Goal: Answer question/provide support: Share knowledge or assist other users

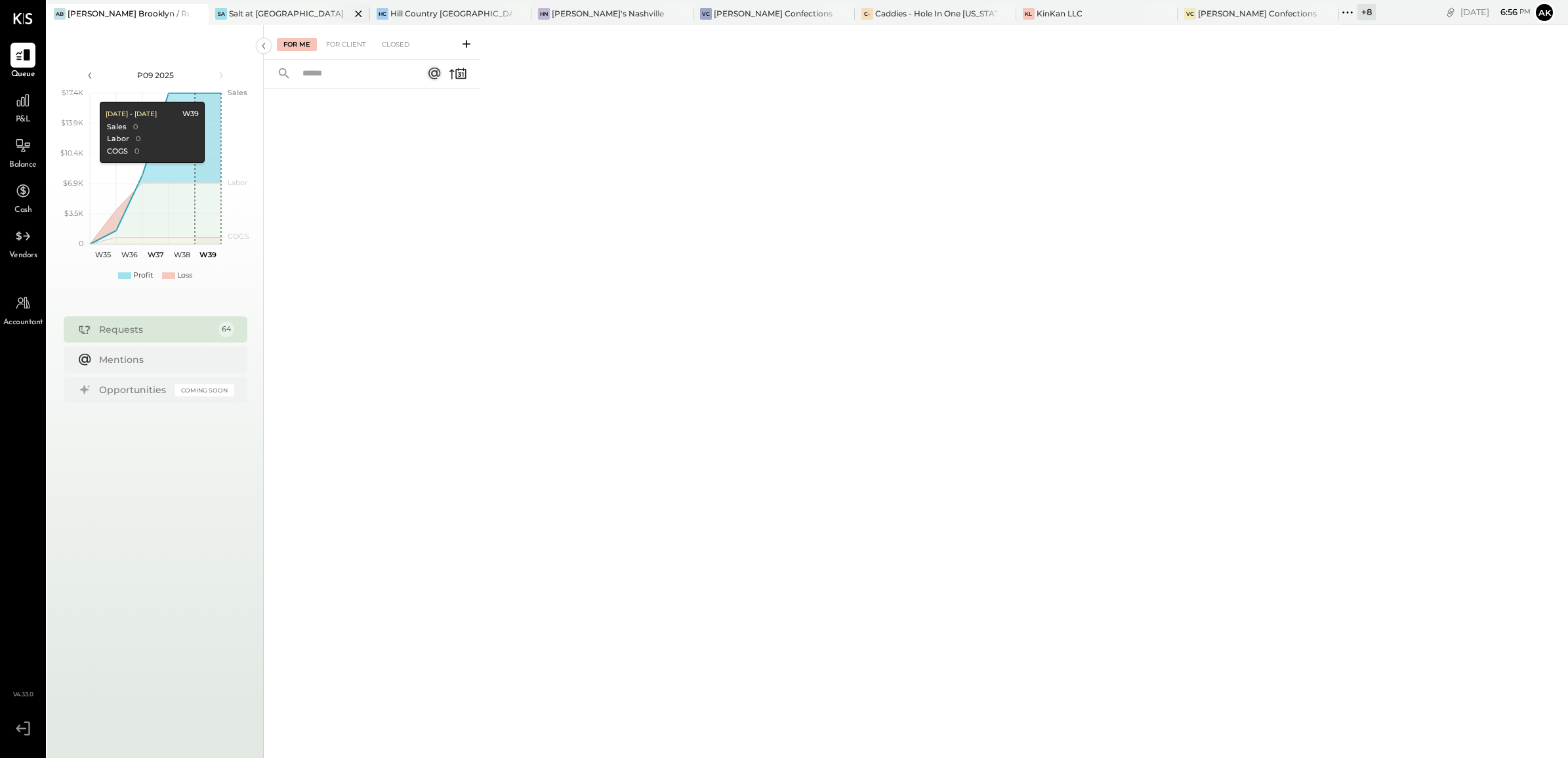
click at [248, 11] on div "Salt at [GEOGRAPHIC_DATA]" at bounding box center [286, 14] width 115 height 11
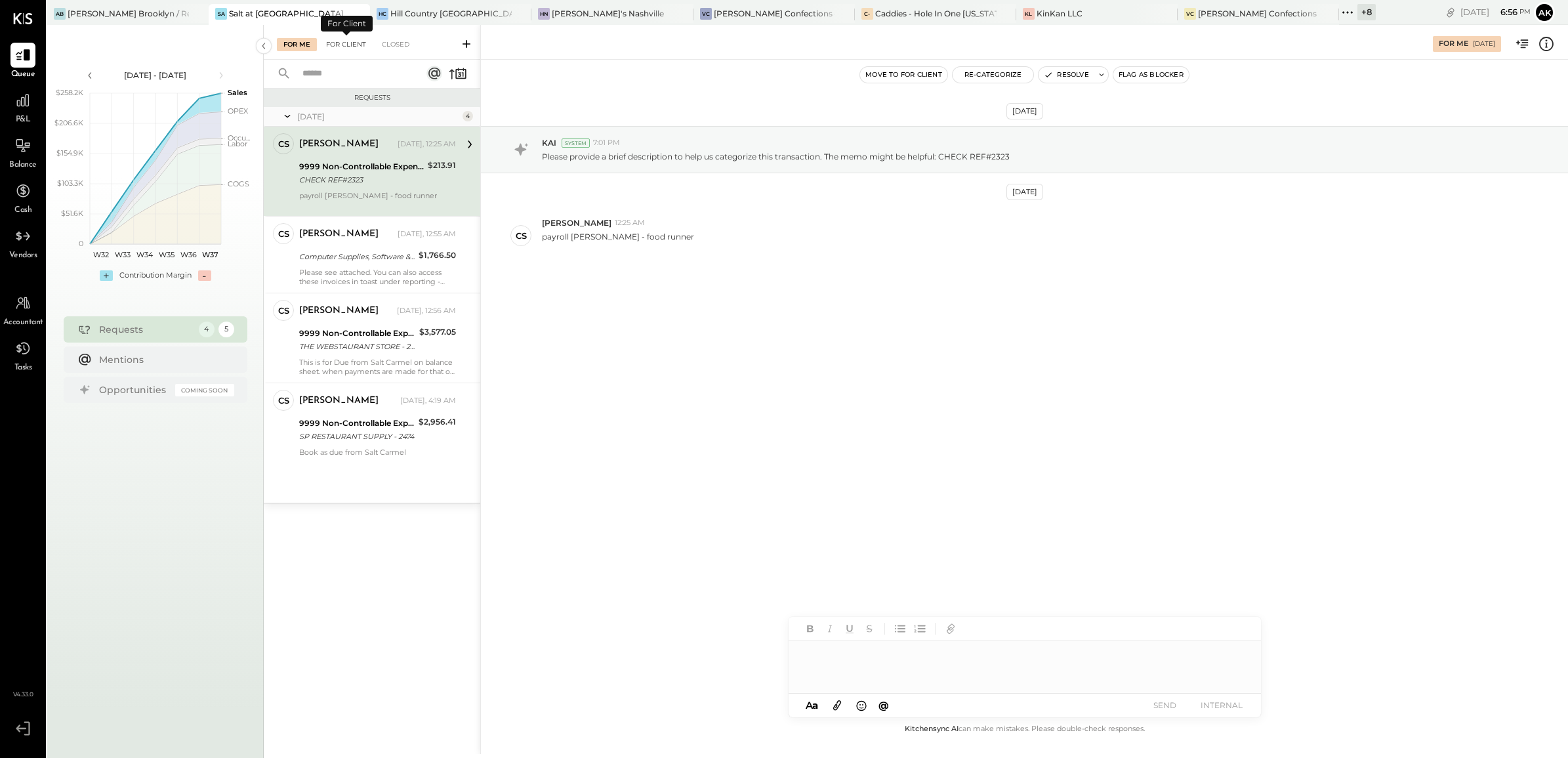
click at [343, 43] on div "For Client" at bounding box center [346, 44] width 53 height 13
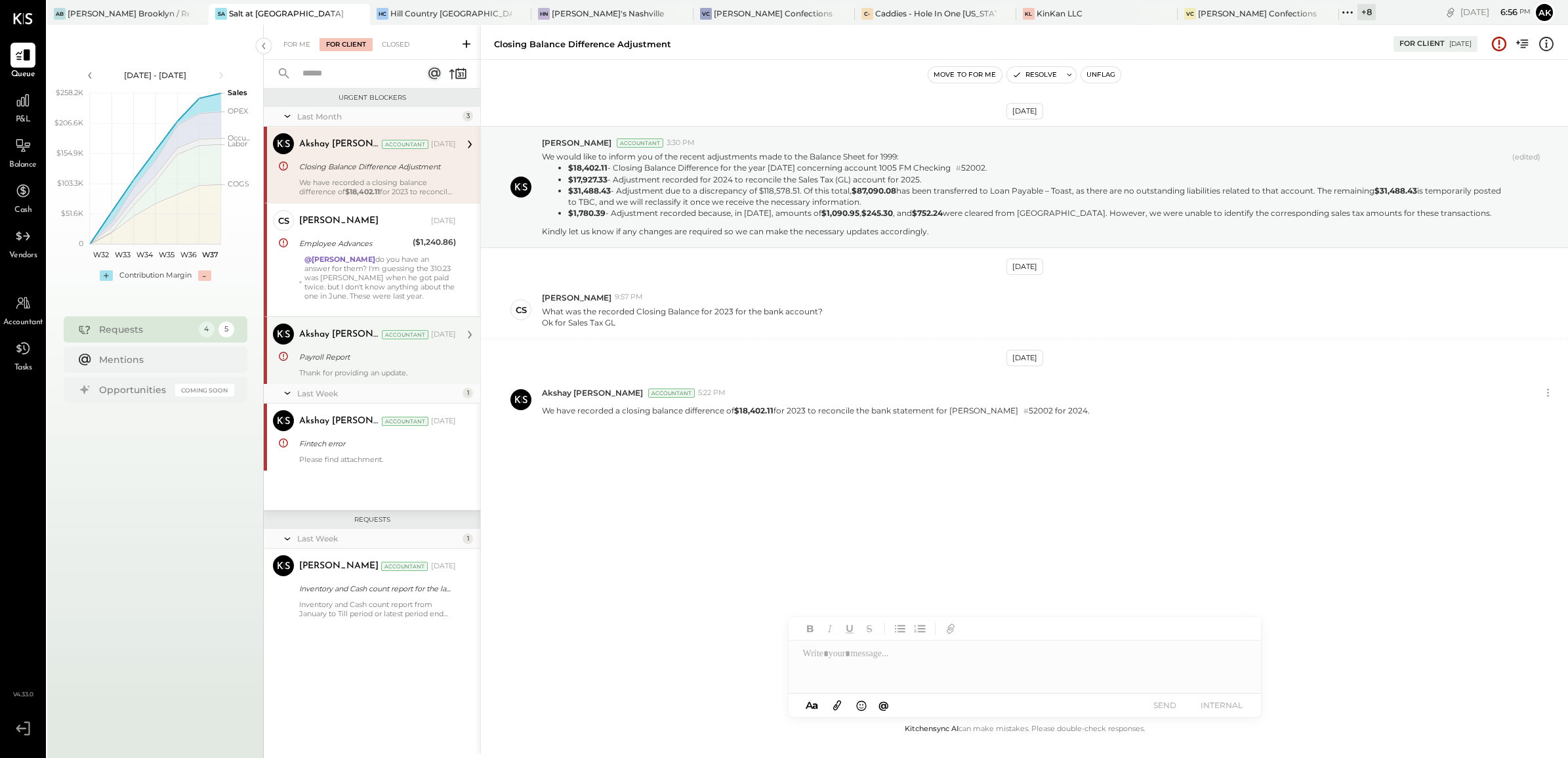
click at [348, 356] on div "Payroll Report" at bounding box center [375, 357] width 153 height 13
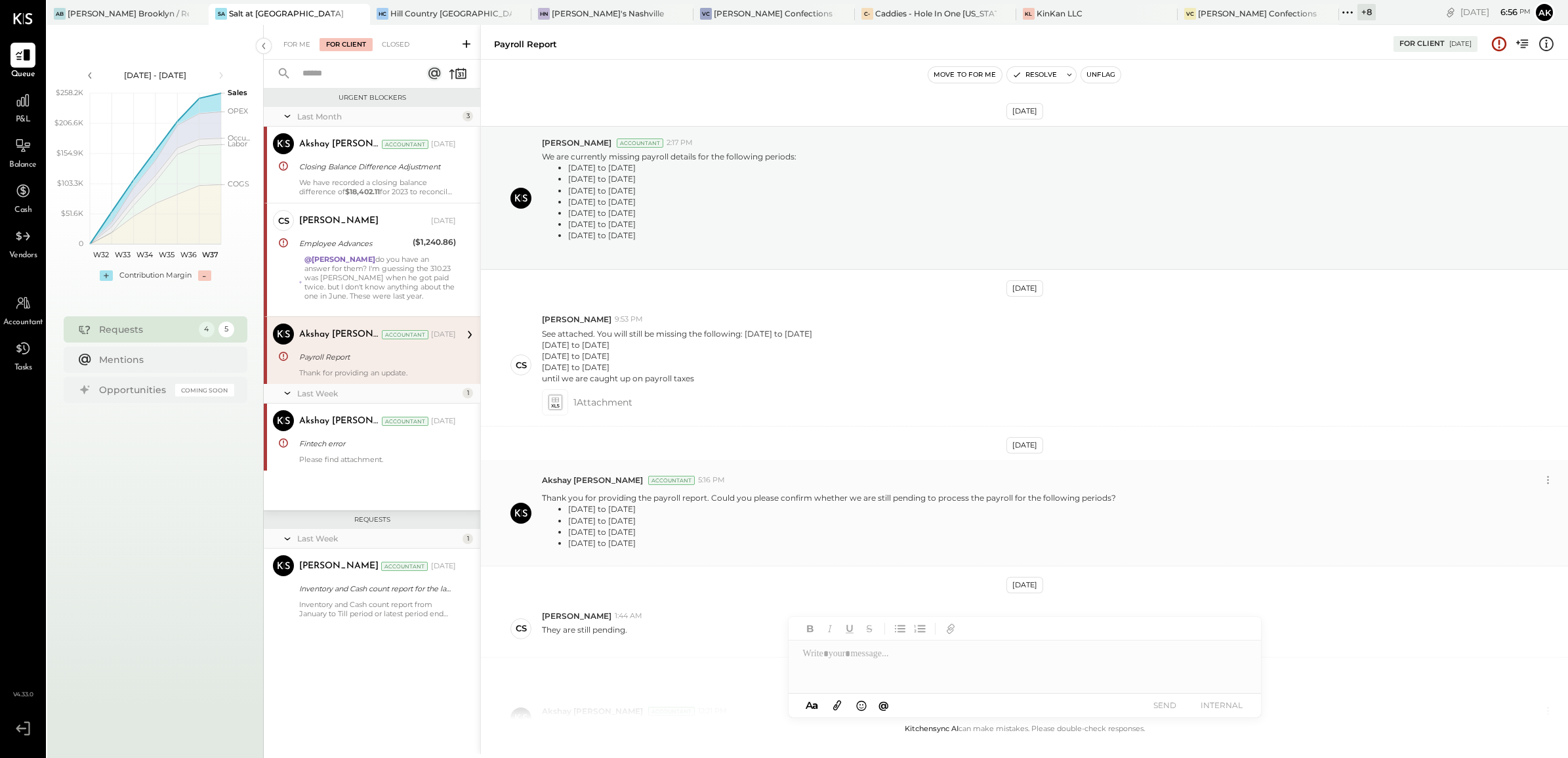
scroll to position [125, 0]
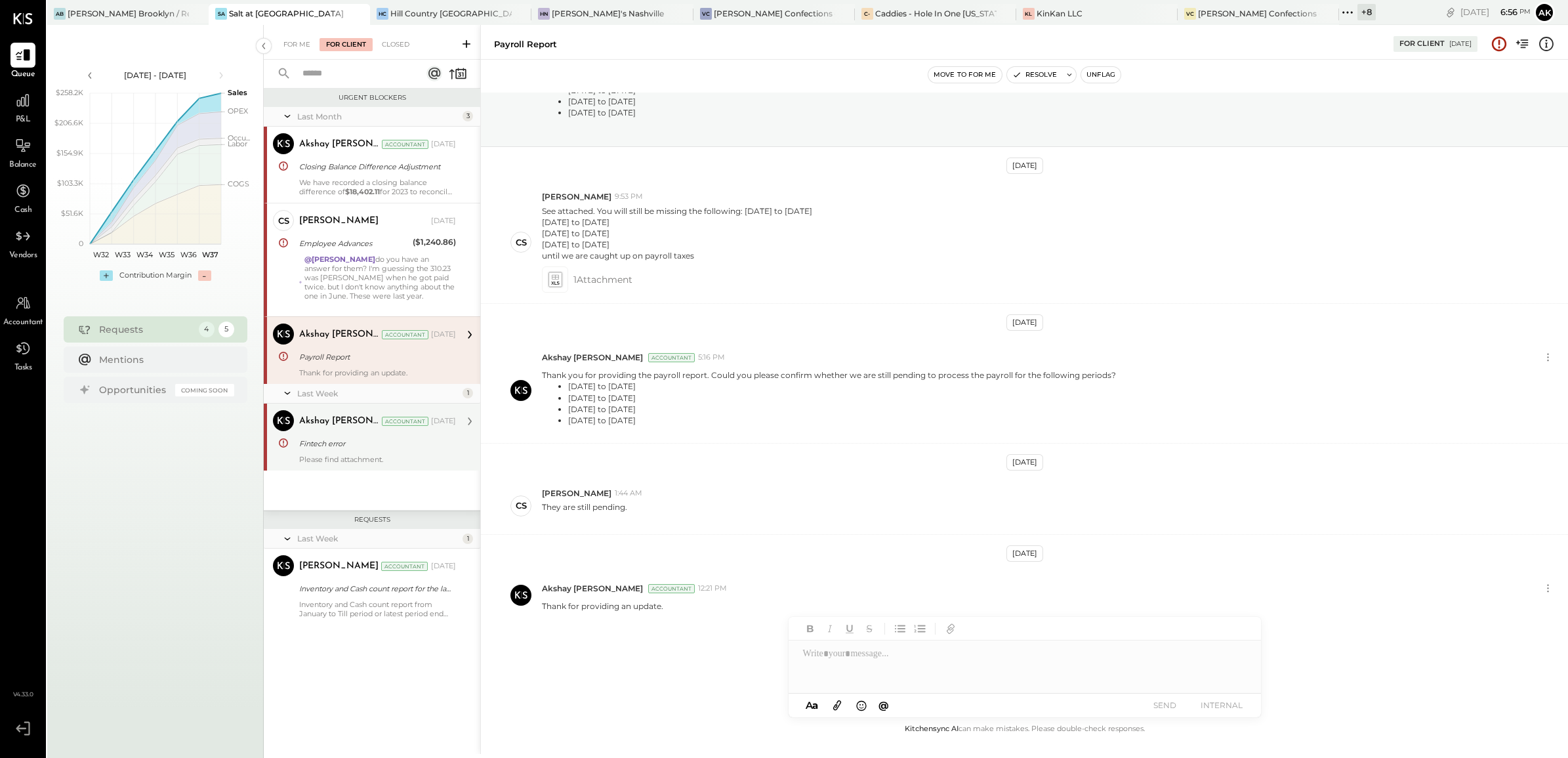
click at [365, 432] on div "Akshay koshti Accountant Sep 09, 2025" at bounding box center [377, 421] width 157 height 23
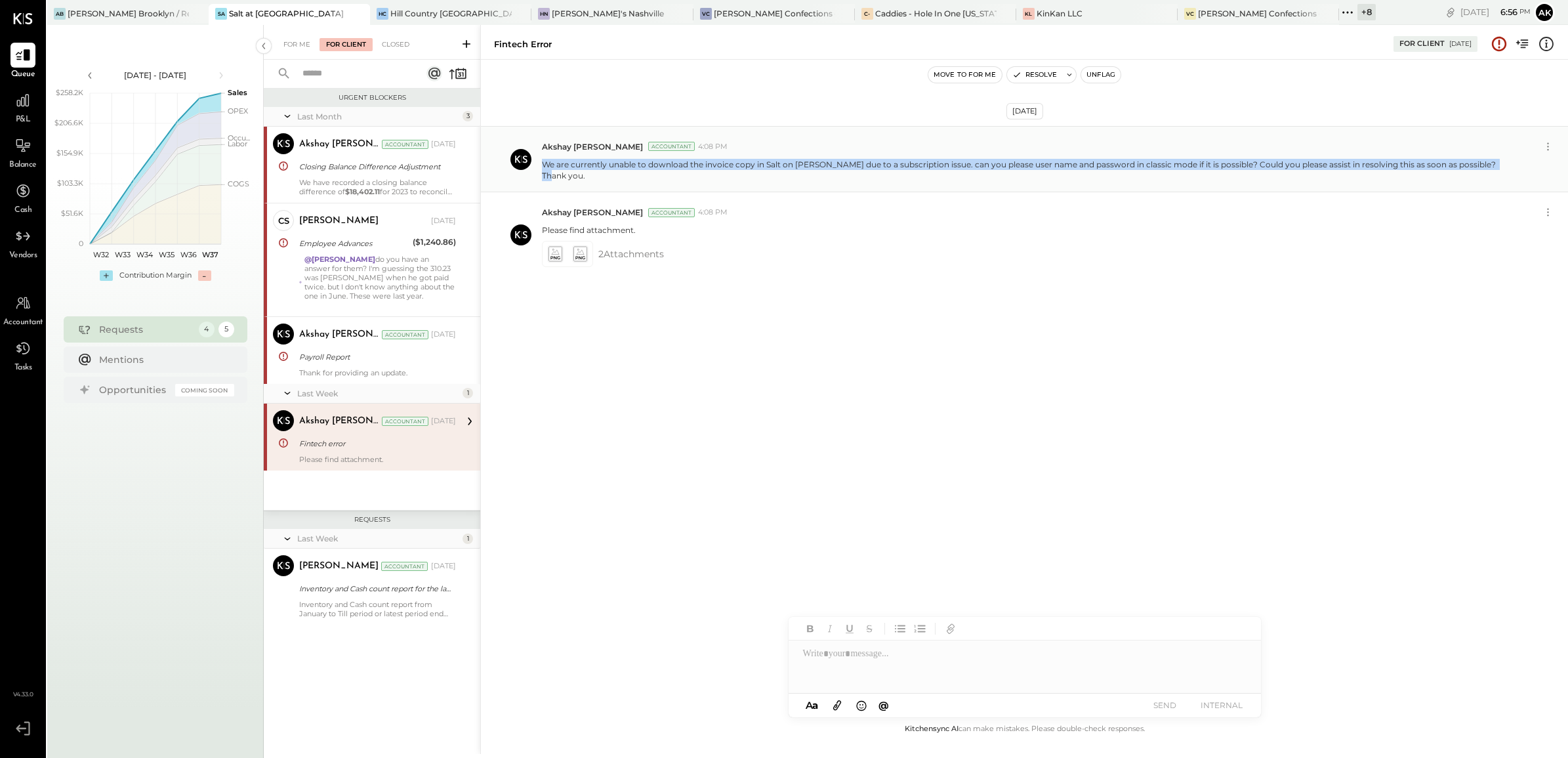
drag, startPoint x: 541, startPoint y: 163, endPoint x: 1524, endPoint y: 156, distance: 983.0
click at [1524, 156] on div "We are currently unable to download the invoice copy in Salt on Geist due to a …" at bounding box center [1049, 168] width 1016 height 25
copy p "We are currently unable to download the invoice copy in Salt on Geist due to a …"
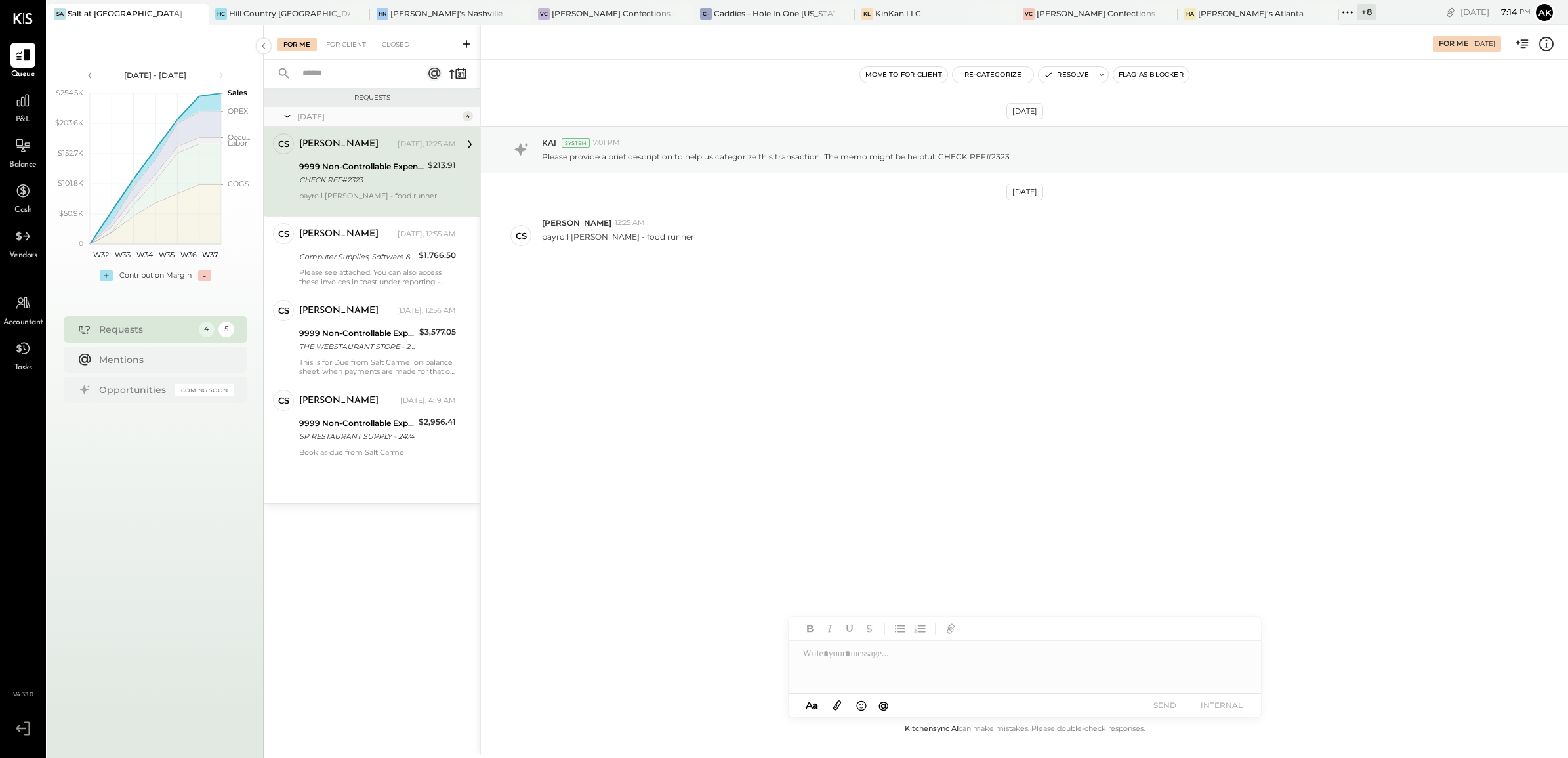
click at [1548, 44] on icon at bounding box center [1545, 43] width 17 height 17
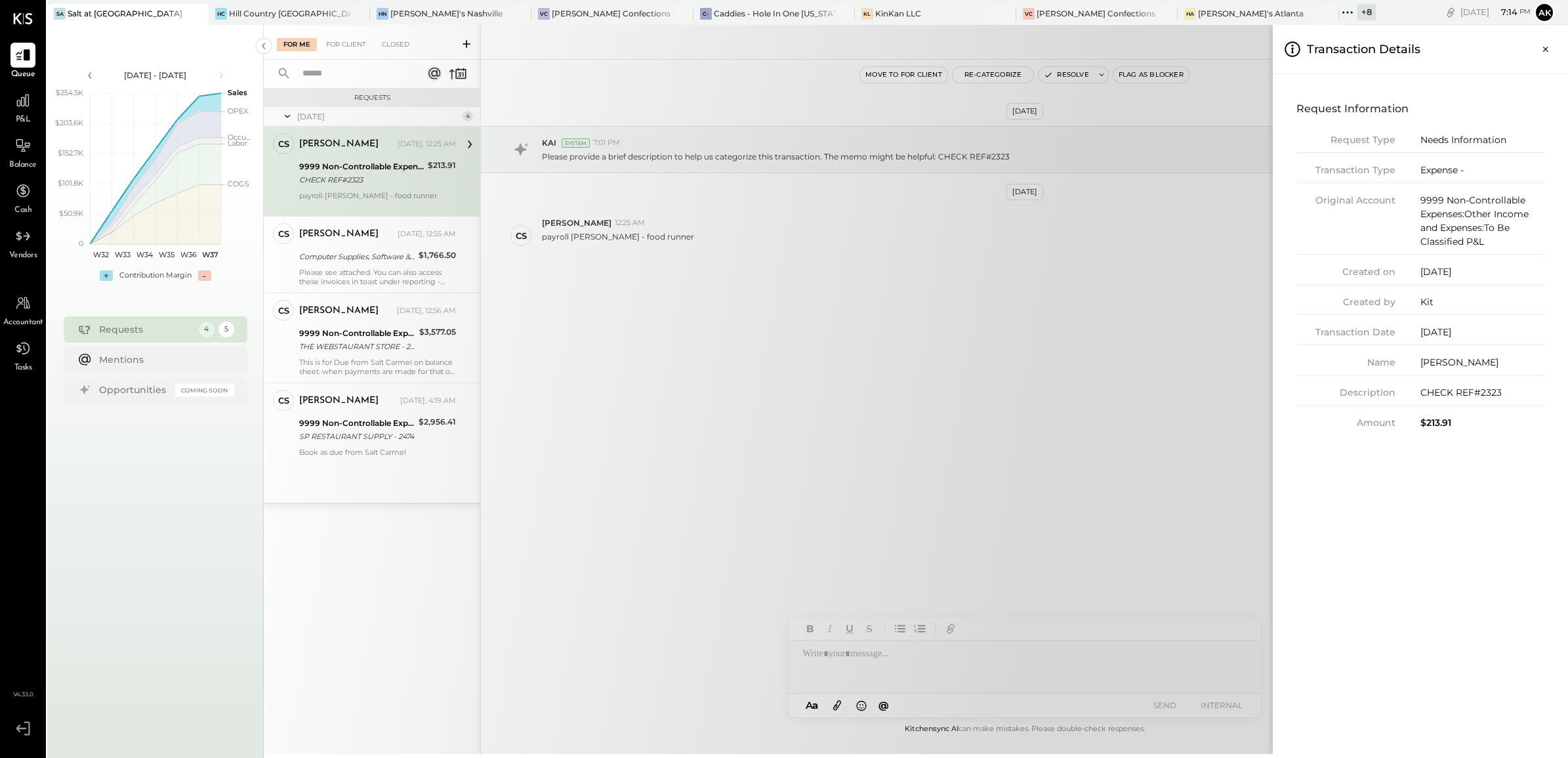
click at [569, 268] on div "For Me For Client Closed Requests Yesterday 4 CS Caroline Smith Owner Caroline …" at bounding box center [915, 389] width 1304 height 729
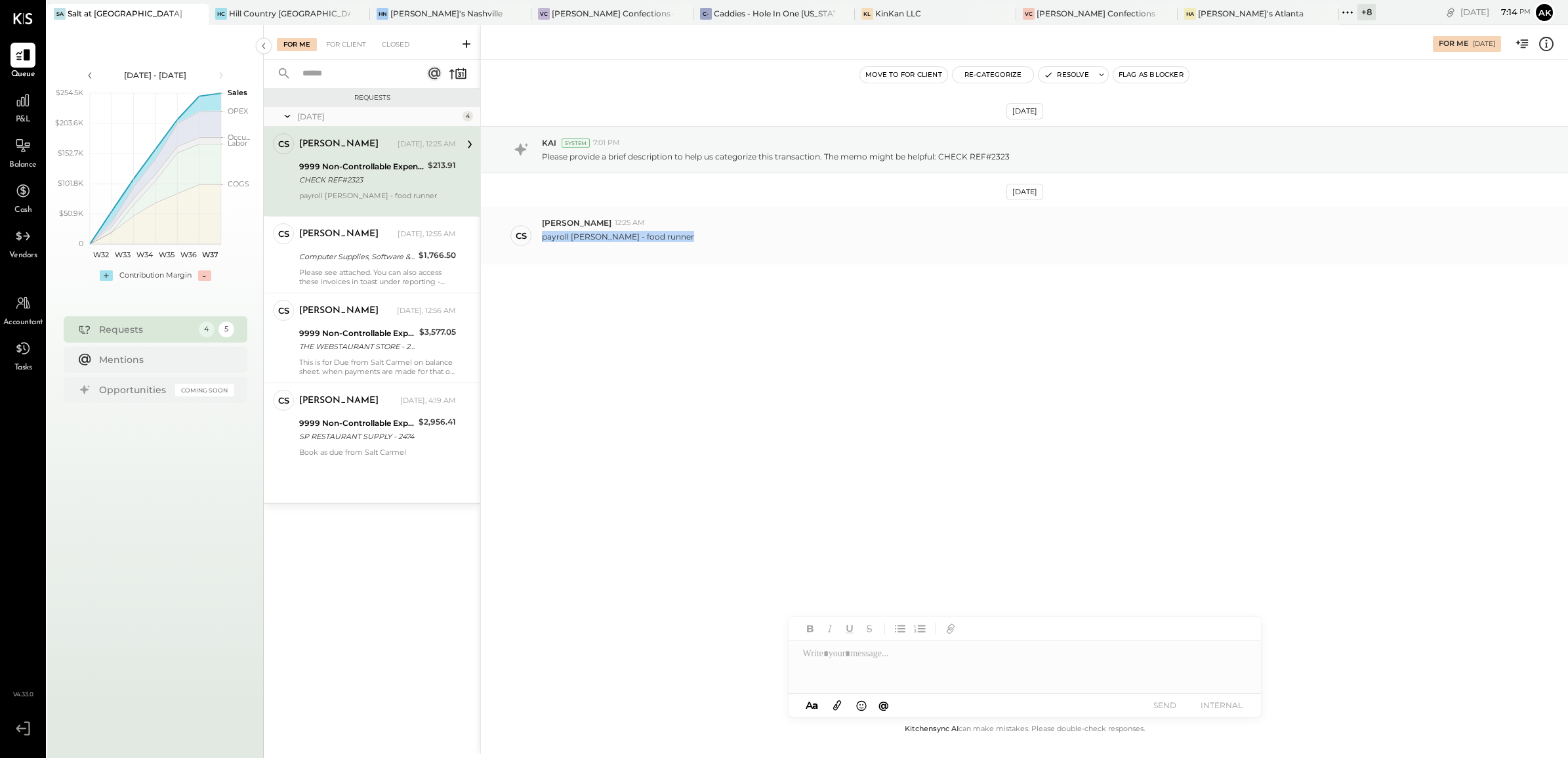
drag, startPoint x: 541, startPoint y: 238, endPoint x: 689, endPoint y: 237, distance: 148.0
click at [689, 237] on div "payroll Chase Rushing - food runner" at bounding box center [1049, 241] width 1016 height 25
copy p "payroll Chase Rushing - food runner"
click at [1007, 72] on button "Re-Categorize" at bounding box center [993, 74] width 81 height 15
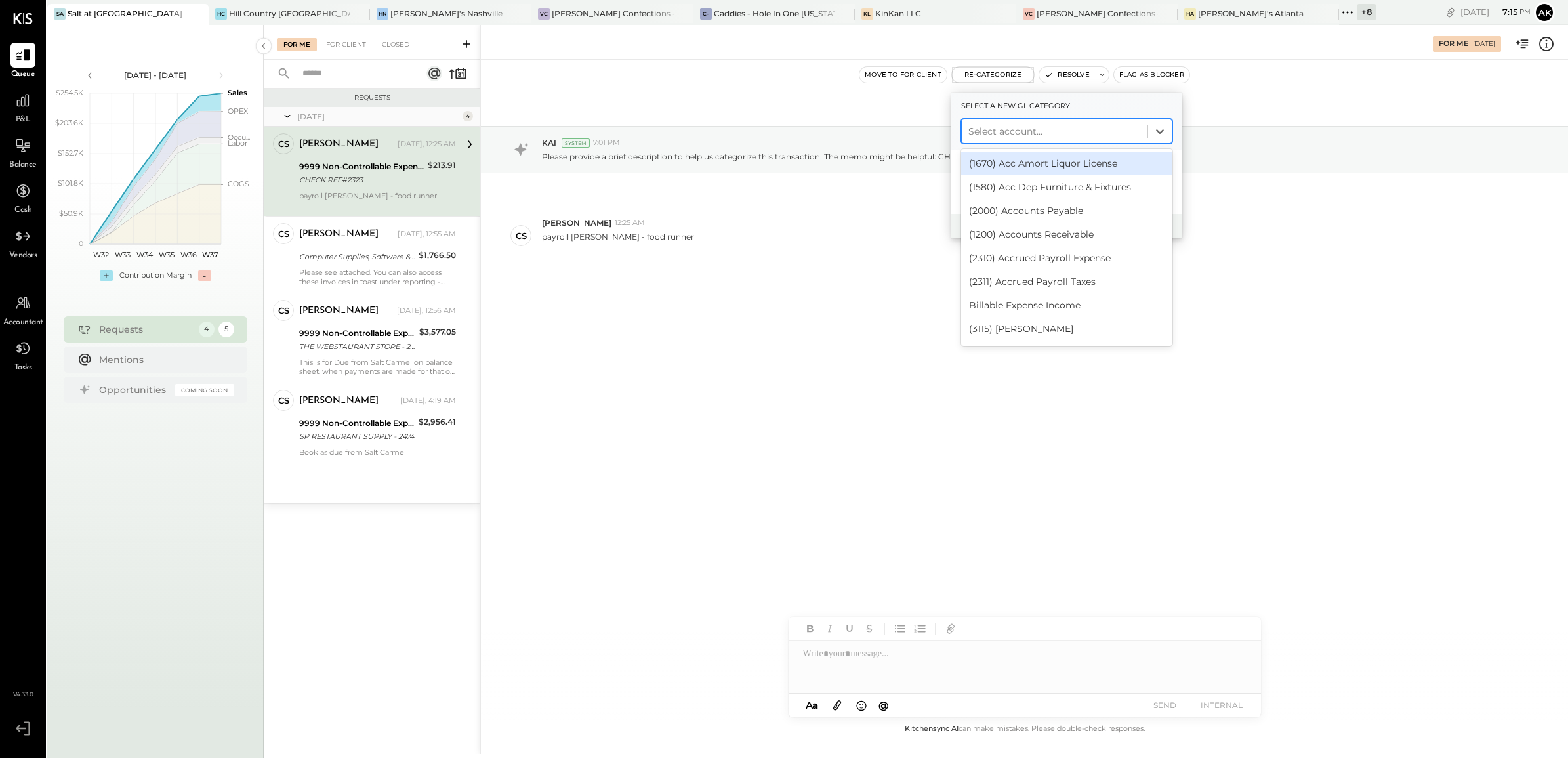
click at [1007, 135] on div at bounding box center [1054, 130] width 173 height 15
type input "***"
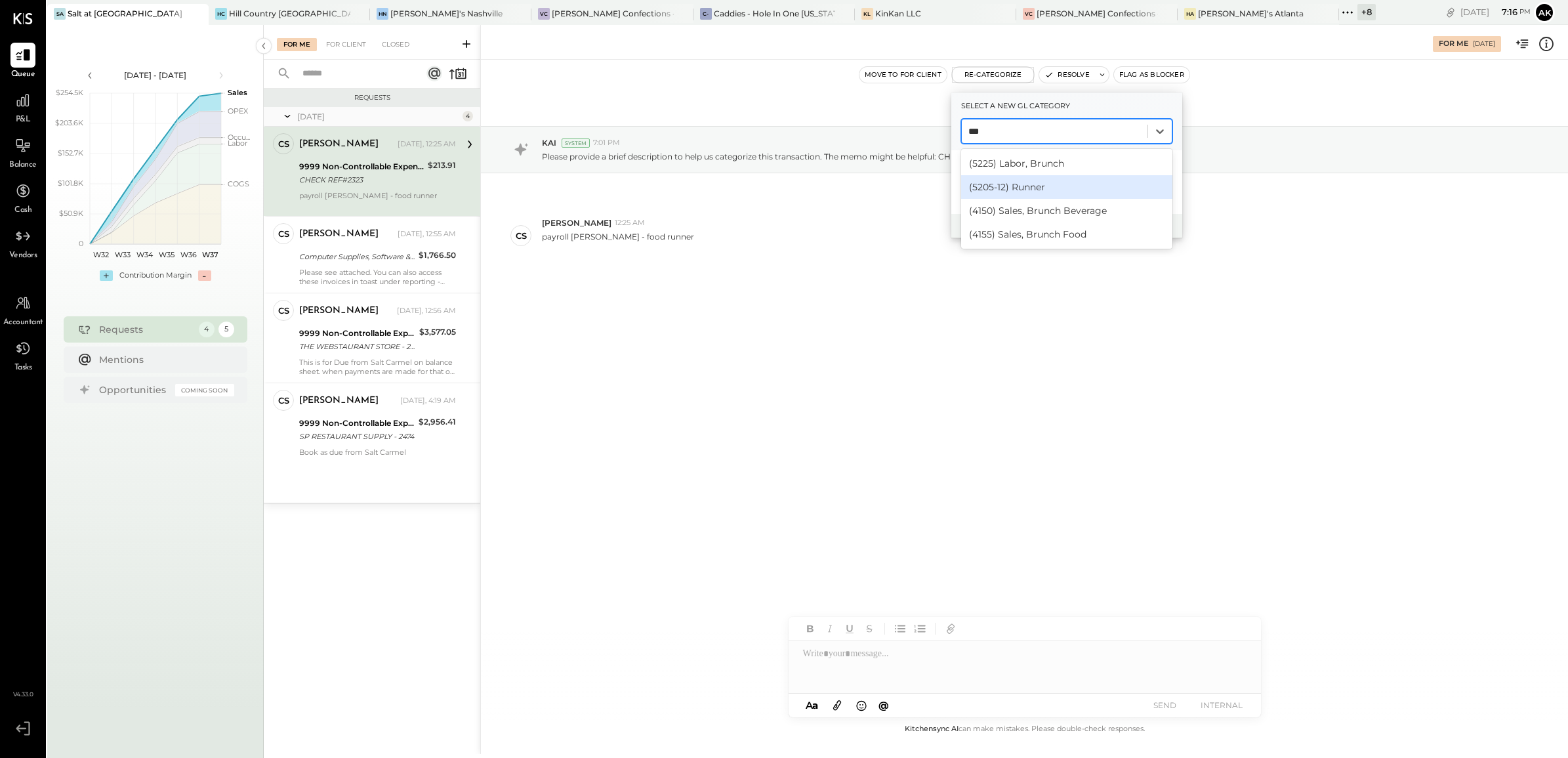
click at [1038, 194] on div "(5205-12) Runner" at bounding box center [1066, 187] width 211 height 24
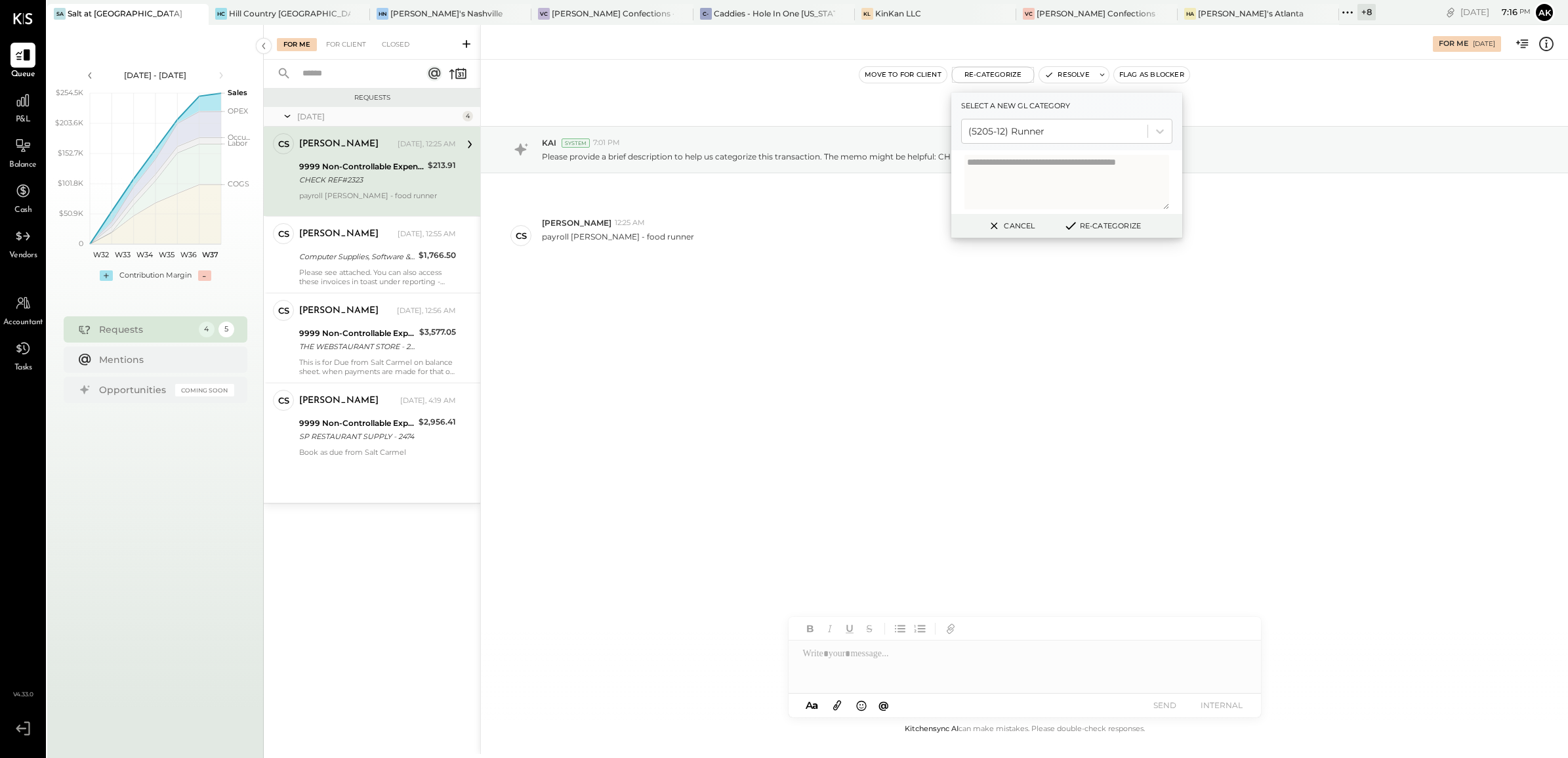
click at [1023, 179] on textarea at bounding box center [1066, 182] width 205 height 54
type textarea "**********"
click at [1129, 225] on button "Re-Categorize" at bounding box center [1102, 225] width 87 height 15
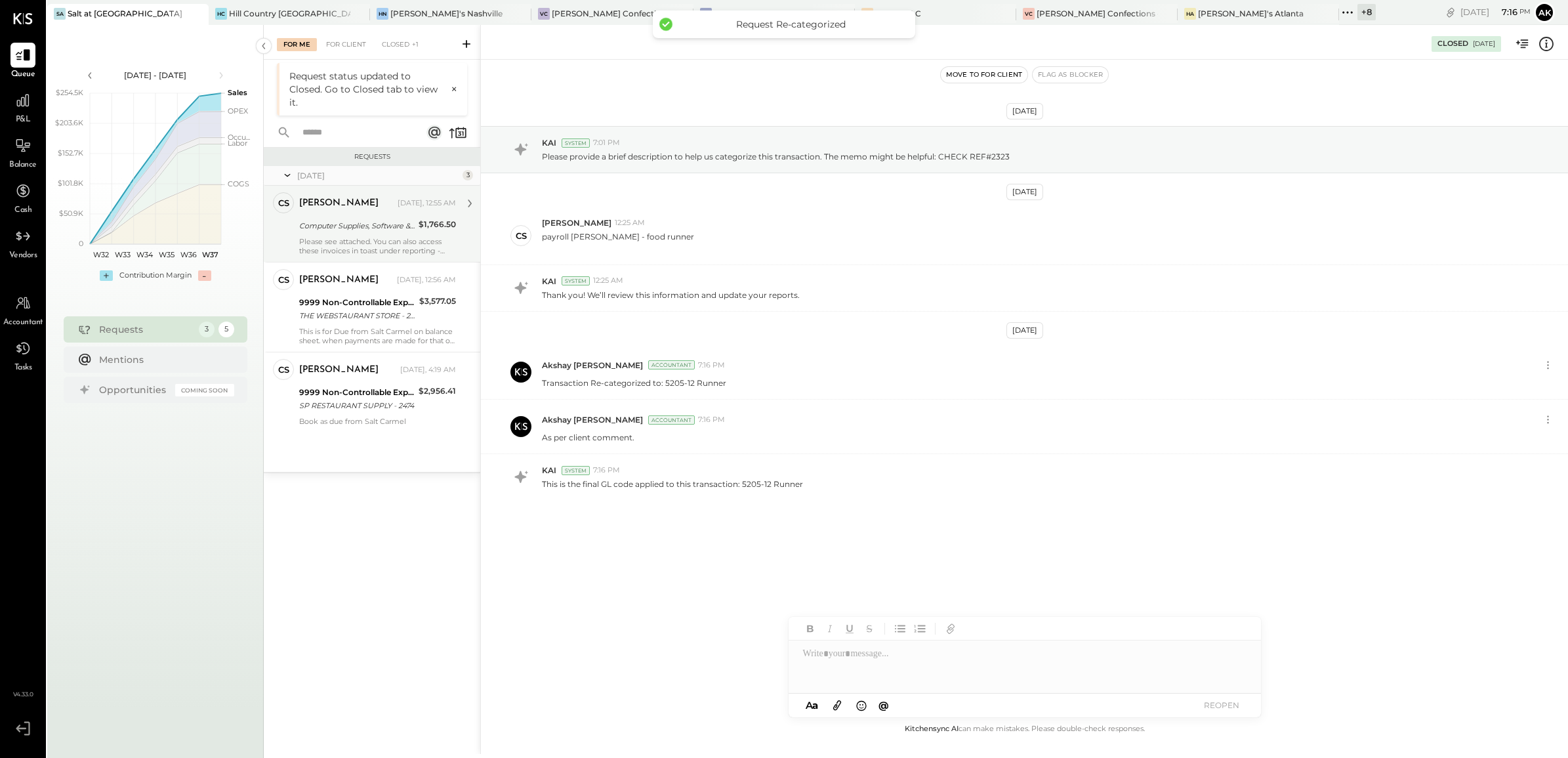
click at [349, 216] on div "Caroline Smith Yesterday, 12:55 AM Computer Supplies, Software & IT $1,766.50 P…" at bounding box center [377, 224] width 157 height 63
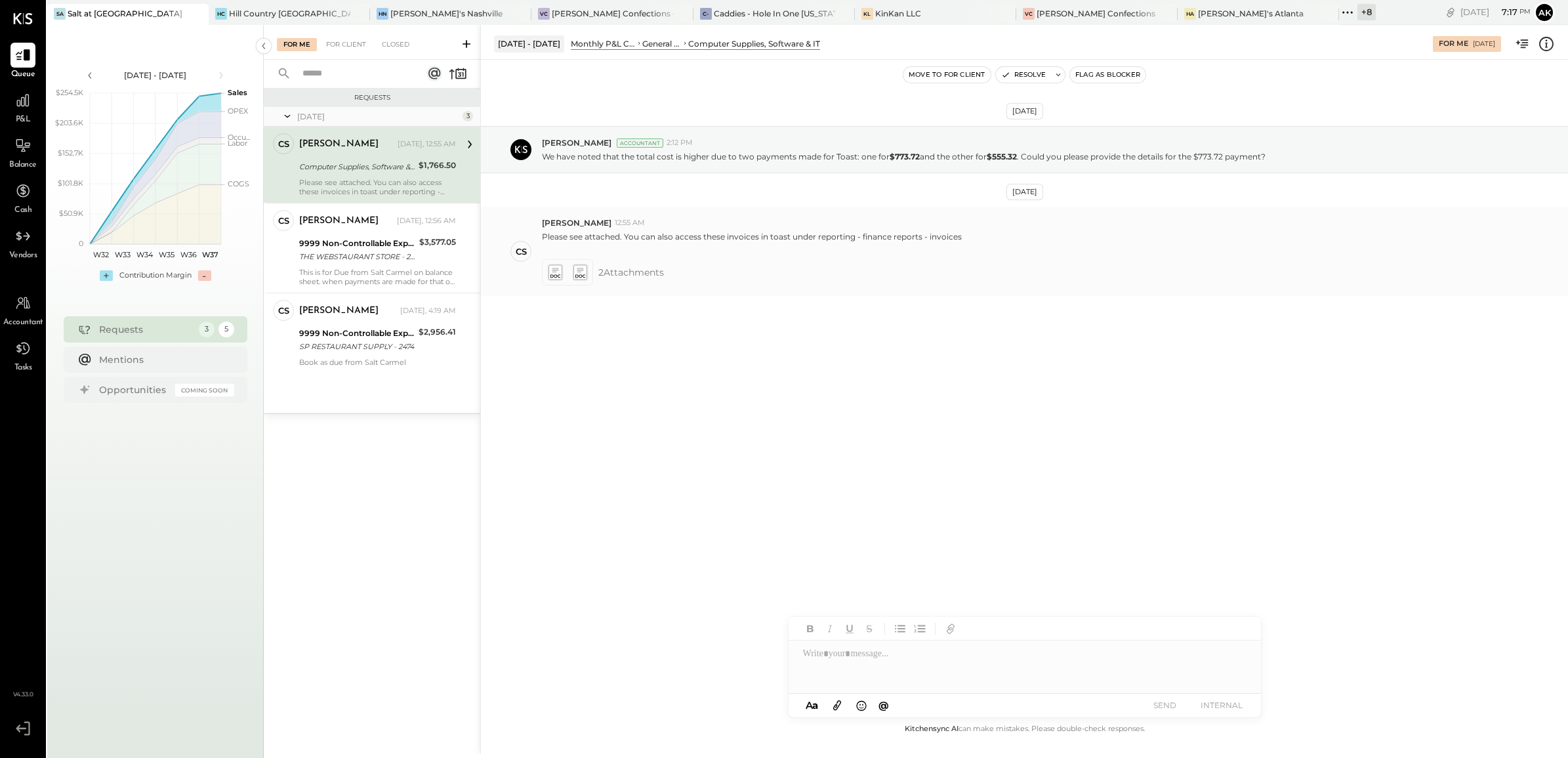
click at [551, 268] on icon at bounding box center [554, 272] width 14 height 15
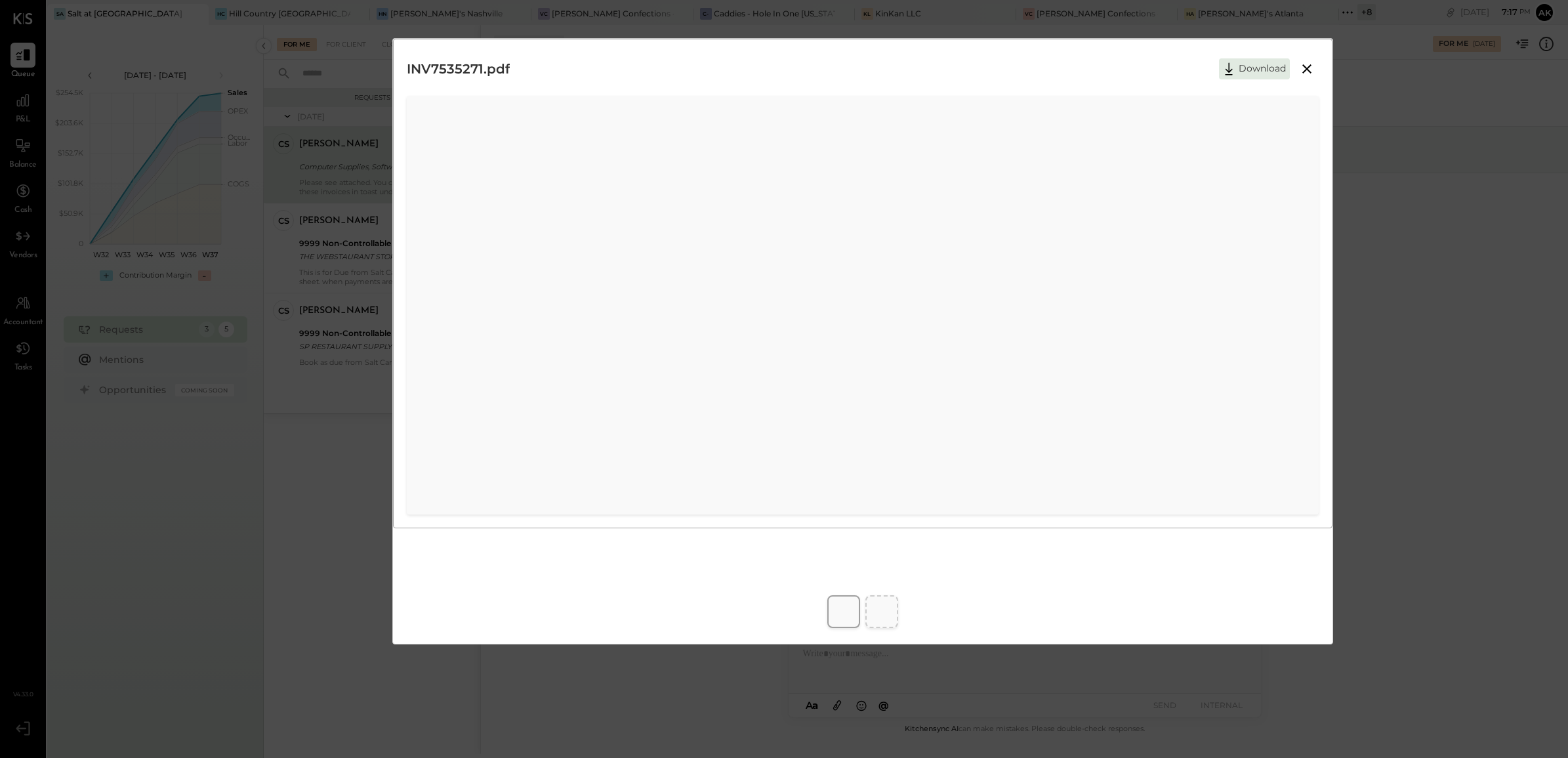
click at [1307, 71] on icon at bounding box center [1306, 69] width 9 height 9
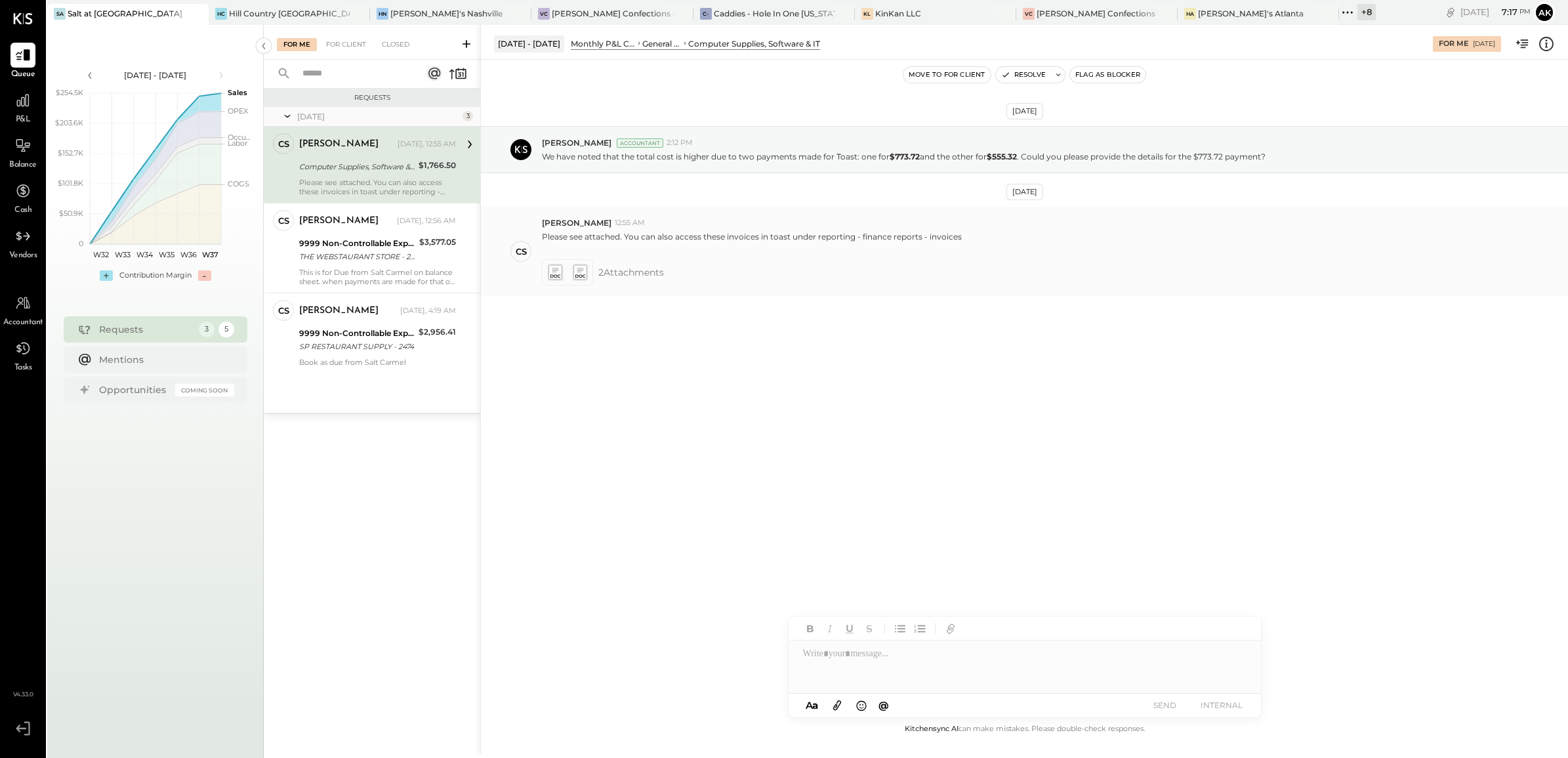
click at [582, 273] on icon at bounding box center [578, 272] width 14 height 15
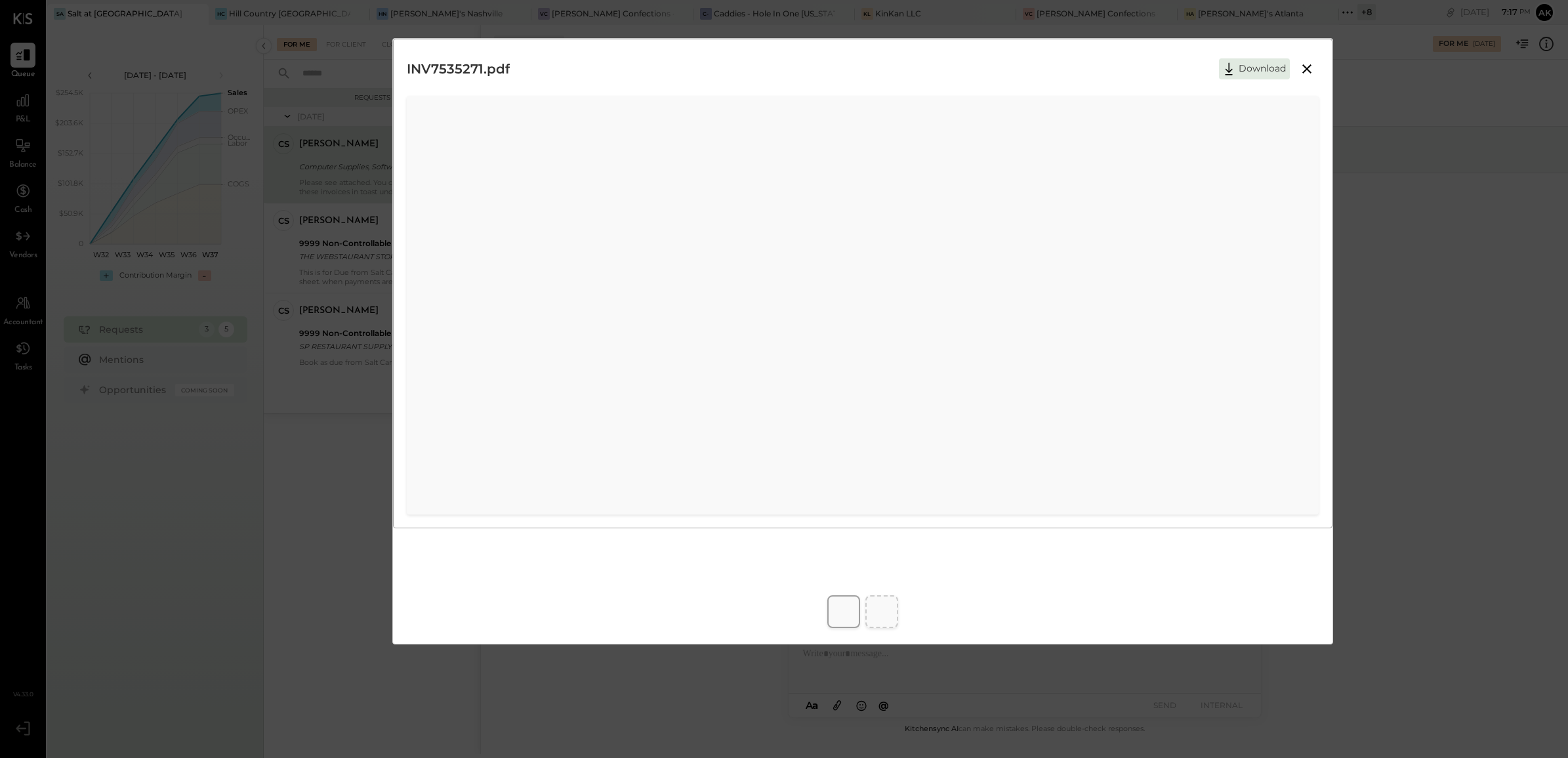
click at [1307, 68] on icon at bounding box center [1306, 69] width 9 height 9
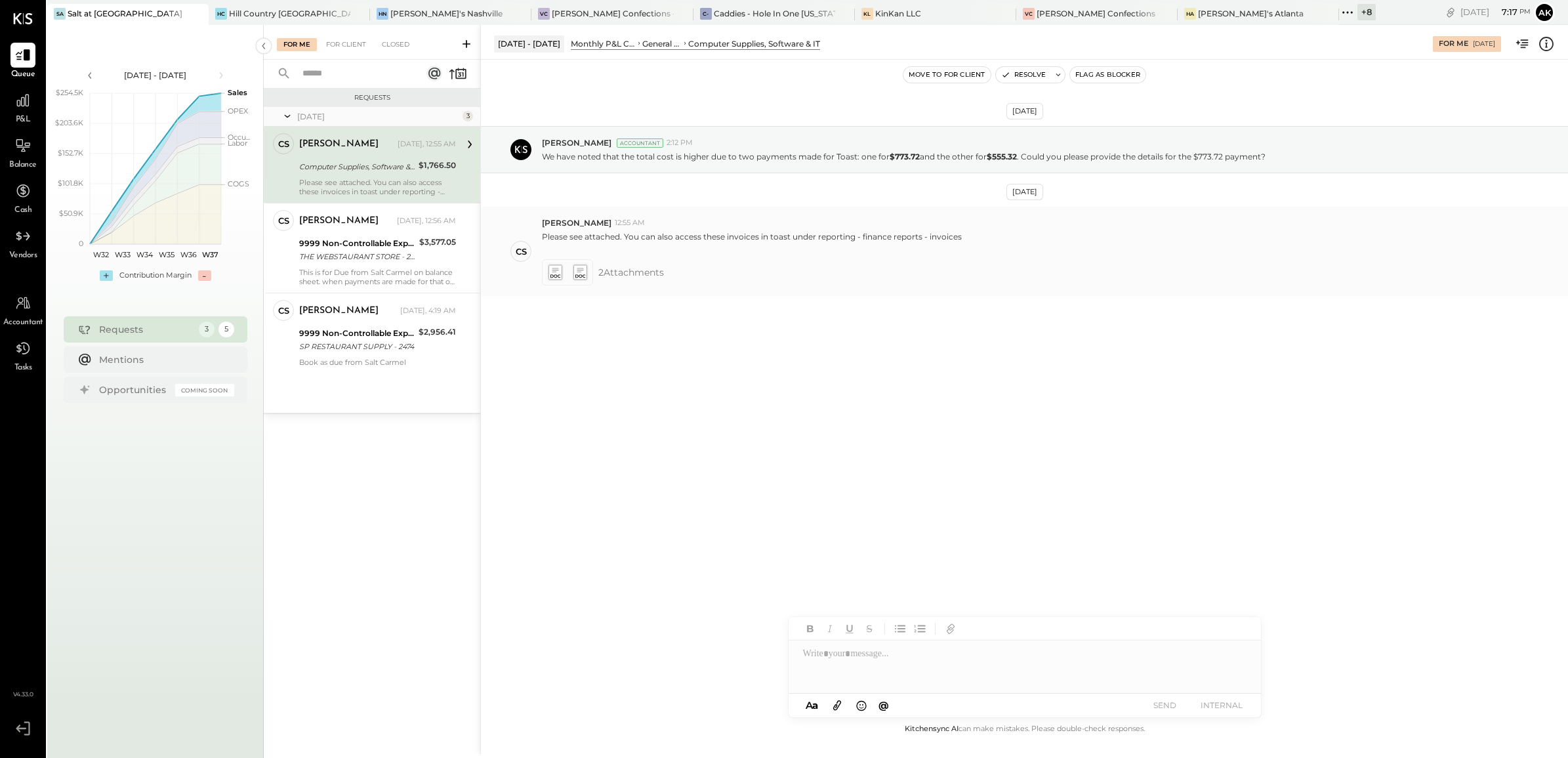
click at [560, 273] on icon at bounding box center [554, 272] width 14 height 15
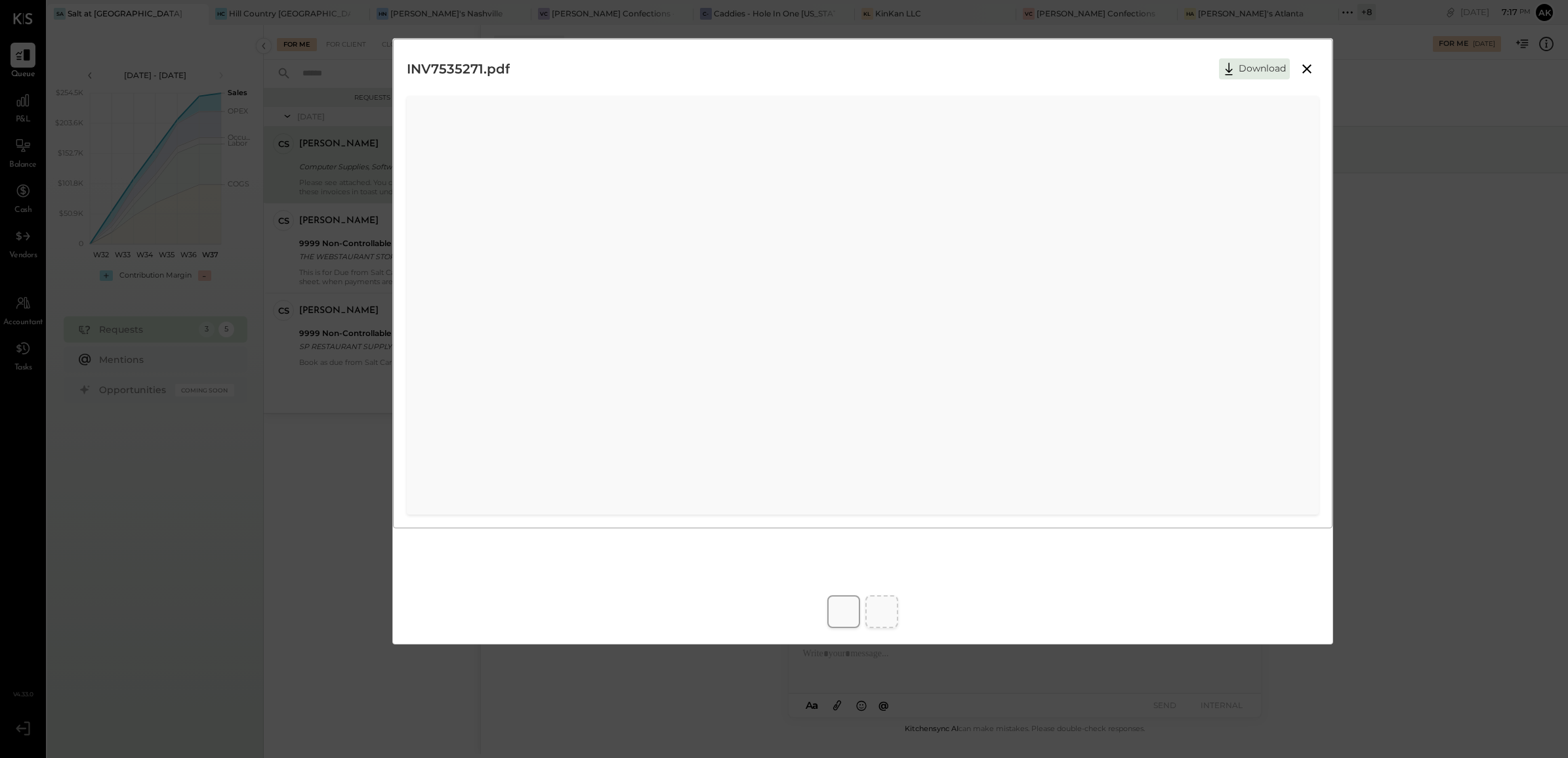
click at [1304, 69] on icon at bounding box center [1305, 68] width 15 height 15
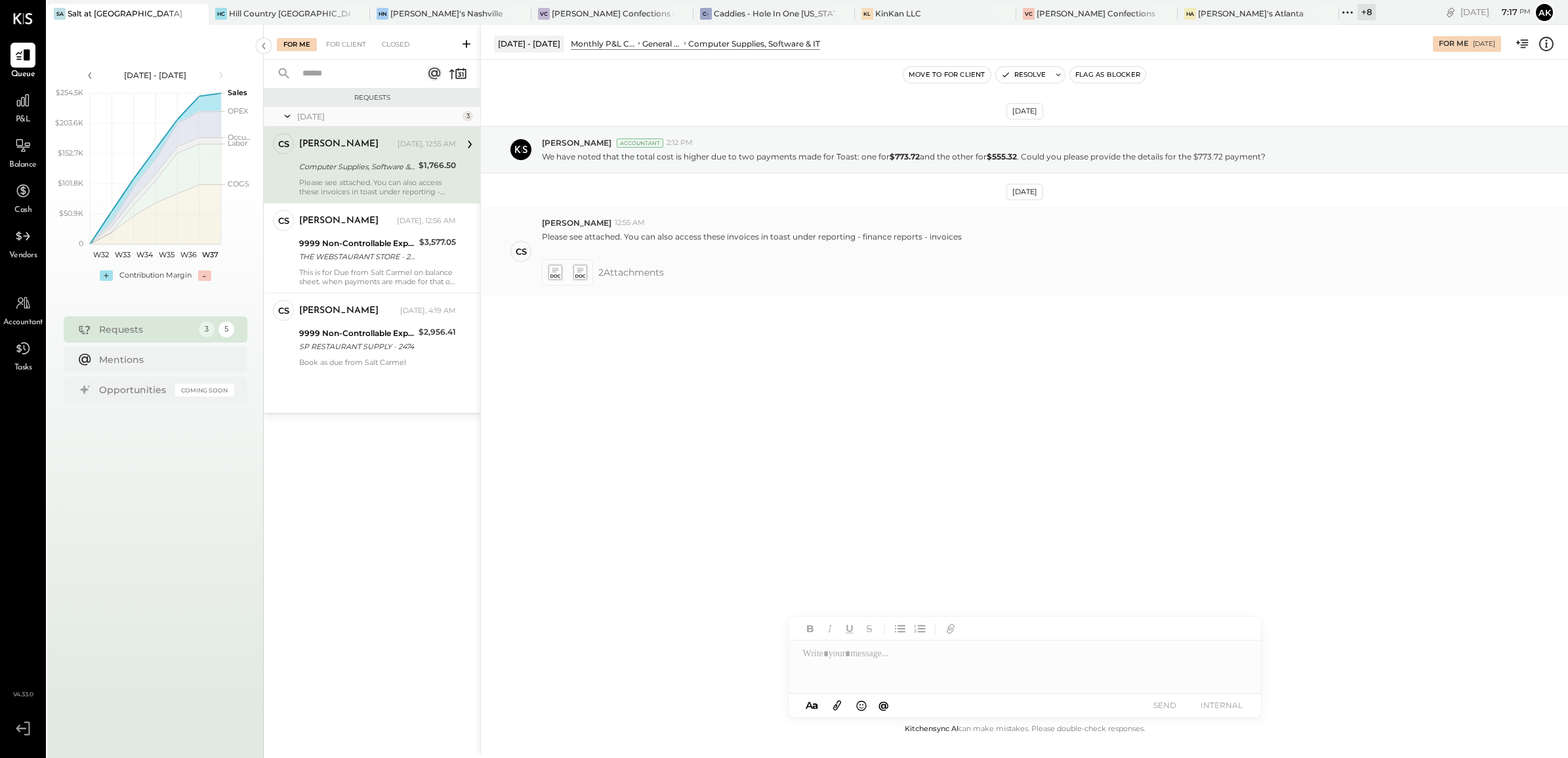
click at [581, 268] on icon at bounding box center [578, 272] width 14 height 15
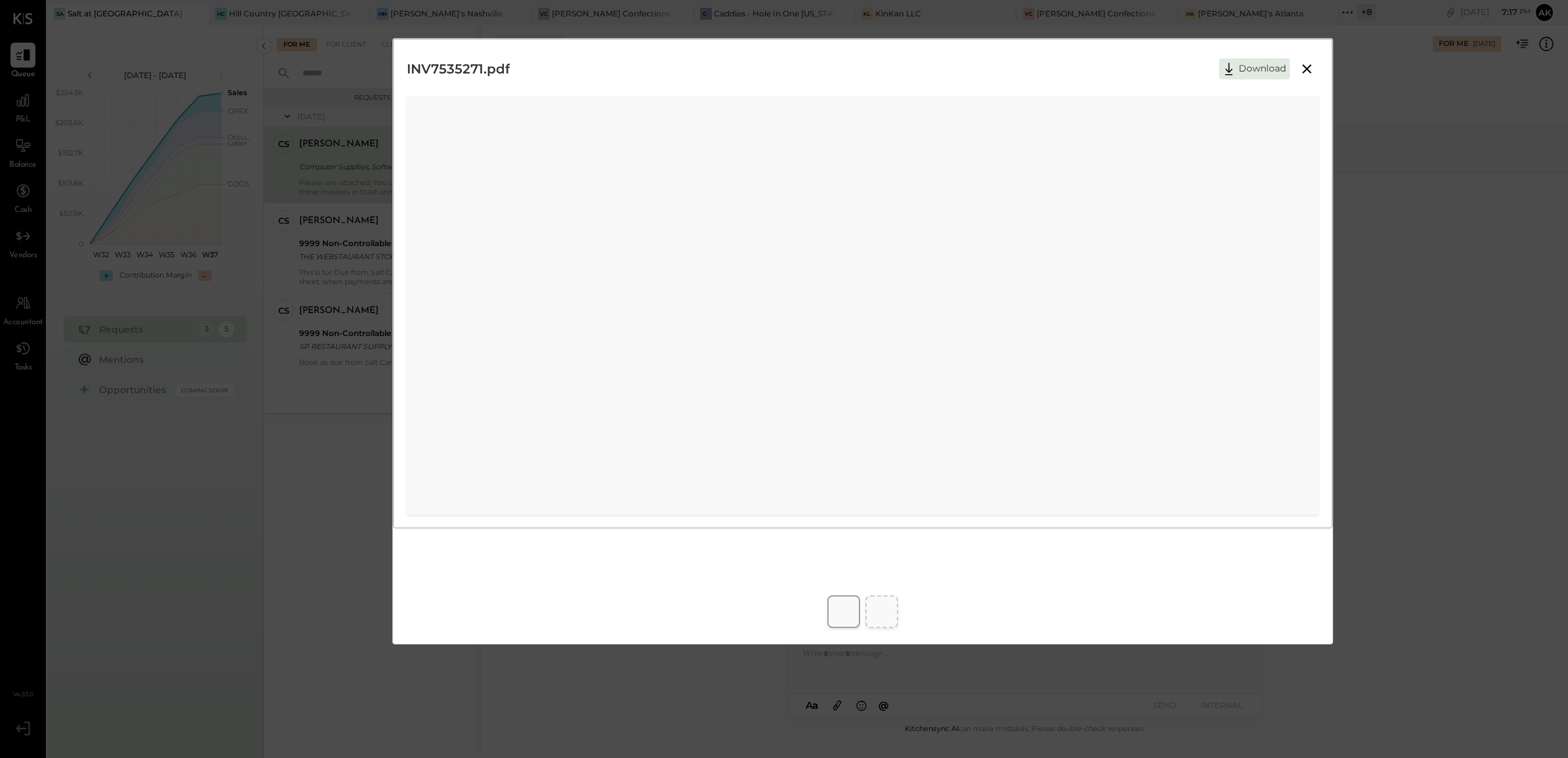
click at [1306, 68] on icon at bounding box center [1306, 69] width 9 height 9
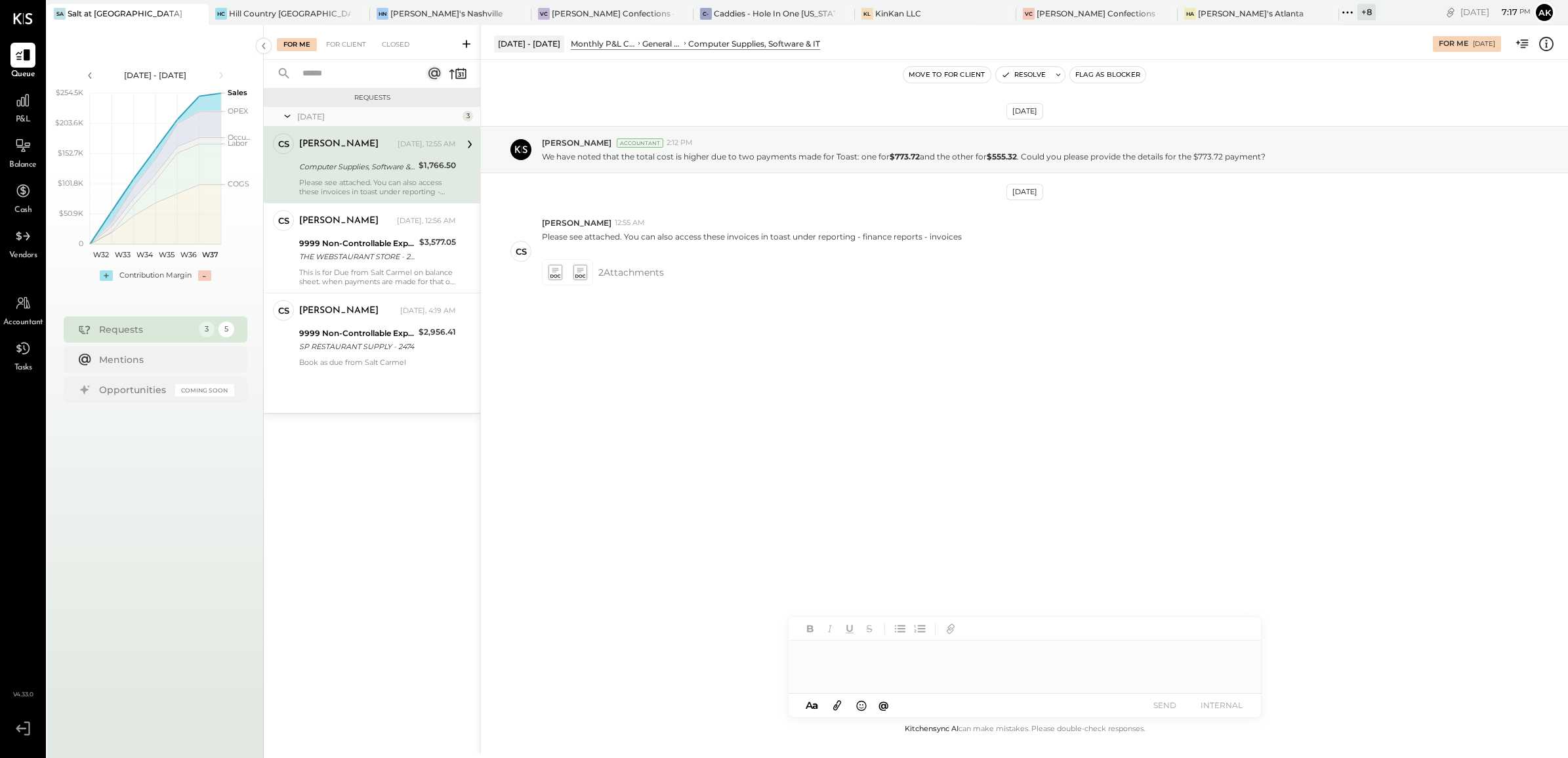
click at [851, 673] on div at bounding box center [1025, 667] width 473 height 53
click at [1178, 704] on button "SEND" at bounding box center [1165, 705] width 53 height 18
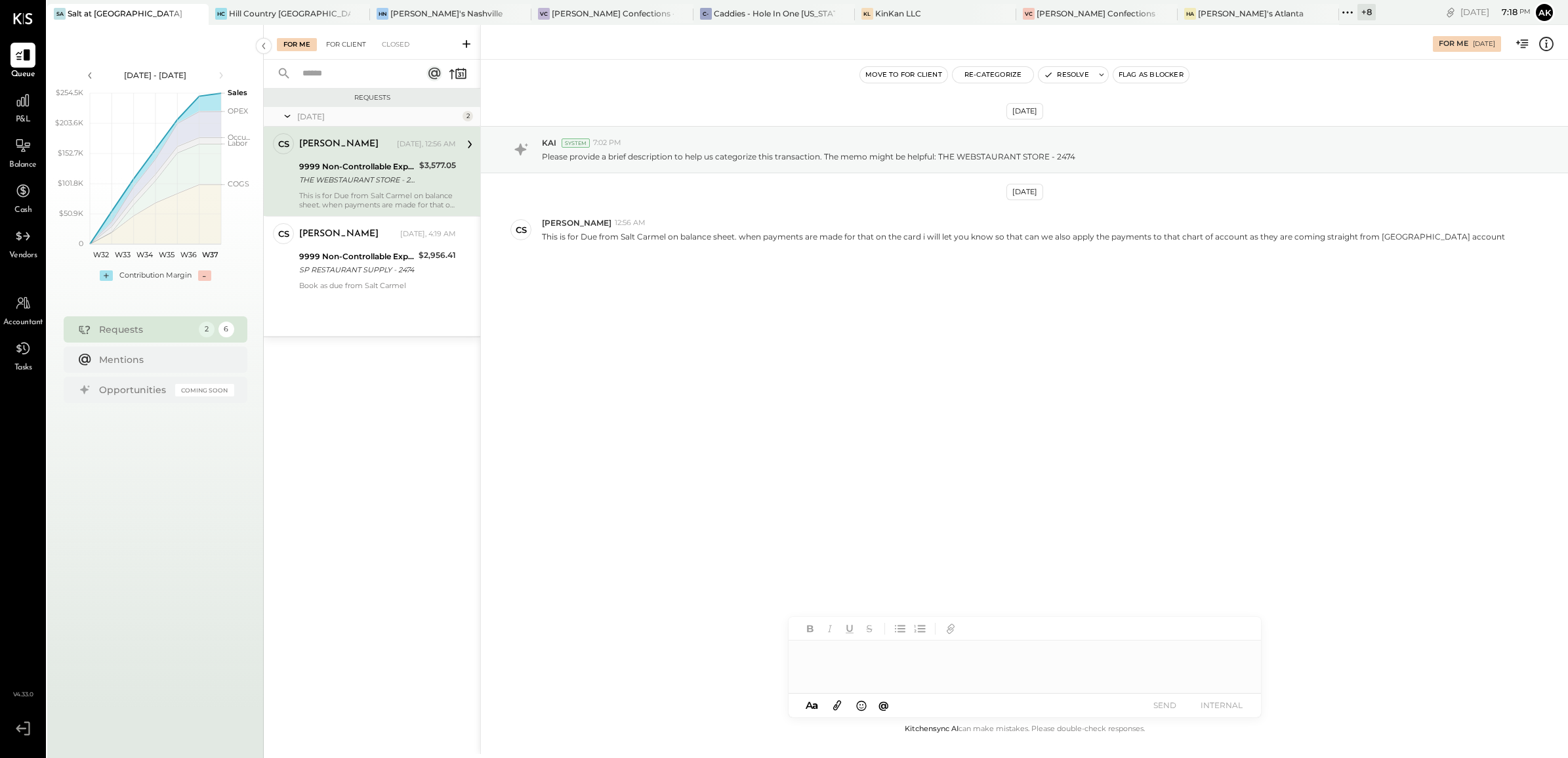
click at [351, 48] on div "For Client" at bounding box center [346, 44] width 53 height 13
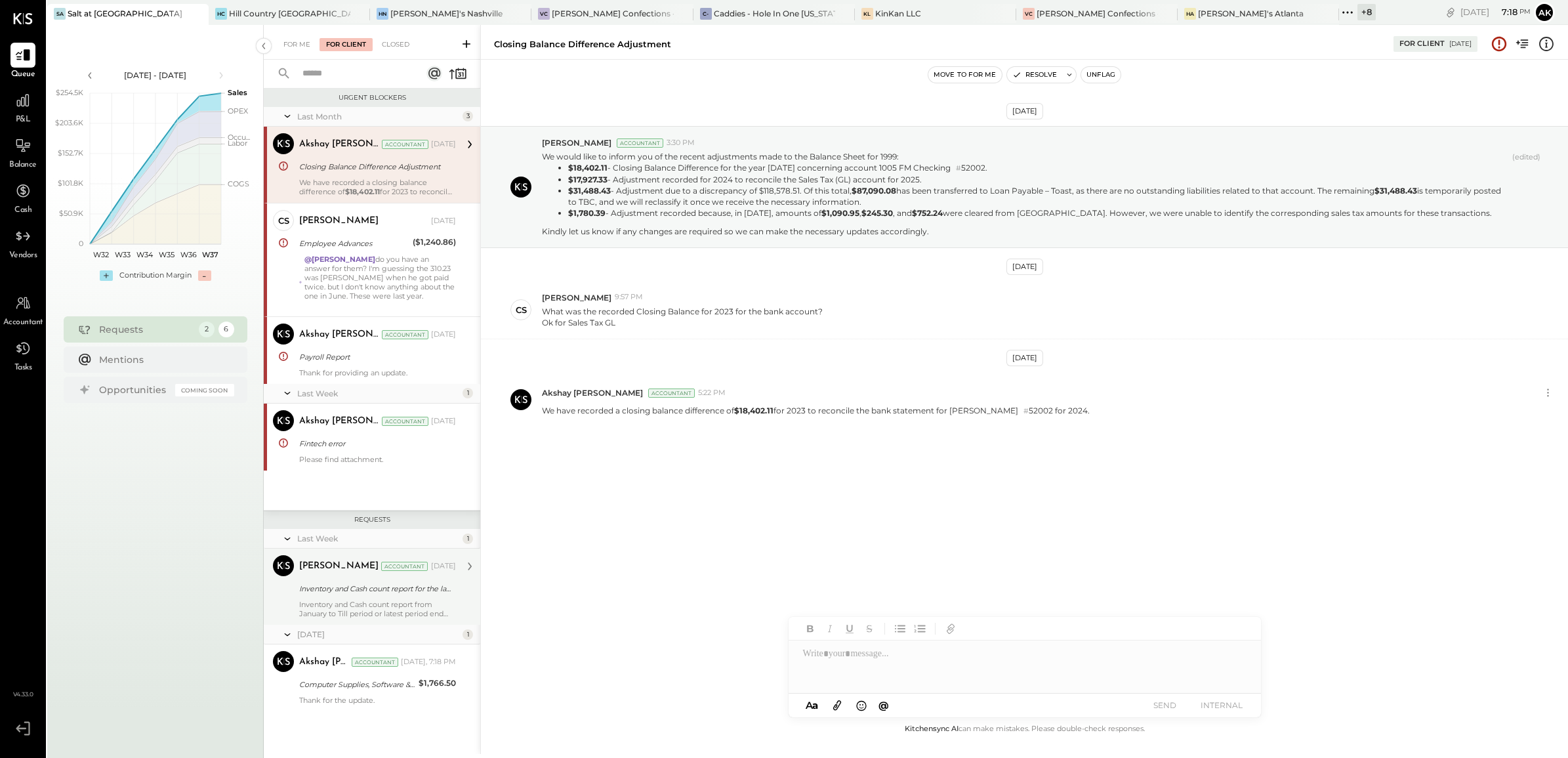
scroll to position [1, 0]
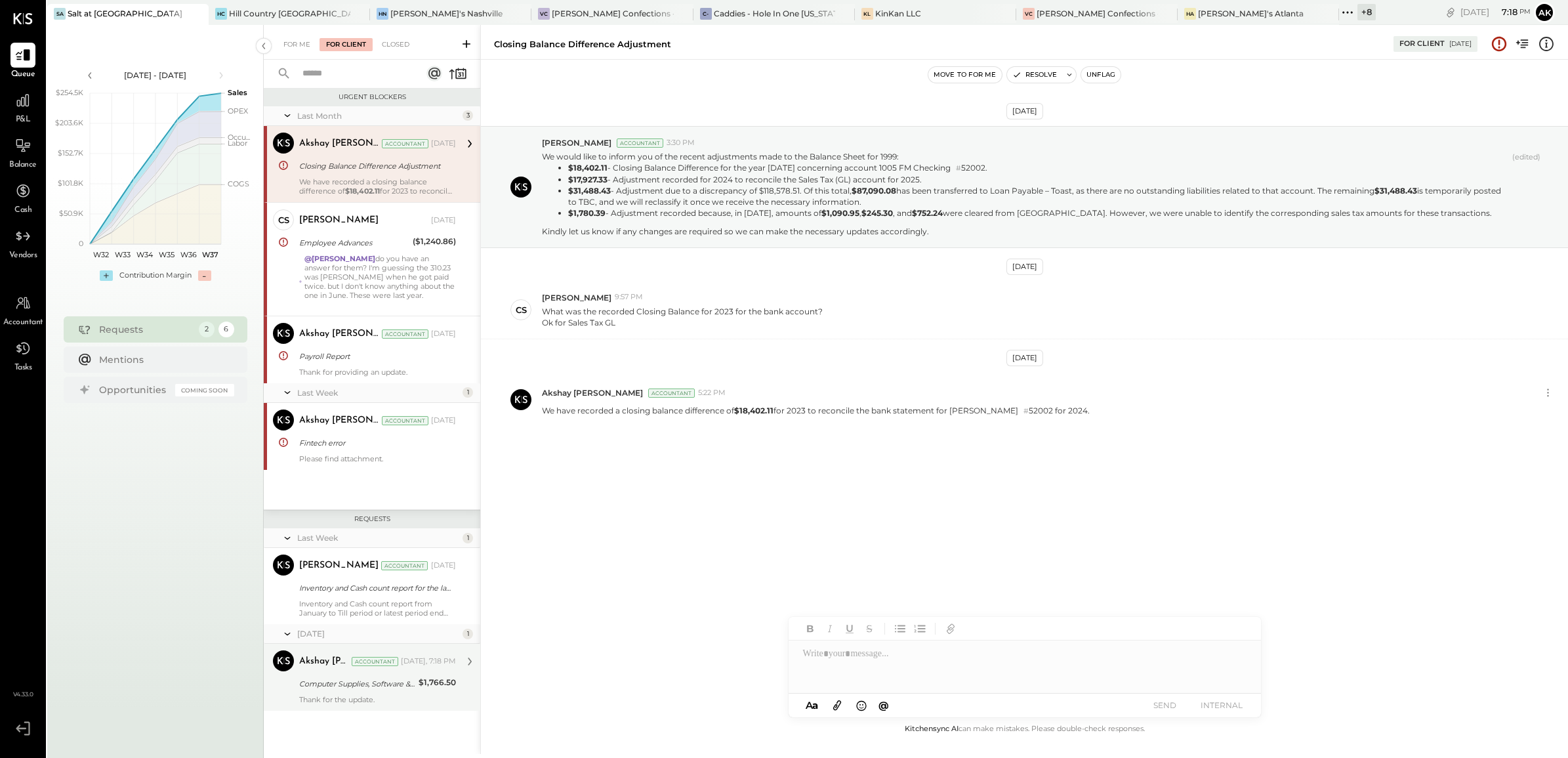
click at [339, 676] on div "Computer Supplies, Software & IT" at bounding box center [357, 683] width 116 height 15
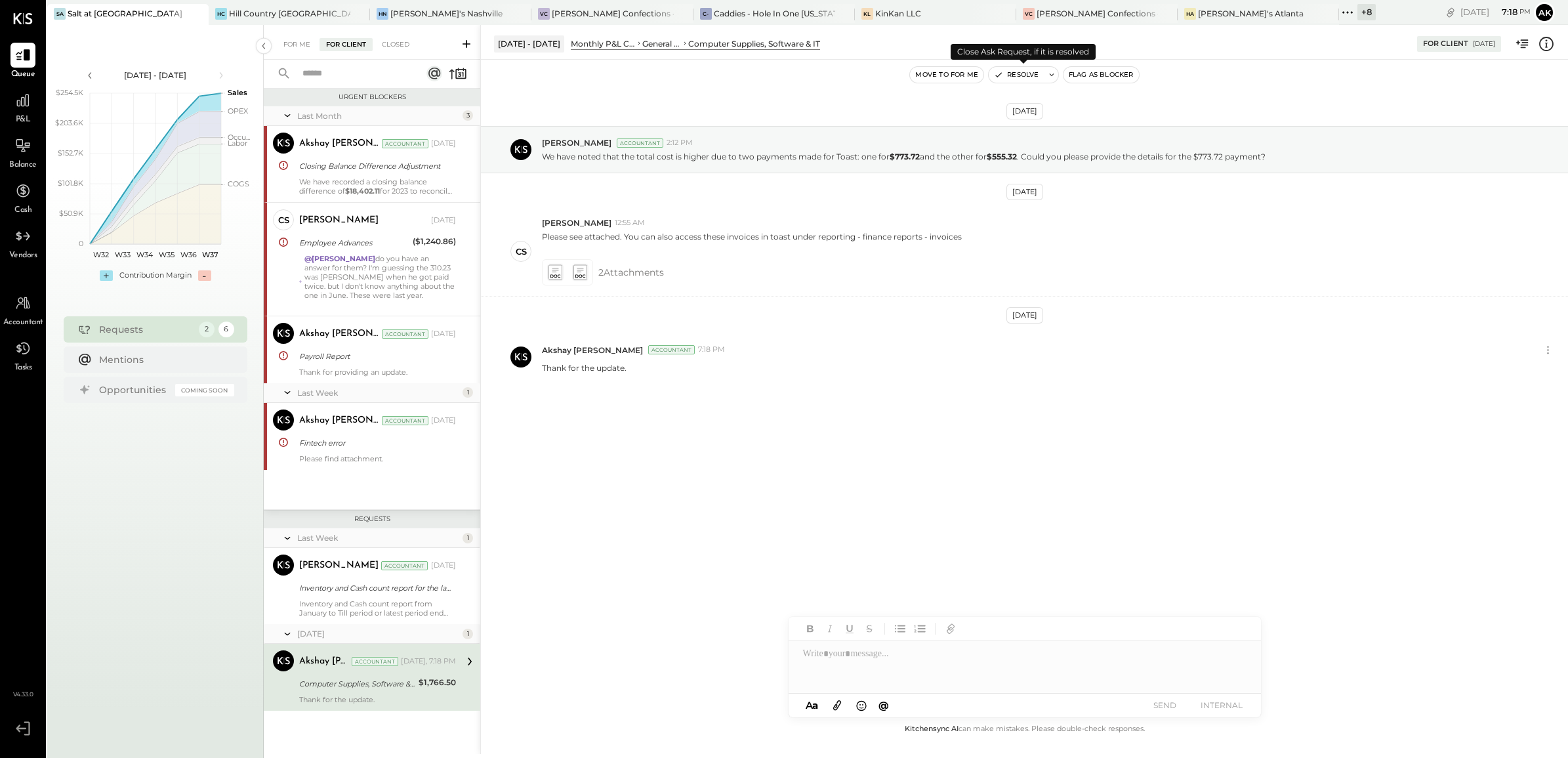
click at [1017, 74] on button "Resolve" at bounding box center [1016, 74] width 55 height 15
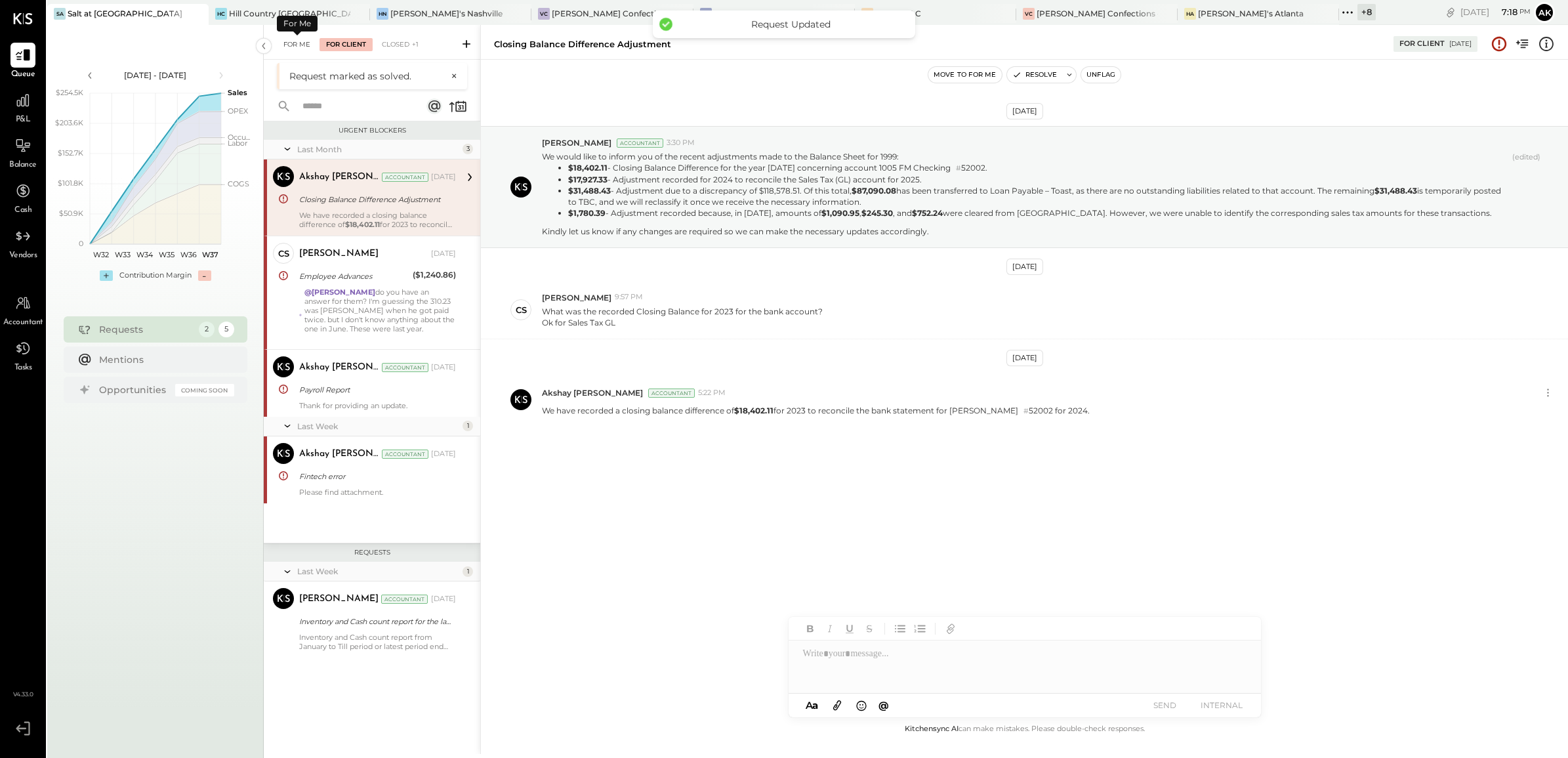
click at [300, 42] on div "For Me" at bounding box center [297, 44] width 40 height 13
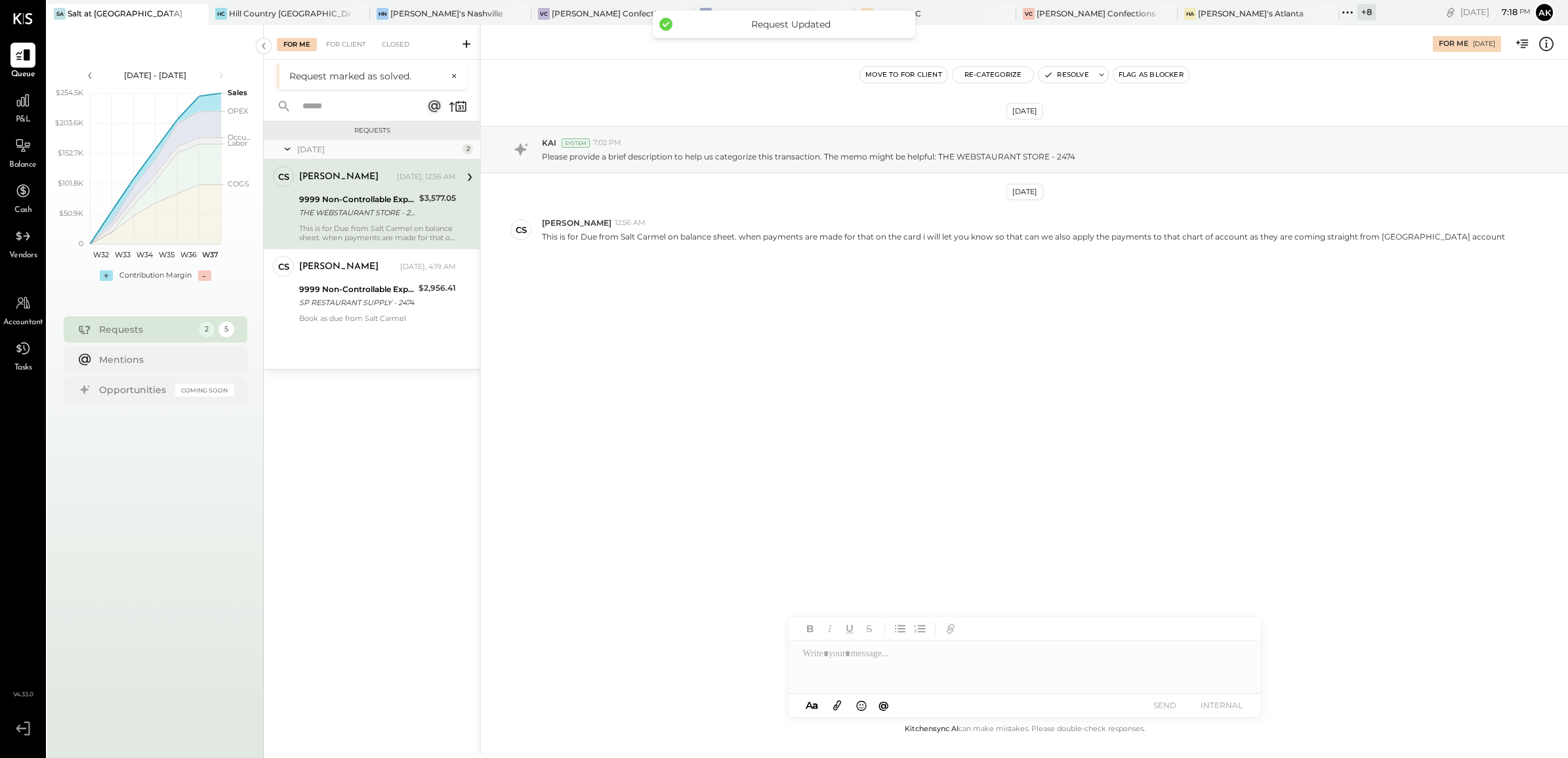
click at [322, 214] on div "THE WEBSTAURANT STORE - 2474" at bounding box center [357, 212] width 116 height 13
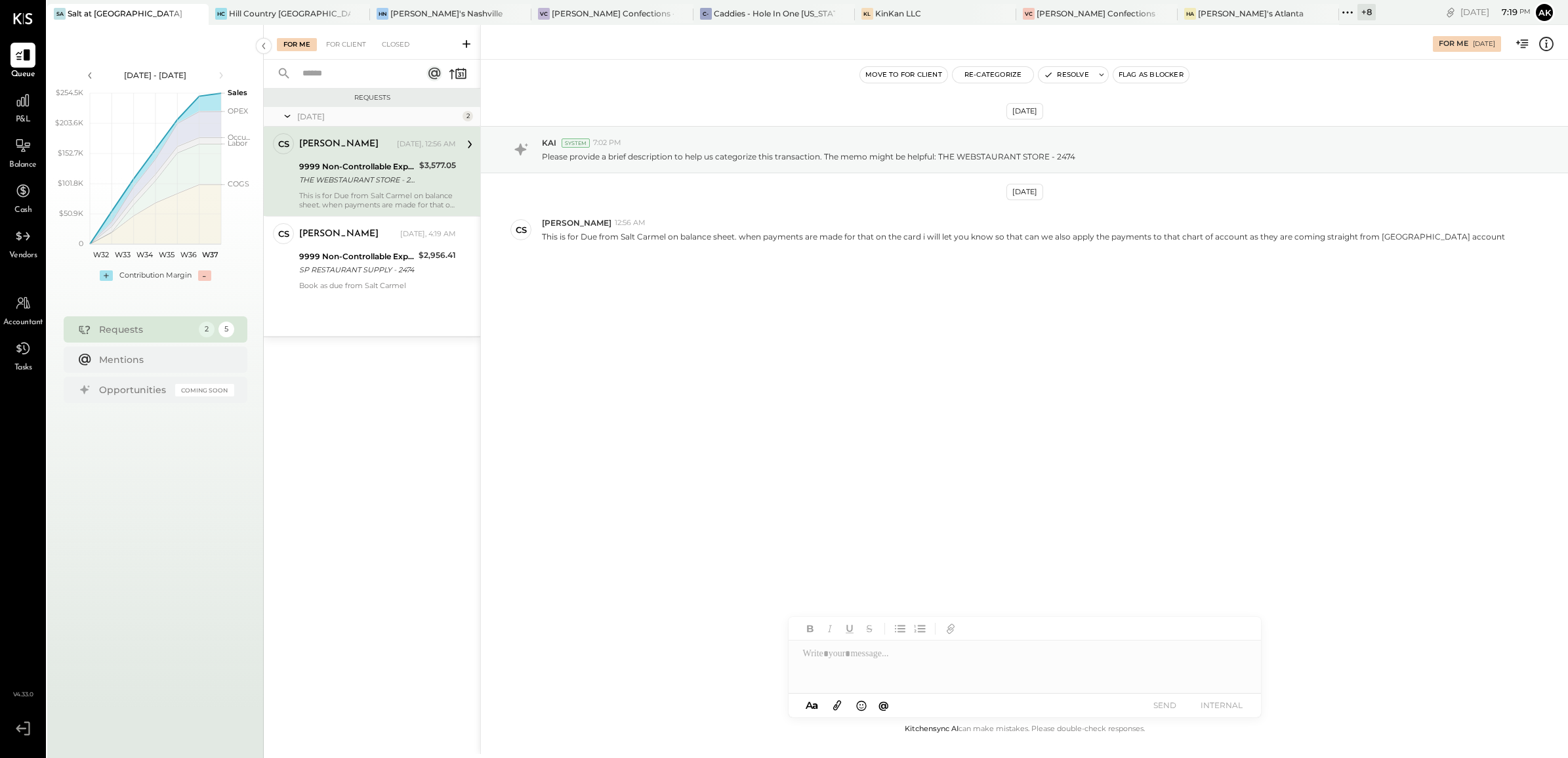
click at [1546, 46] on icon at bounding box center [1545, 46] width 3 height 1
click at [1096, 402] on div "For Me For Client Closed Requests Yesterday 2 CS Caroline Smith Owner Caroline …" at bounding box center [915, 389] width 1304 height 729
click at [1000, 74] on button "Re-Categorize" at bounding box center [993, 74] width 81 height 15
click at [1003, 135] on div at bounding box center [1054, 130] width 173 height 15
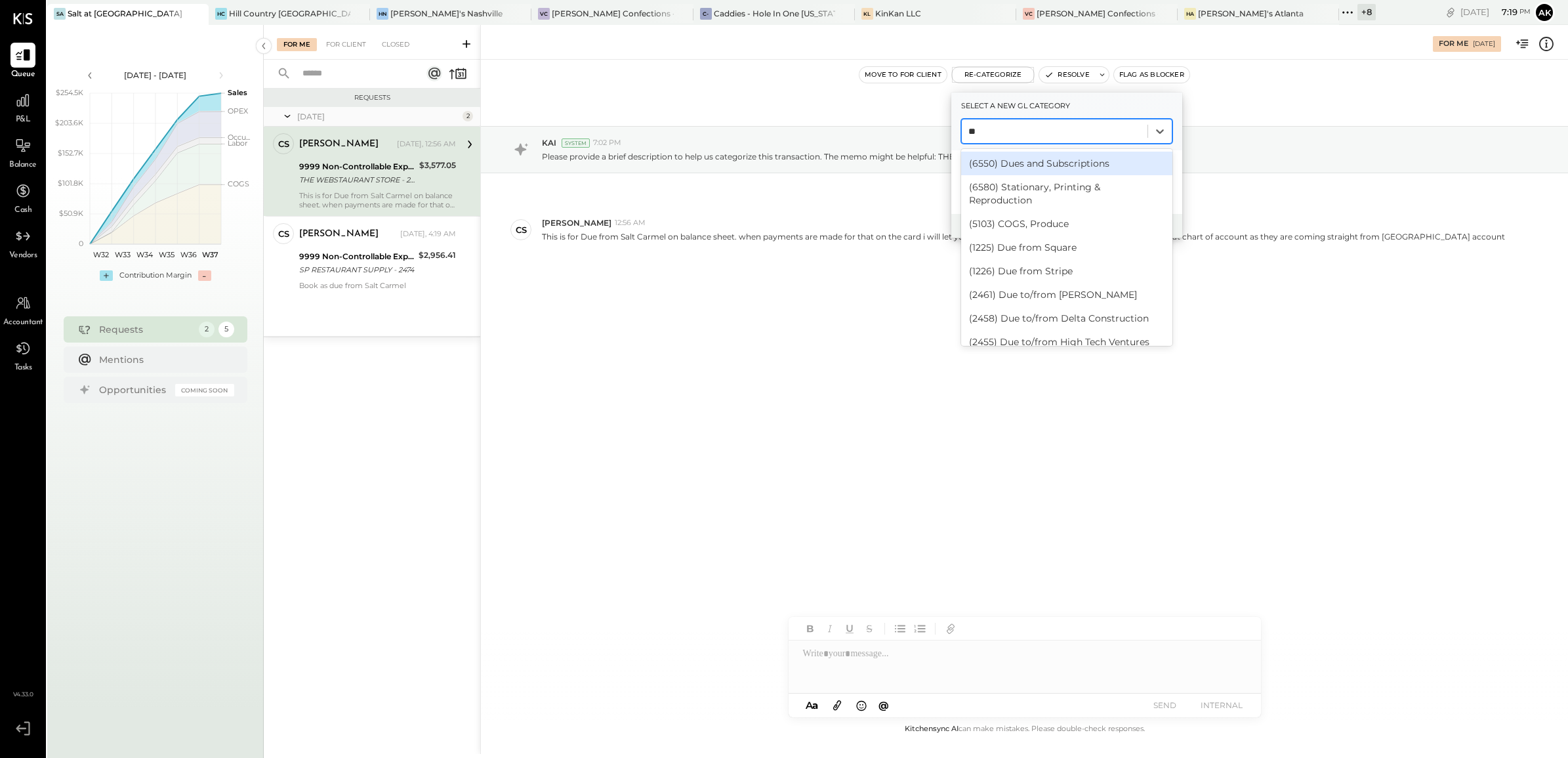
type input "***"
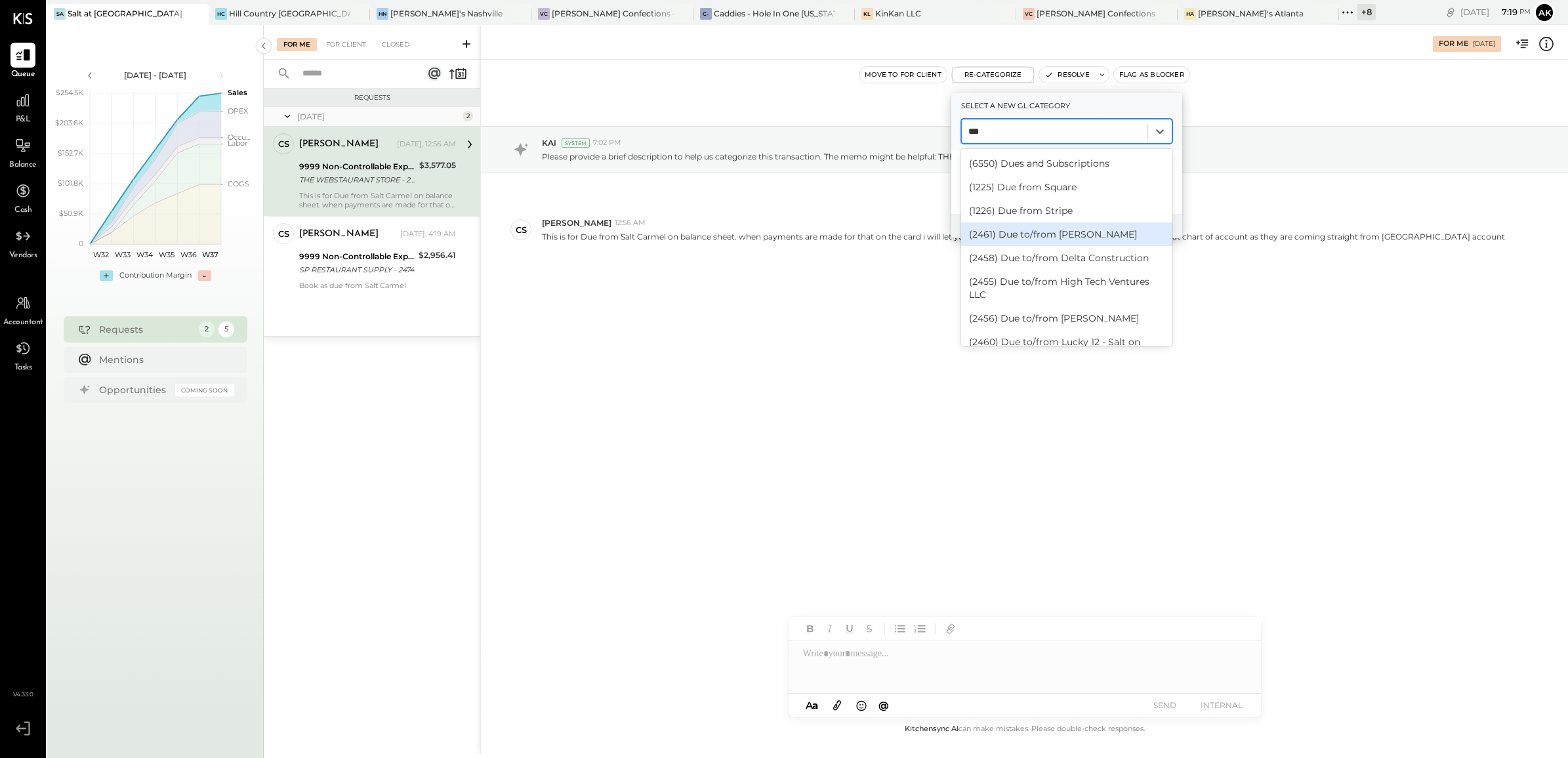
scroll to position [82, 0]
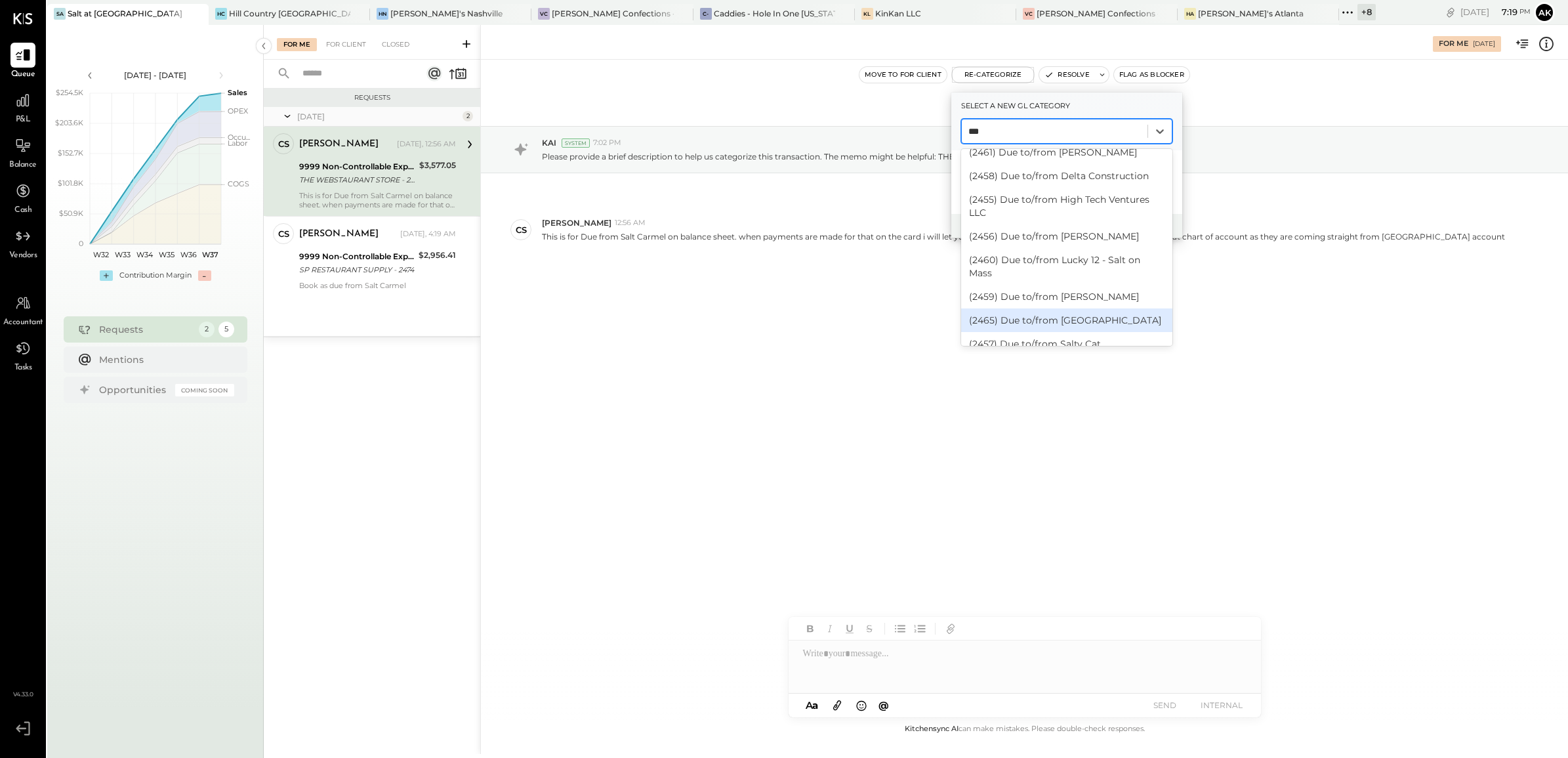
click at [1040, 309] on div "(2465) Due to/from Salt Carmel" at bounding box center [1066, 321] width 211 height 24
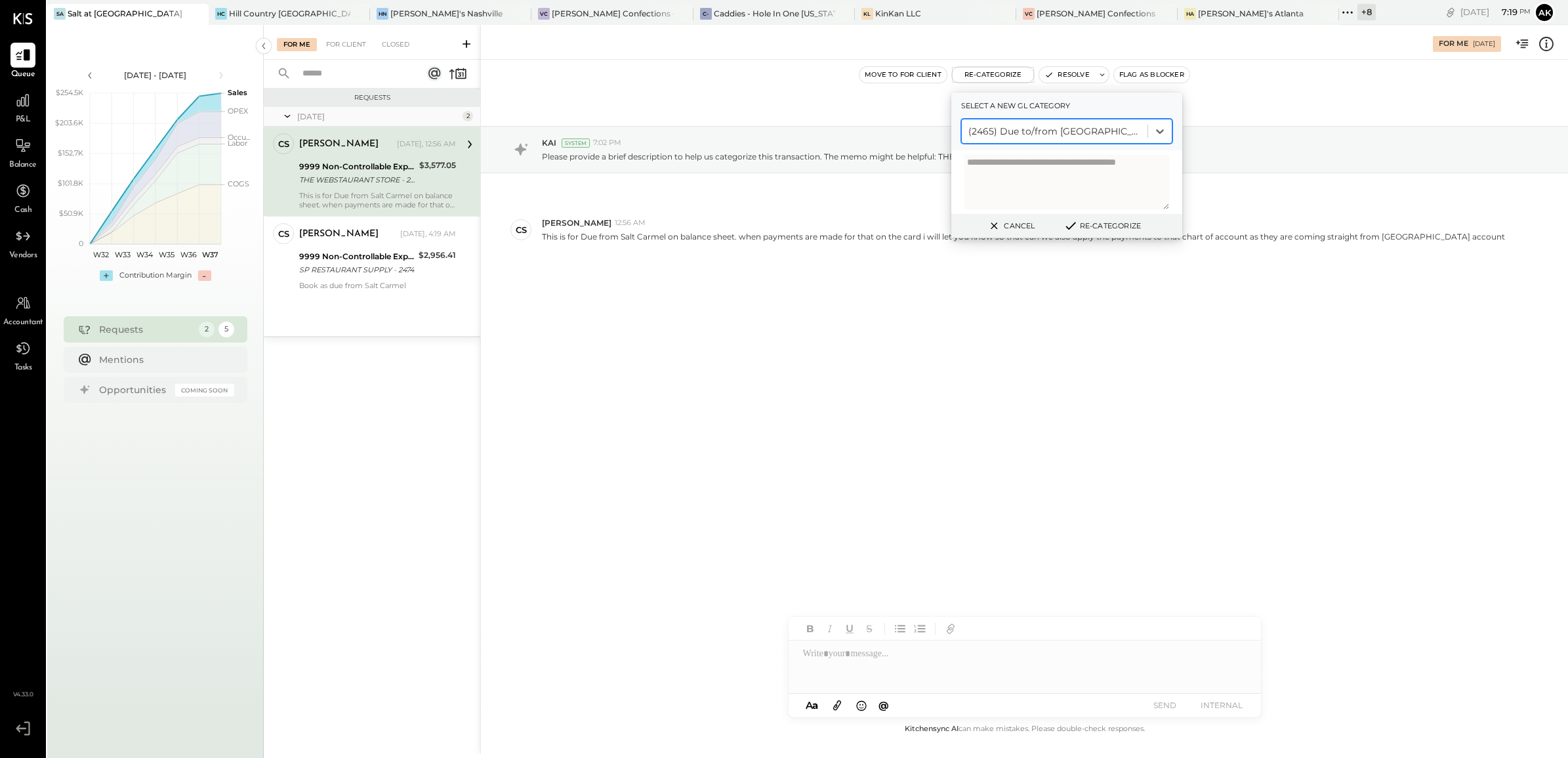
click at [991, 174] on textarea at bounding box center [1066, 182] width 205 height 54
click at [1024, 165] on textarea "**********" at bounding box center [1066, 183] width 205 height 54
click at [1010, 164] on textarea "**********" at bounding box center [1066, 183] width 205 height 54
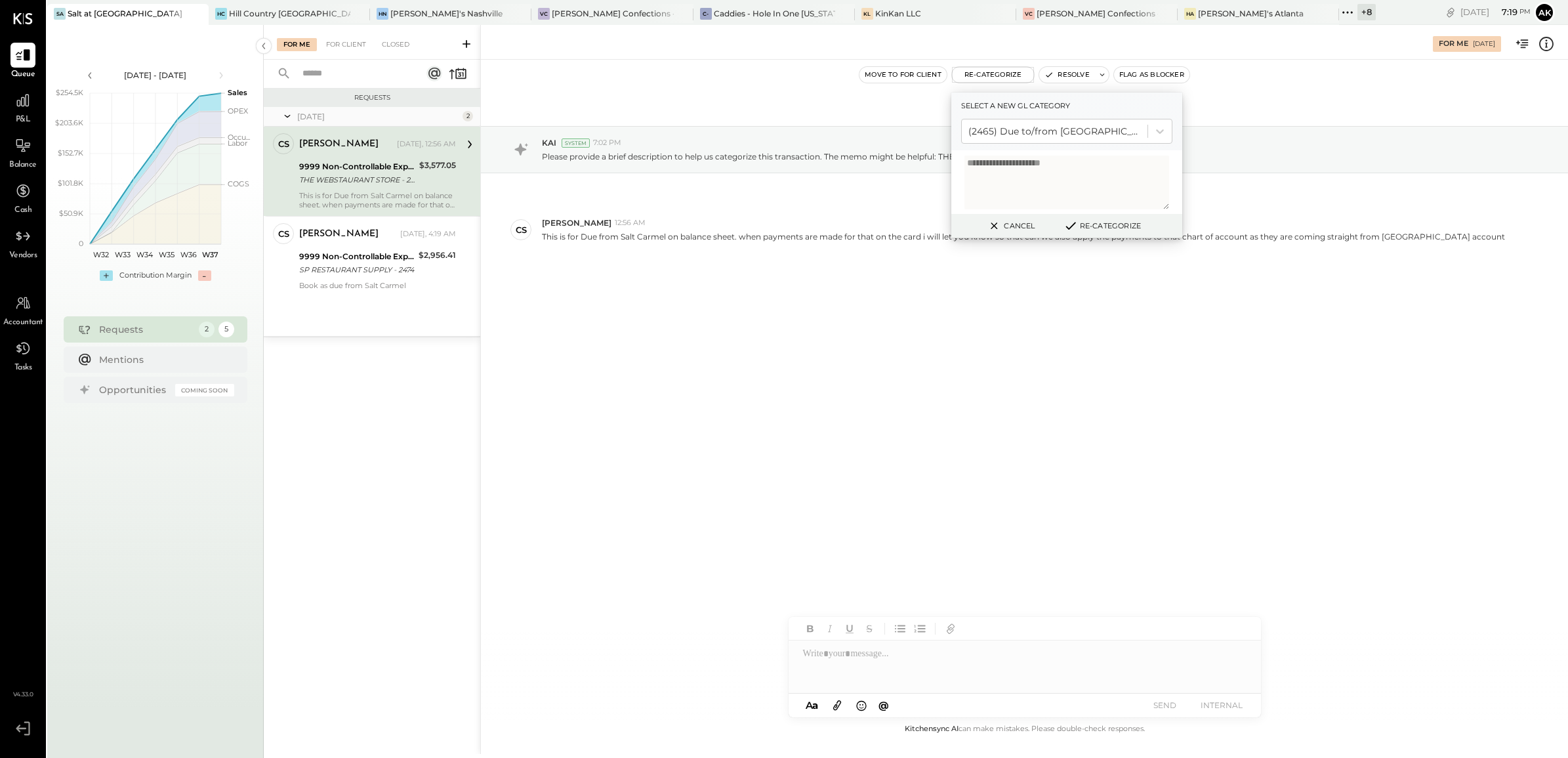
click at [1010, 164] on textarea "**********" at bounding box center [1066, 183] width 205 height 54
click at [1005, 161] on textarea "**********" at bounding box center [1066, 183] width 205 height 54
click at [1130, 170] on textarea "**********" at bounding box center [1066, 183] width 205 height 54
type textarea "**********"
click at [1113, 224] on button "Re-Categorize" at bounding box center [1102, 225] width 87 height 15
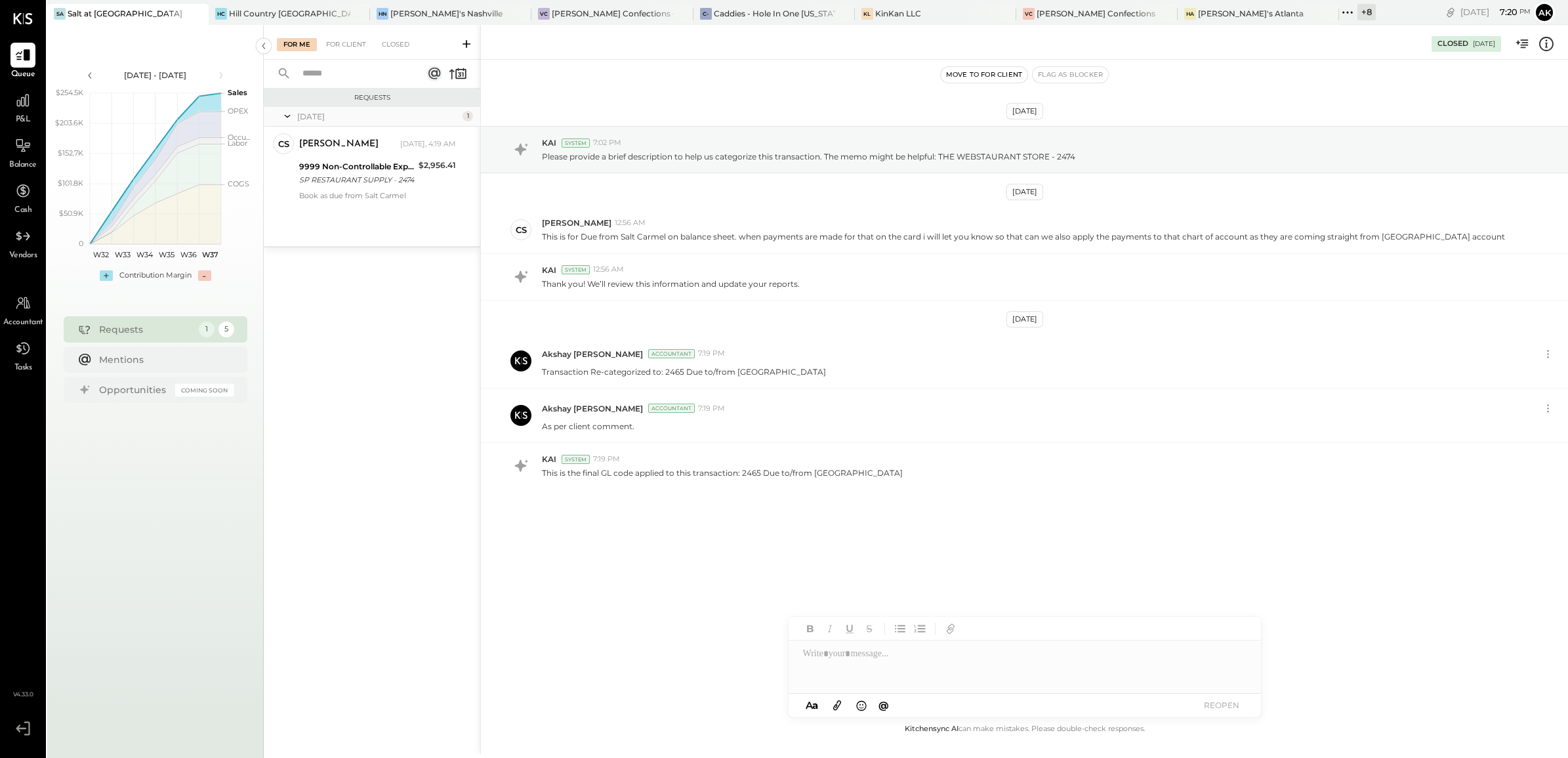
click at [1545, 47] on icon at bounding box center [1545, 43] width 17 height 17
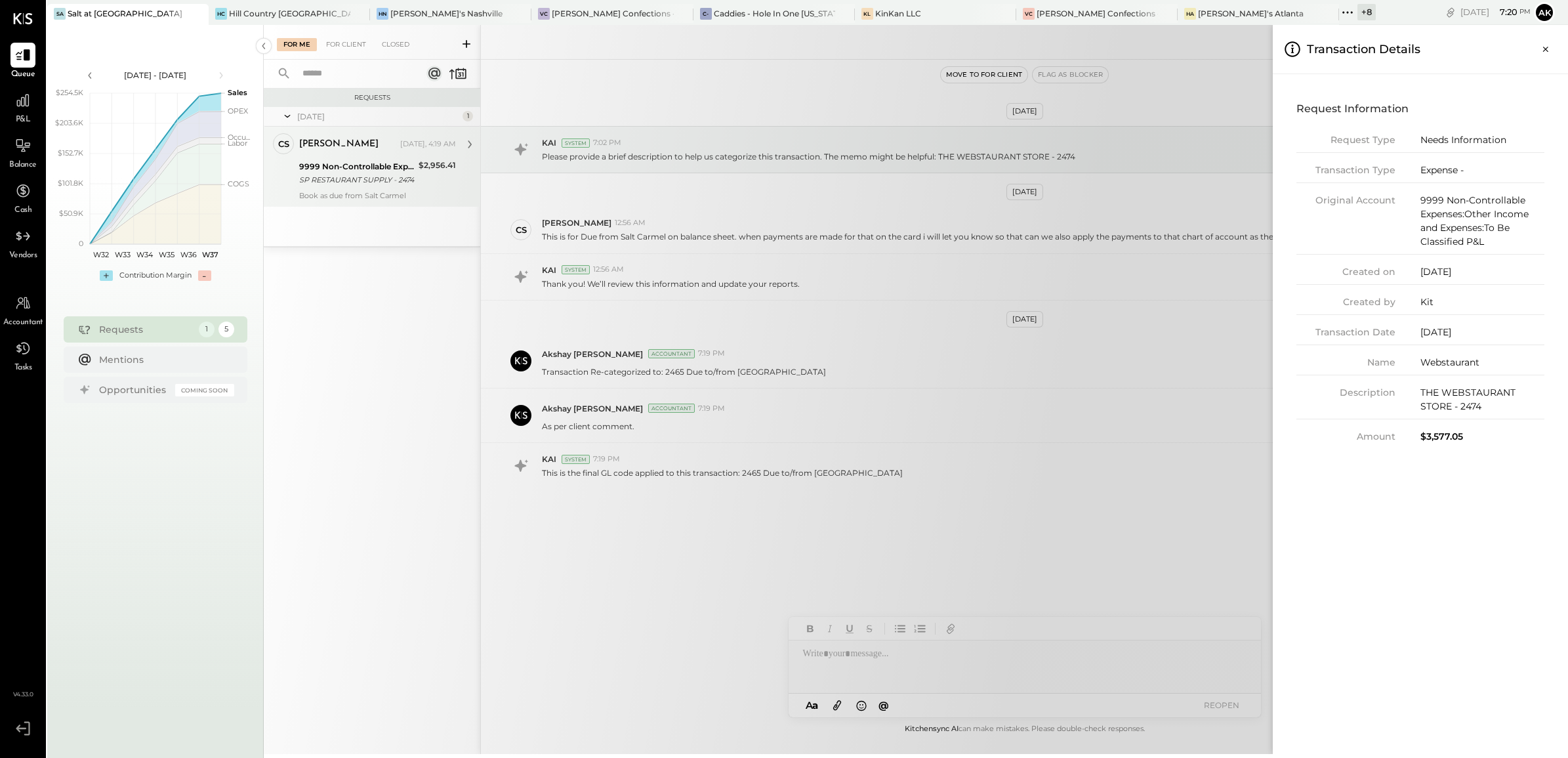
drag, startPoint x: 366, startPoint y: 168, endPoint x: 387, endPoint y: 161, distance: 22.1
click at [368, 168] on div "For Me For Client Closed Requests Yesterday 1 CS Caroline Smith Owner Caroline …" at bounding box center [915, 389] width 1304 height 729
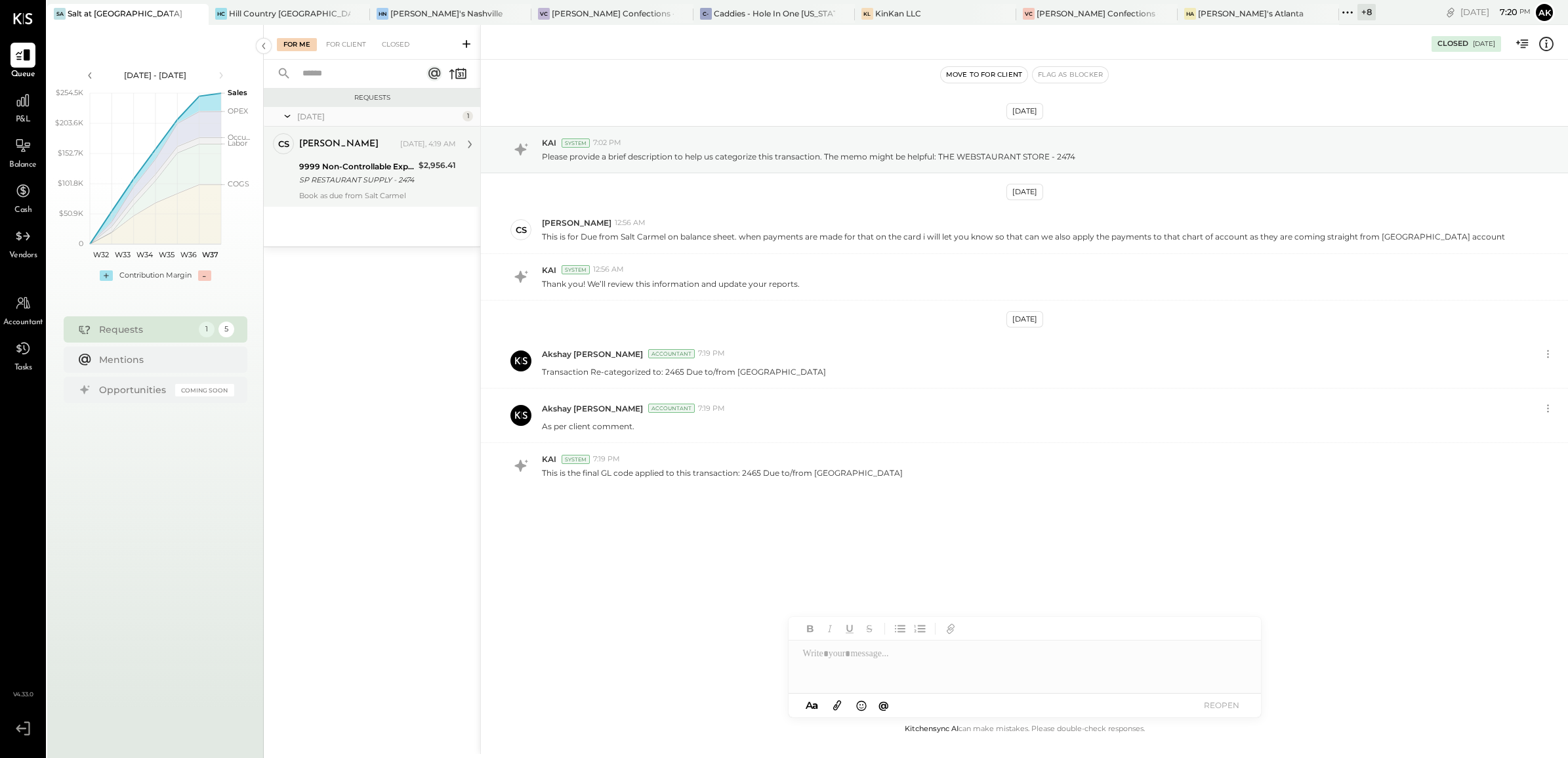
click at [351, 165] on div "9999 Non-Controllable Expenses:Other Income and Expenses:To Be Classified P&L" at bounding box center [357, 167] width 116 height 13
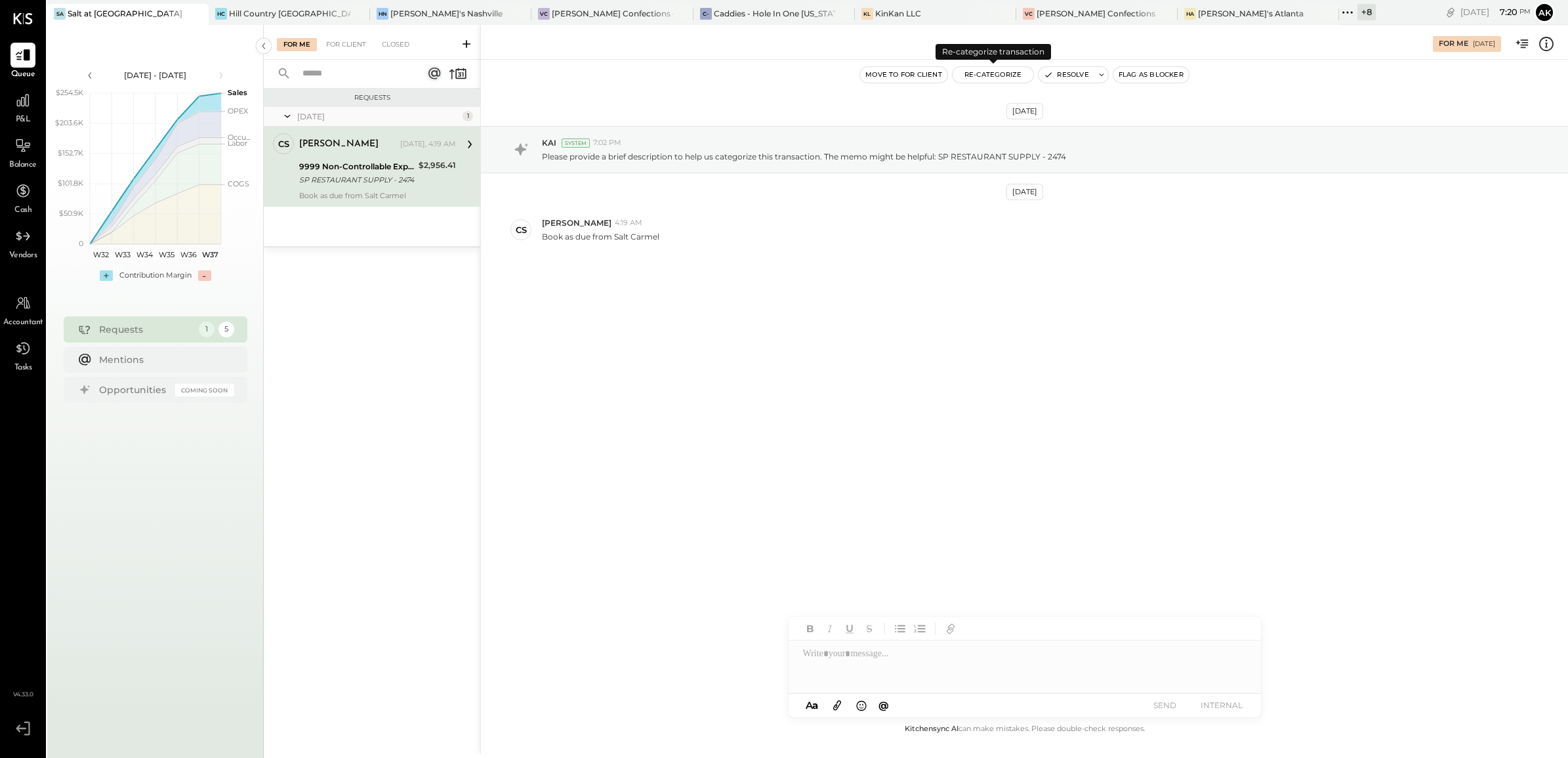
click at [1002, 72] on button "Re-Categorize" at bounding box center [993, 74] width 81 height 15
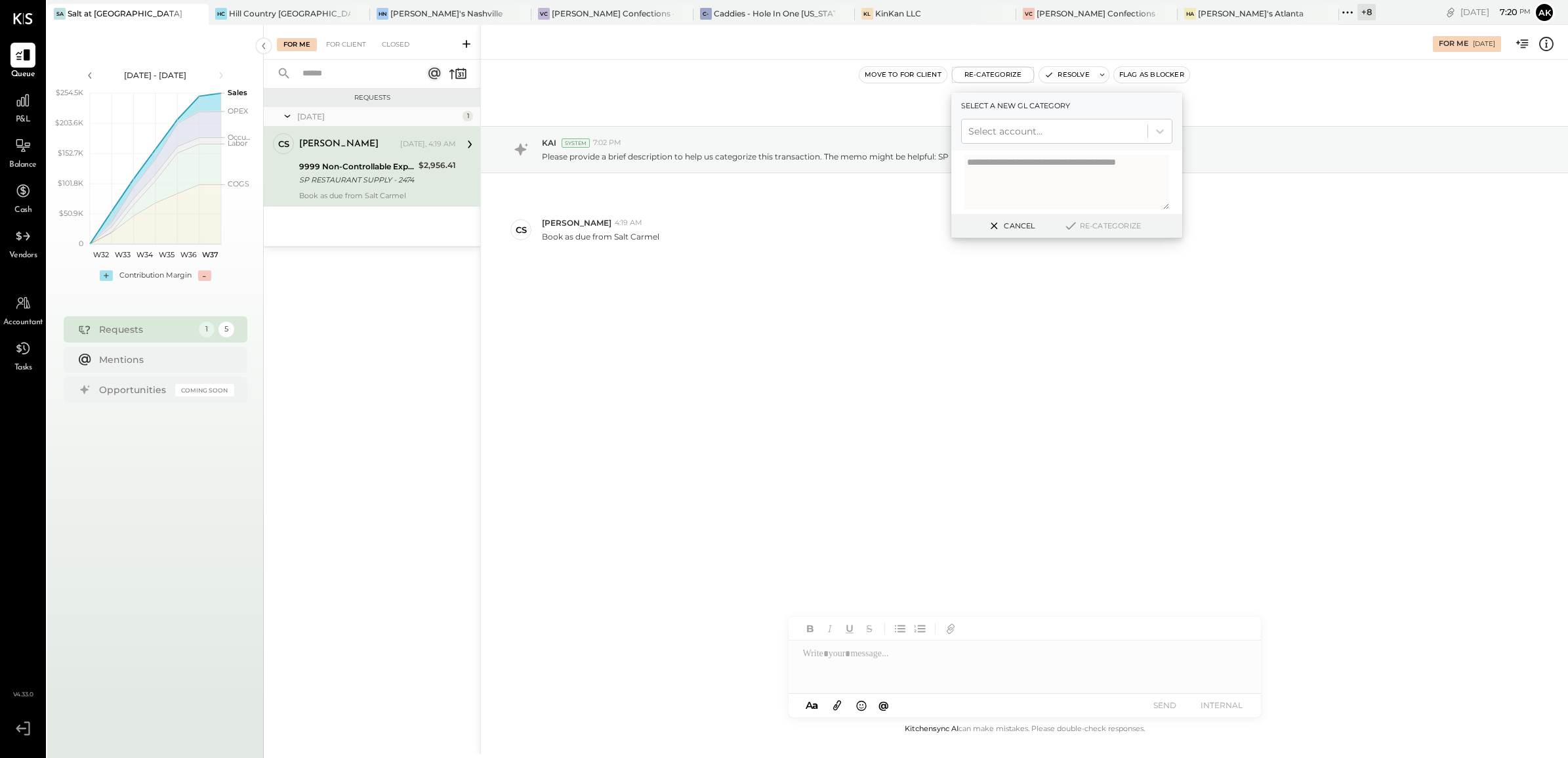
click at [1018, 175] on textarea at bounding box center [1066, 182] width 205 height 54
type textarea "**********"
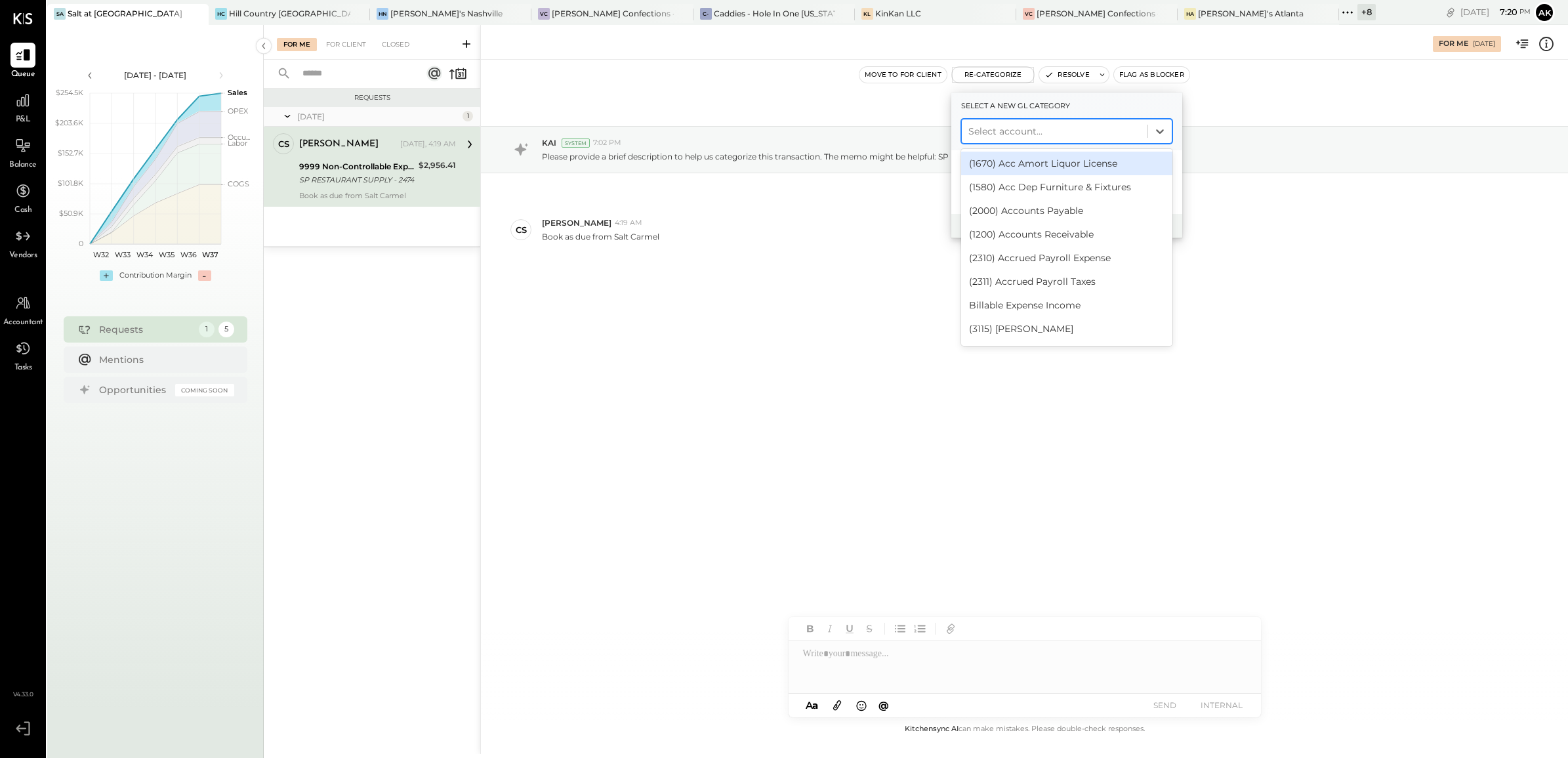
click at [1017, 132] on div at bounding box center [1054, 130] width 173 height 15
type input "****"
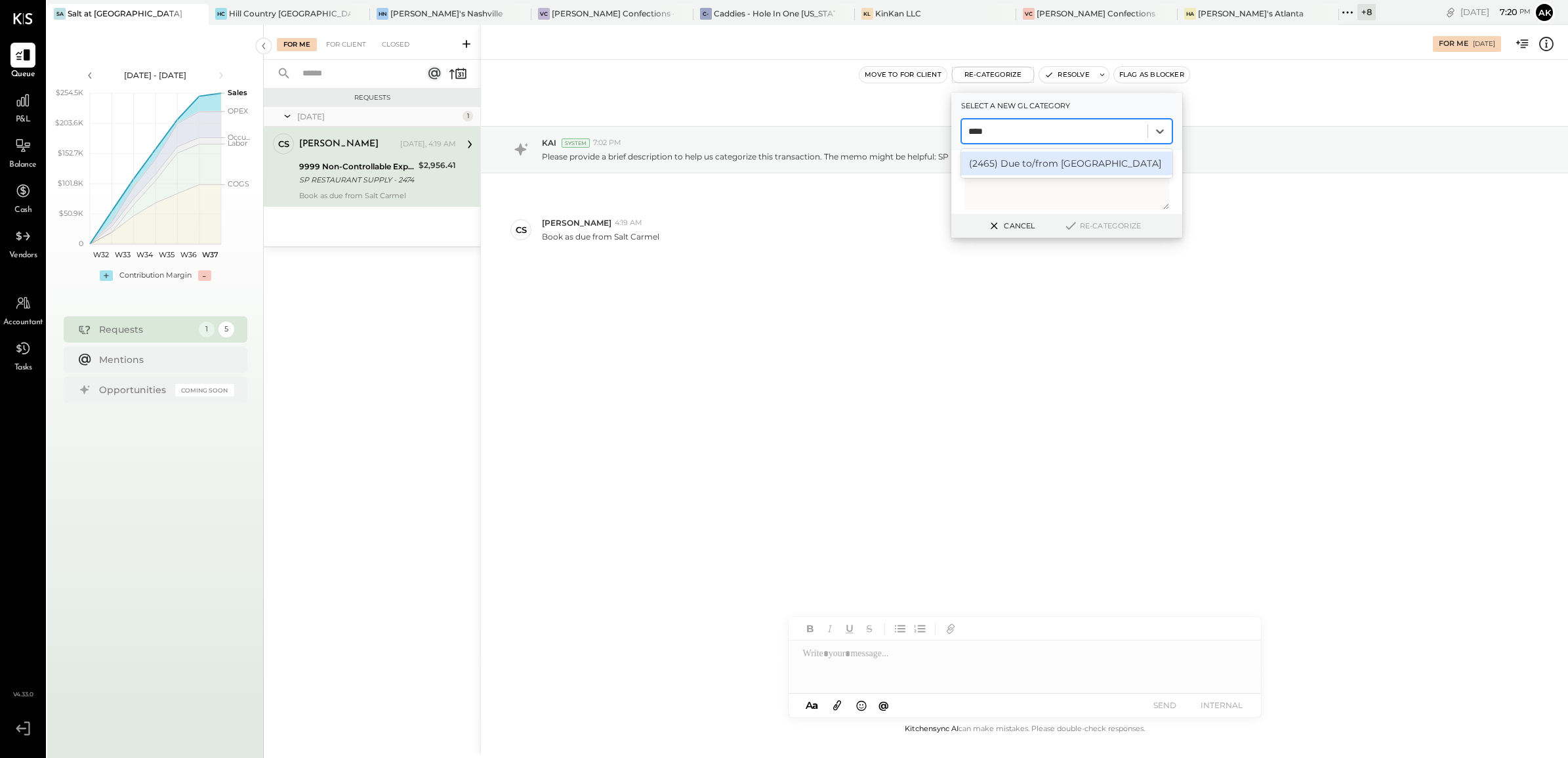
click at [1008, 166] on div "(2465) Due to/from Salt Carmel" at bounding box center [1066, 163] width 211 height 24
click at [1096, 222] on button "Re-Categorize" at bounding box center [1102, 225] width 87 height 15
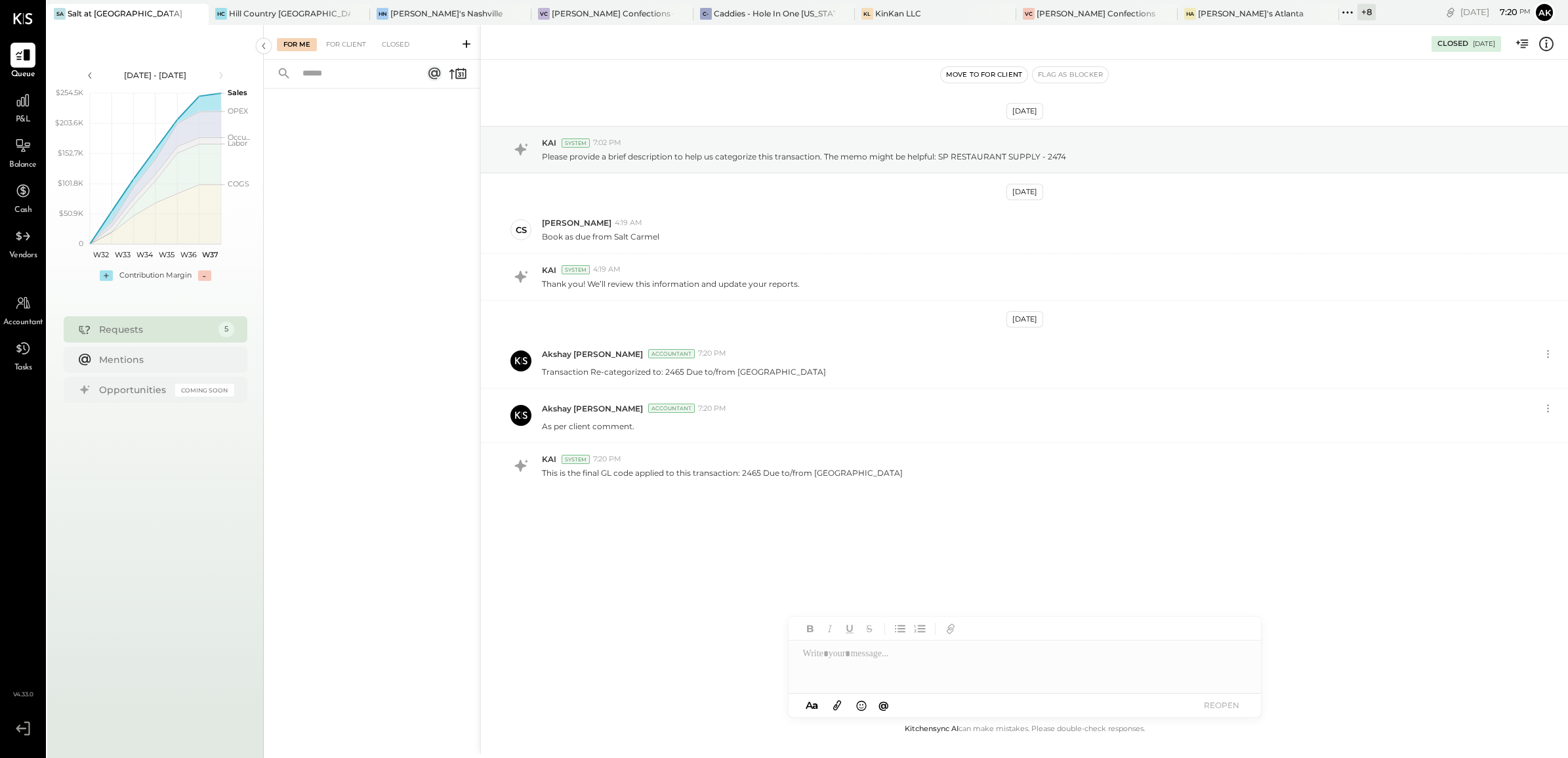
click at [1548, 47] on icon at bounding box center [1545, 43] width 17 height 17
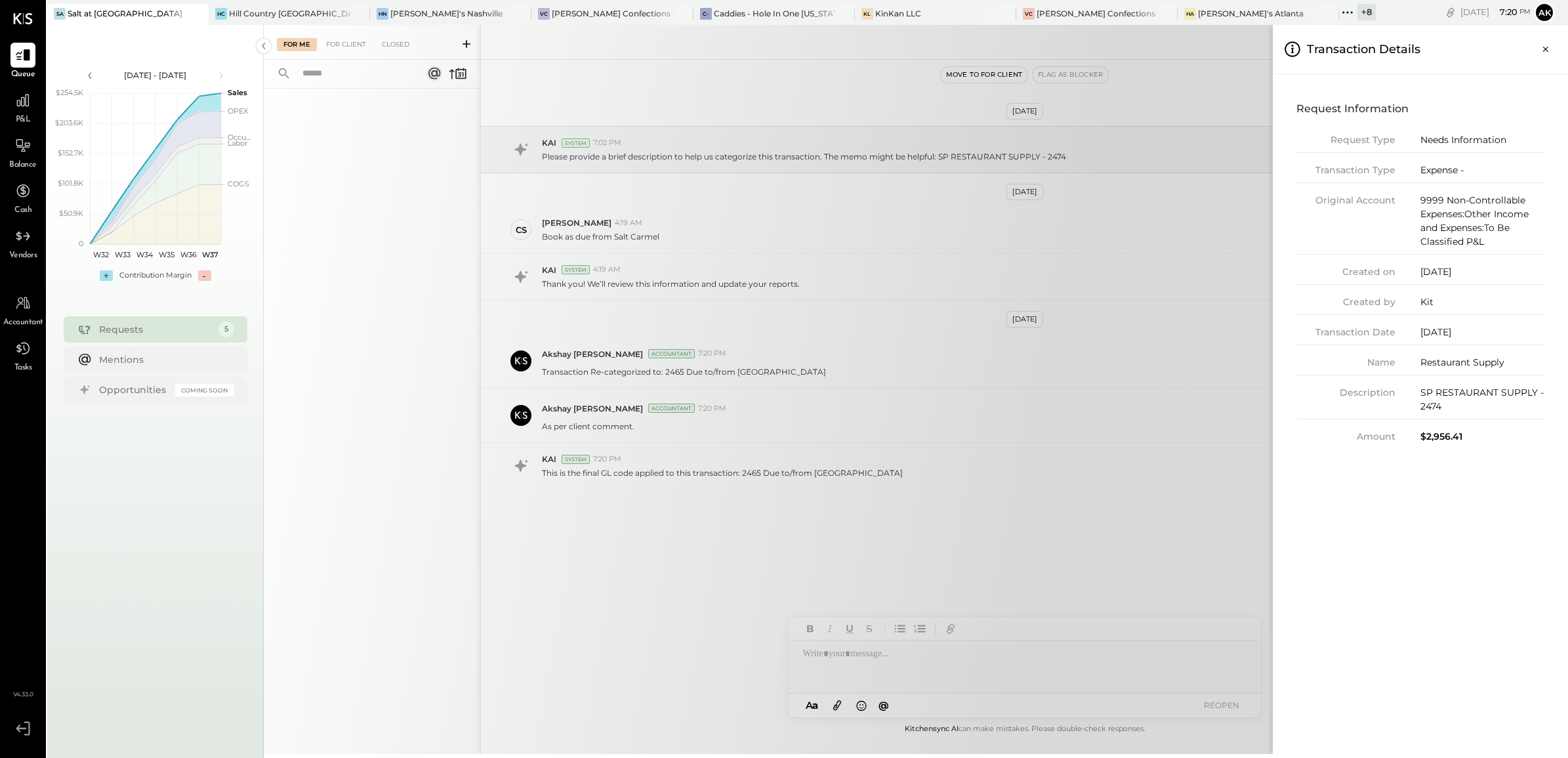
drag, startPoint x: 360, startPoint y: 315, endPoint x: 371, endPoint y: 346, distance: 32.9
click at [360, 315] on div "For Me For Client Closed Closed 09/11/2025 Move to for client Flag as Blocker S…" at bounding box center [915, 389] width 1304 height 729
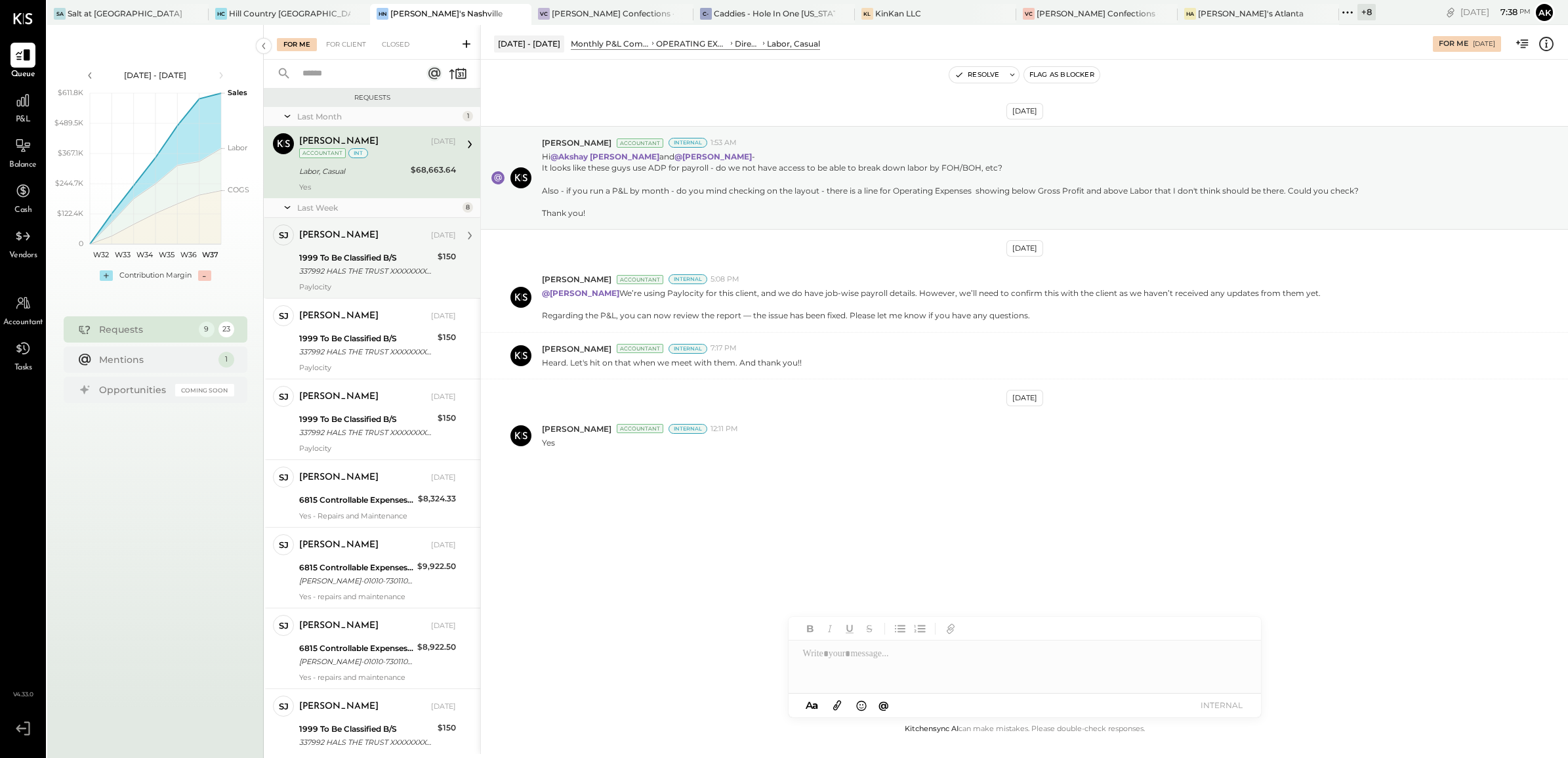
click at [356, 266] on div "337992 HALS THE TRUST XXXXXXXX7992 Company ID: XXXXXX7403 Company Name: 337992 …" at bounding box center [366, 271] width 135 height 13
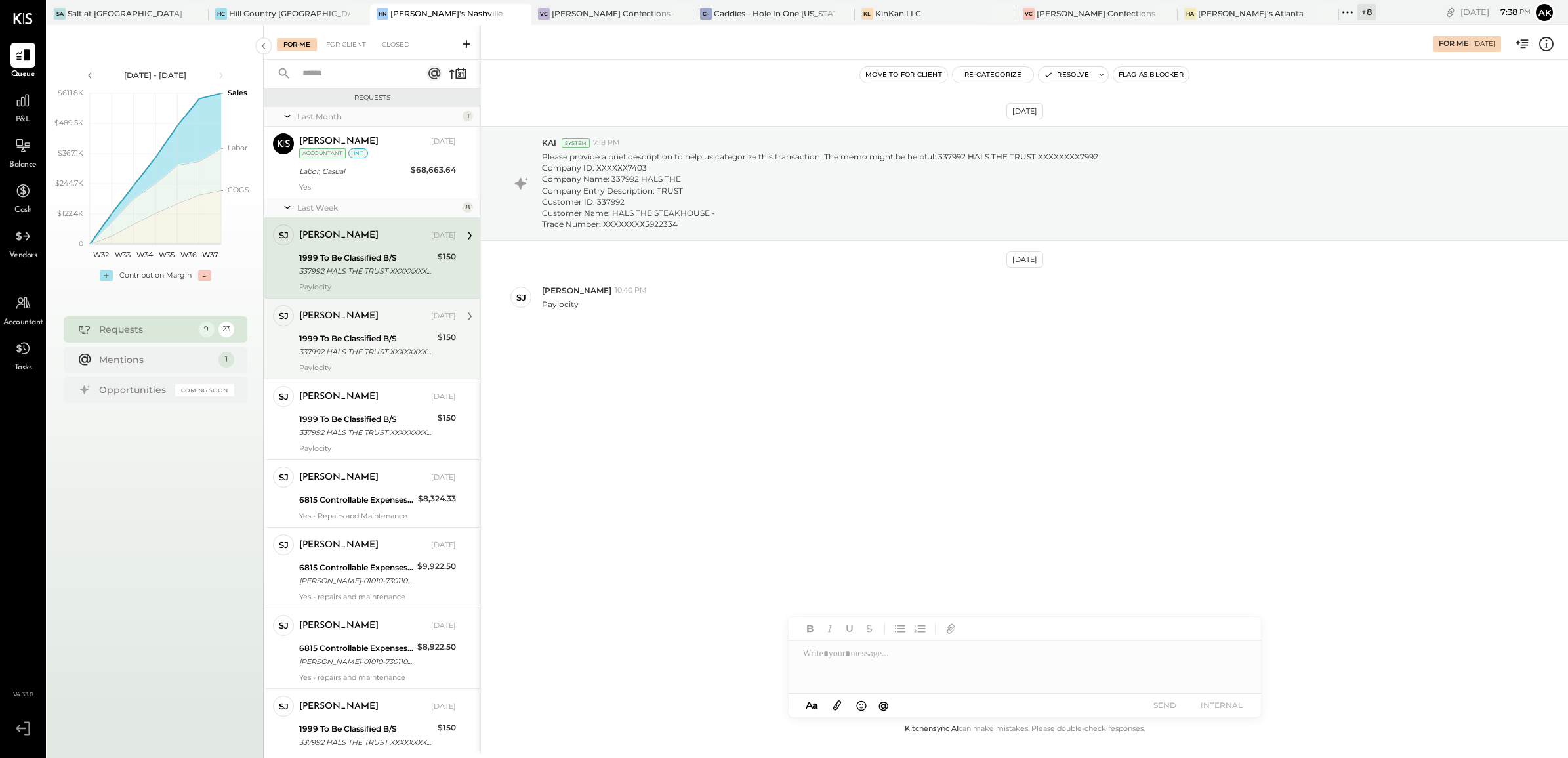
click at [382, 339] on div "1999 To Be Classified B/S" at bounding box center [366, 339] width 135 height 13
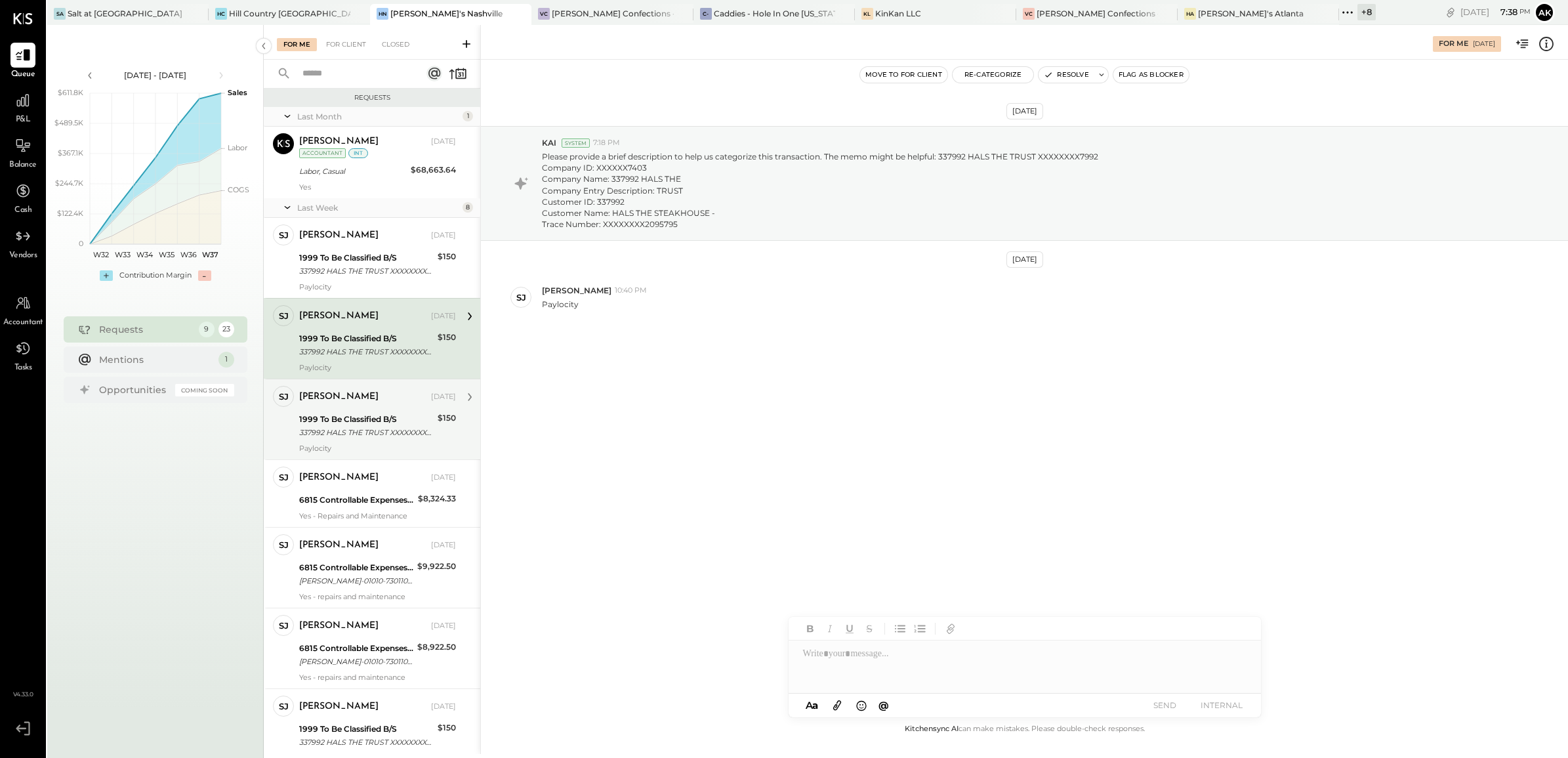
click at [365, 426] on div "337992 HALS THE TRUST XXXXXXXX7992 Company ID: XXXXXX7403 Company Name: 337992 …" at bounding box center [366, 432] width 135 height 13
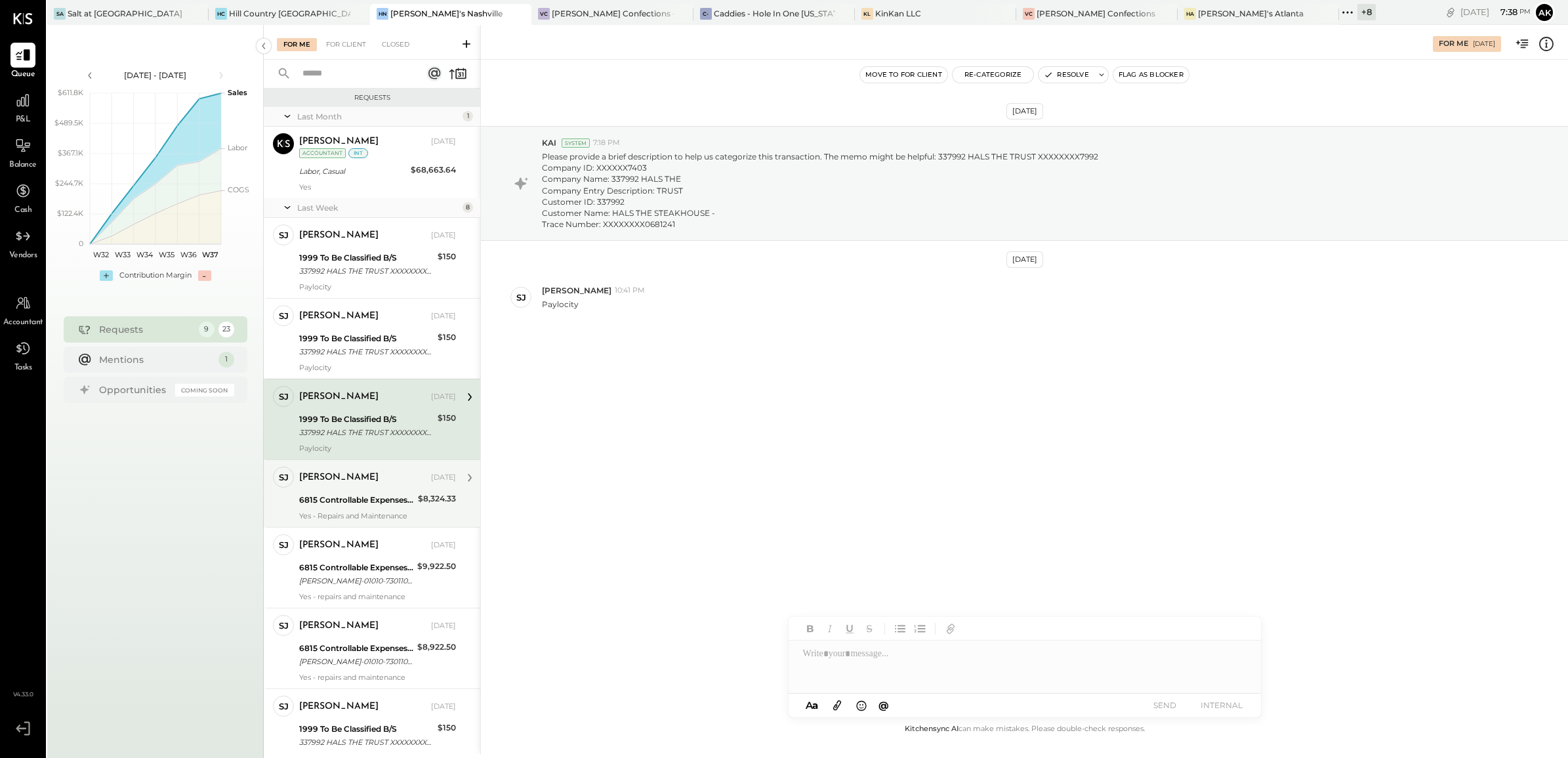
click at [364, 487] on div "Samantha Janco Sep 08, 2025" at bounding box center [377, 477] width 157 height 18
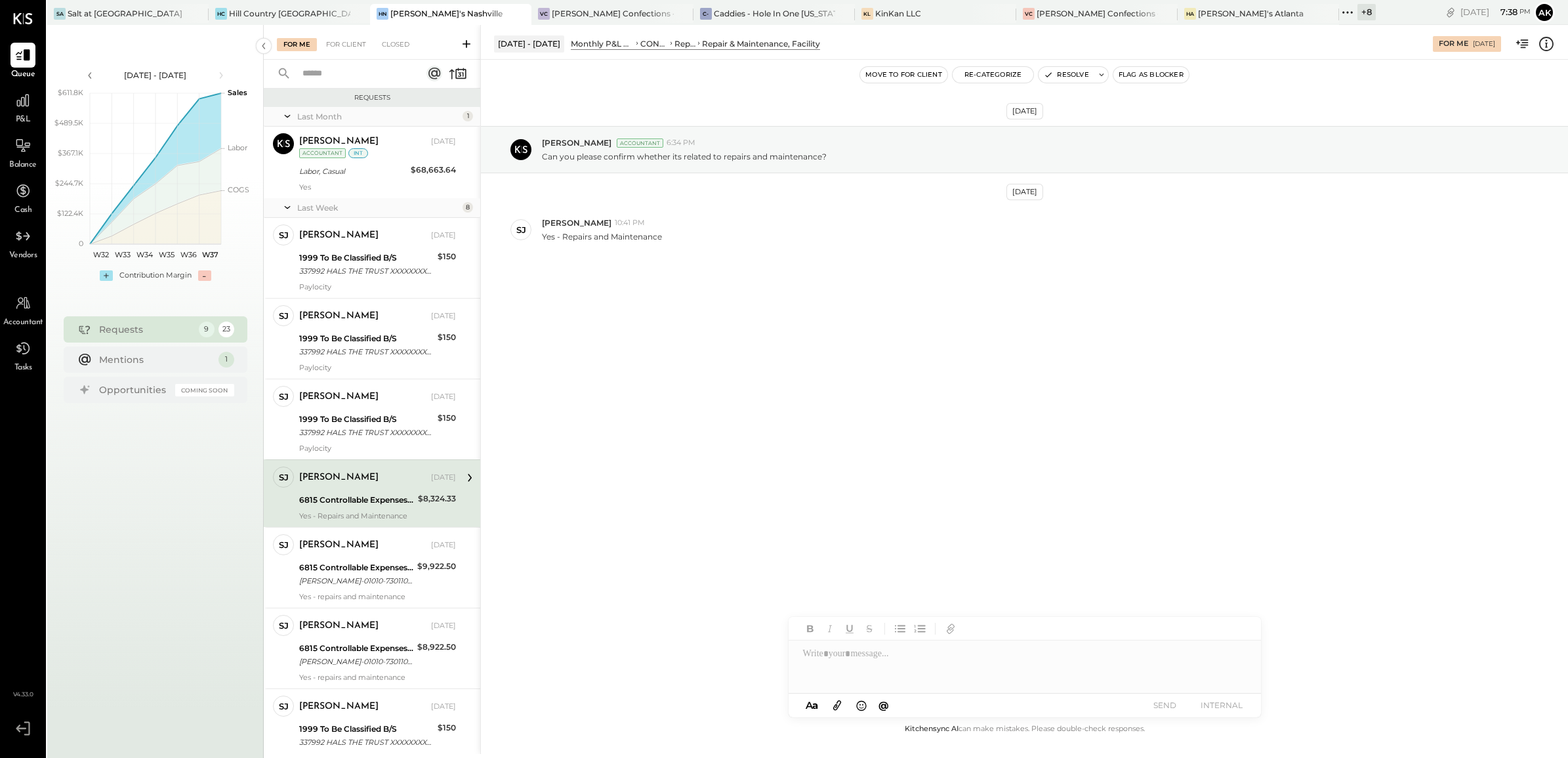
click at [1544, 40] on icon at bounding box center [1545, 43] width 17 height 17
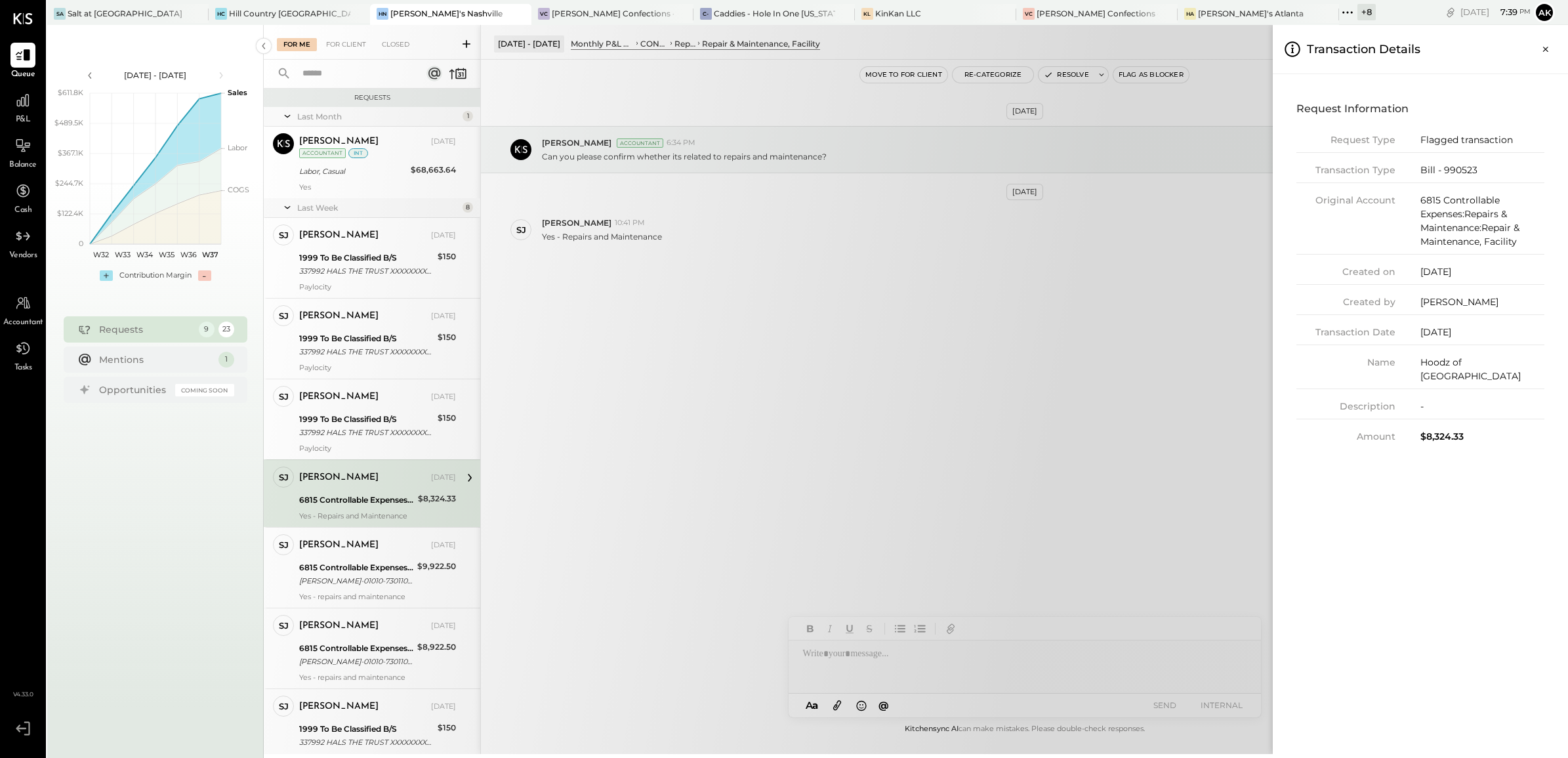
click at [900, 668] on div "For Me For Client Closed Requests Last Month 1 Margi Gandhi Accountant Margi Ga…" at bounding box center [915, 389] width 1304 height 729
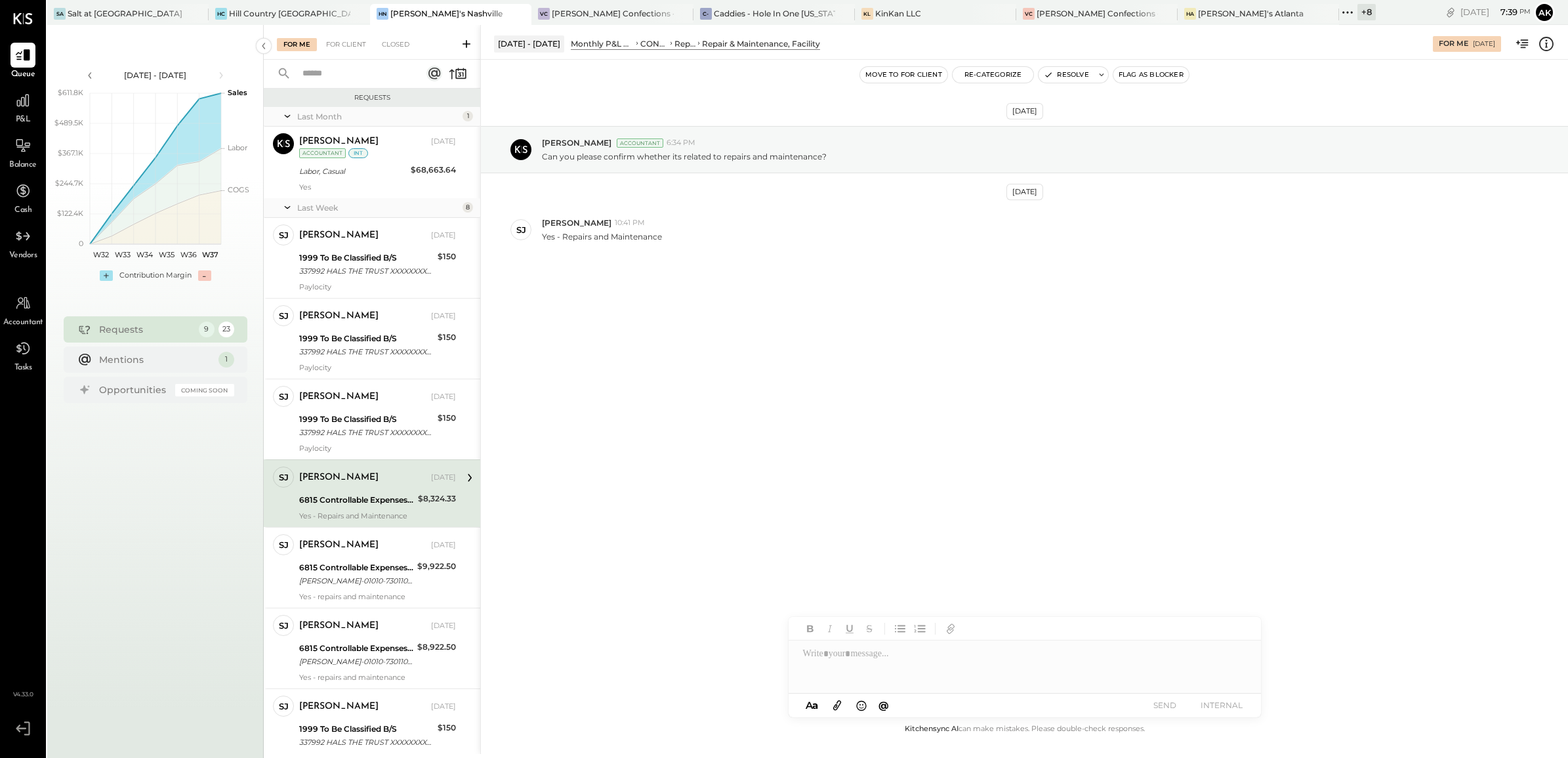
click at [897, 668] on div at bounding box center [1025, 667] width 473 height 53
click at [876, 651] on div "**********" at bounding box center [1025, 667] width 473 height 53
click at [950, 661] on div "**********" at bounding box center [1025, 667] width 473 height 53
click at [857, 654] on div "**********" at bounding box center [1025, 667] width 473 height 53
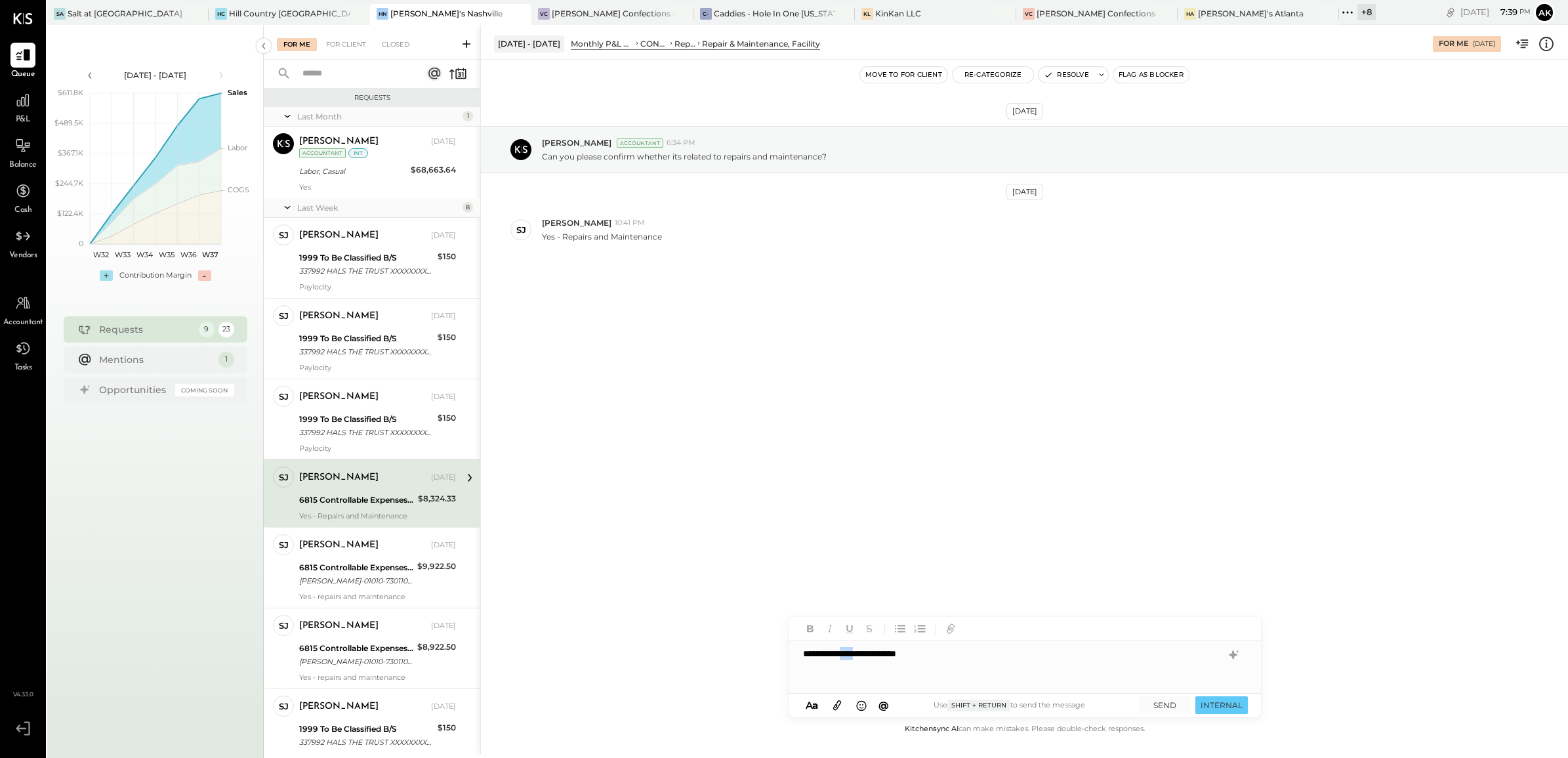
click at [857, 654] on div "**********" at bounding box center [1025, 667] width 473 height 53
click at [984, 656] on div "**********" at bounding box center [1025, 667] width 473 height 53
click at [892, 654] on div "**********" at bounding box center [1025, 667] width 473 height 53
copy div "**********"
click at [1172, 708] on button "SEND" at bounding box center [1165, 705] width 53 height 18
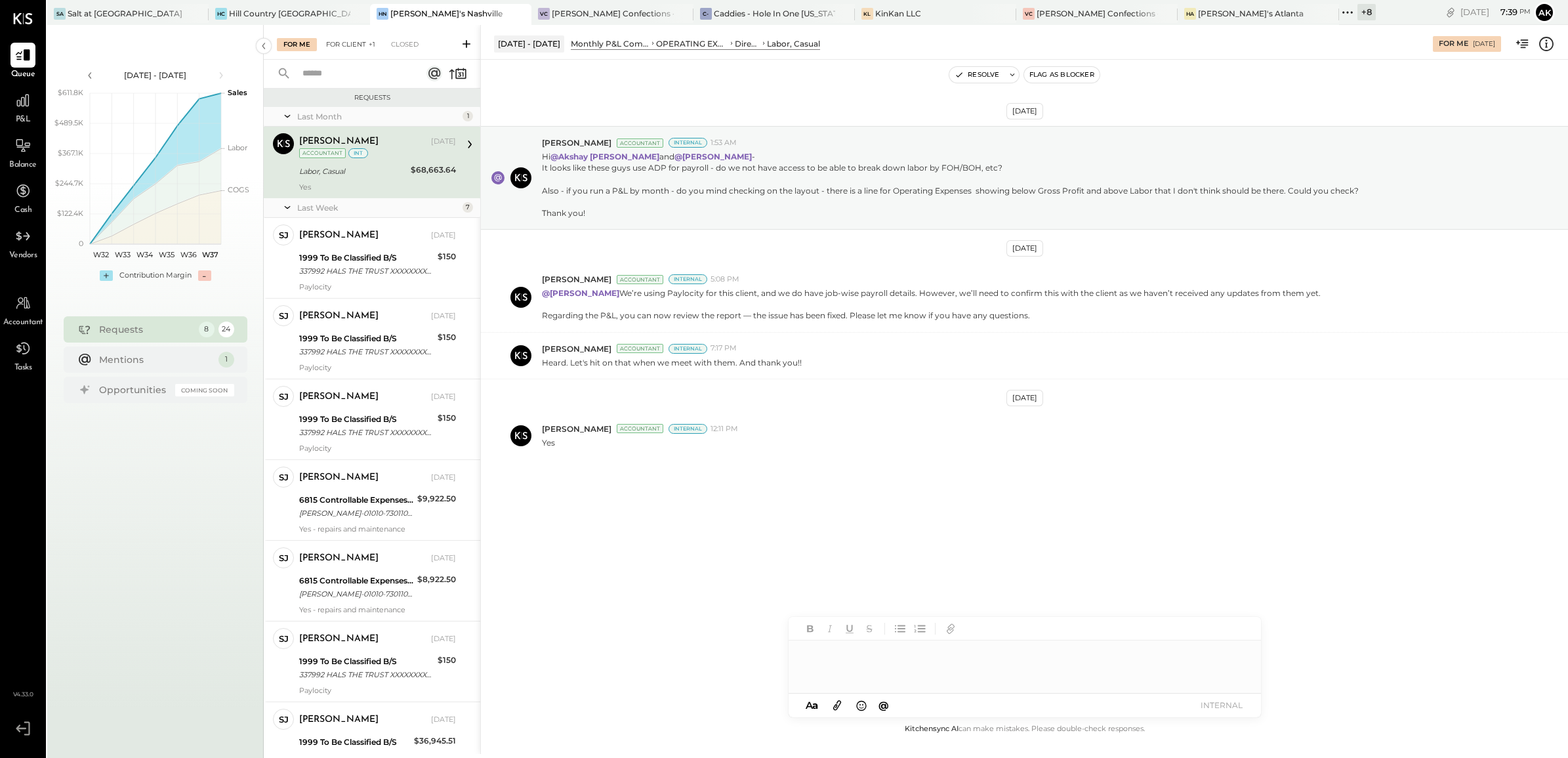
click at [359, 40] on div "For Client +1" at bounding box center [350, 44] width 62 height 13
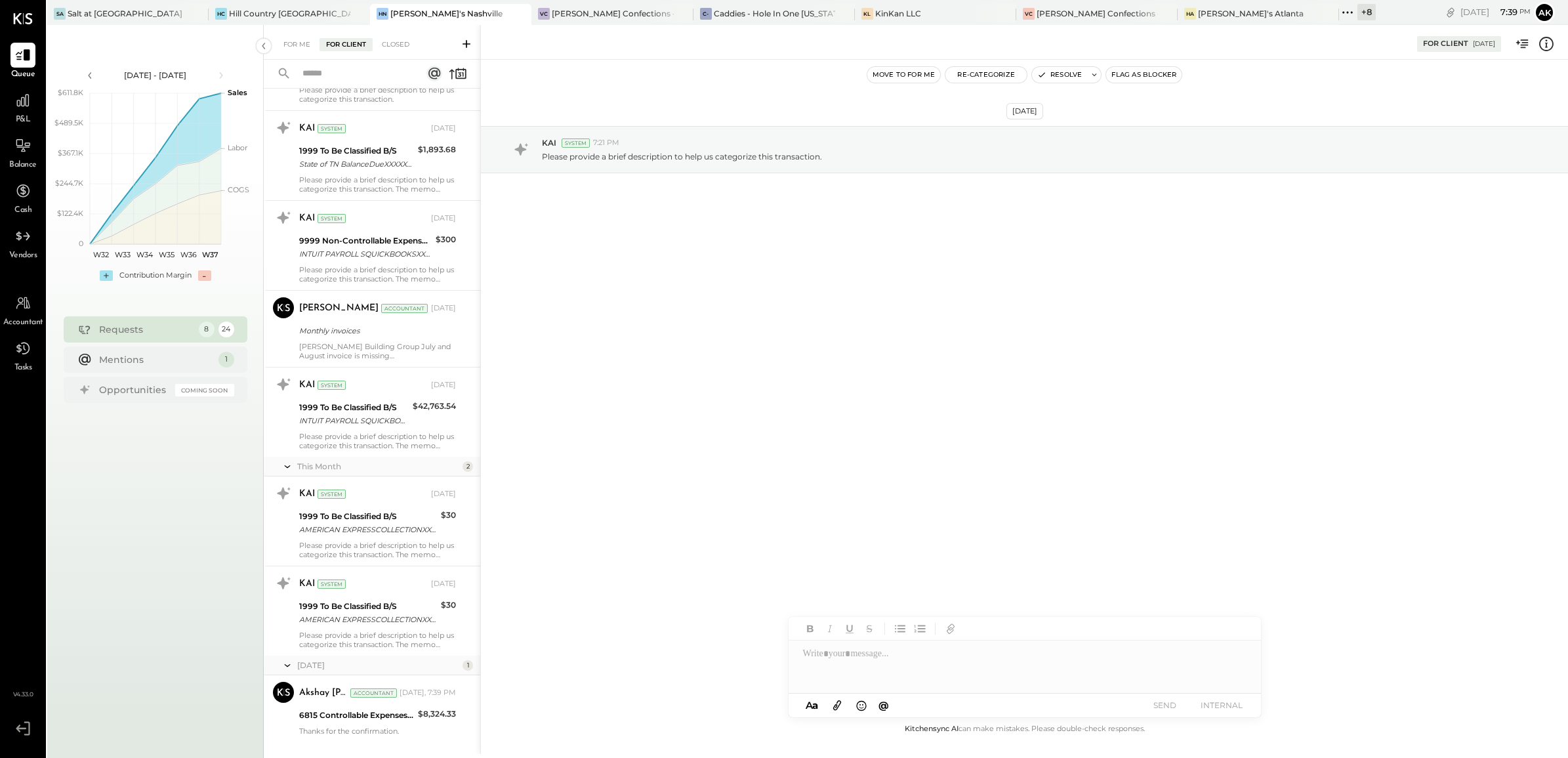
scroll to position [1573, 0]
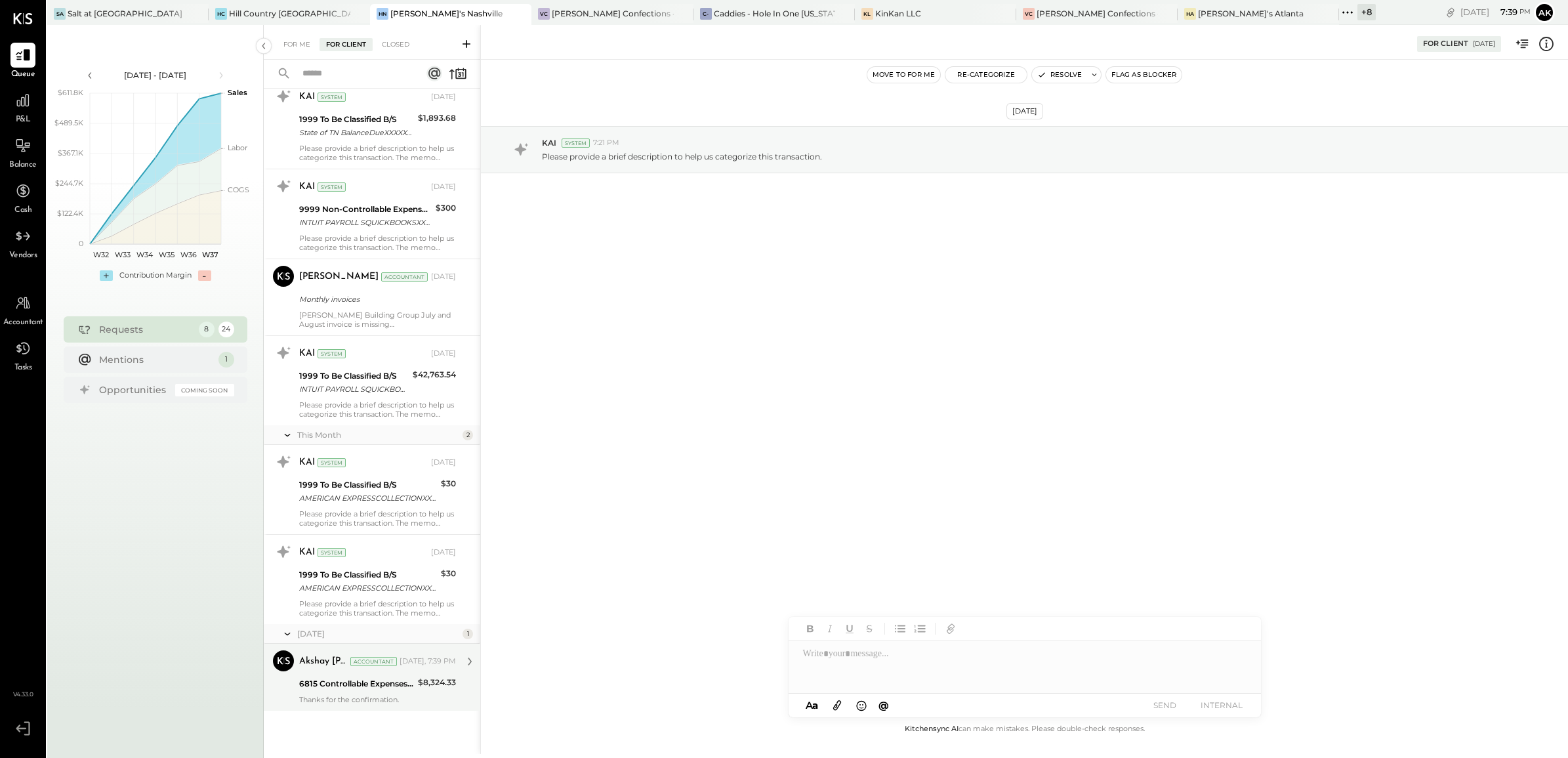
click at [351, 676] on div "6815 Controllable Expenses:Repairs & Maintenance:Repair & Maintenance, Facility" at bounding box center [356, 683] width 115 height 15
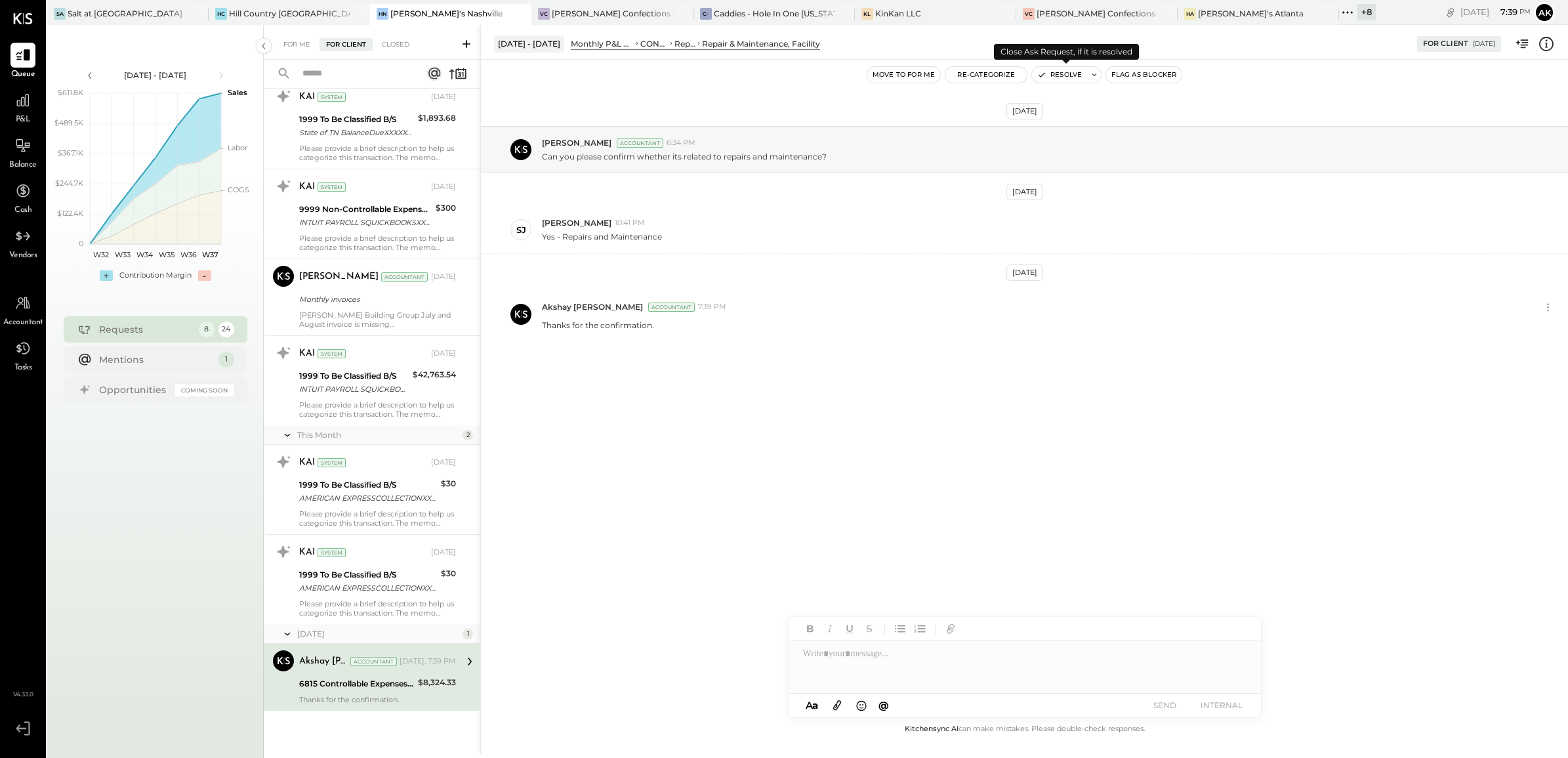
click at [1053, 75] on button "Resolve" at bounding box center [1059, 74] width 55 height 15
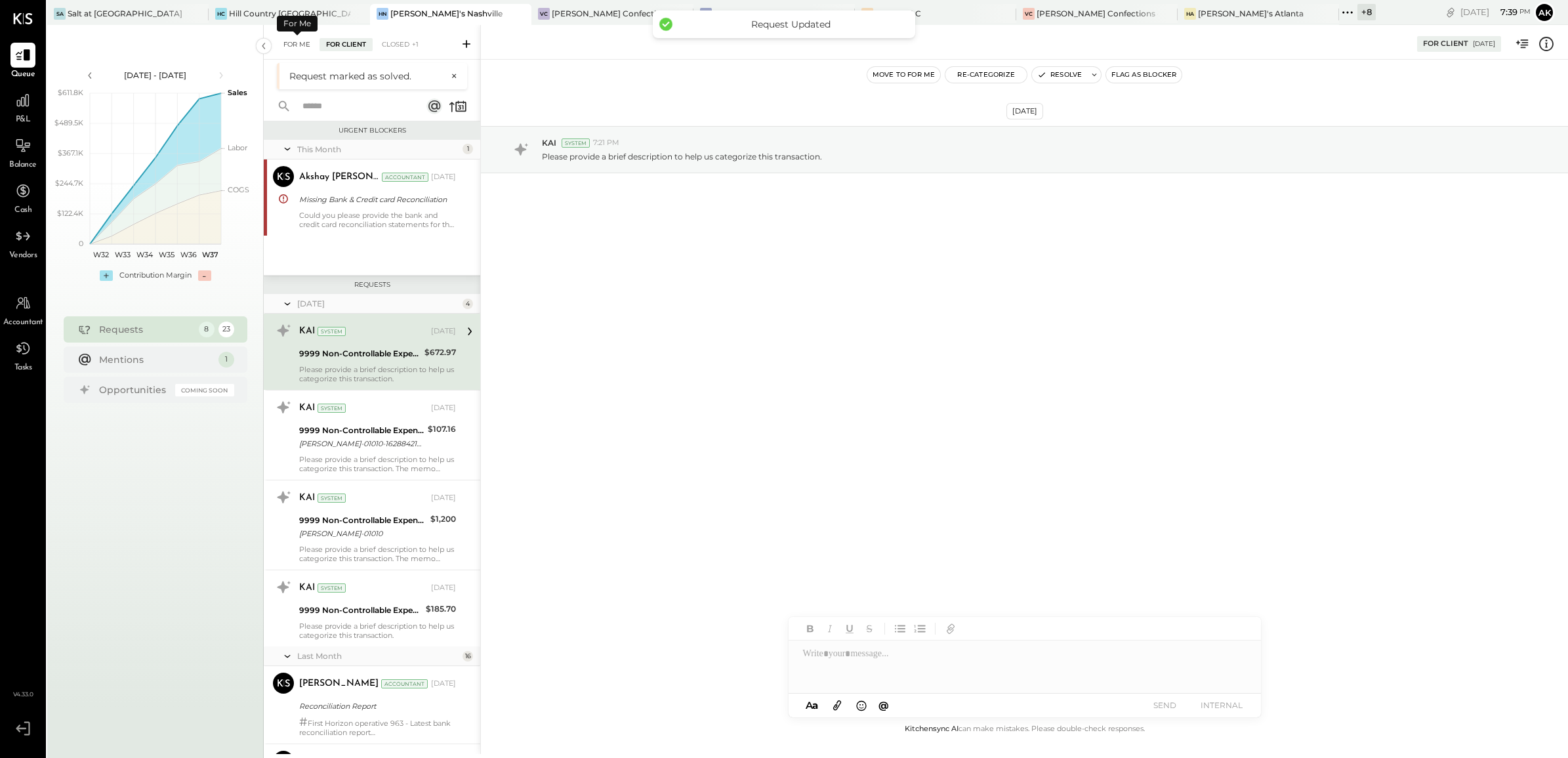
click at [303, 41] on div "For Me" at bounding box center [297, 44] width 40 height 13
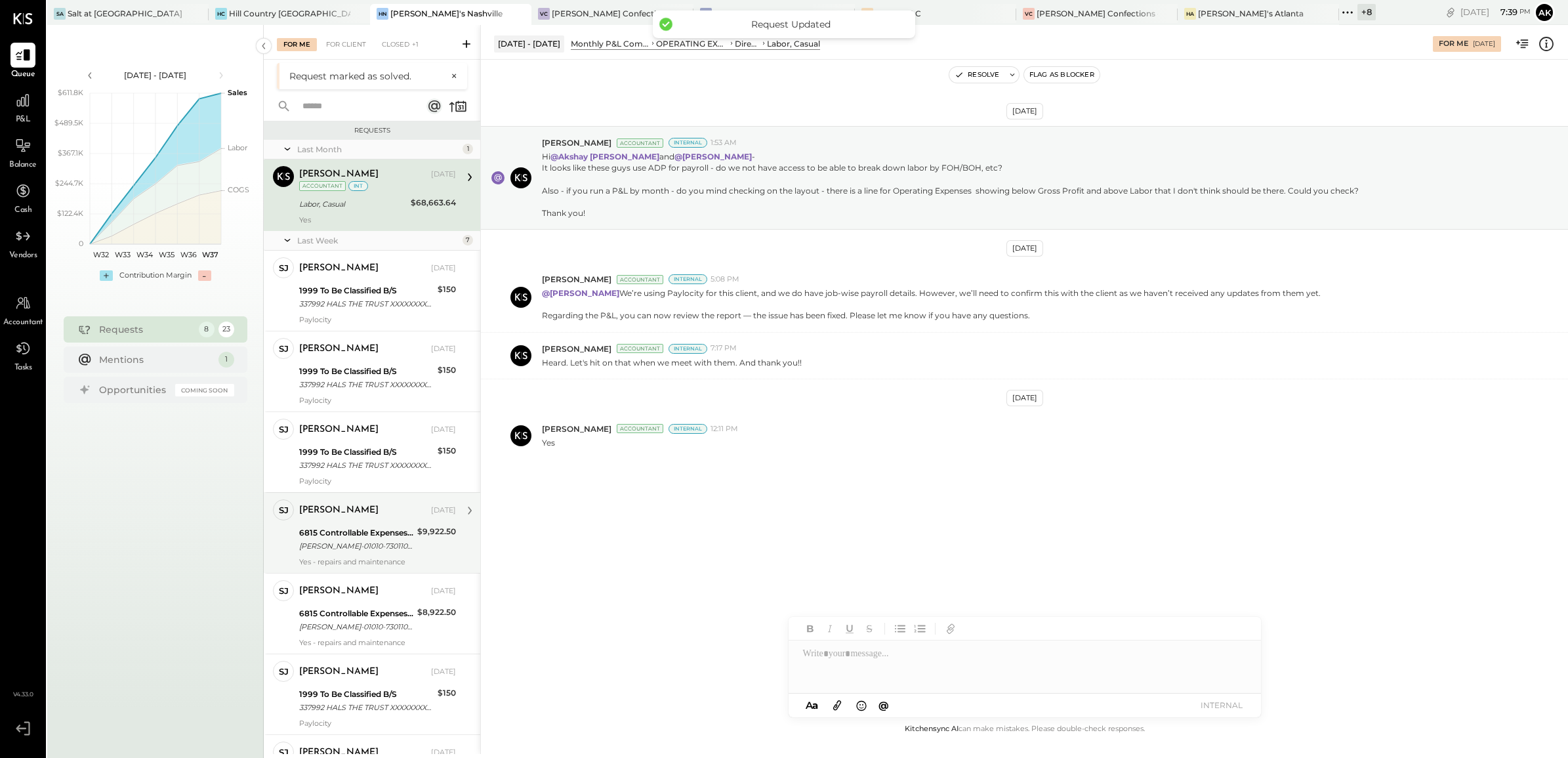
click at [366, 542] on div "SAMUEL JIMENEZ-01010-73011005099 JPHILLER@HAPPYHILLER. HILLER PLUMBING, HEA 436…" at bounding box center [356, 546] width 114 height 13
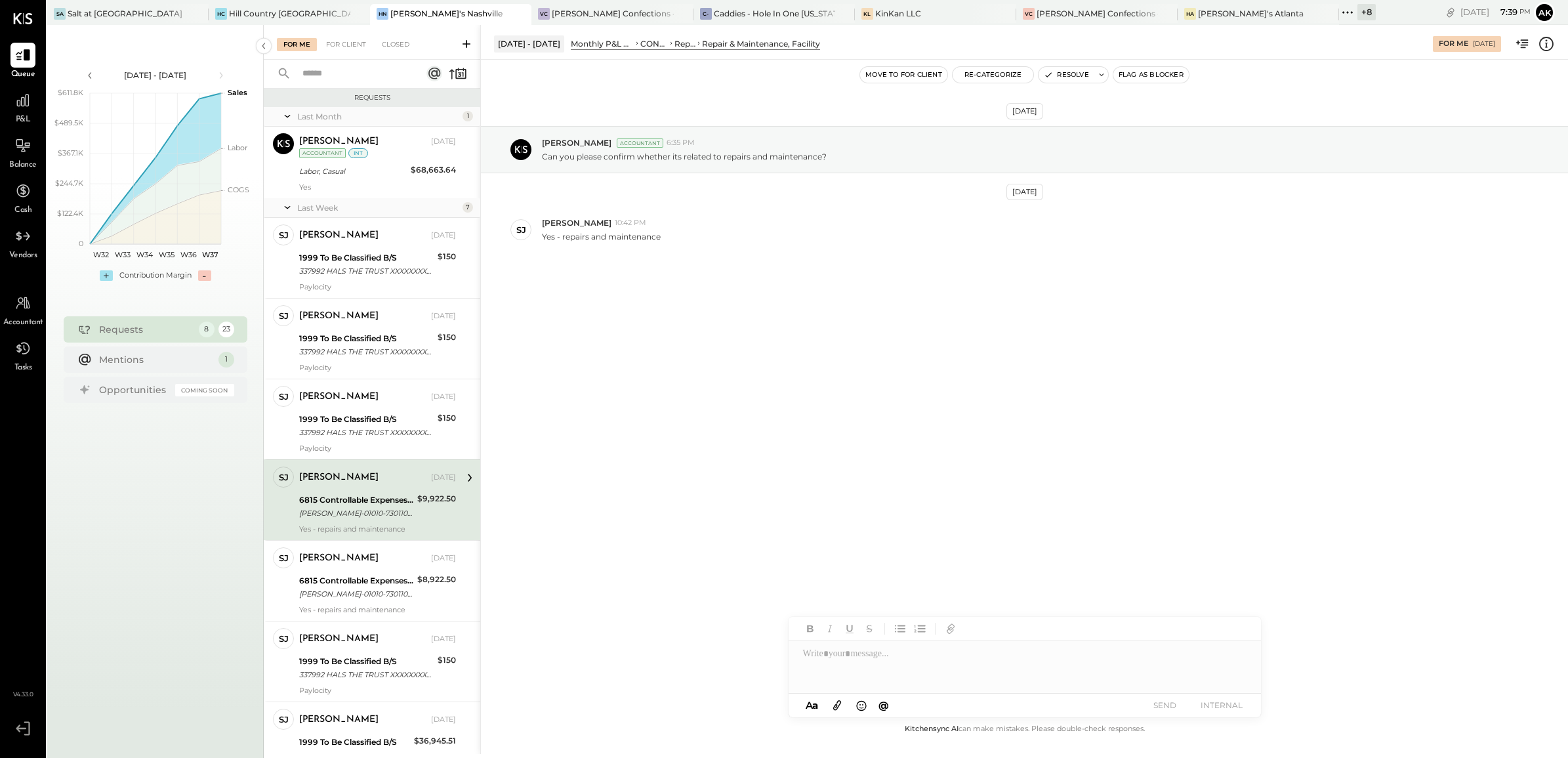
click at [1539, 44] on icon at bounding box center [1546, 44] width 14 height 14
click at [927, 261] on div "For Me For Client Closed Requests Last Month 1 Margi Gandhi Accountant Margi Ga…" at bounding box center [915, 389] width 1304 height 729
click at [865, 654] on div at bounding box center [1025, 667] width 473 height 53
click at [1162, 705] on button "SEND" at bounding box center [1165, 705] width 53 height 18
click at [345, 586] on div "6815 Controllable Expenses:Repairs & Maintenance:Repair & Maintenance, Facility" at bounding box center [356, 580] width 114 height 13
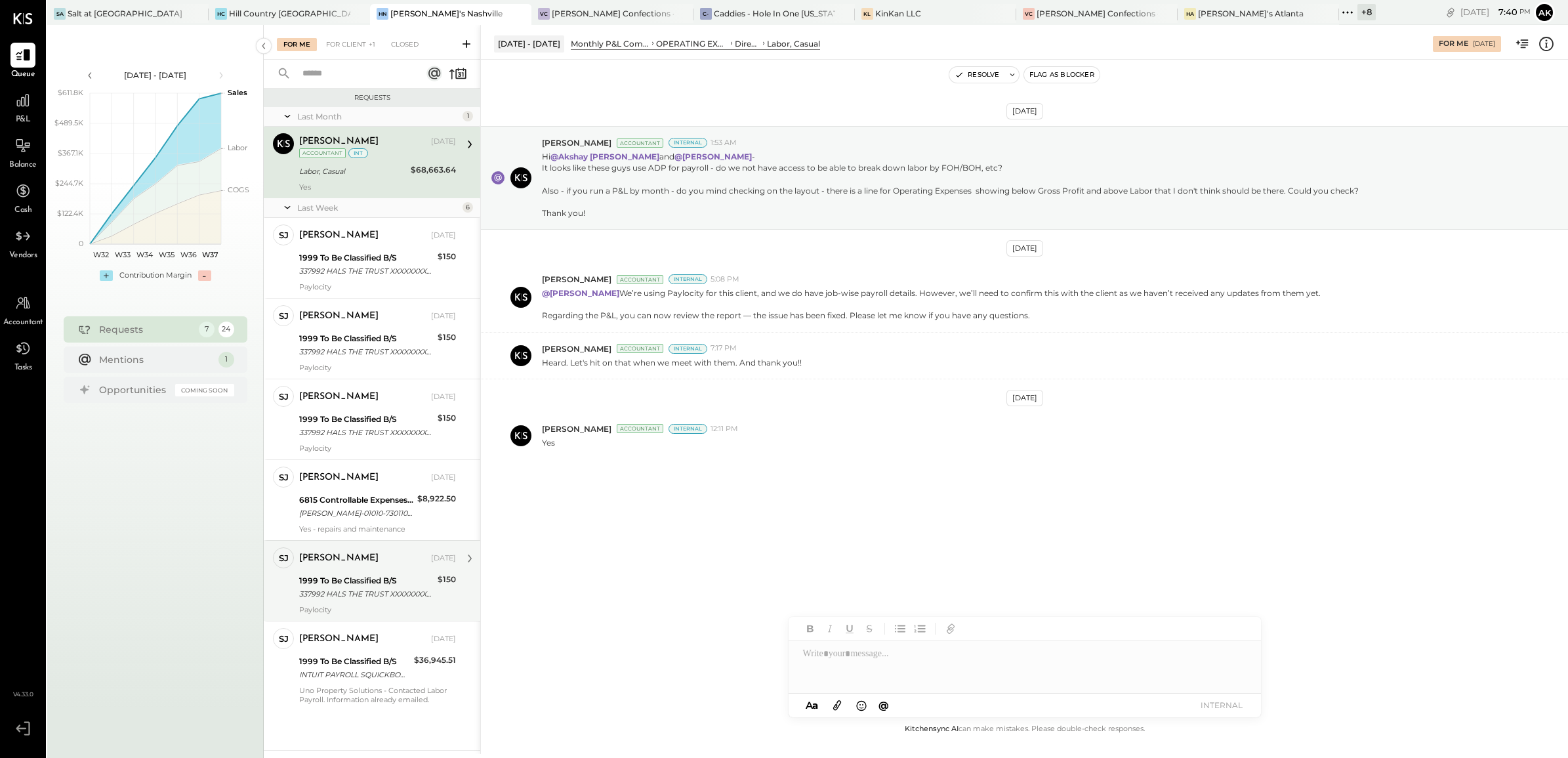
click at [354, 569] on div "Samantha Janco Sep 08, 2025" at bounding box center [377, 558] width 157 height 23
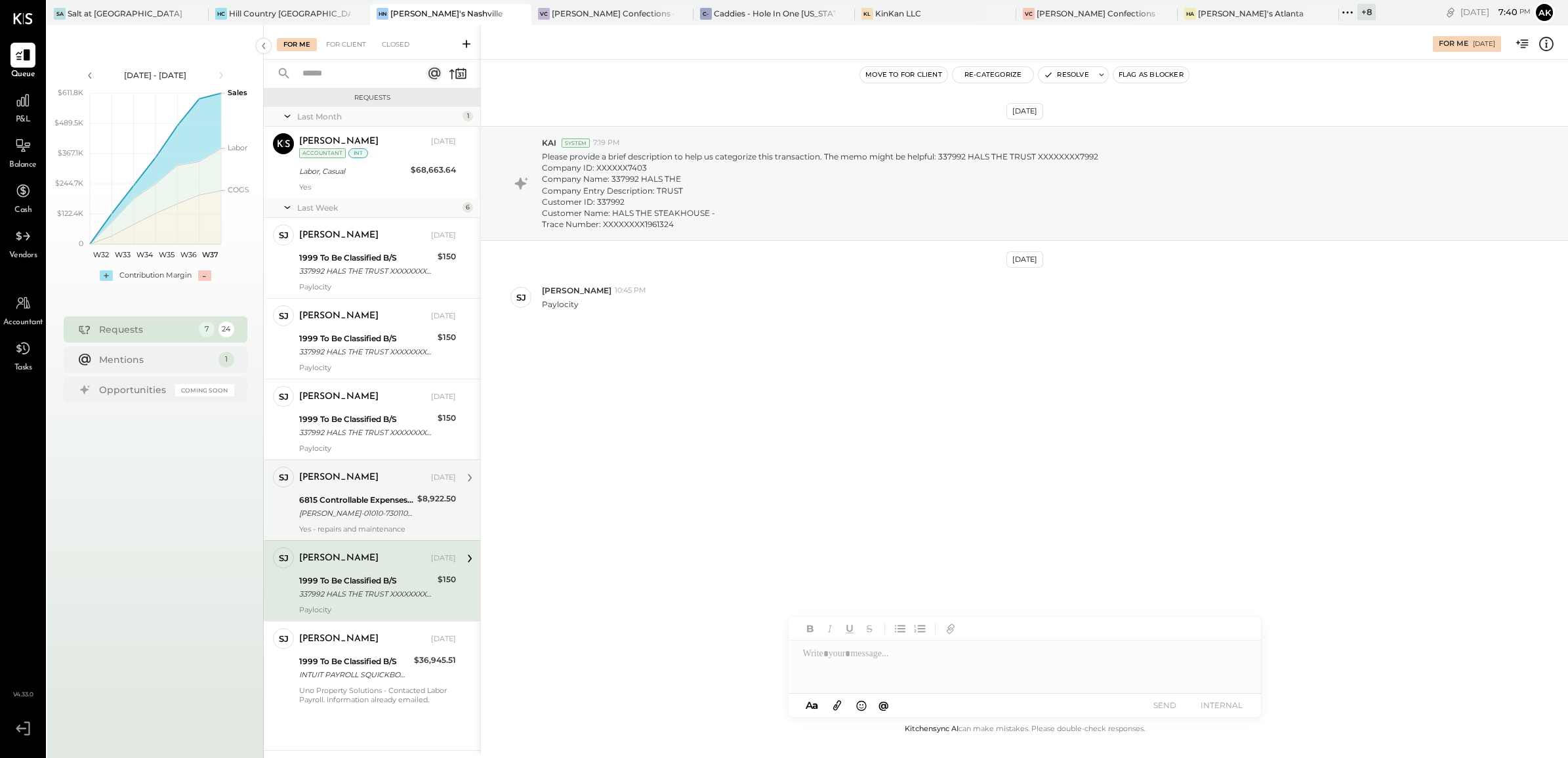
click at [378, 502] on div "6815 Controllable Expenses:Repairs & Maintenance:Repair & Maintenance, Facility" at bounding box center [356, 500] width 114 height 13
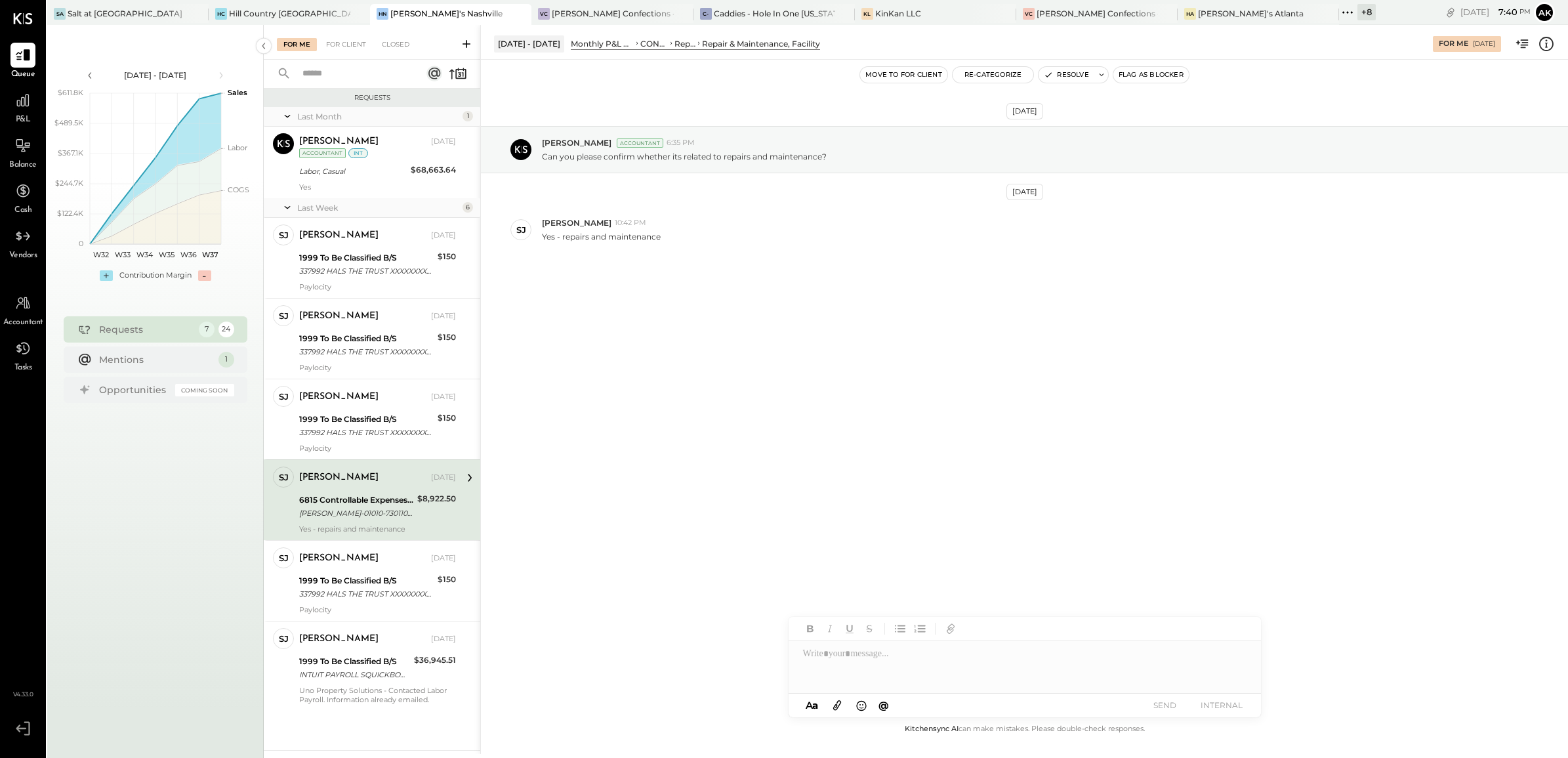
click at [874, 673] on div at bounding box center [1025, 667] width 473 height 53
click at [1543, 41] on icon at bounding box center [1545, 43] width 17 height 17
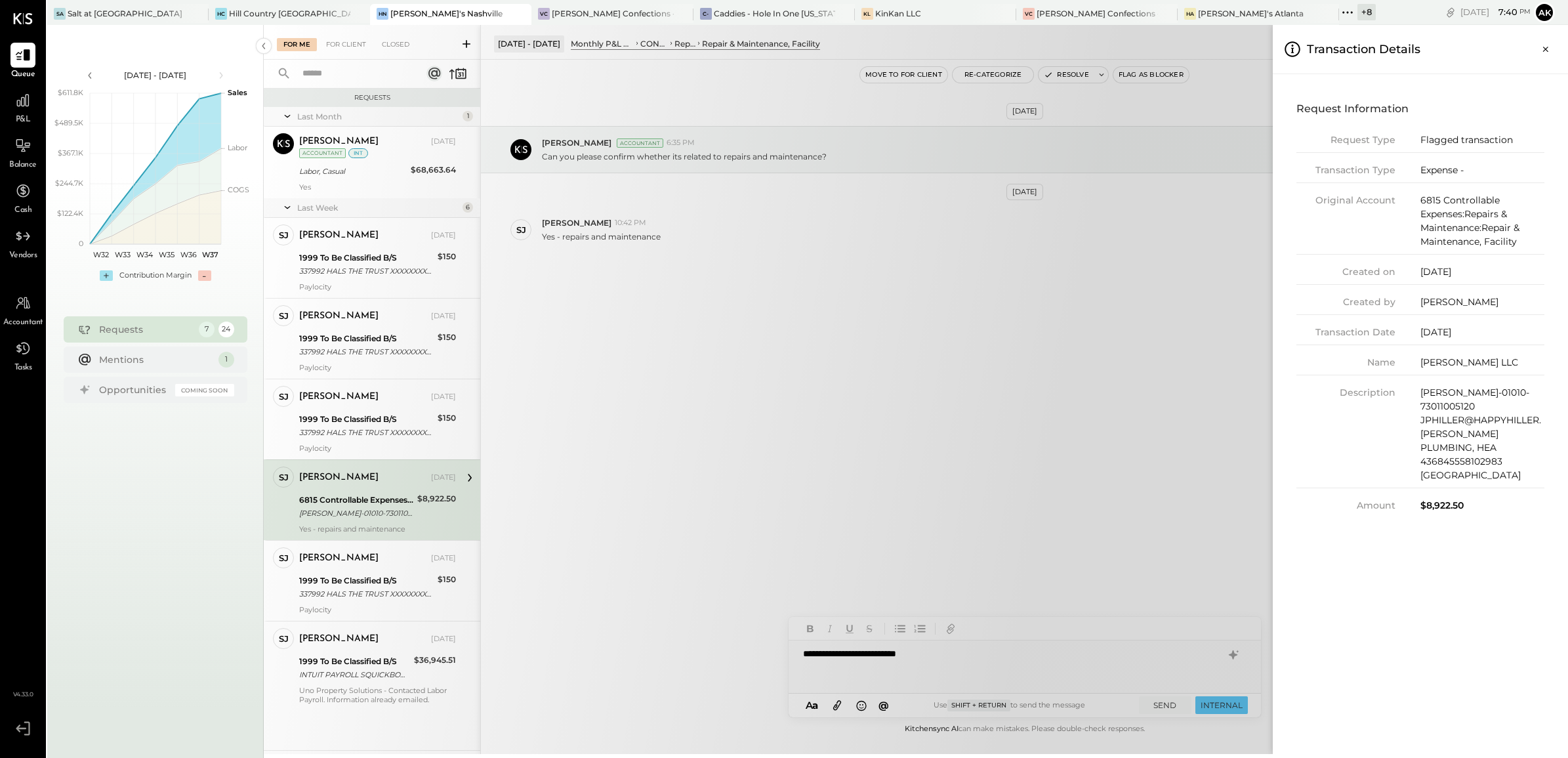
click at [982, 343] on div "For Me For Client Closed Requests Last Month 1 Margi Gandhi Accountant Margi Ga…" at bounding box center [915, 389] width 1304 height 729
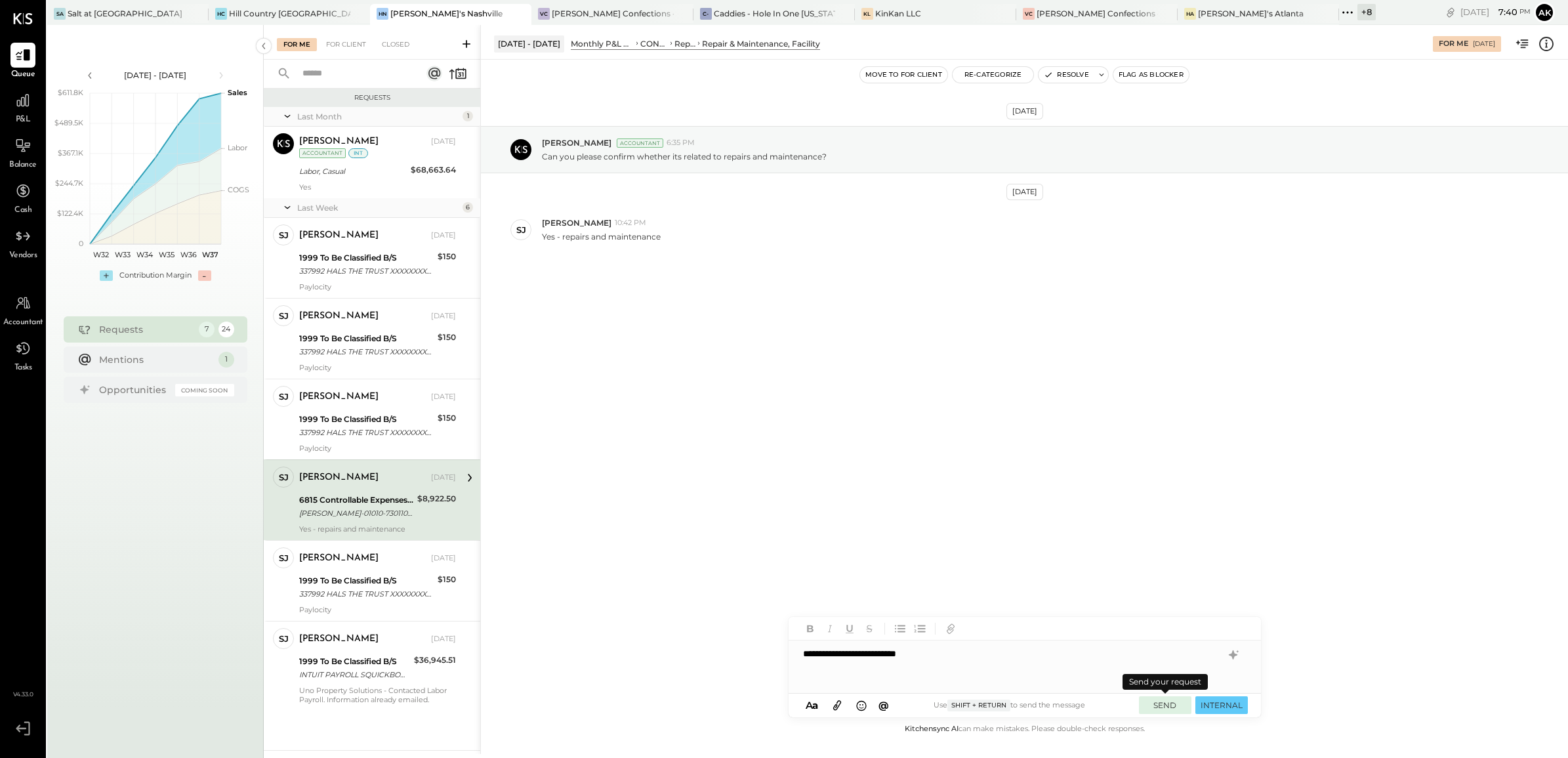
click at [1164, 703] on button "SEND" at bounding box center [1165, 705] width 53 height 18
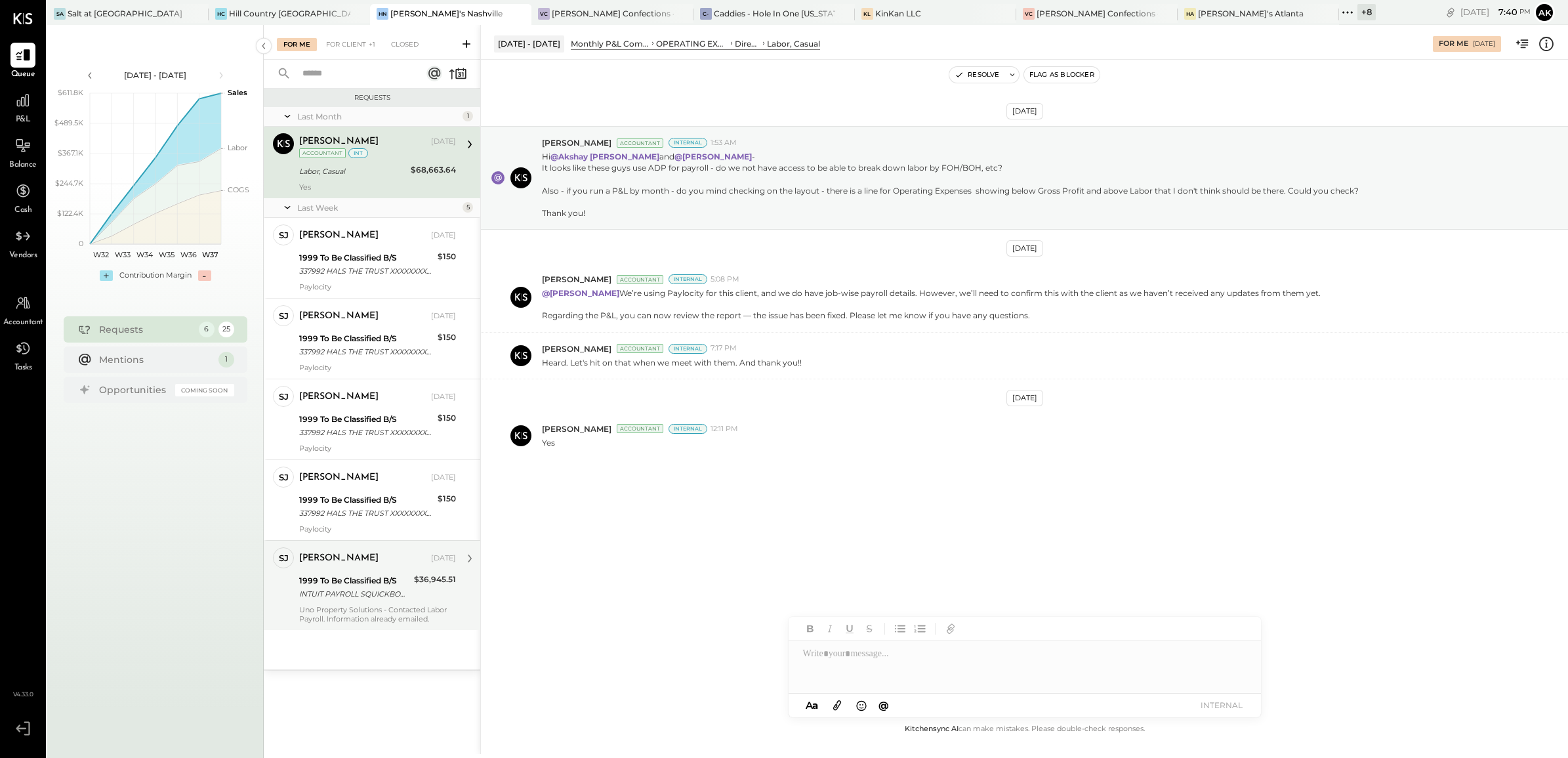
click at [356, 609] on div "Uno Property Solutions - Contacted Labor Payroll. Information already emailed." at bounding box center [377, 614] width 157 height 18
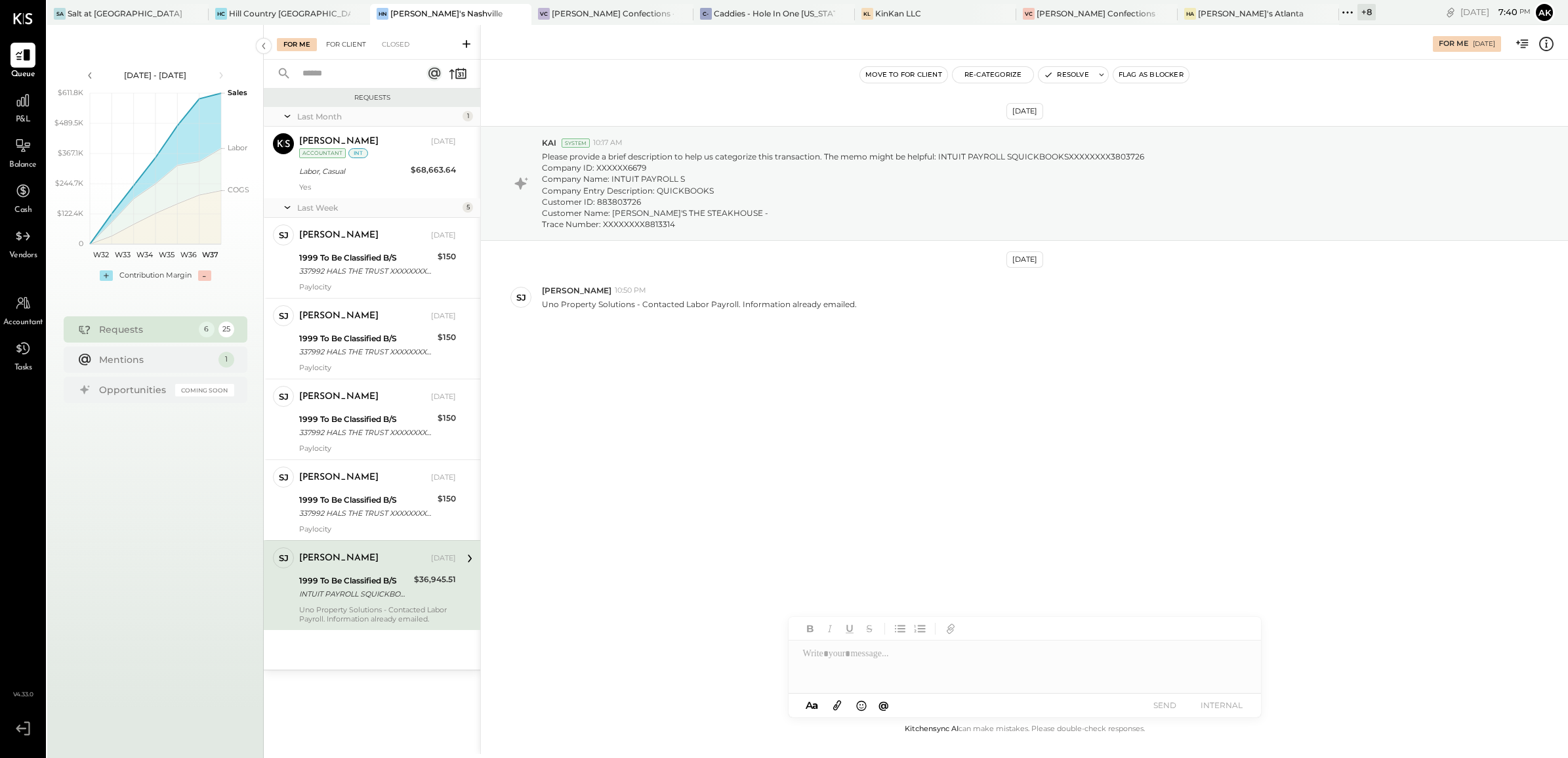
click at [343, 43] on div "For Client" at bounding box center [346, 44] width 53 height 13
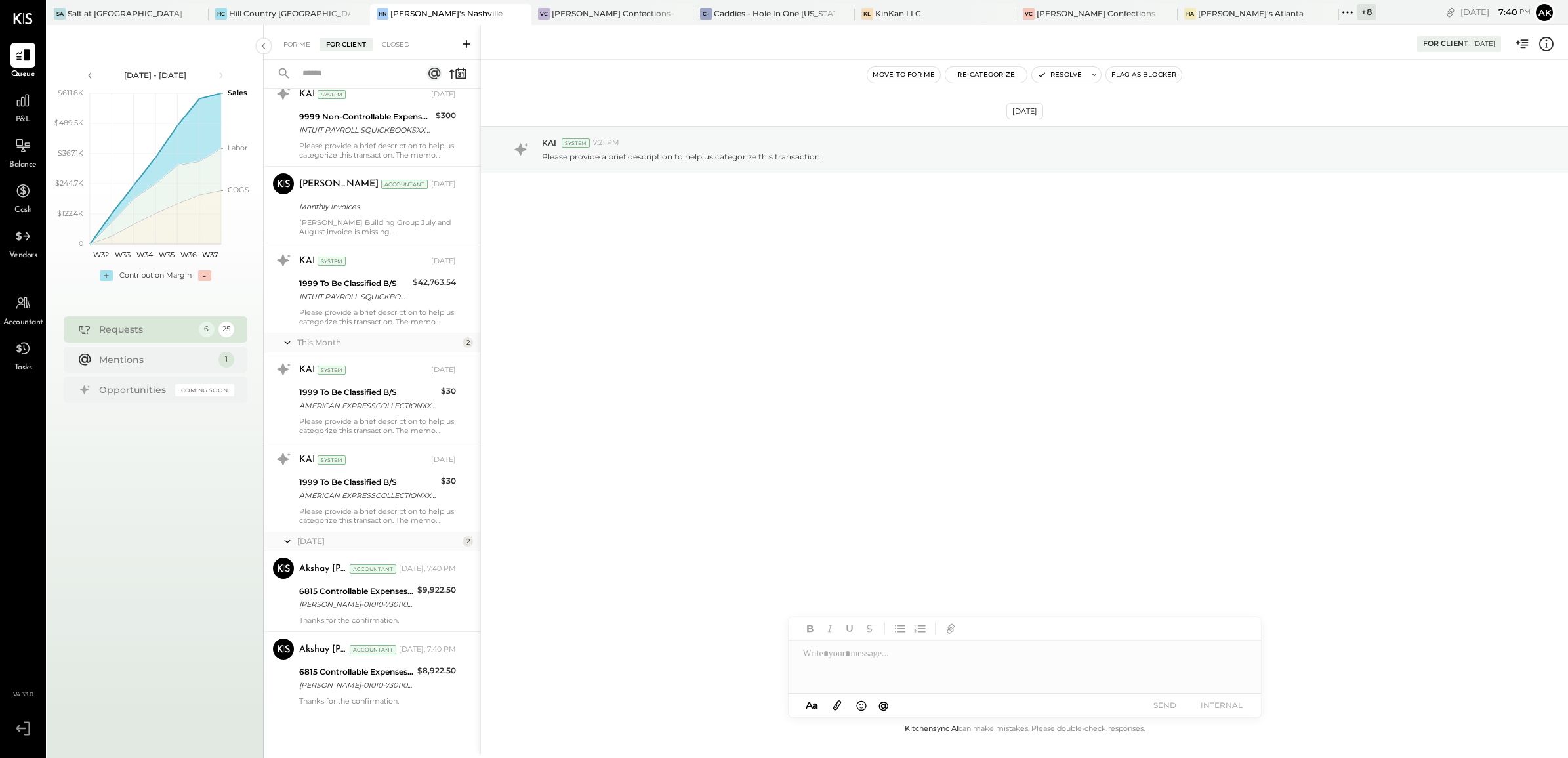
scroll to position [1668, 0]
click at [351, 590] on div "6815 Controllable Expenses:Repairs & Maintenance:Repair & Maintenance, Facility" at bounding box center [356, 590] width 114 height 13
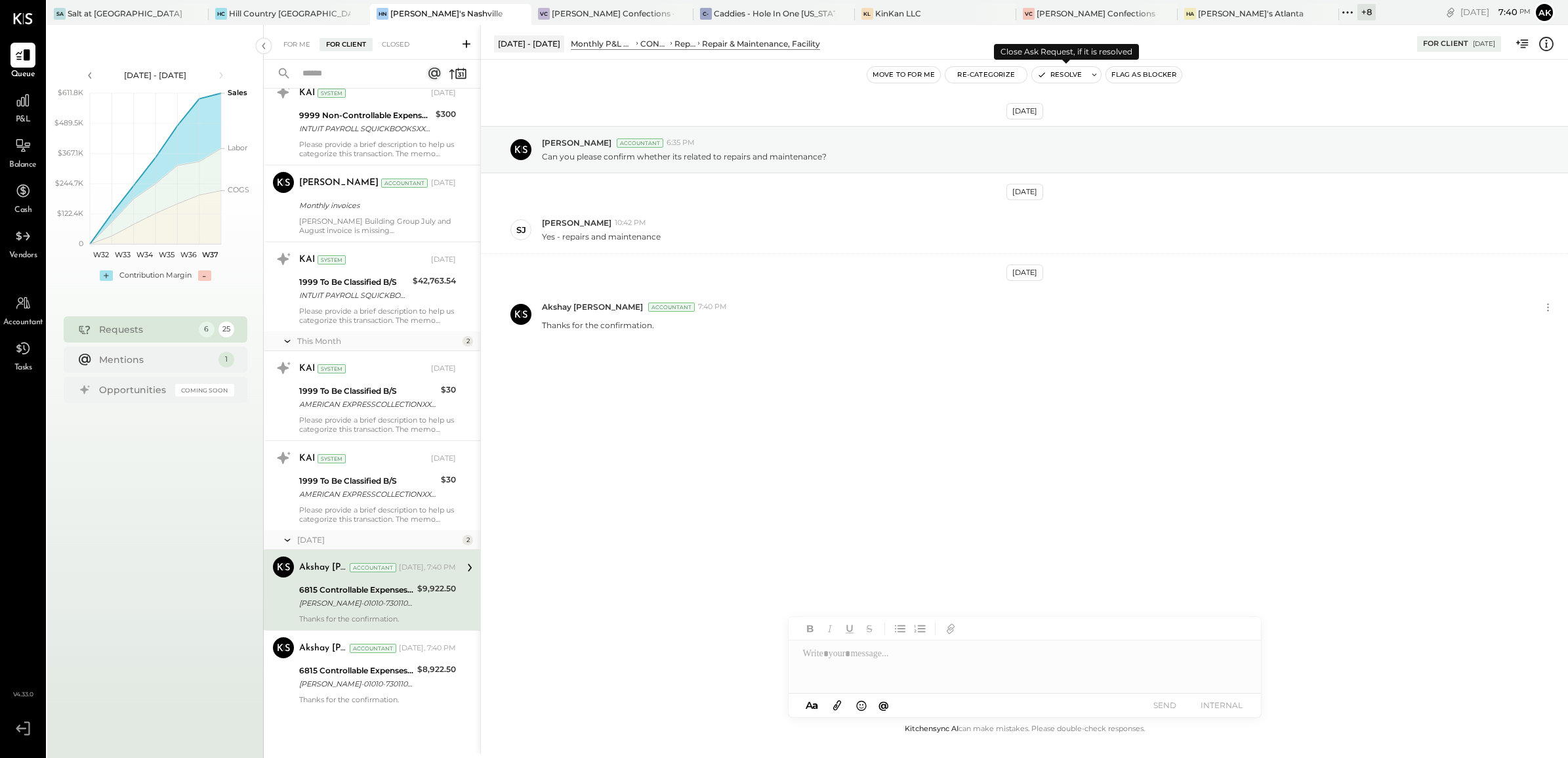
click at [1067, 76] on button "Resolve" at bounding box center [1059, 74] width 55 height 15
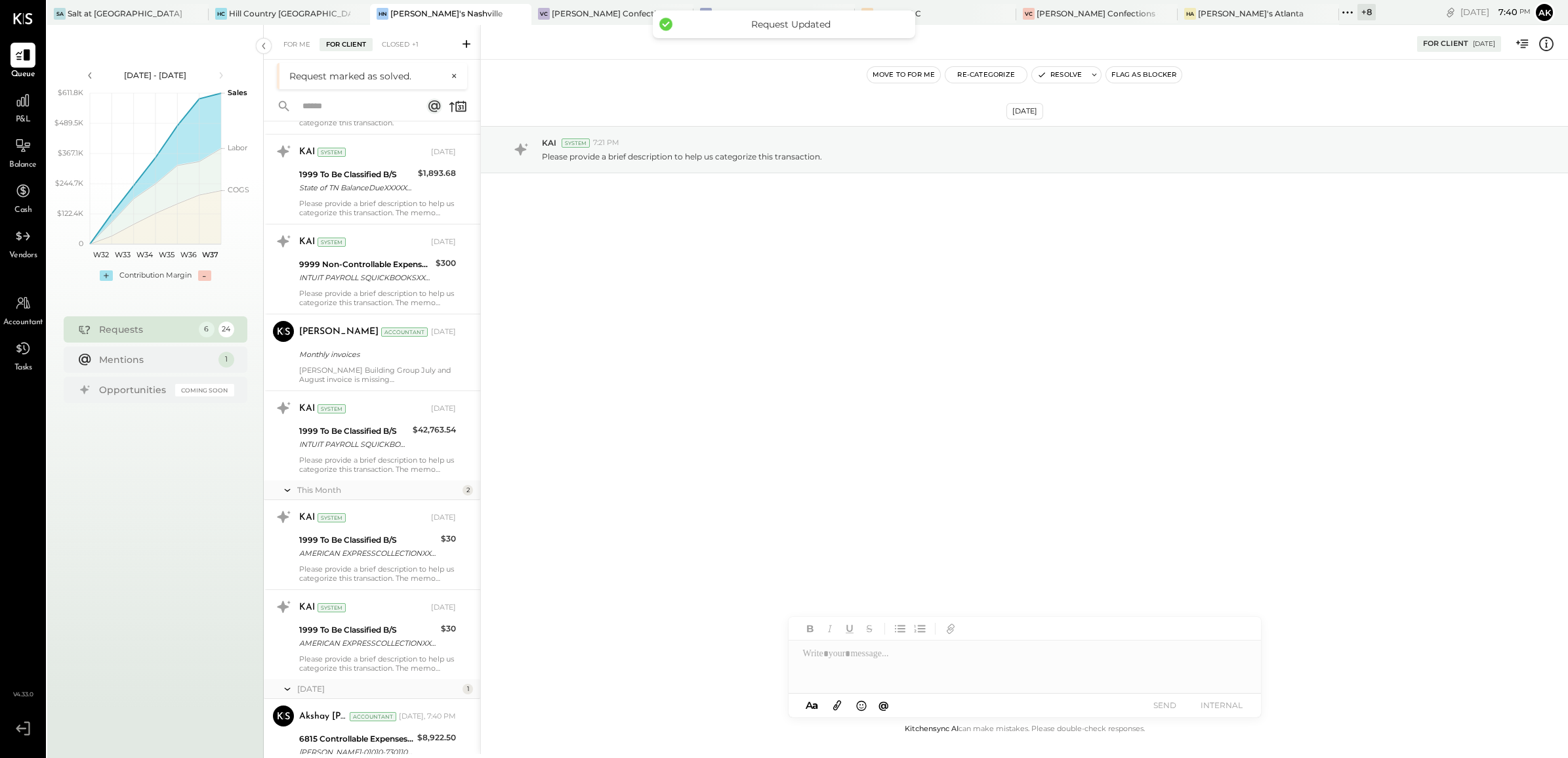
scroll to position [1587, 0]
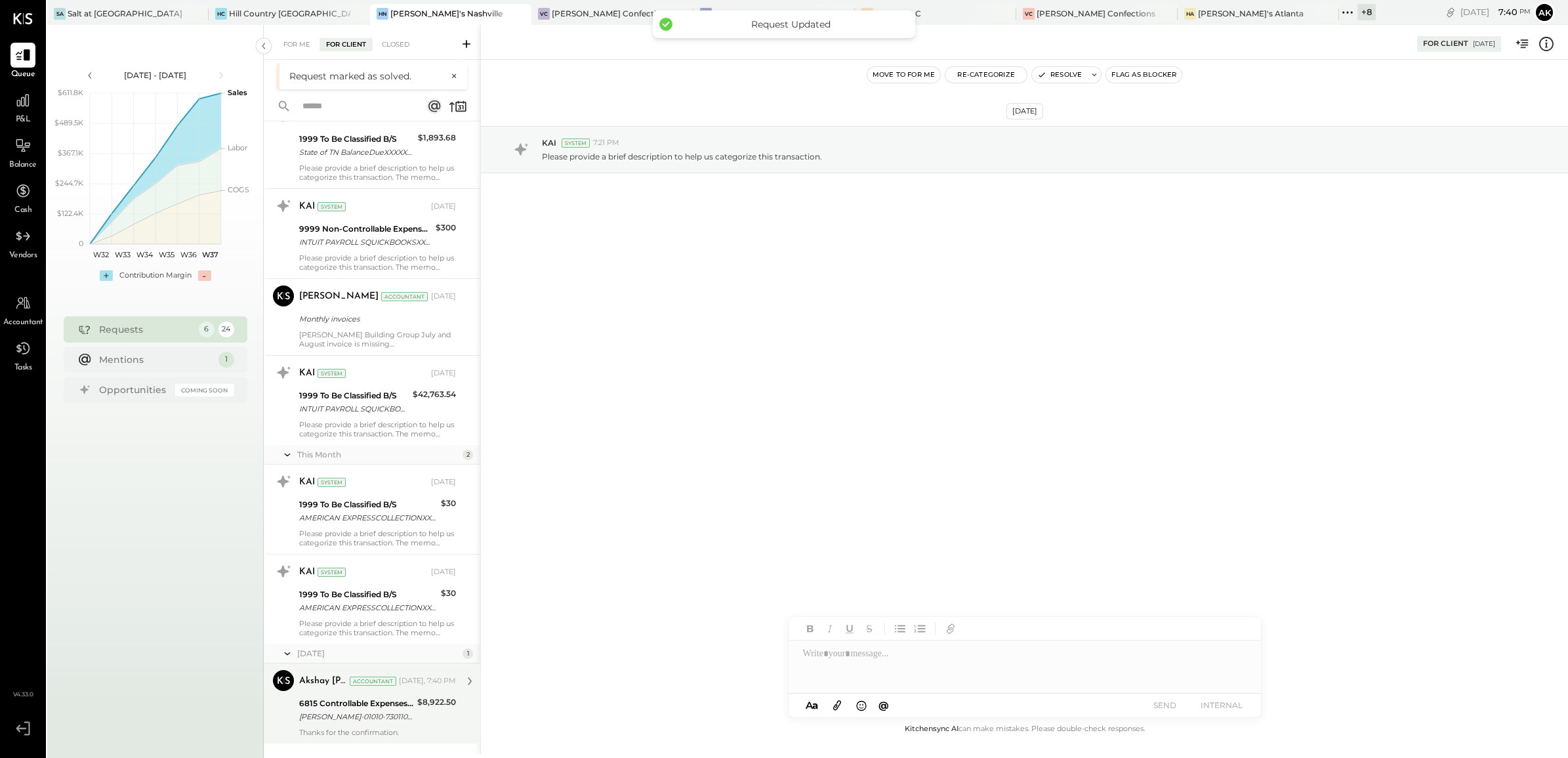
click at [351, 713] on div "SAMUEL JIMENEZ-01010-73011005120 JPHILLER@HAPPYHILLER. HILLER PLUMBING, HEA 436…" at bounding box center [356, 716] width 114 height 13
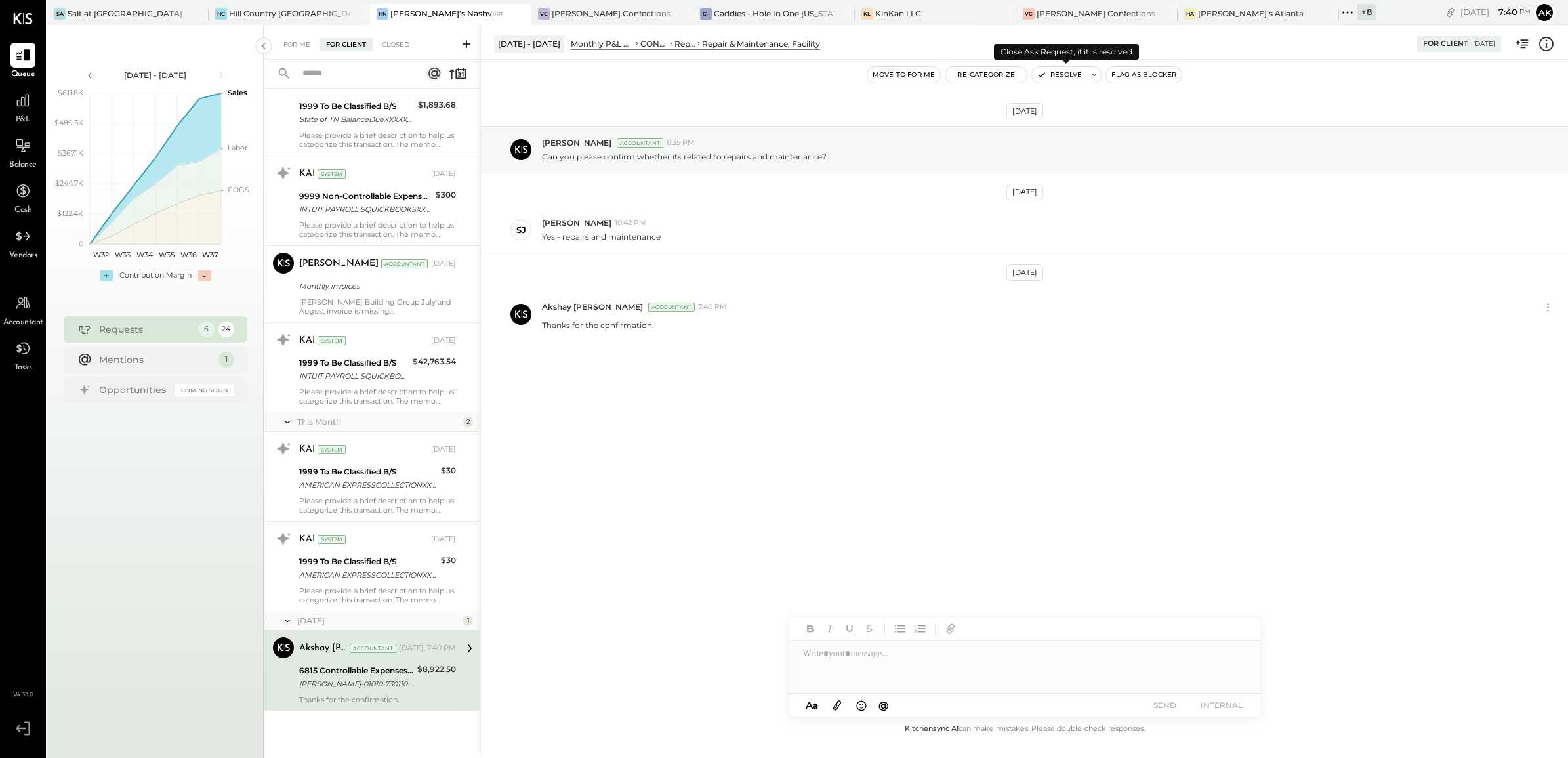
click at [1061, 73] on button "Resolve" at bounding box center [1059, 74] width 55 height 15
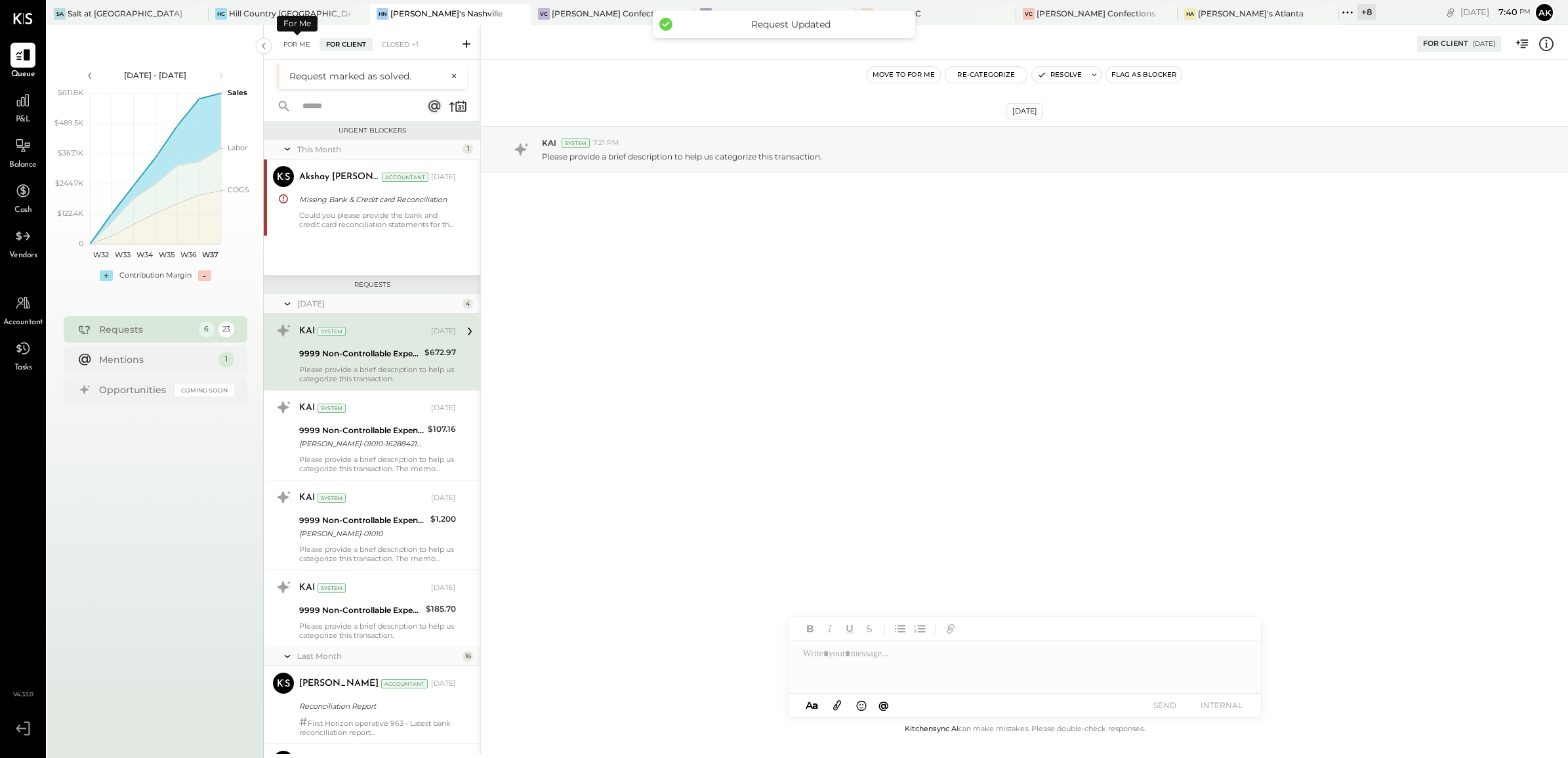
click at [300, 43] on div "For Me" at bounding box center [297, 44] width 40 height 13
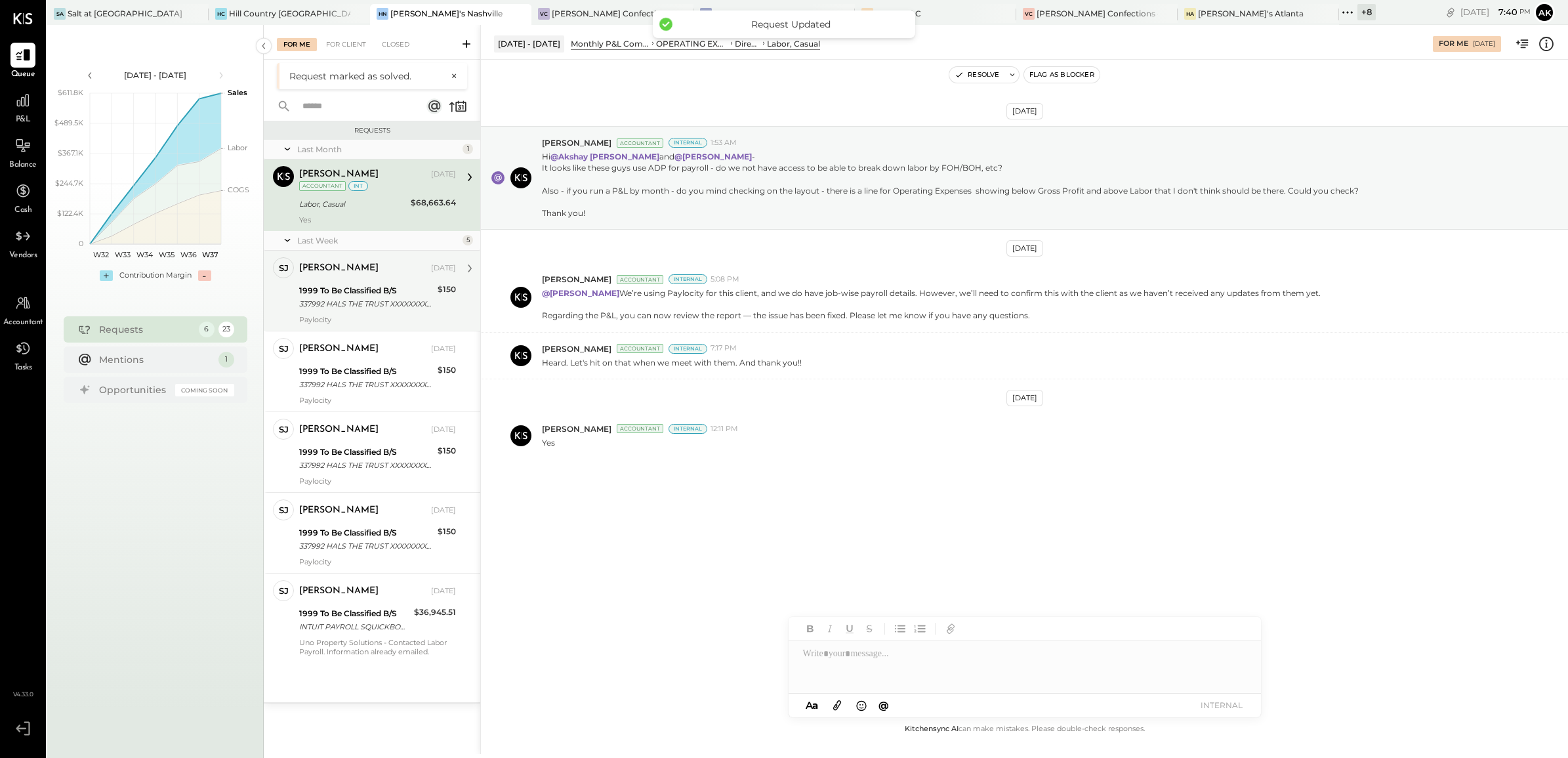
click at [356, 277] on div "Samantha Janco Sep 08, 2025" at bounding box center [377, 268] width 157 height 23
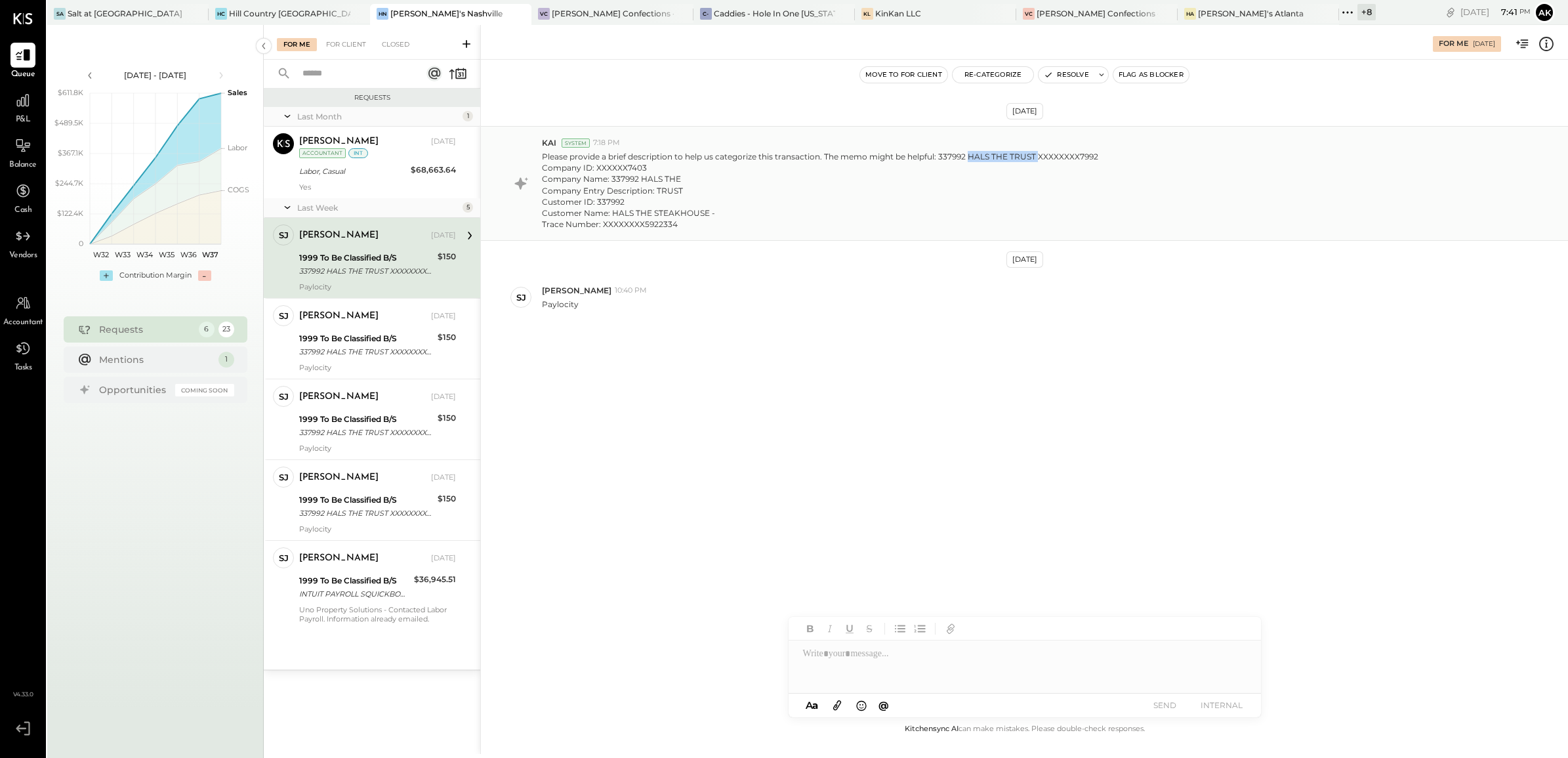
drag, startPoint x: 968, startPoint y: 152, endPoint x: 1037, endPoint y: 151, distance: 69.0
click at [1037, 151] on p "Please provide a brief description to help us categorize this transaction. The …" at bounding box center [862, 190] width 641 height 79
copy p "HALS THE TRUST"
click at [823, 660] on div at bounding box center [1025, 667] width 473 height 53
drag, startPoint x: 798, startPoint y: 655, endPoint x: 913, endPoint y: 676, distance: 116.9
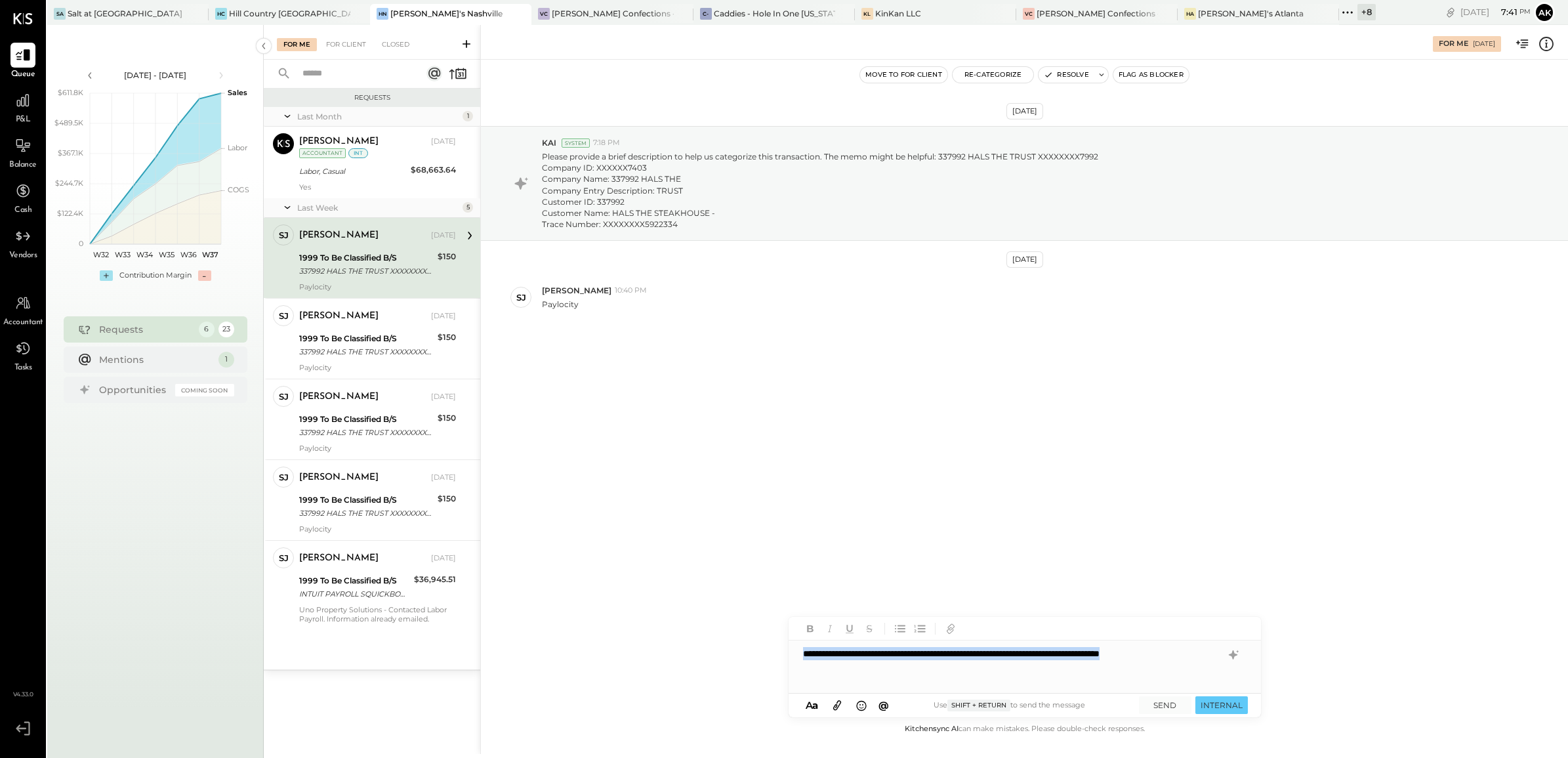
click at [925, 683] on div "**********" at bounding box center [1025, 667] width 473 height 53
copy div "**********"
click at [1230, 654] on icon at bounding box center [1231, 655] width 8 height 9
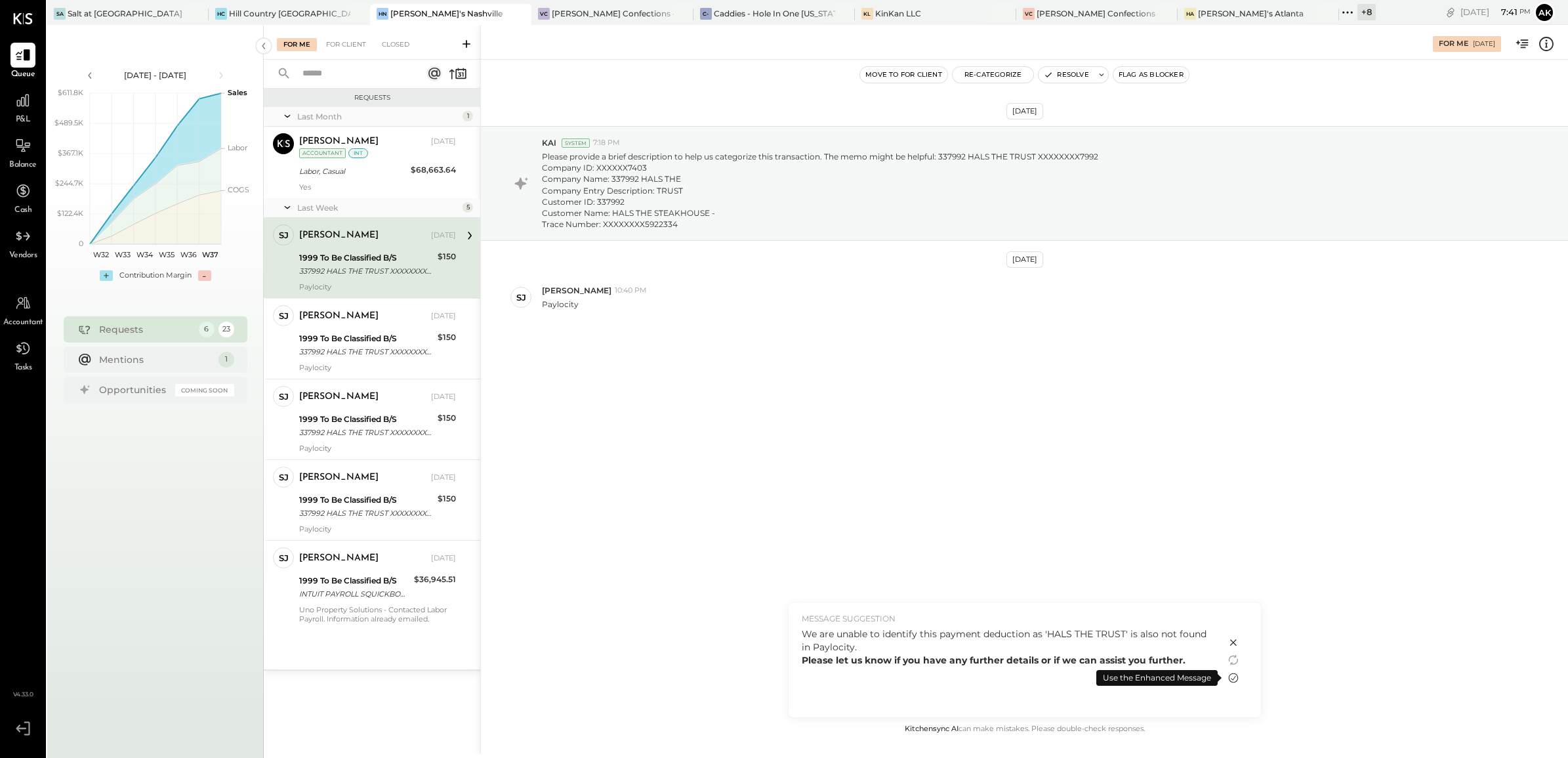
click at [1233, 675] on icon at bounding box center [1232, 677] width 15 height 15
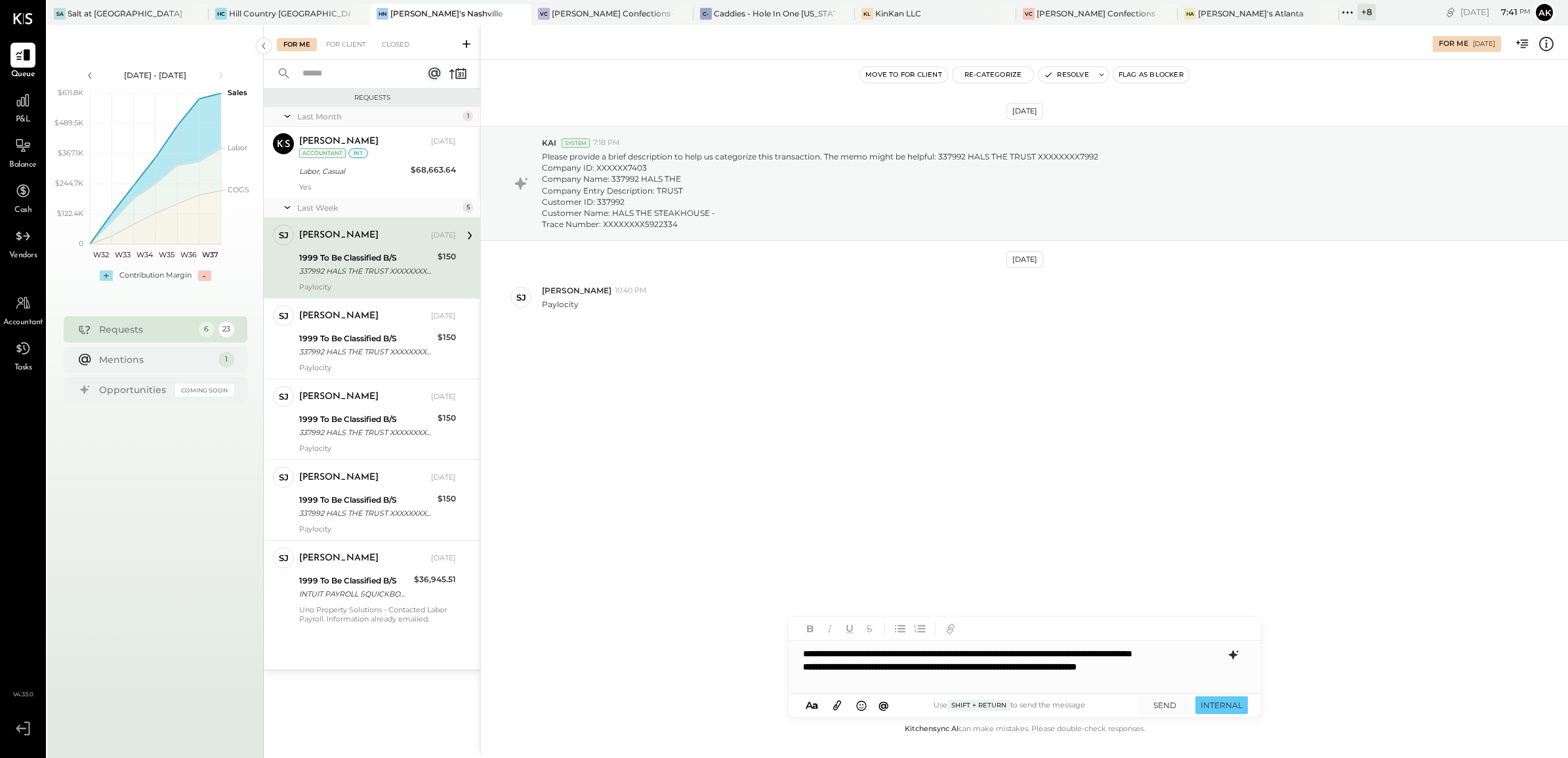
click at [821, 657] on div "**********" at bounding box center [1025, 667] width 473 height 53
drag, startPoint x: 798, startPoint y: 681, endPoint x: 1204, endPoint y: 680, distance: 406.0
click at [1204, 680] on div "**********" at bounding box center [1025, 667] width 473 height 53
click at [1171, 703] on button "SEND" at bounding box center [1165, 705] width 53 height 18
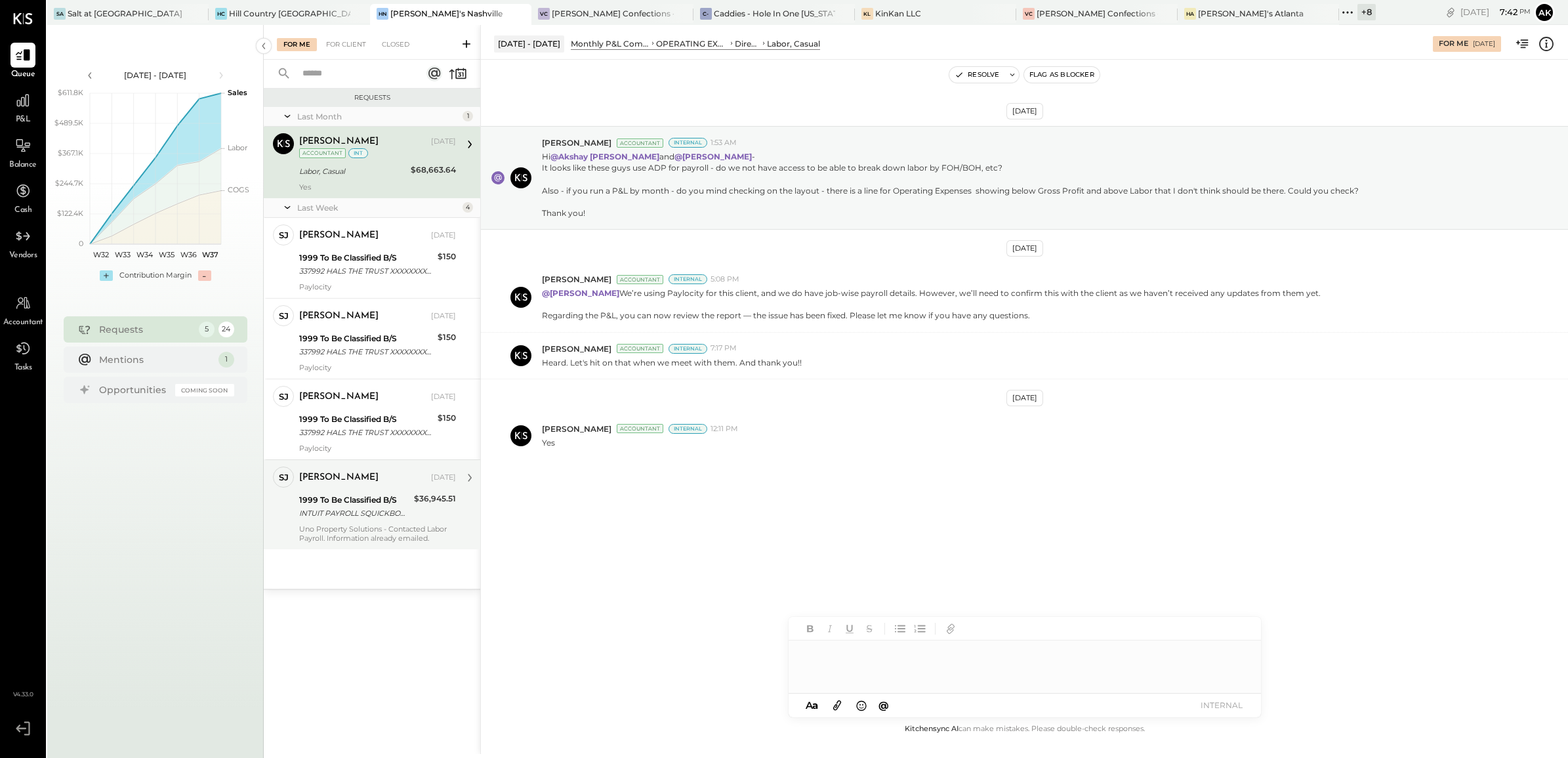
click at [313, 520] on div "INTUIT PAYROLL SQUICKBOOKSXXXXXXXX3803726 Company ID: XXXXXX6679 Company Name: …" at bounding box center [354, 513] width 110 height 13
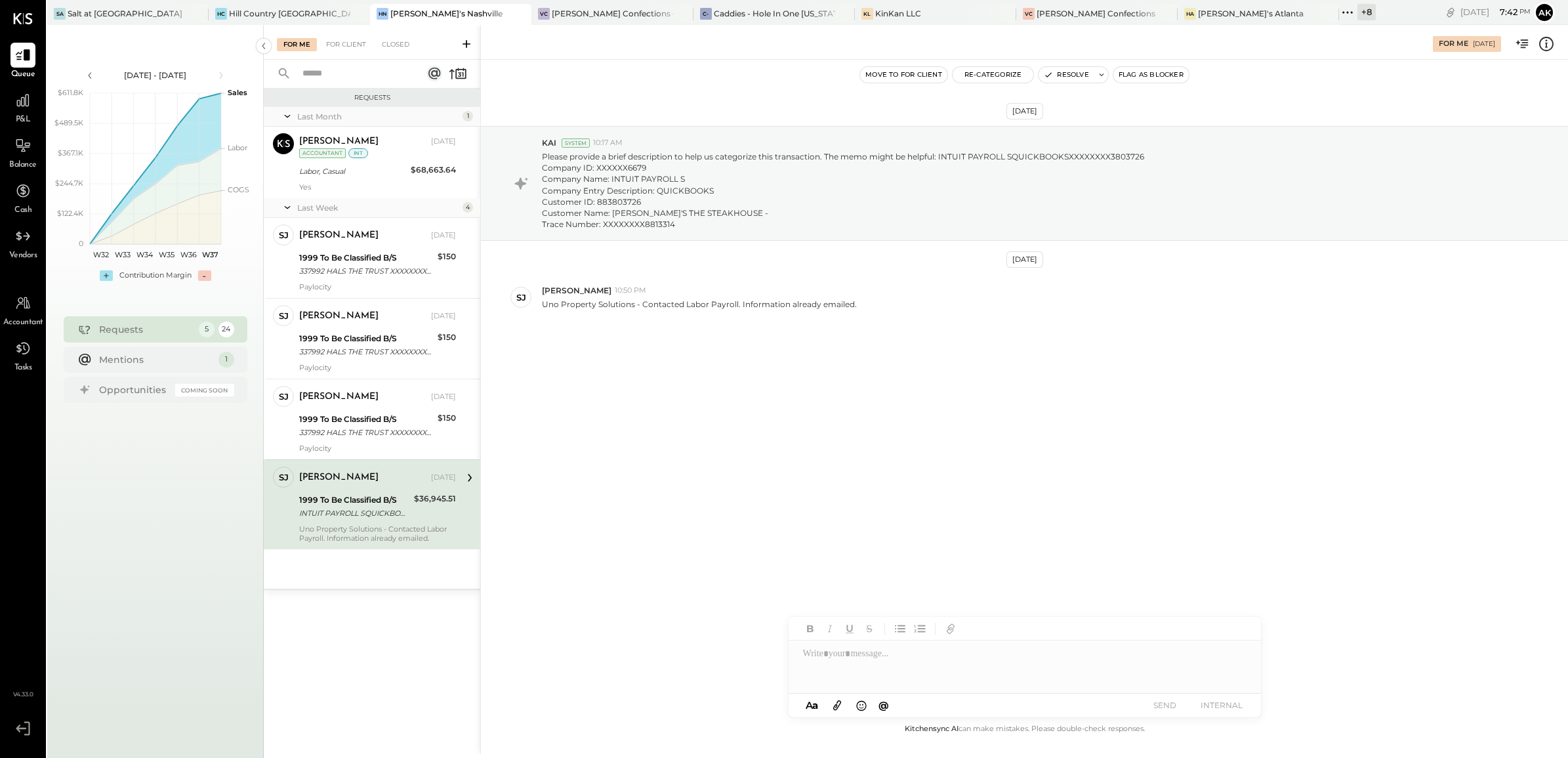
click at [366, 515] on div "INTUIT PAYROLL SQUICKBOOKSXXXXXXXX3803726 Company ID: XXXXXX6679 Company Name: …" at bounding box center [354, 513] width 110 height 13
click at [897, 659] on div at bounding box center [1025, 667] width 473 height 53
click at [1234, 656] on icon at bounding box center [1231, 655] width 8 height 9
click at [916, 633] on div "Thank you for your email. However, we are still missing the invoice associated …" at bounding box center [1007, 640] width 411 height 26
click at [893, 635] on div "Thank you for your email. However, we are still missing the invoice associated …" at bounding box center [1007, 640] width 411 height 26
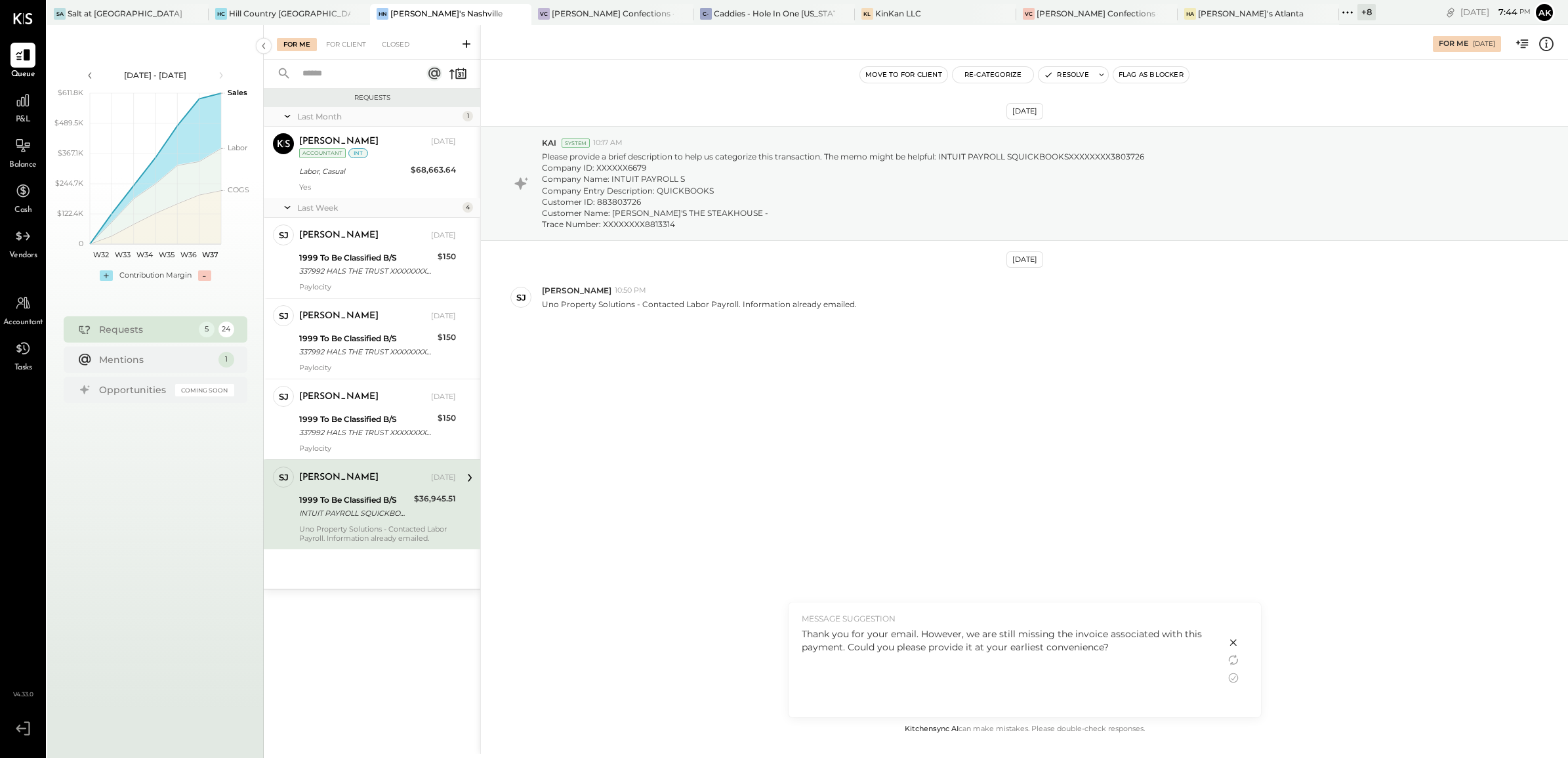
drag, startPoint x: 1230, startPoint y: 676, endPoint x: 1209, endPoint y: 676, distance: 21.0
click at [1230, 675] on icon at bounding box center [1232, 677] width 15 height 15
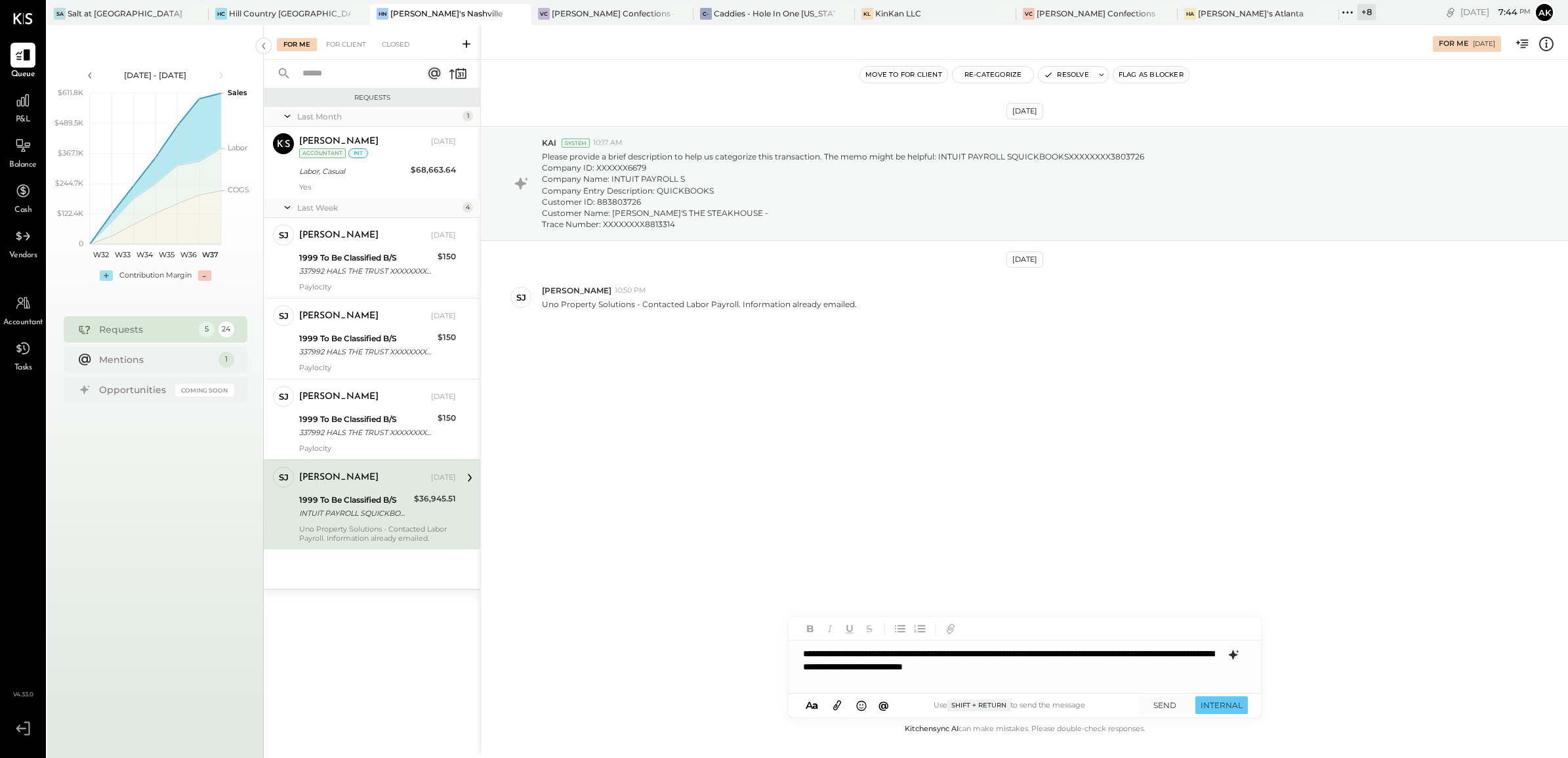
click at [873, 655] on div "**********" at bounding box center [1025, 667] width 473 height 53
click at [919, 684] on div "**********" at bounding box center [1025, 667] width 473 height 53
click at [1166, 705] on button "SEND" at bounding box center [1165, 705] width 53 height 18
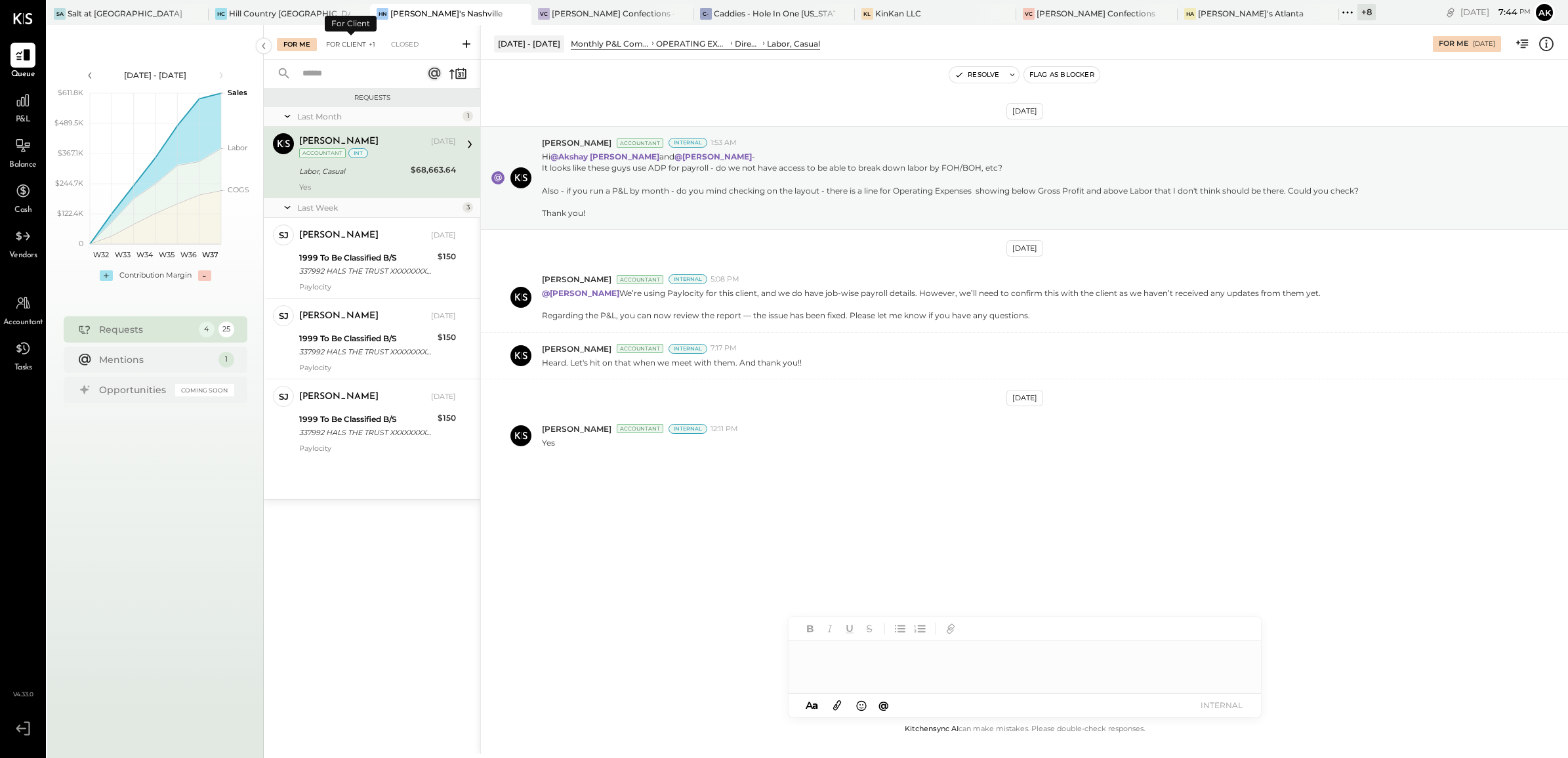
click at [351, 38] on div "For Client +1" at bounding box center [350, 44] width 62 height 13
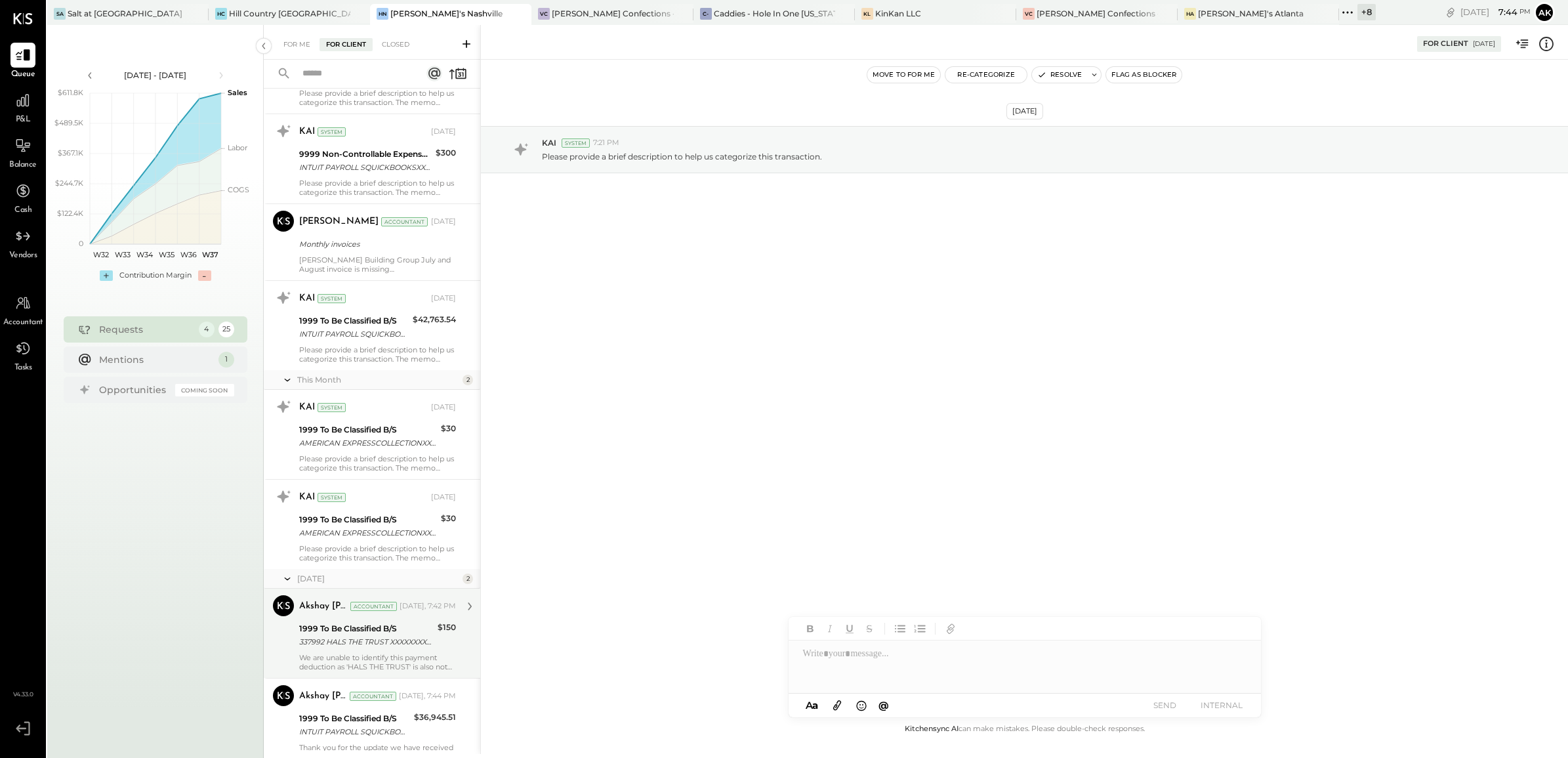
scroll to position [1686, 0]
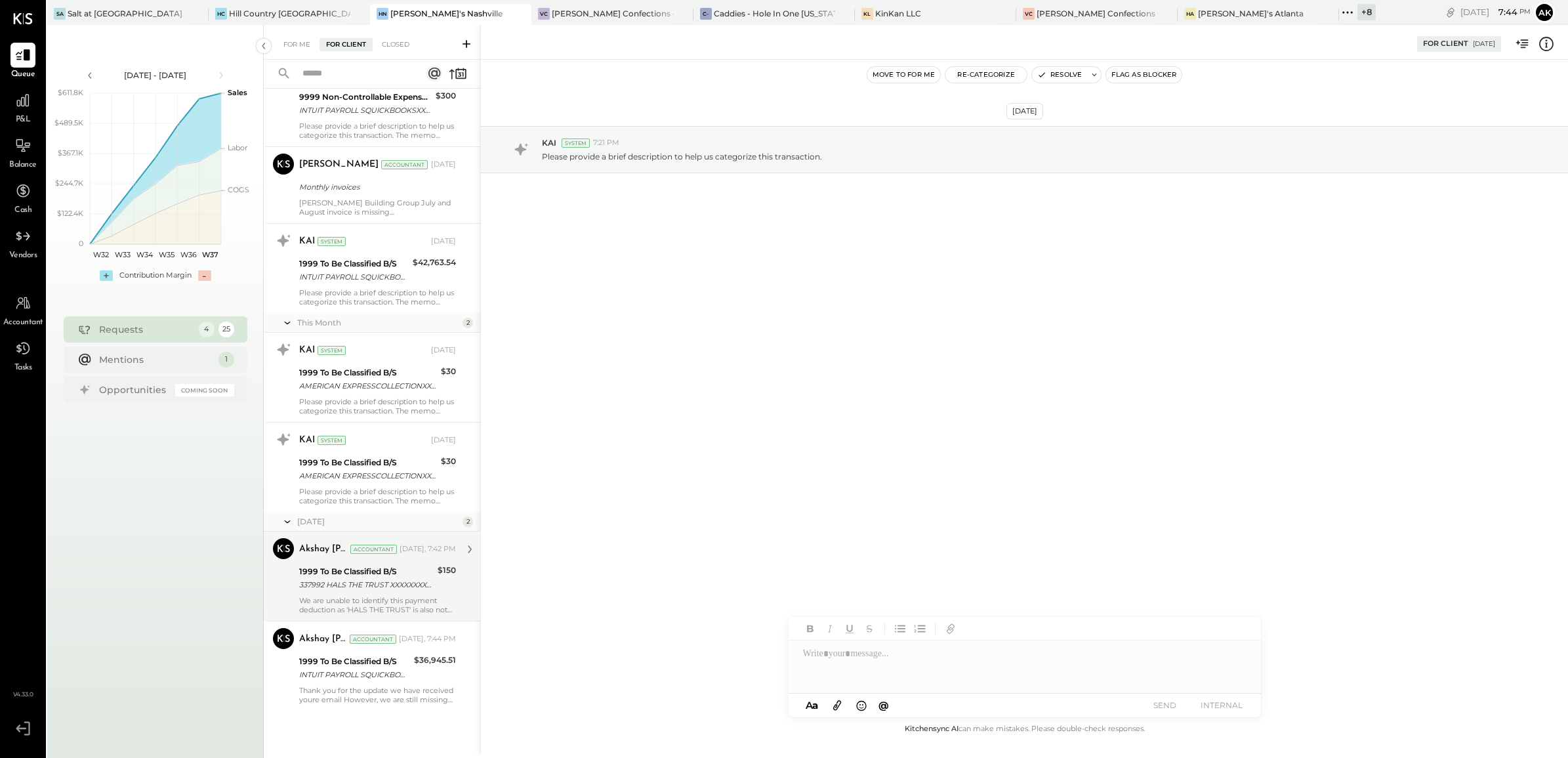
click at [368, 570] on div "1999 To Be Classified B/S" at bounding box center [366, 571] width 135 height 13
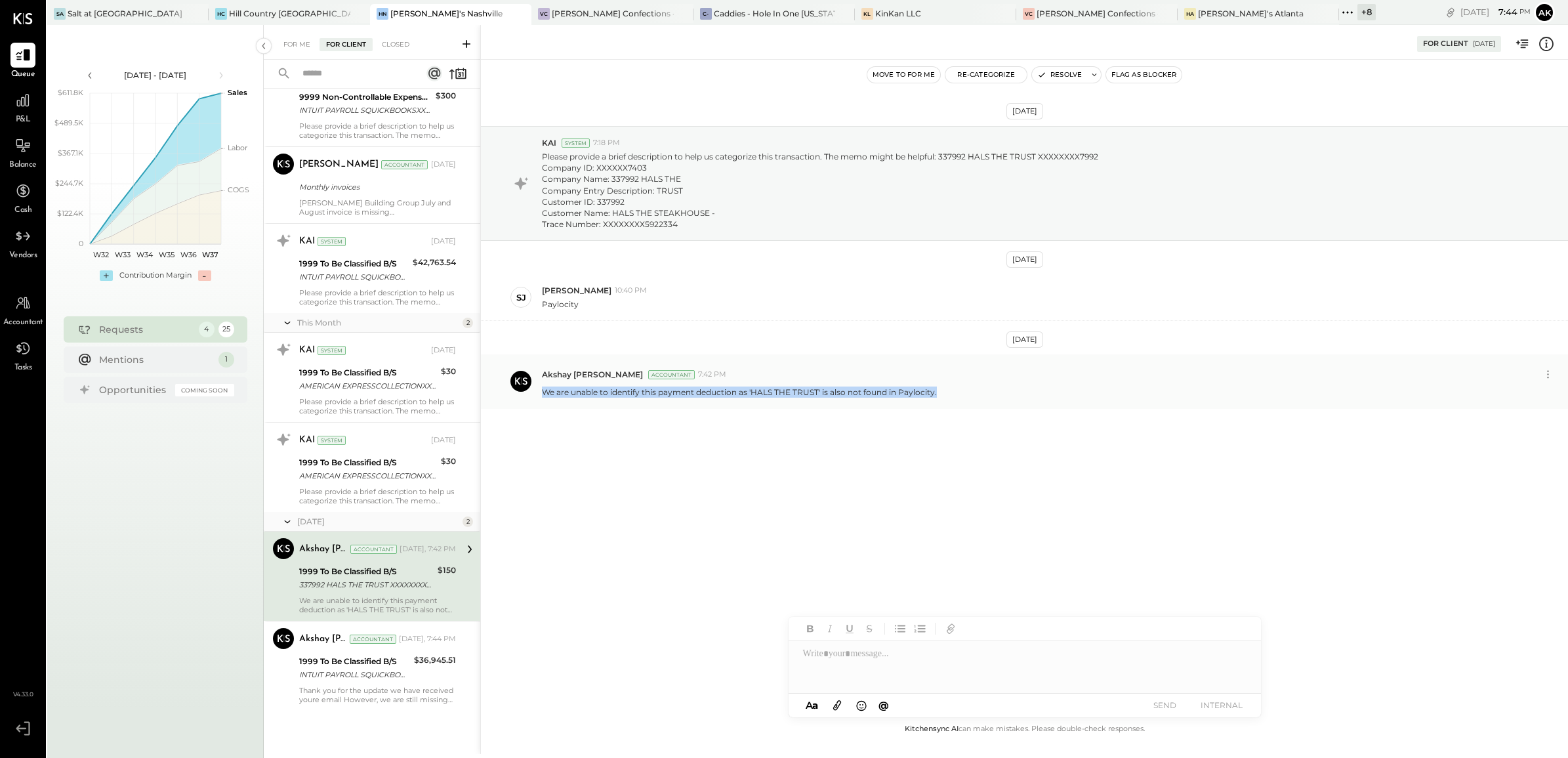
drag, startPoint x: 540, startPoint y: 395, endPoint x: 980, endPoint y: 401, distance: 440.0
click at [980, 401] on div "Akshay koshti Accountant 7:42 PM We are unable to identify this payment deducti…" at bounding box center [1024, 380] width 1086 height 53
copy p "We are unable to identify this payment deduction as 'HALS THE TRUST' is also no…"
click at [303, 43] on div "For Me" at bounding box center [297, 44] width 40 height 13
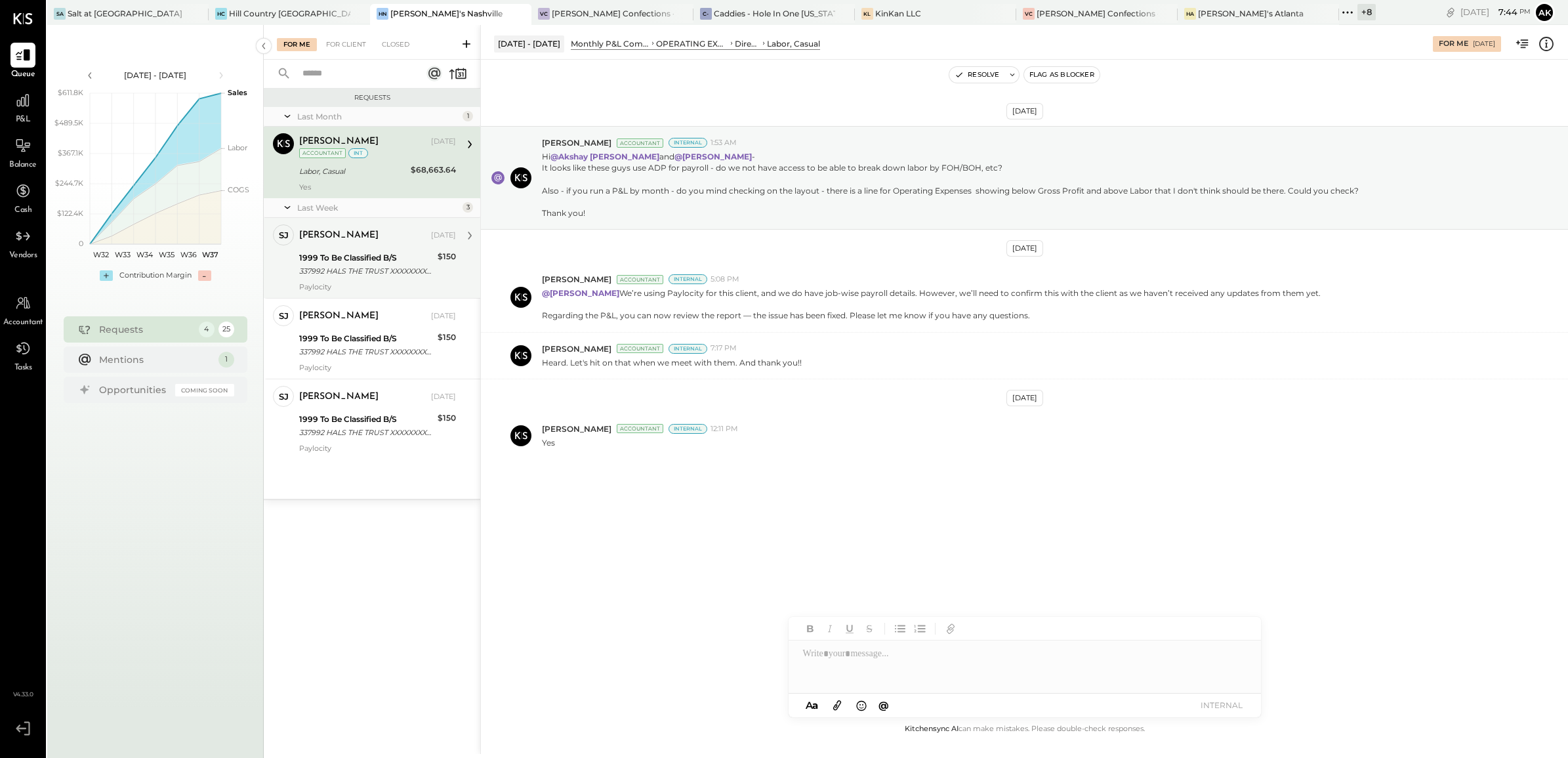
click at [389, 270] on div "337992 HALS THE TRUST XXXXXXXX7992 Company ID: XXXXXX7403 Company Name: 337992 …" at bounding box center [366, 271] width 135 height 13
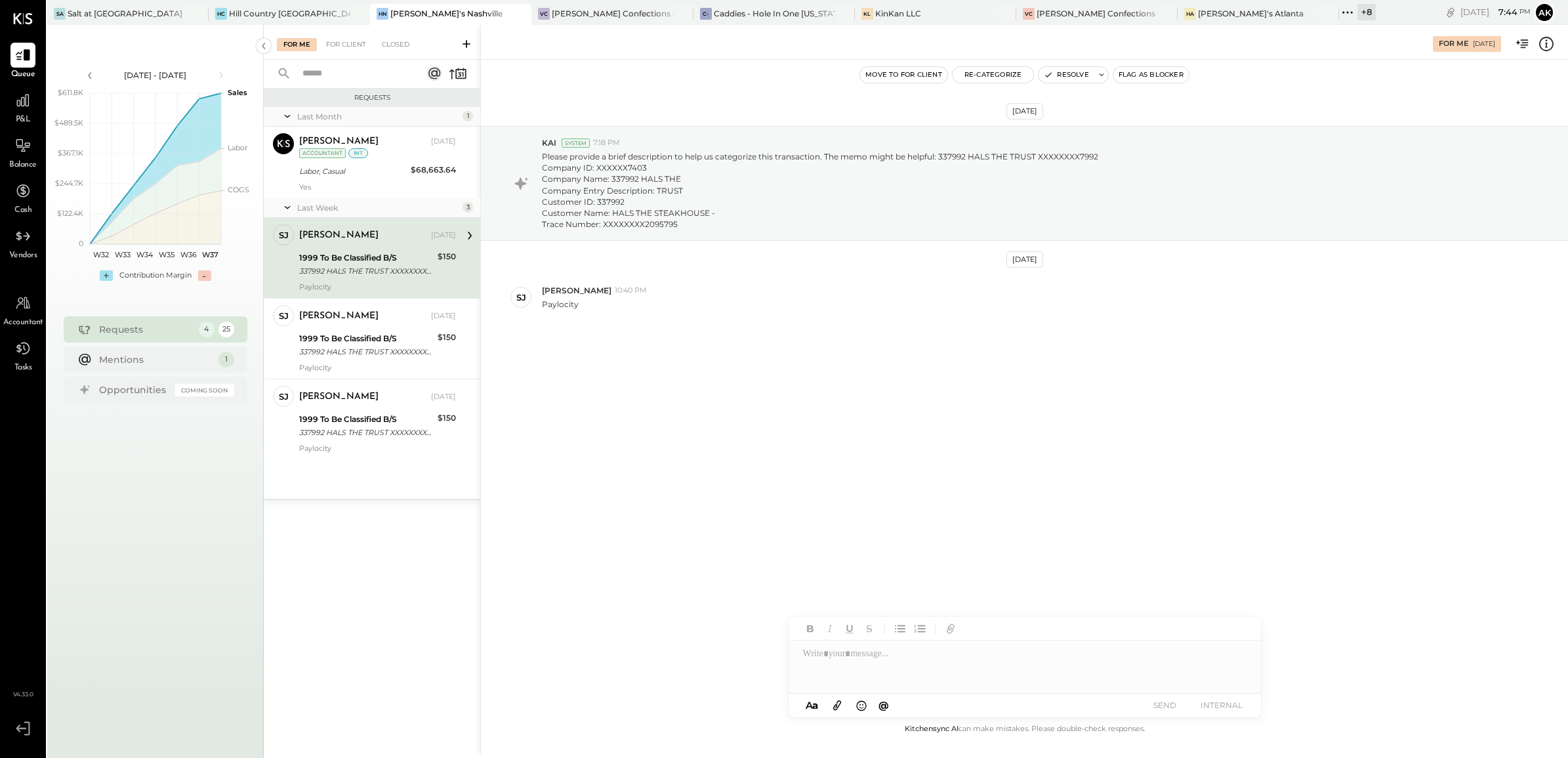
click at [821, 663] on div at bounding box center [1025, 667] width 473 height 53
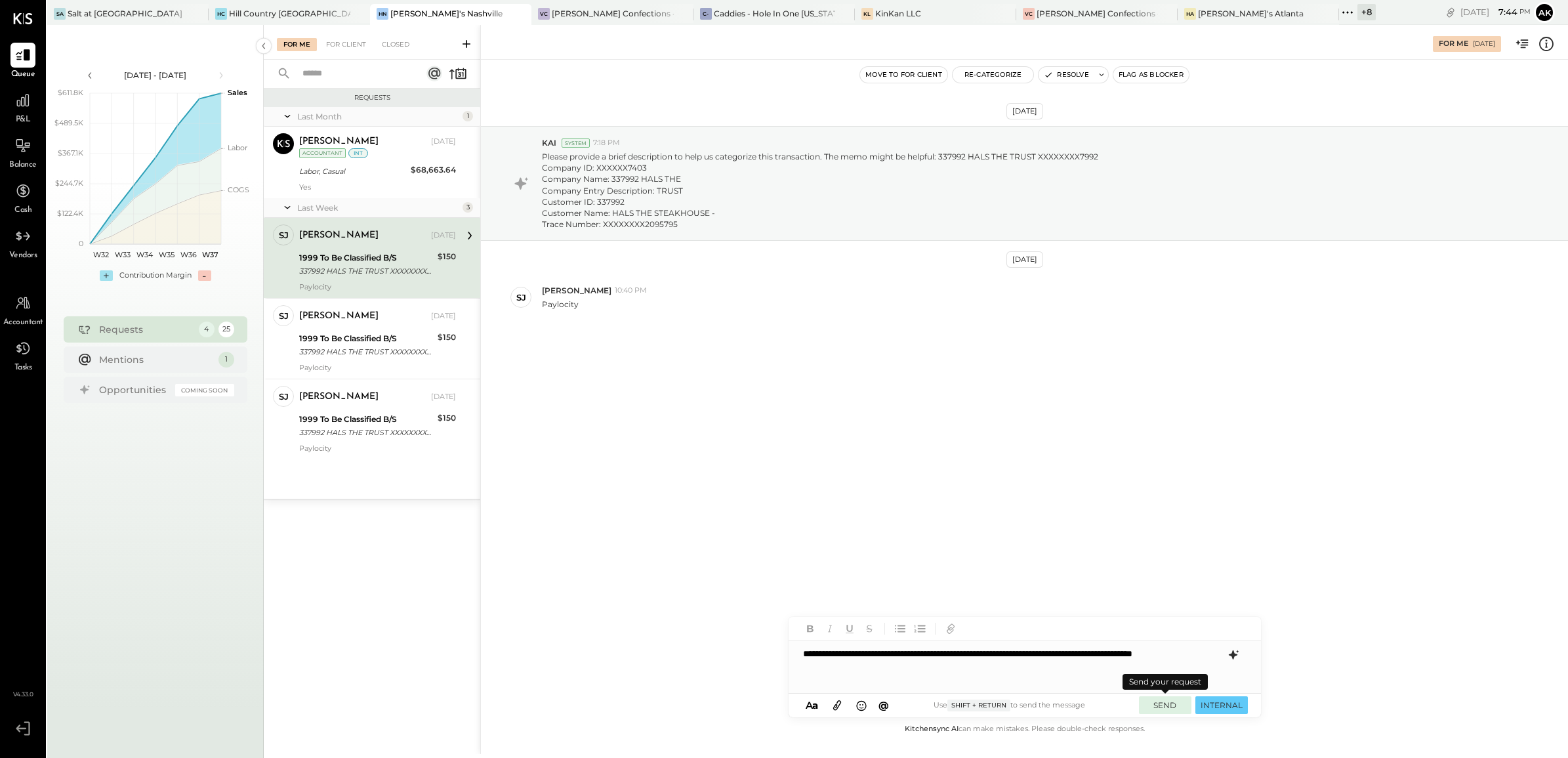
click at [1169, 704] on button "SEND" at bounding box center [1165, 705] width 53 height 18
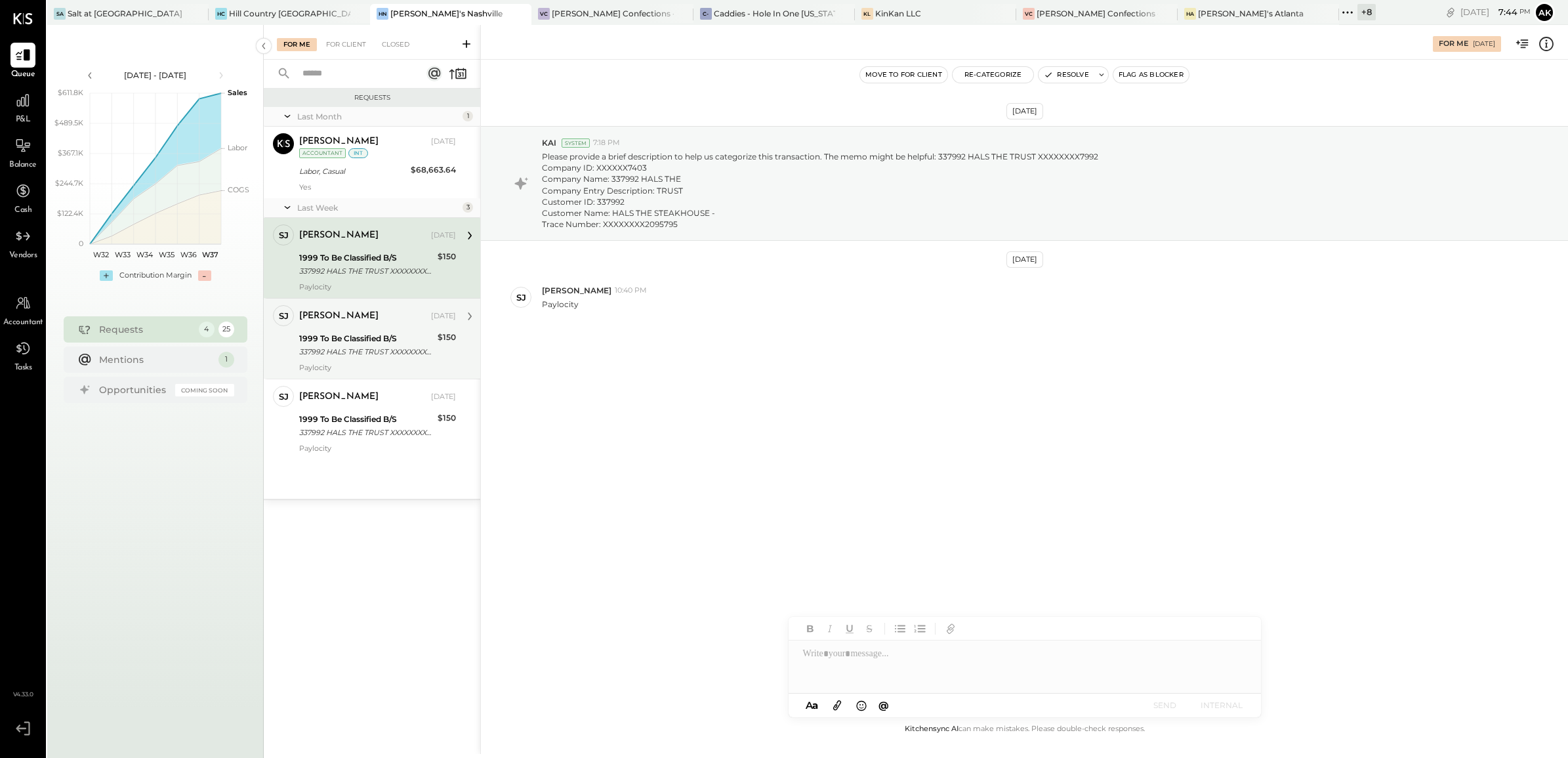
click at [396, 358] on div "337992 HALS THE TRUST XXXXXXXX7992 Company ID: XXXXXX7403 Company Name: 337992 …" at bounding box center [366, 351] width 135 height 13
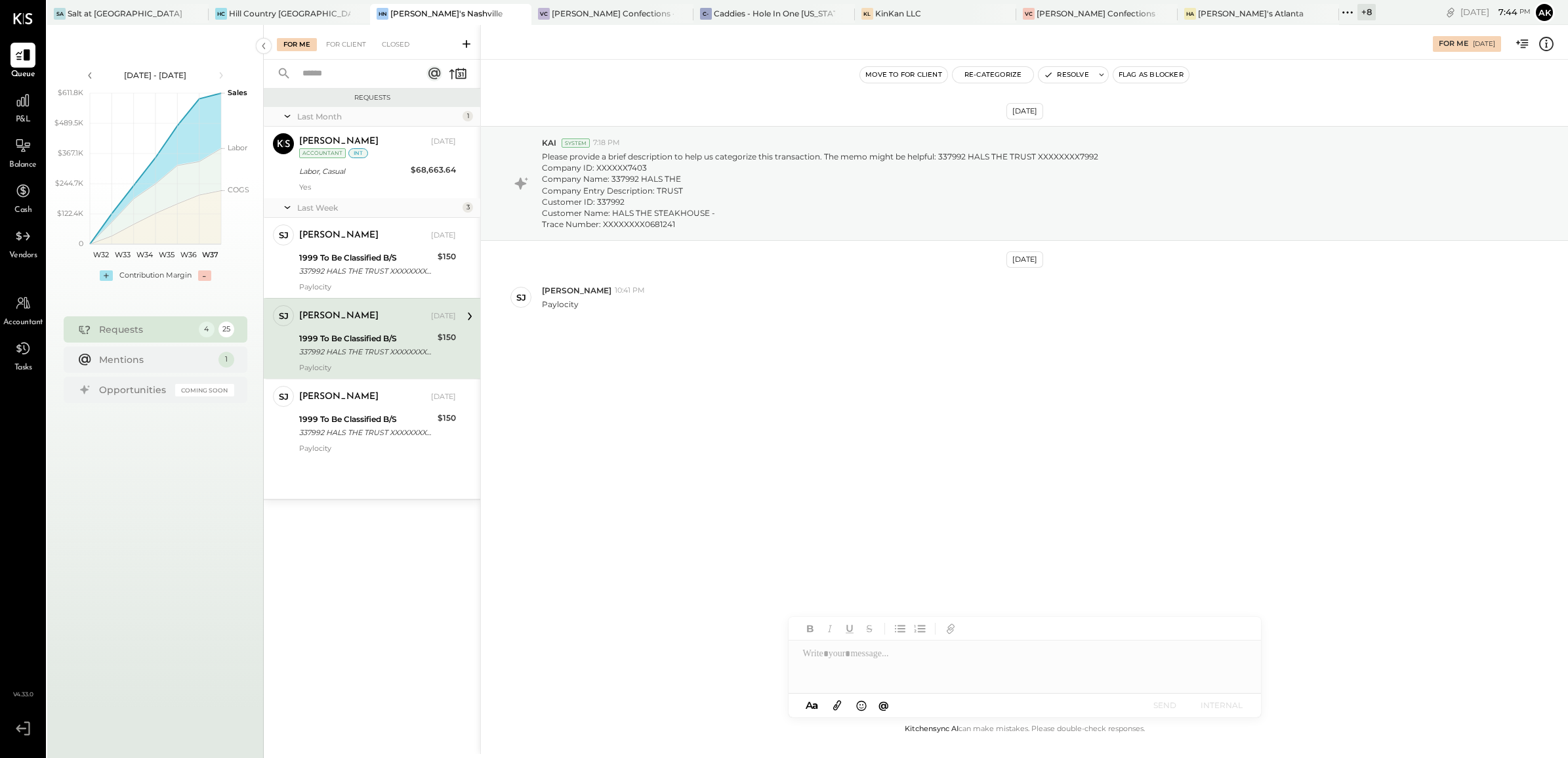
click at [894, 670] on div at bounding box center [1025, 667] width 473 height 53
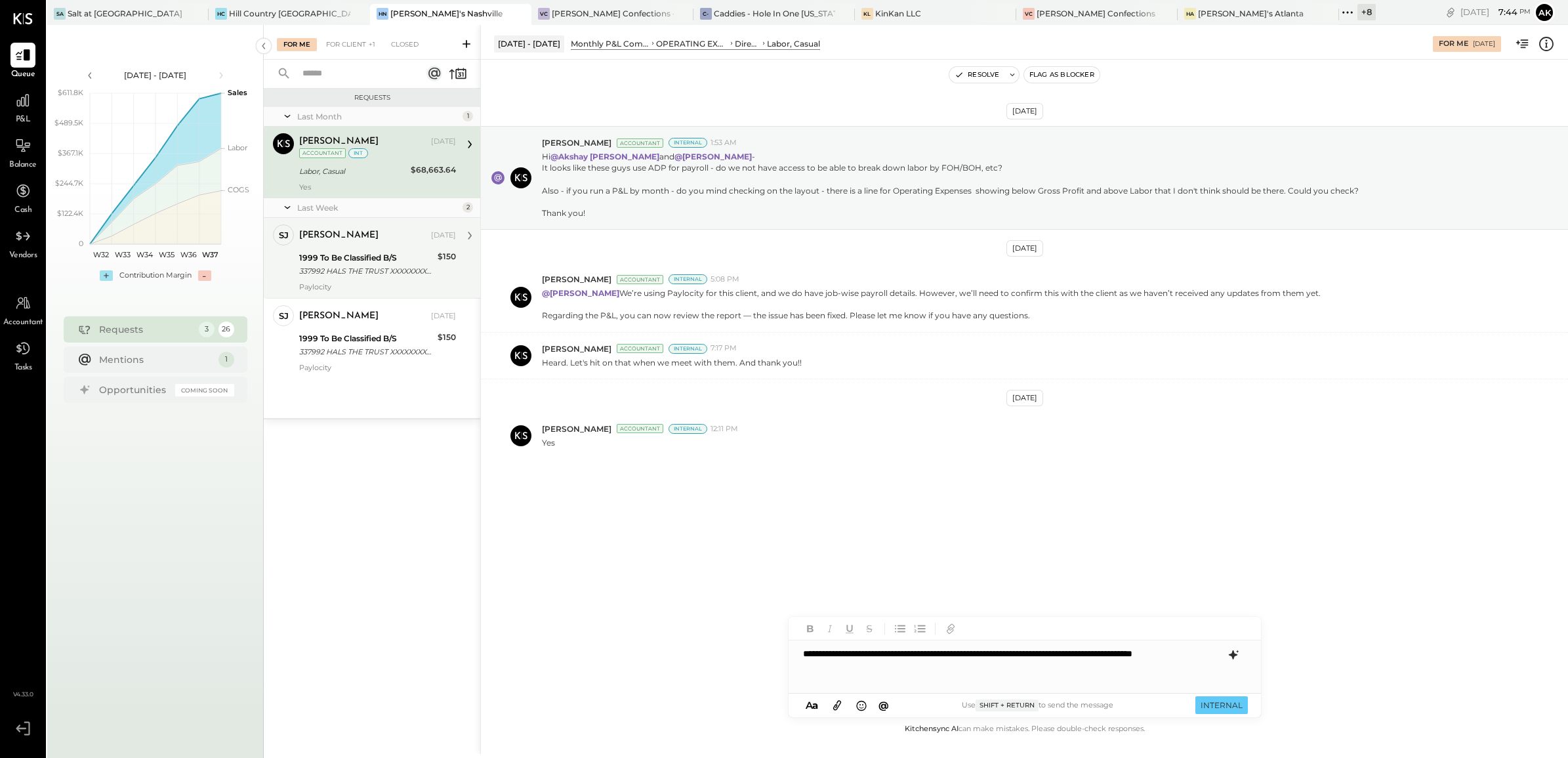
click at [402, 261] on div "1999 To Be Classified B/S" at bounding box center [366, 257] width 135 height 13
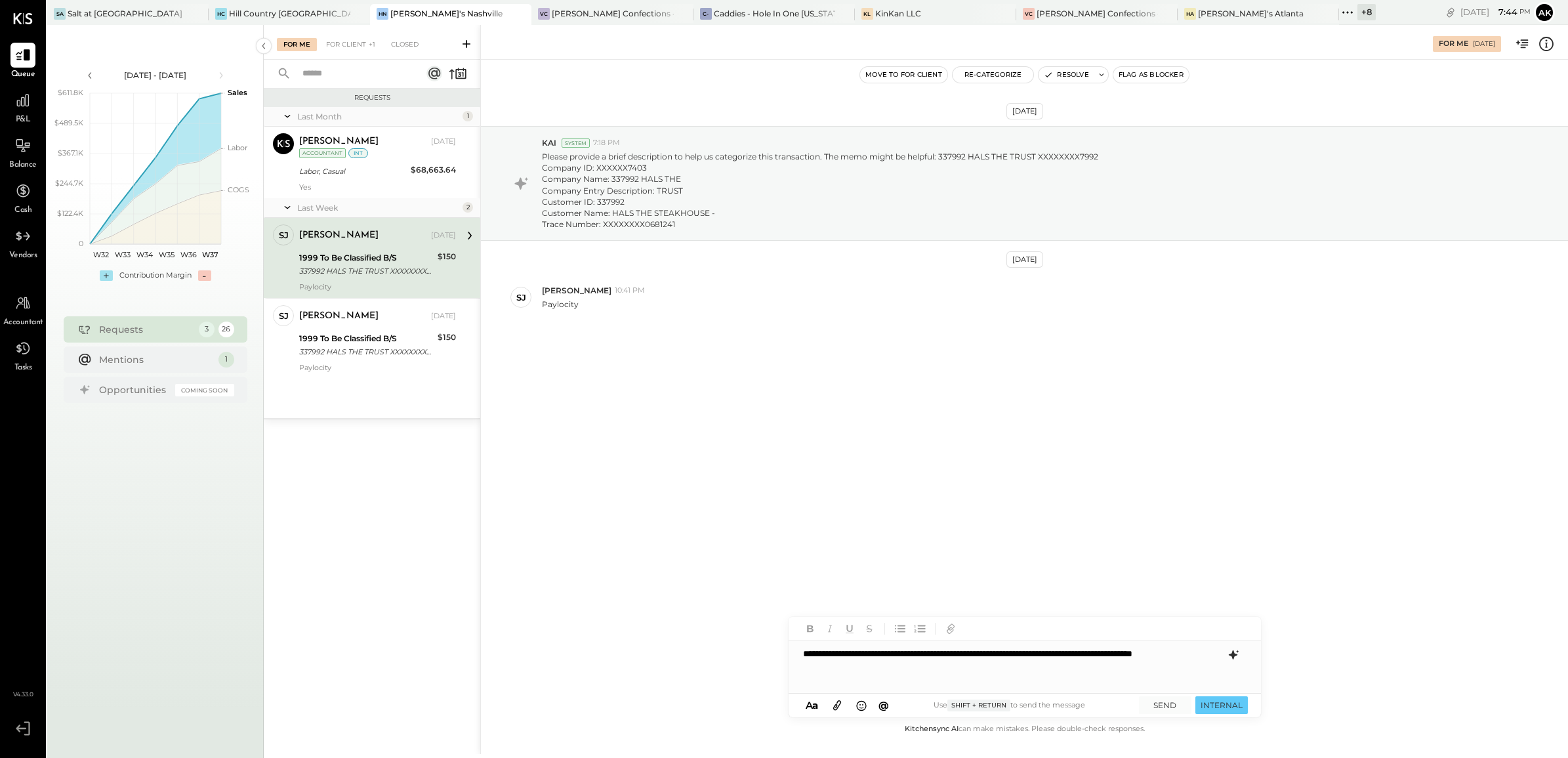
click at [901, 681] on div "**********" at bounding box center [1025, 667] width 473 height 53
click at [1170, 705] on button "SEND" at bounding box center [1165, 705] width 53 height 18
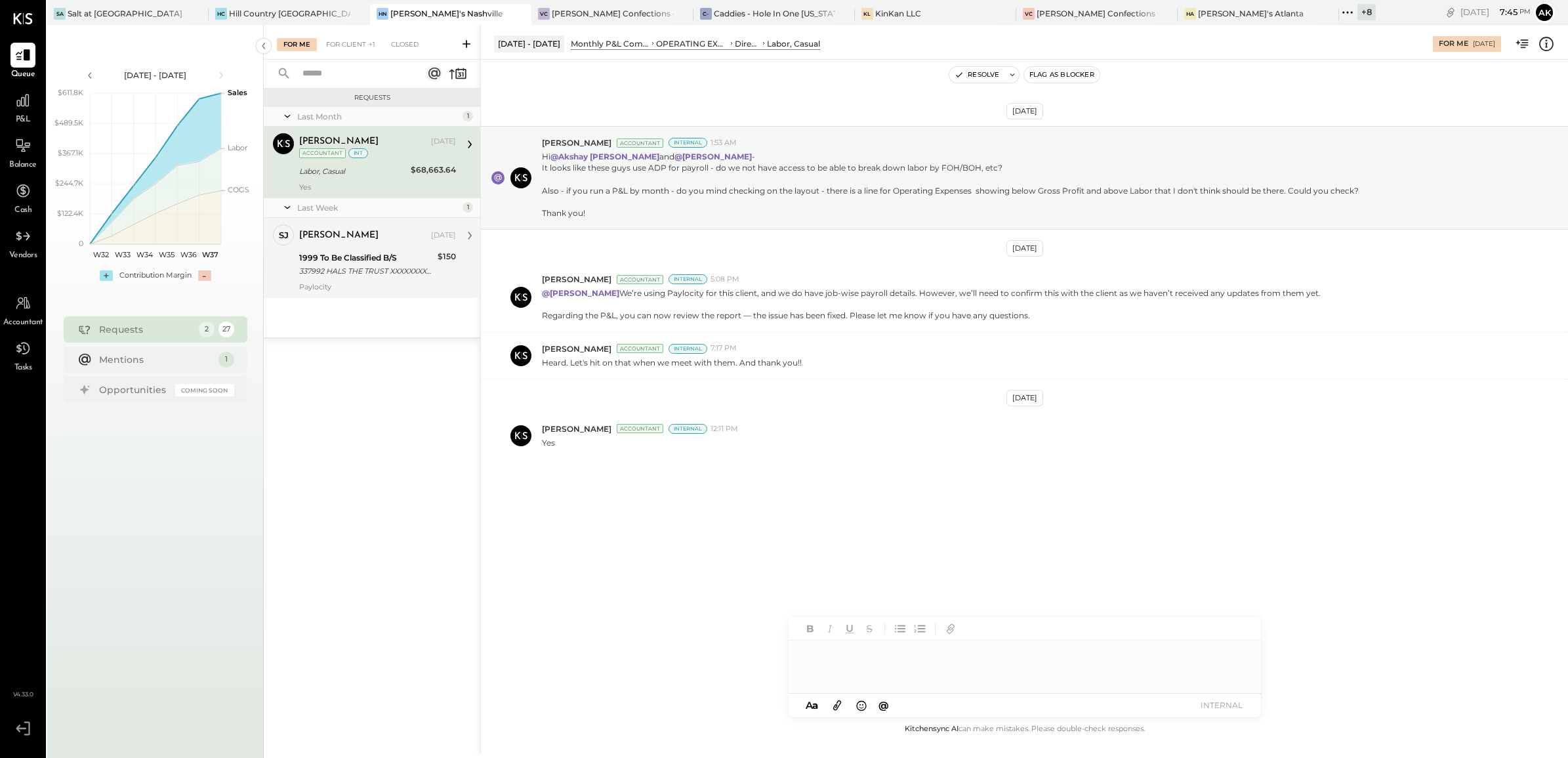
click at [352, 268] on div "337992 HALS THE TRUST XXXXXXXX7992 Company ID: XXXXXX7403 Company Name: 337992 …" at bounding box center [366, 271] width 135 height 13
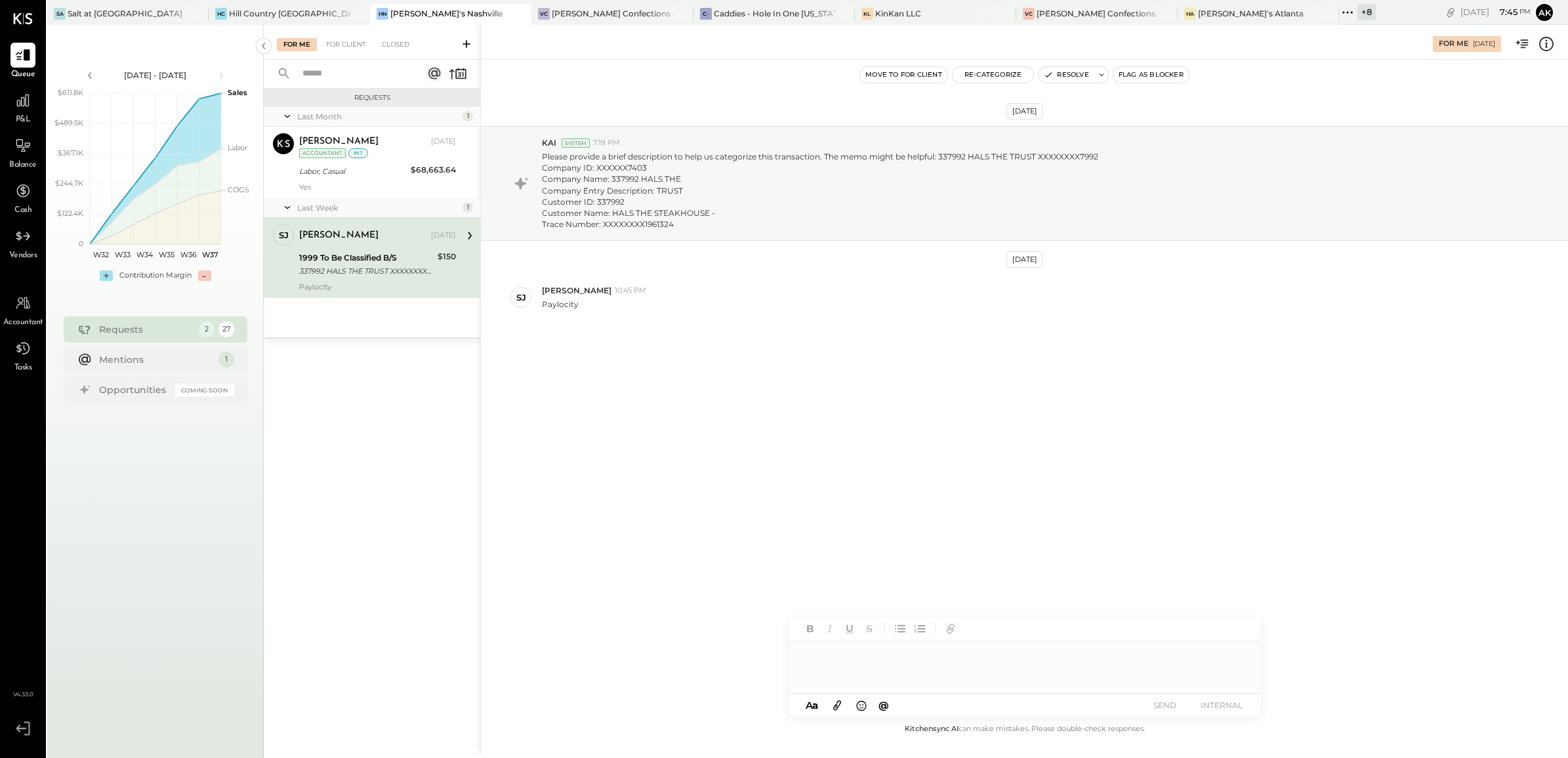
click at [881, 660] on div at bounding box center [1025, 667] width 473 height 53
click at [1168, 706] on button "SEND" at bounding box center [1165, 705] width 53 height 18
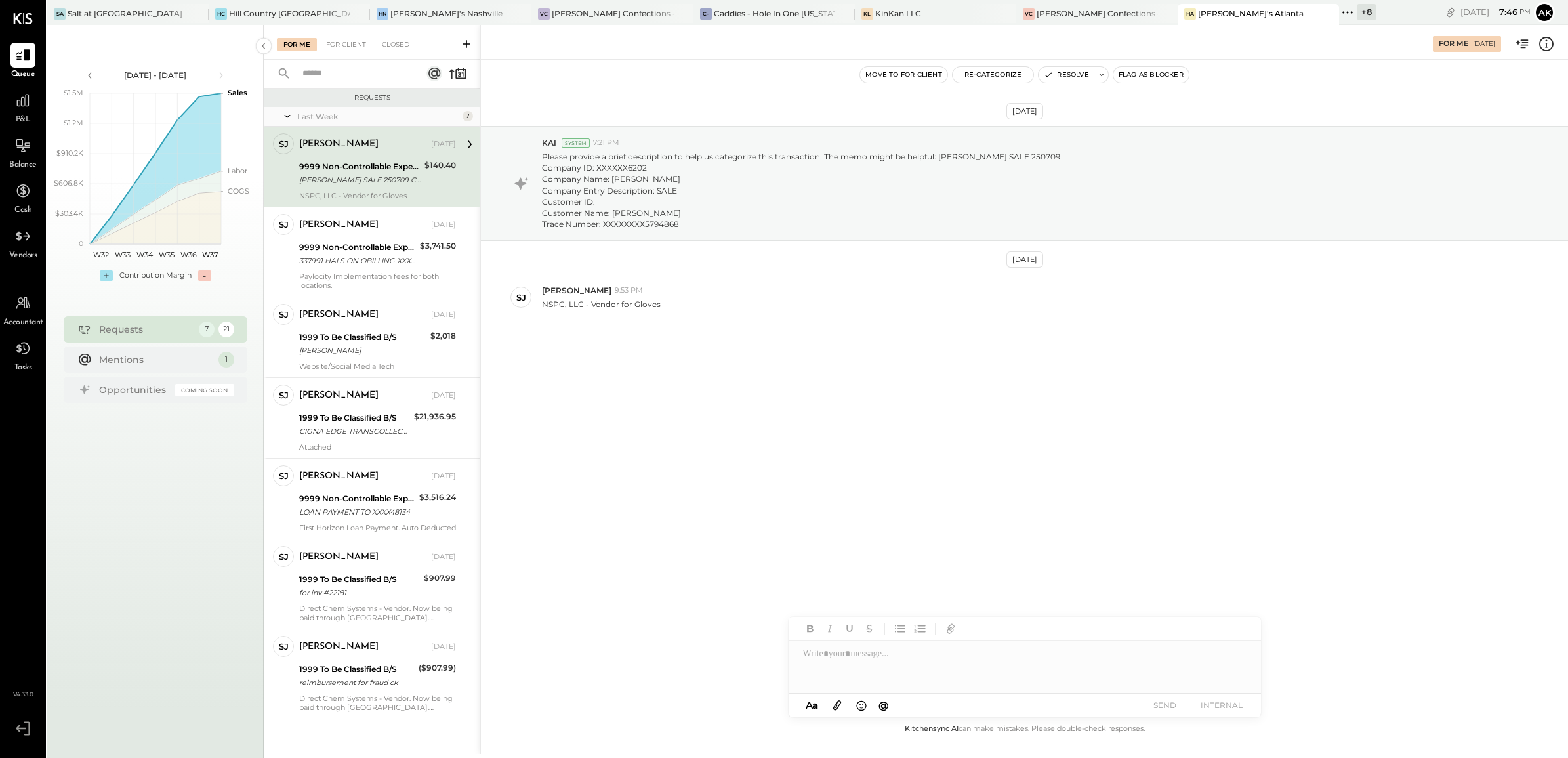
click at [329, 174] on div "HENRY ROSENBLUM SALE 250709 Company ID: XXXXXX6202 Company Name: HENRY ROSENBLU…" at bounding box center [359, 179] width 121 height 13
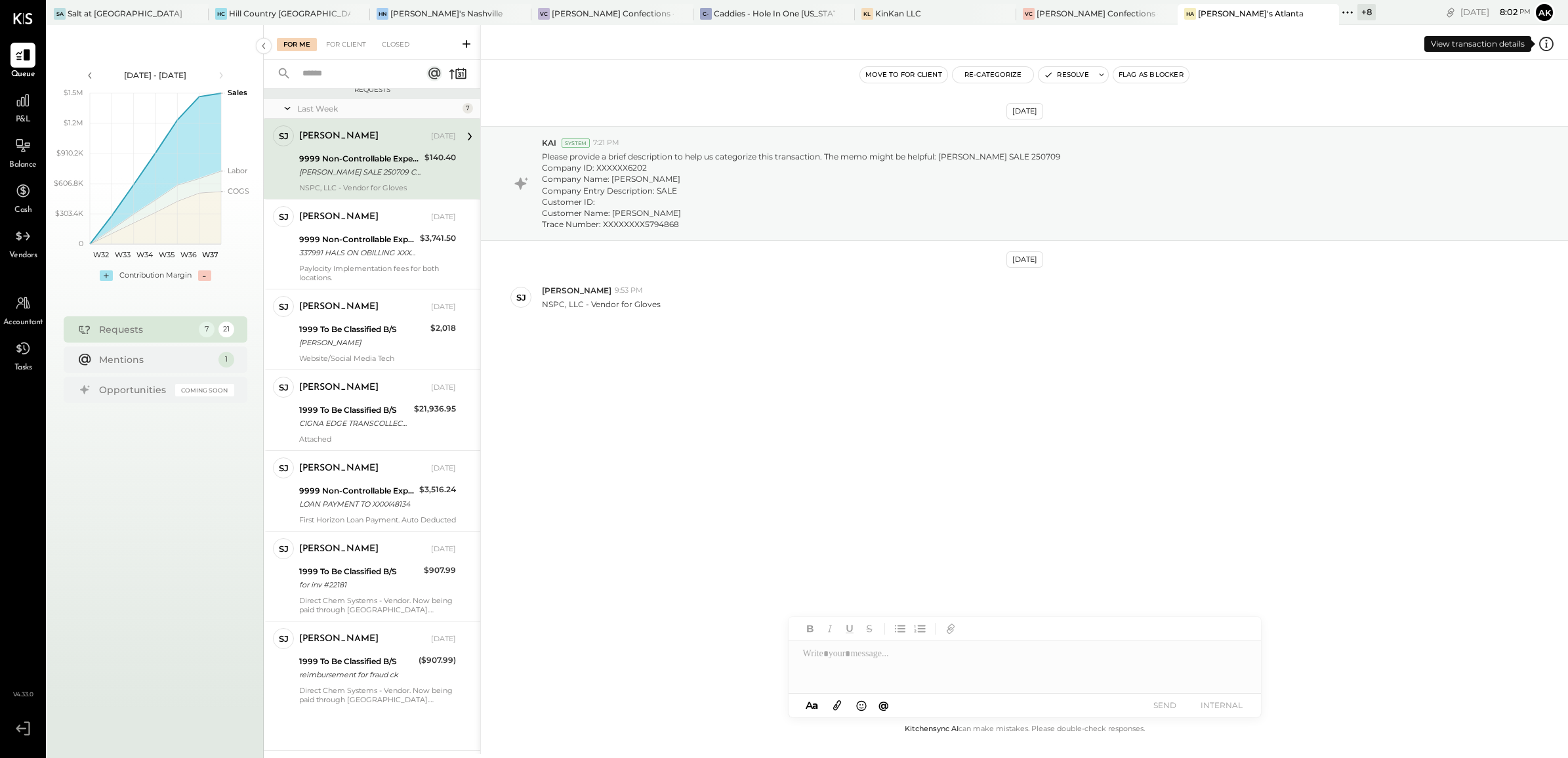
click at [1548, 46] on icon at bounding box center [1545, 43] width 17 height 17
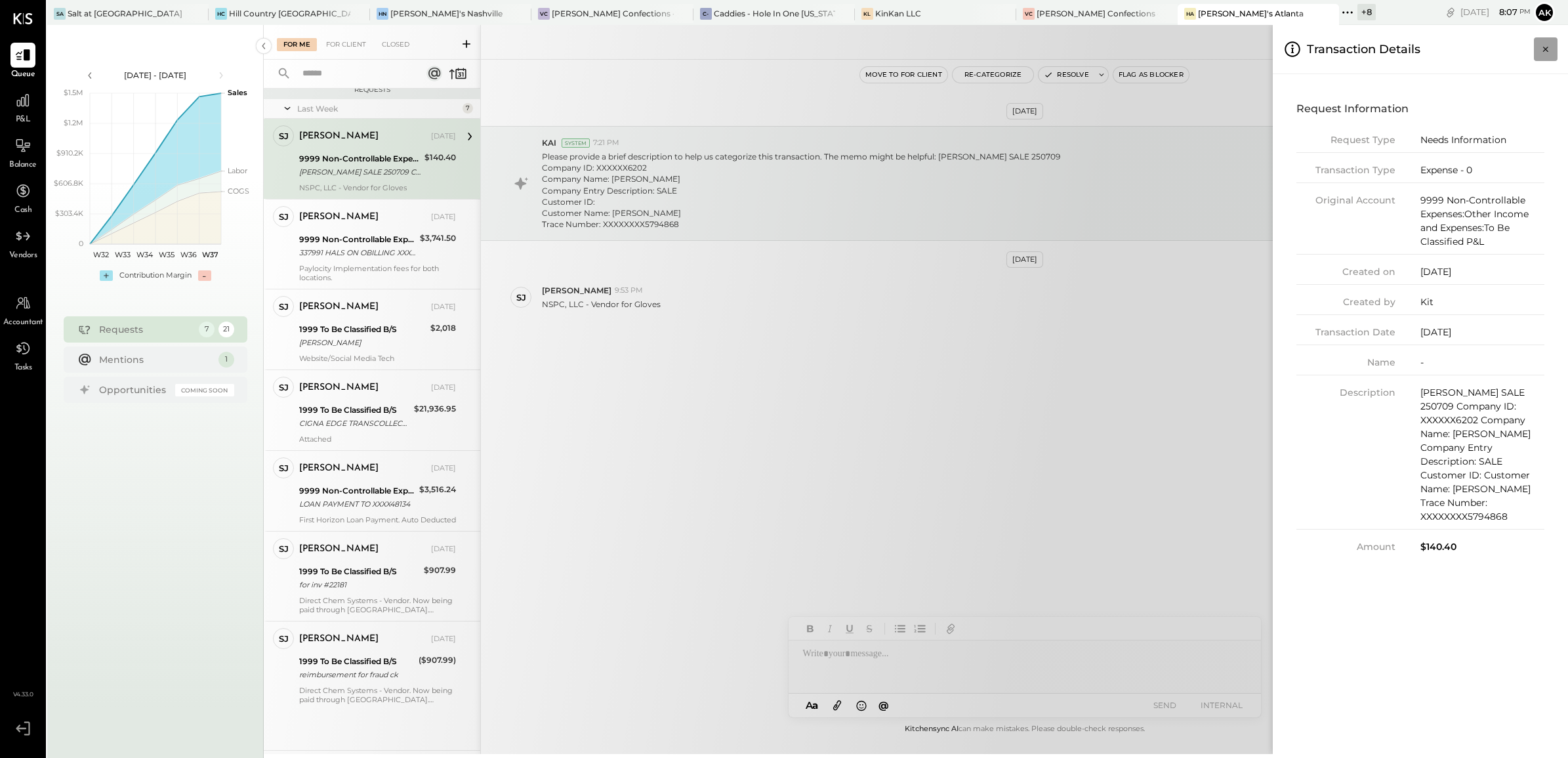
click at [1544, 49] on icon "Close panel" at bounding box center [1545, 49] width 13 height 13
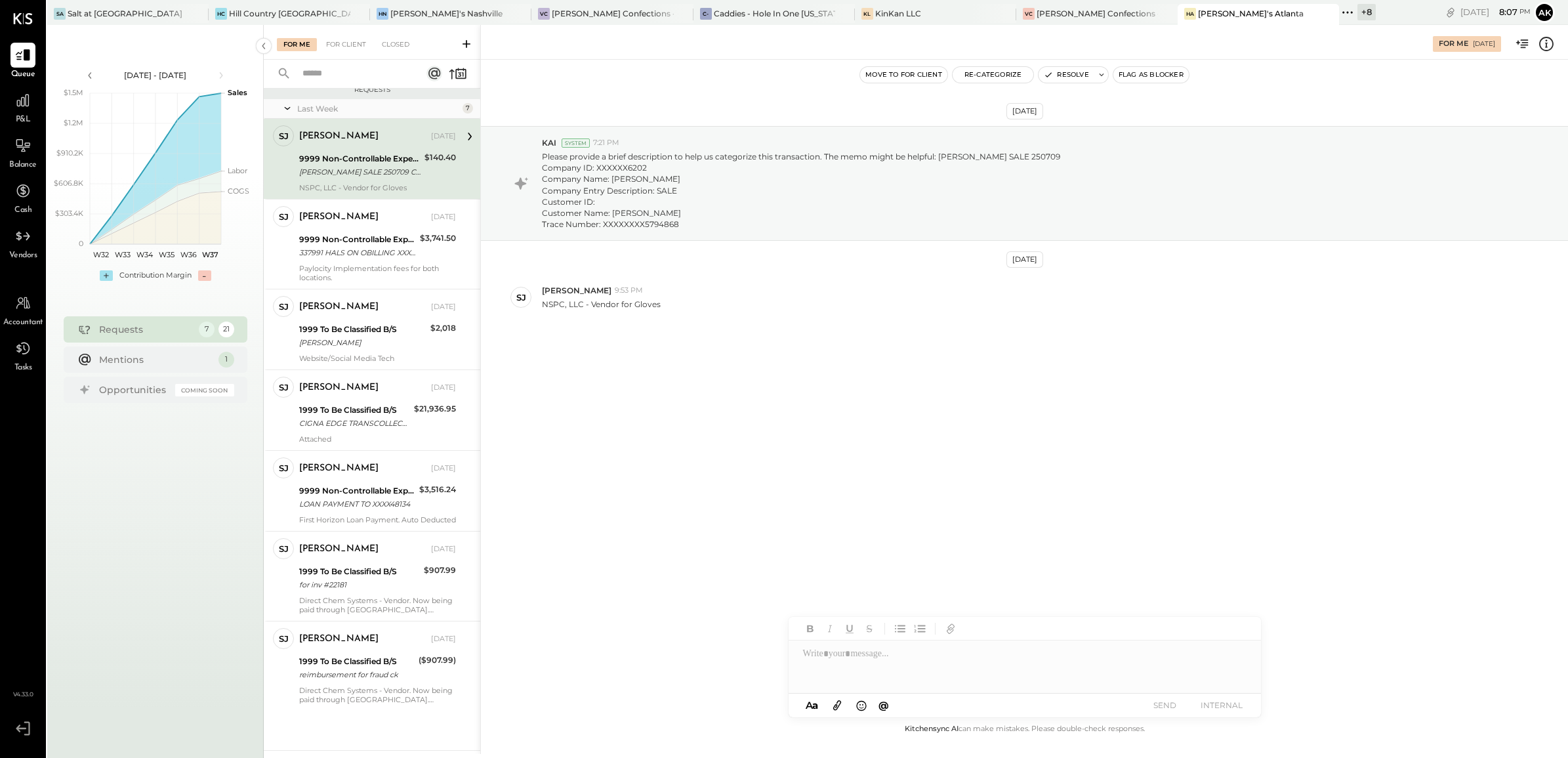
click at [873, 389] on div "Sep 2nd, 2025 KAI System 7:21 PM Please provide a brief description to help us …" at bounding box center [1024, 255] width 1086 height 326
click at [845, 667] on div at bounding box center [1025, 667] width 473 height 53
click at [859, 668] on div at bounding box center [1025, 667] width 473 height 53
click at [854, 653] on div "**********" at bounding box center [1025, 667] width 473 height 53
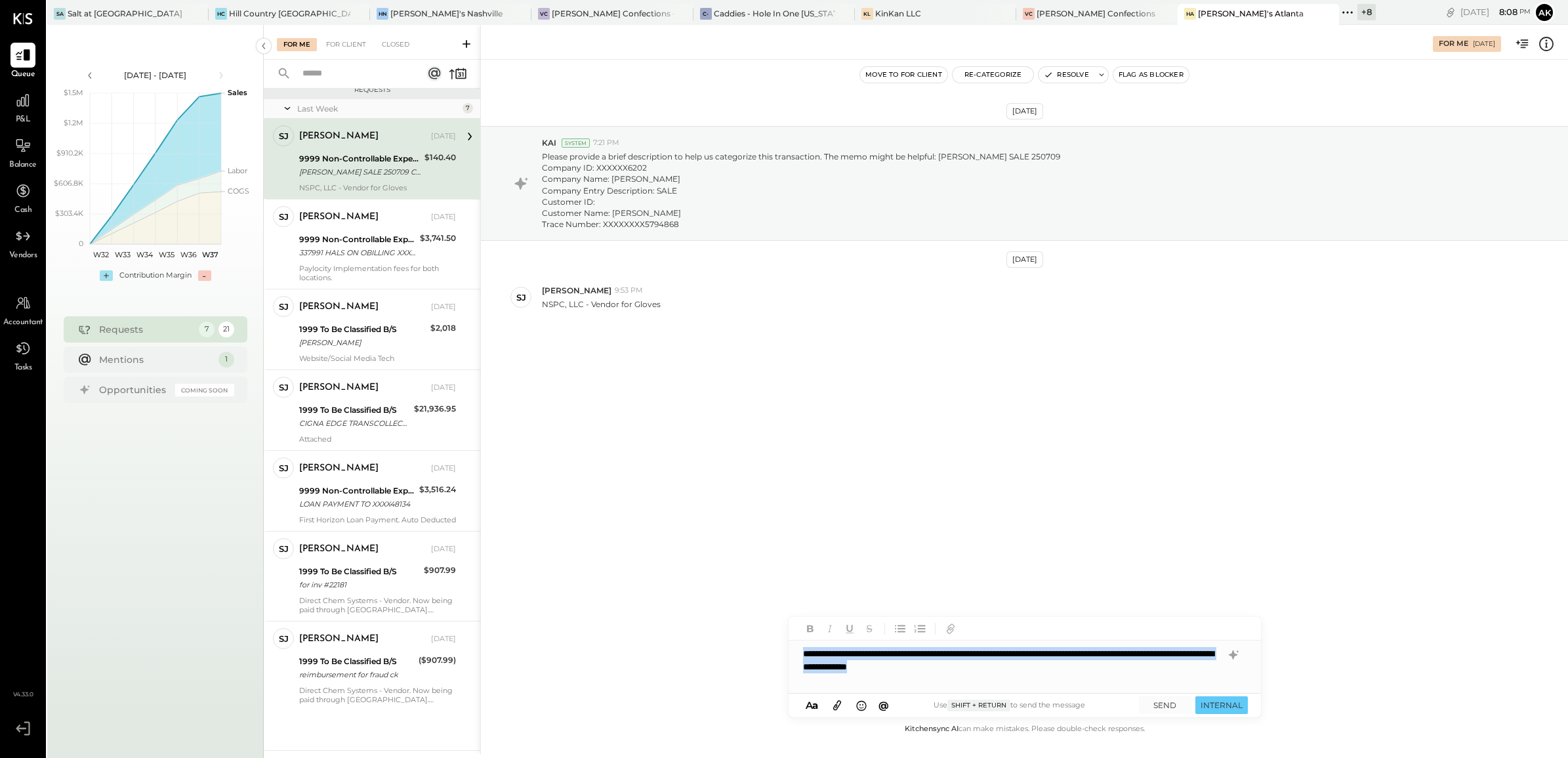
copy div "**********"
click at [1232, 655] on icon at bounding box center [1231, 655] width 8 height 9
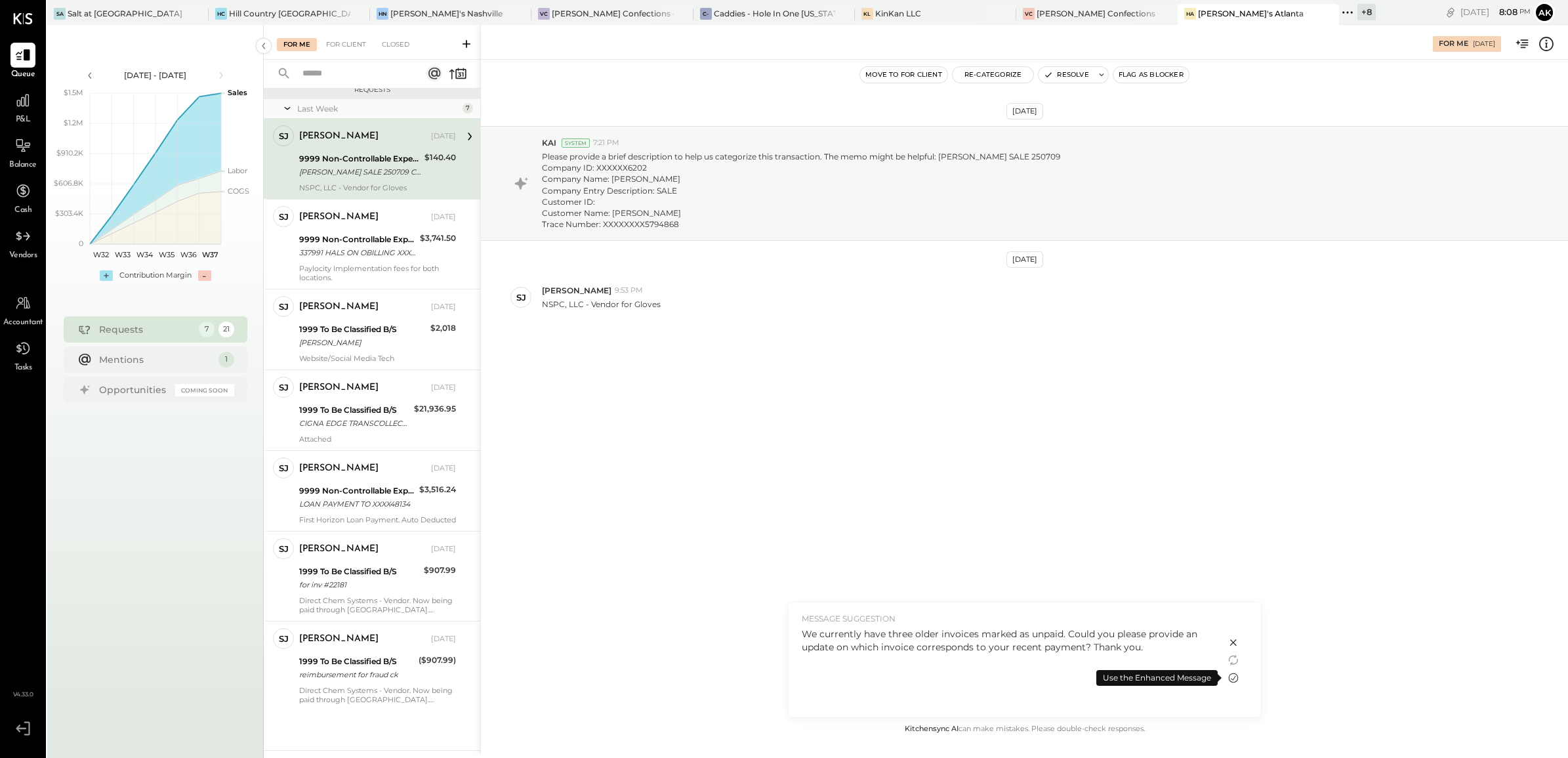
click at [1234, 676] on icon at bounding box center [1232, 677] width 10 height 10
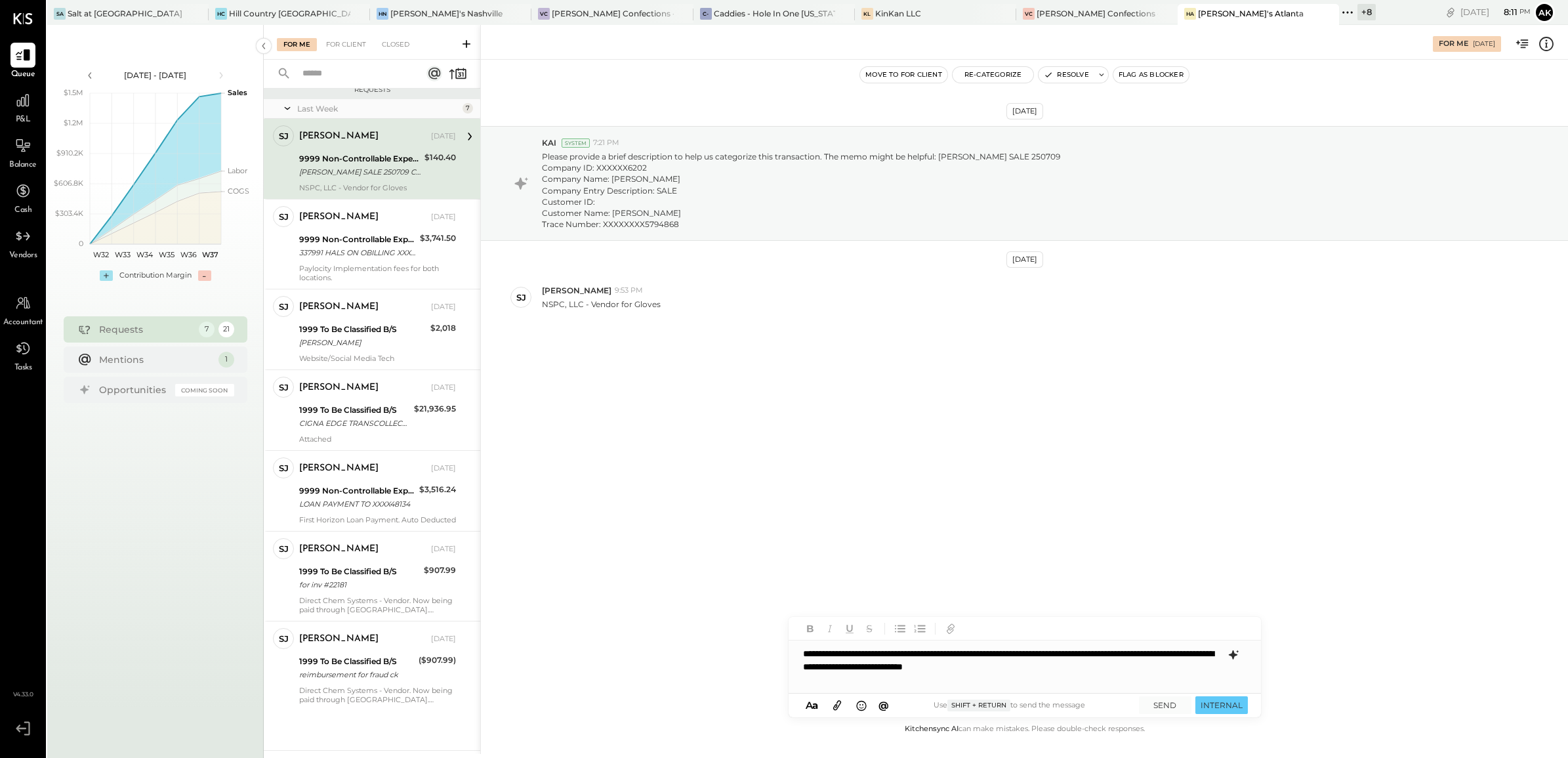
click at [1549, 44] on icon at bounding box center [1545, 43] width 17 height 17
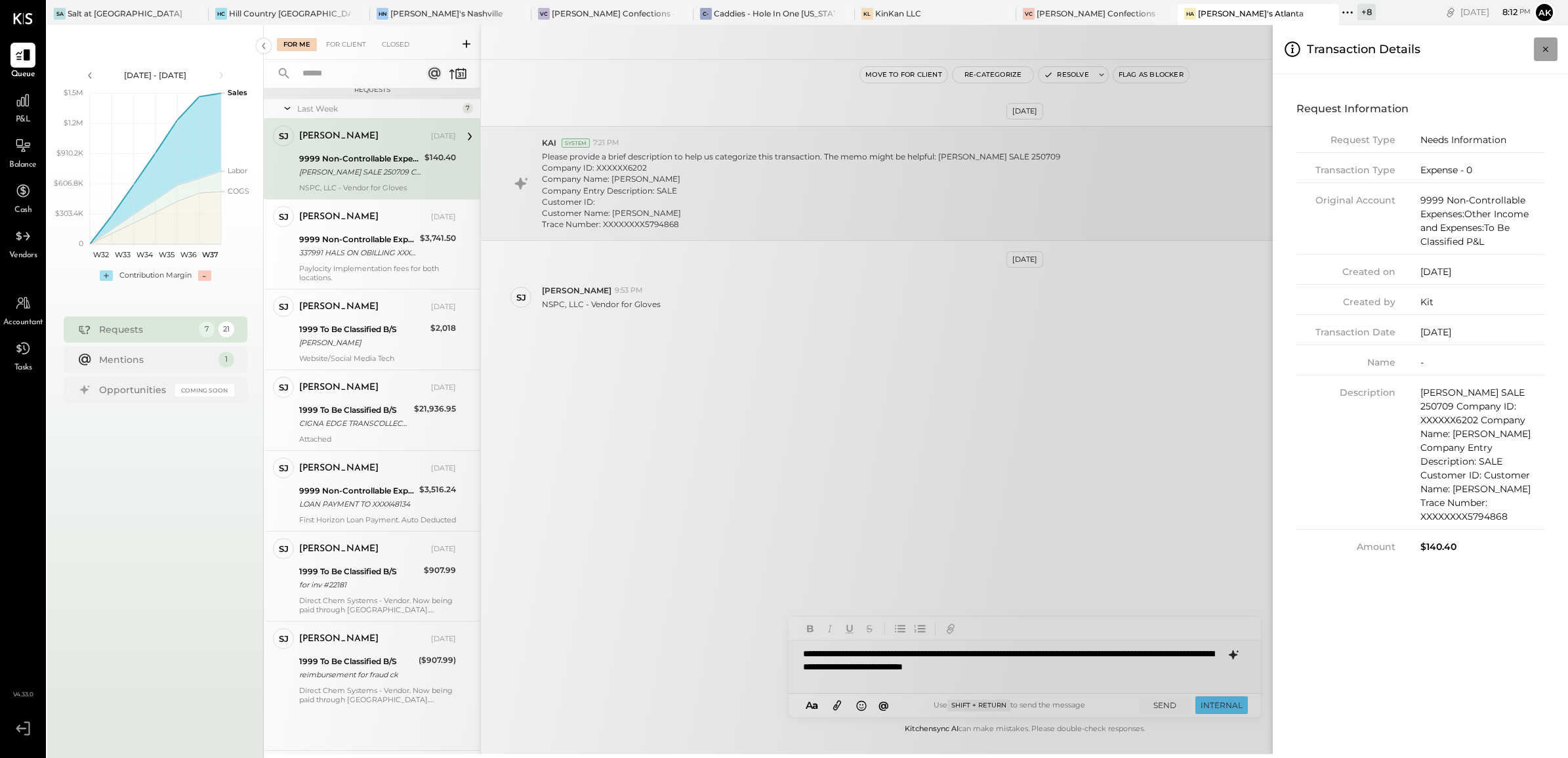
click at [1544, 53] on icon "Close panel" at bounding box center [1545, 49] width 13 height 13
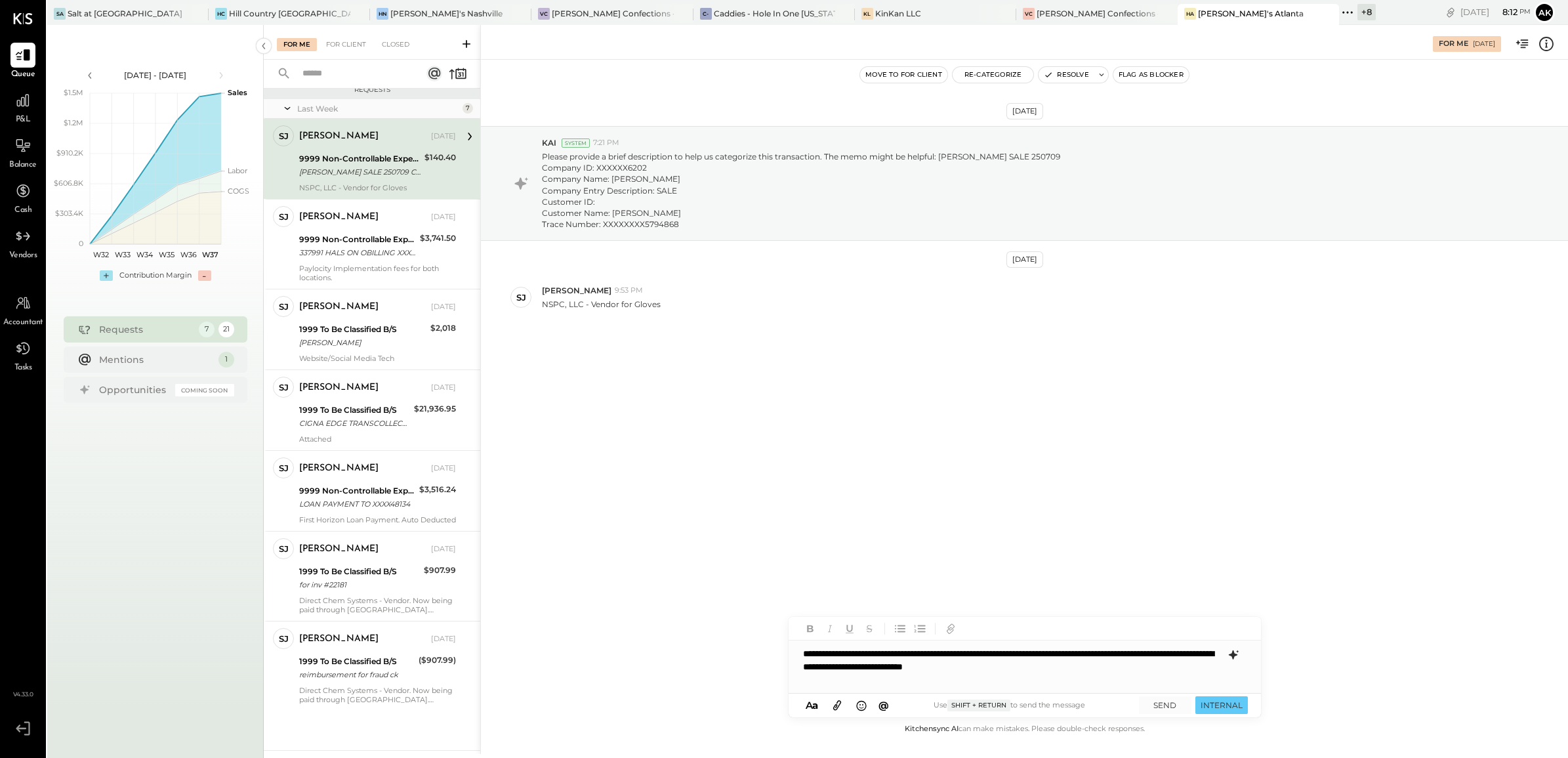
click at [1162, 673] on div "**********" at bounding box center [1025, 667] width 473 height 53
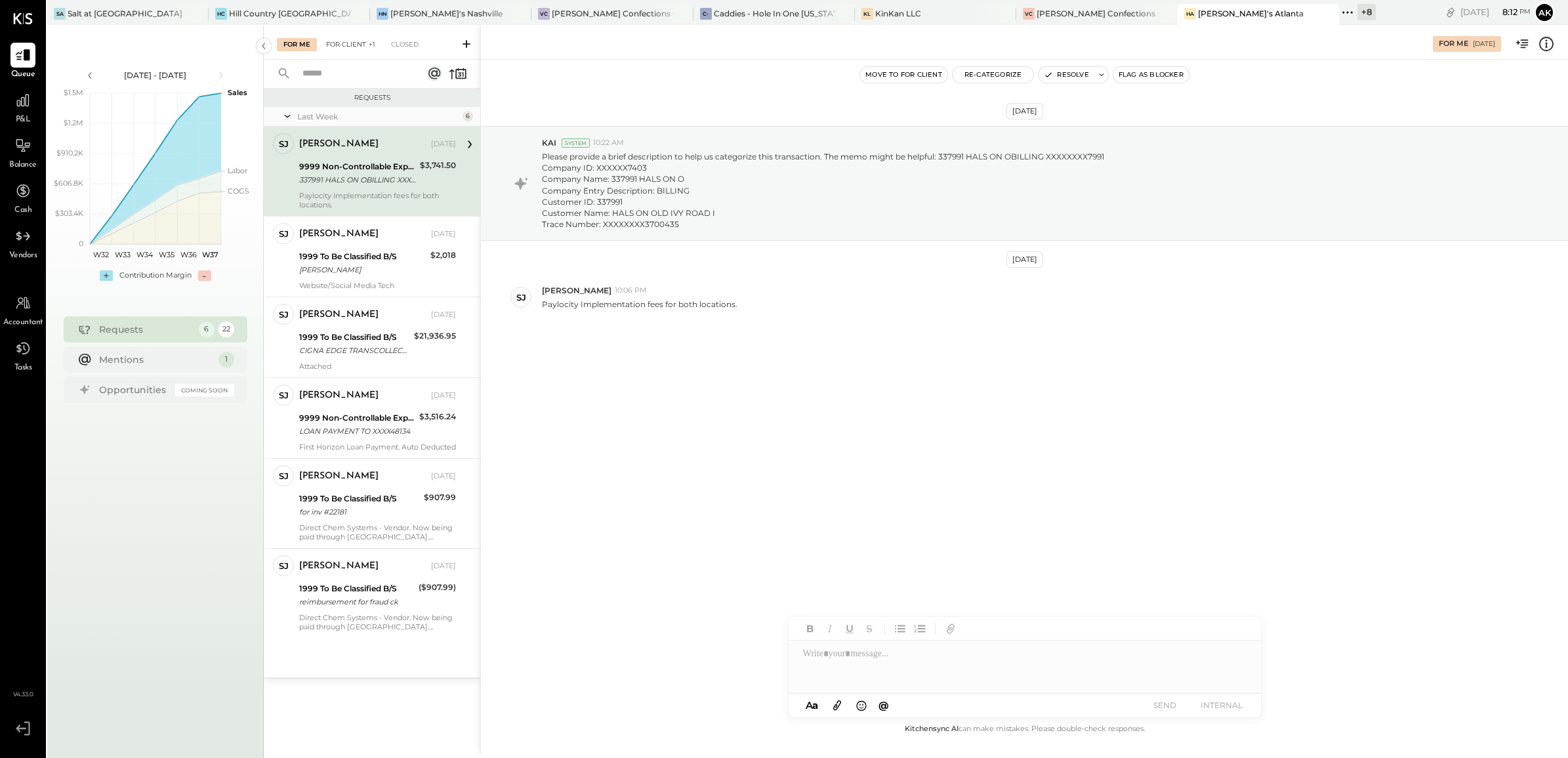
click at [344, 47] on div "For Client +1" at bounding box center [350, 44] width 62 height 13
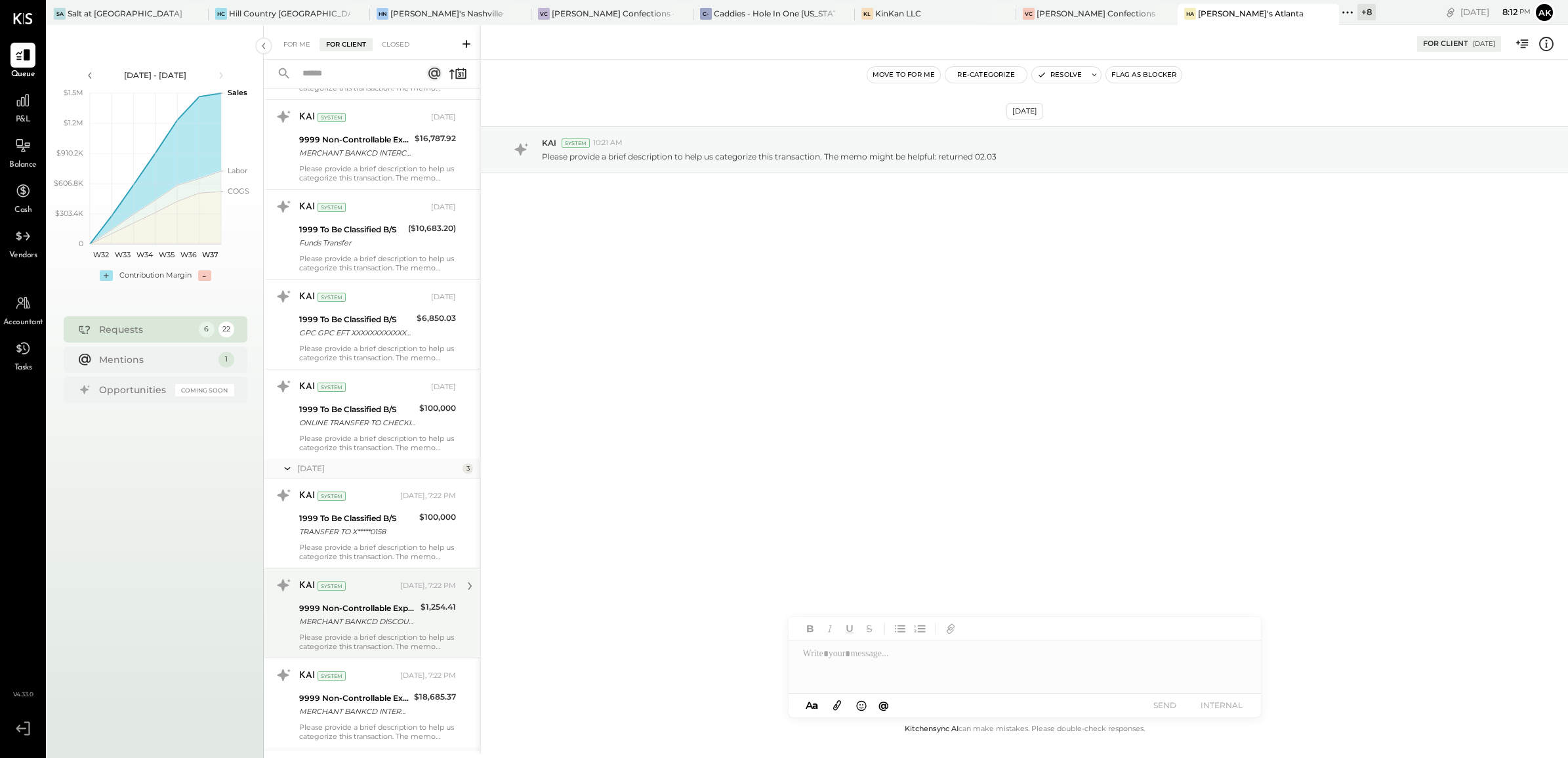
scroll to position [1543, 0]
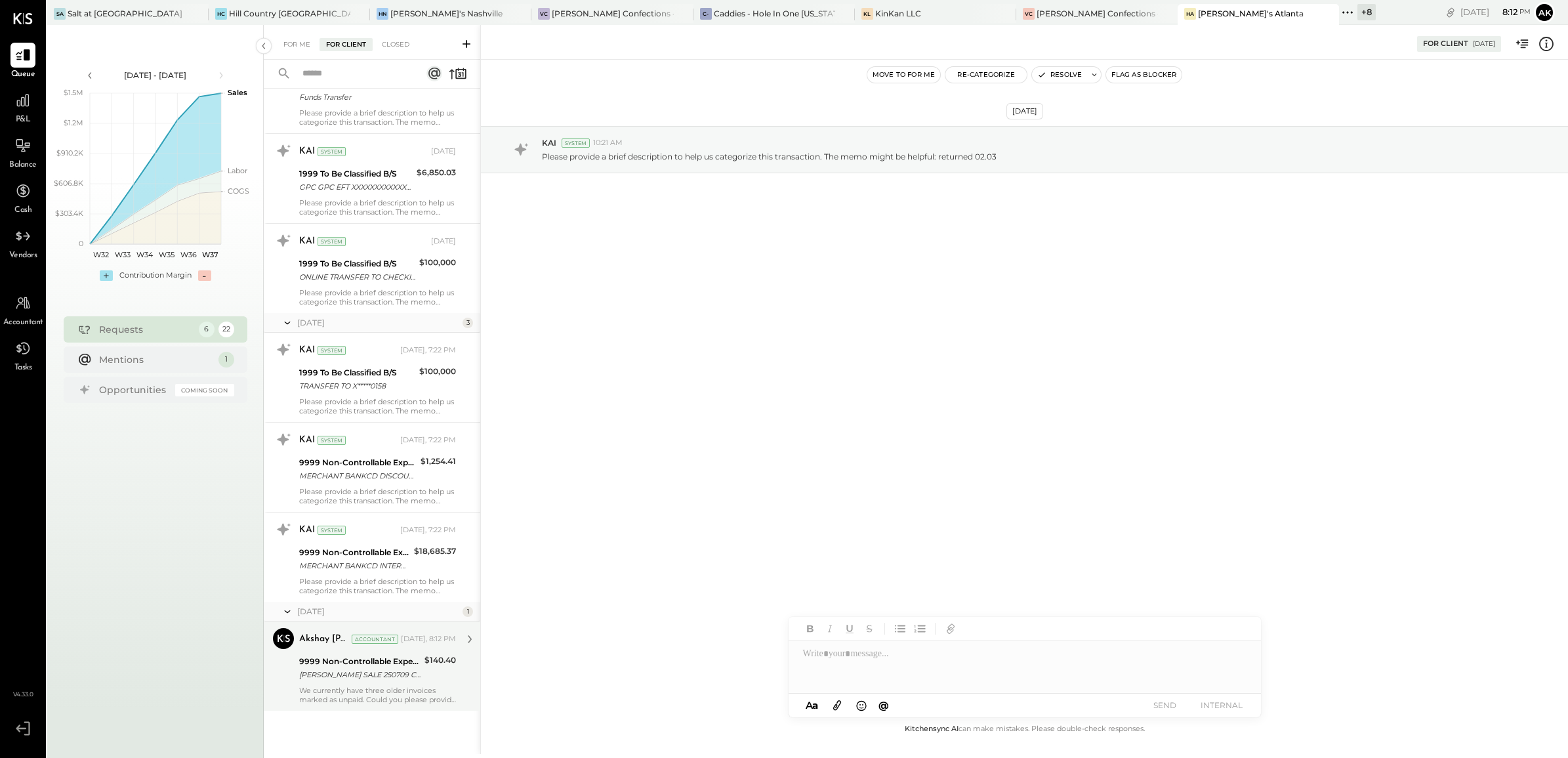
click at [385, 694] on div "We currently have three older invoices marked as unpaid. Could you please provi…" at bounding box center [377, 695] width 157 height 18
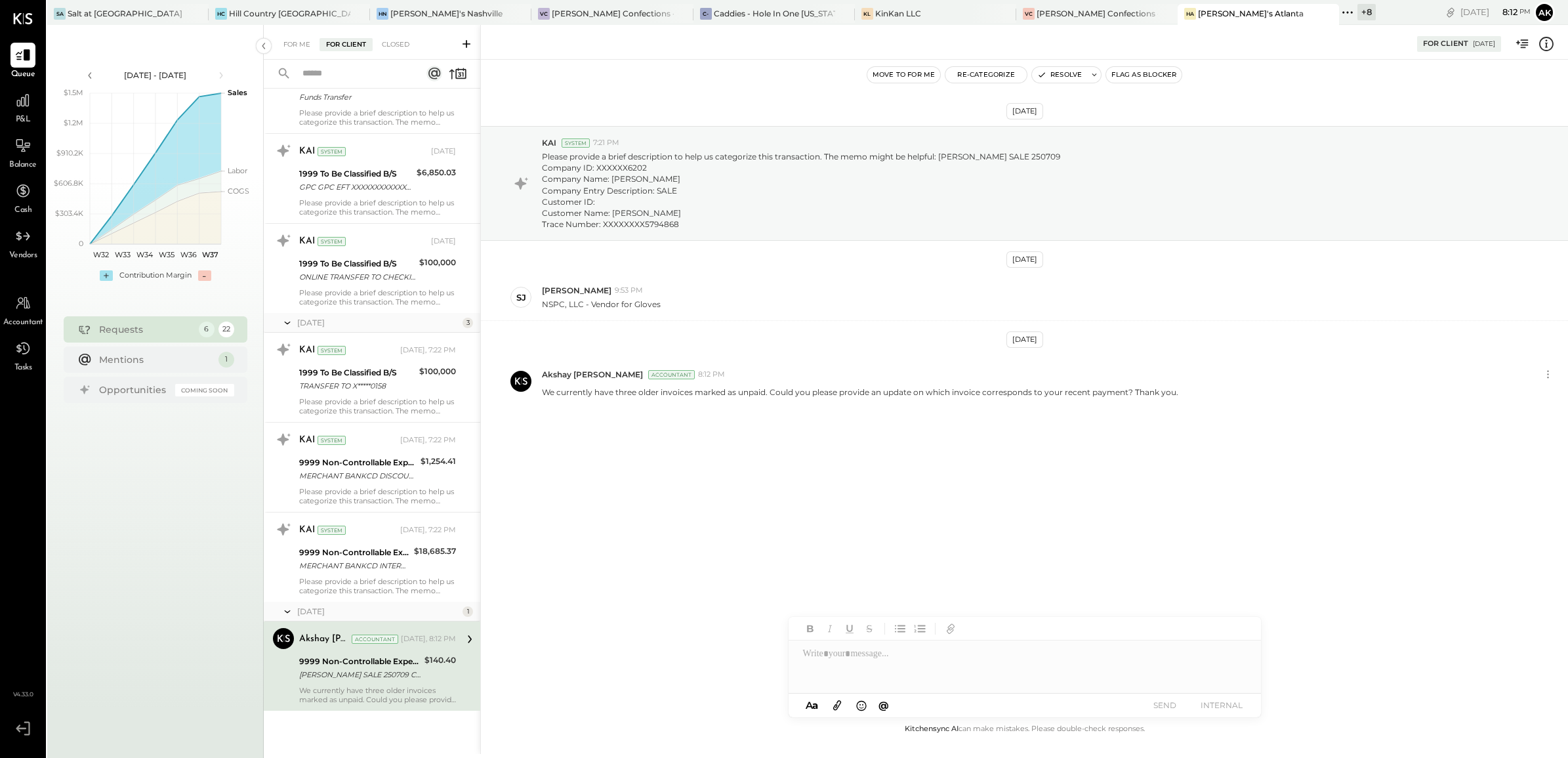
click at [865, 661] on div at bounding box center [1025, 667] width 473 height 53
click at [820, 661] on div at bounding box center [1025, 667] width 473 height 53
click at [1168, 704] on button "SEND" at bounding box center [1165, 705] width 53 height 18
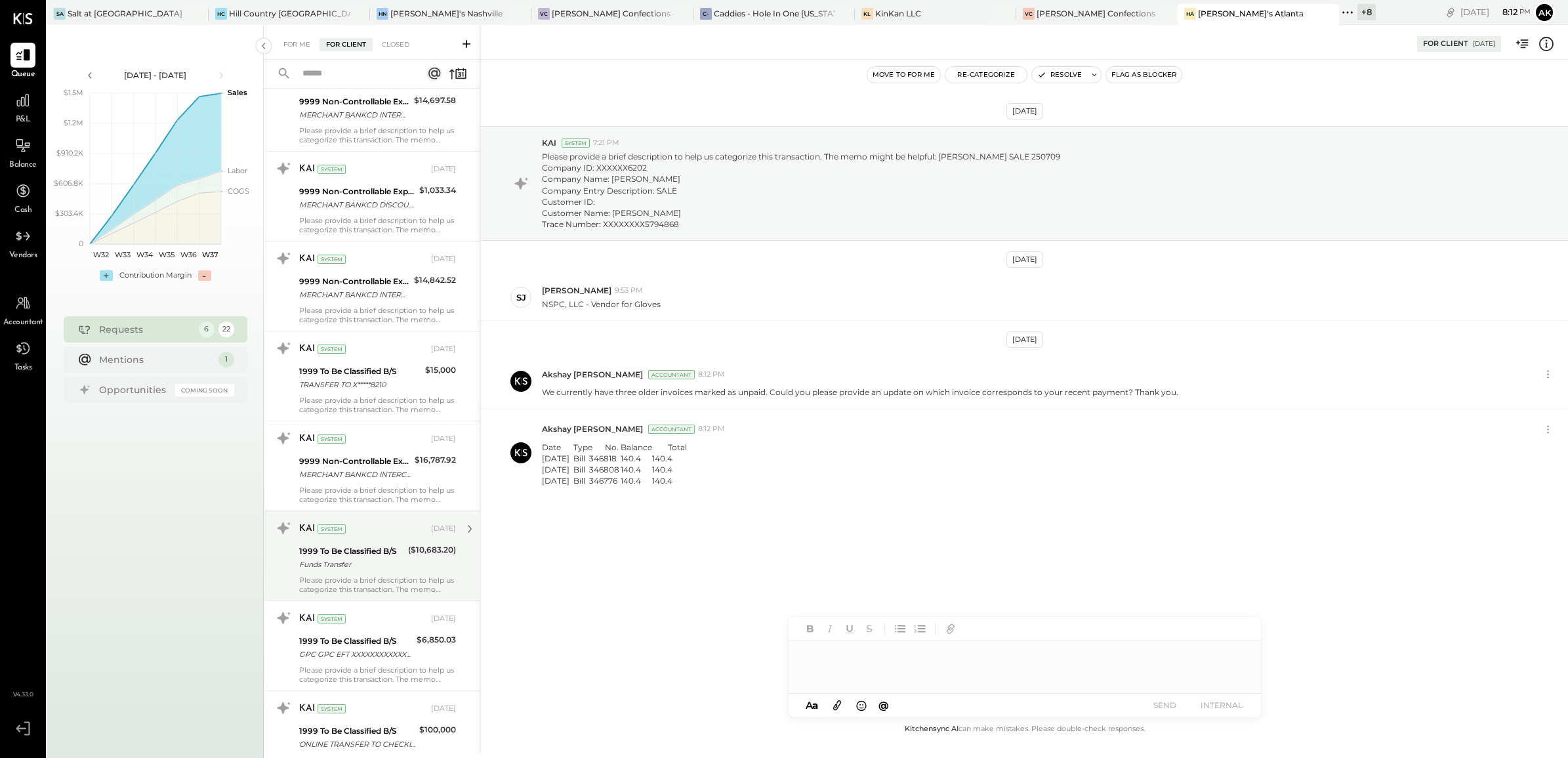
scroll to position [1051, 0]
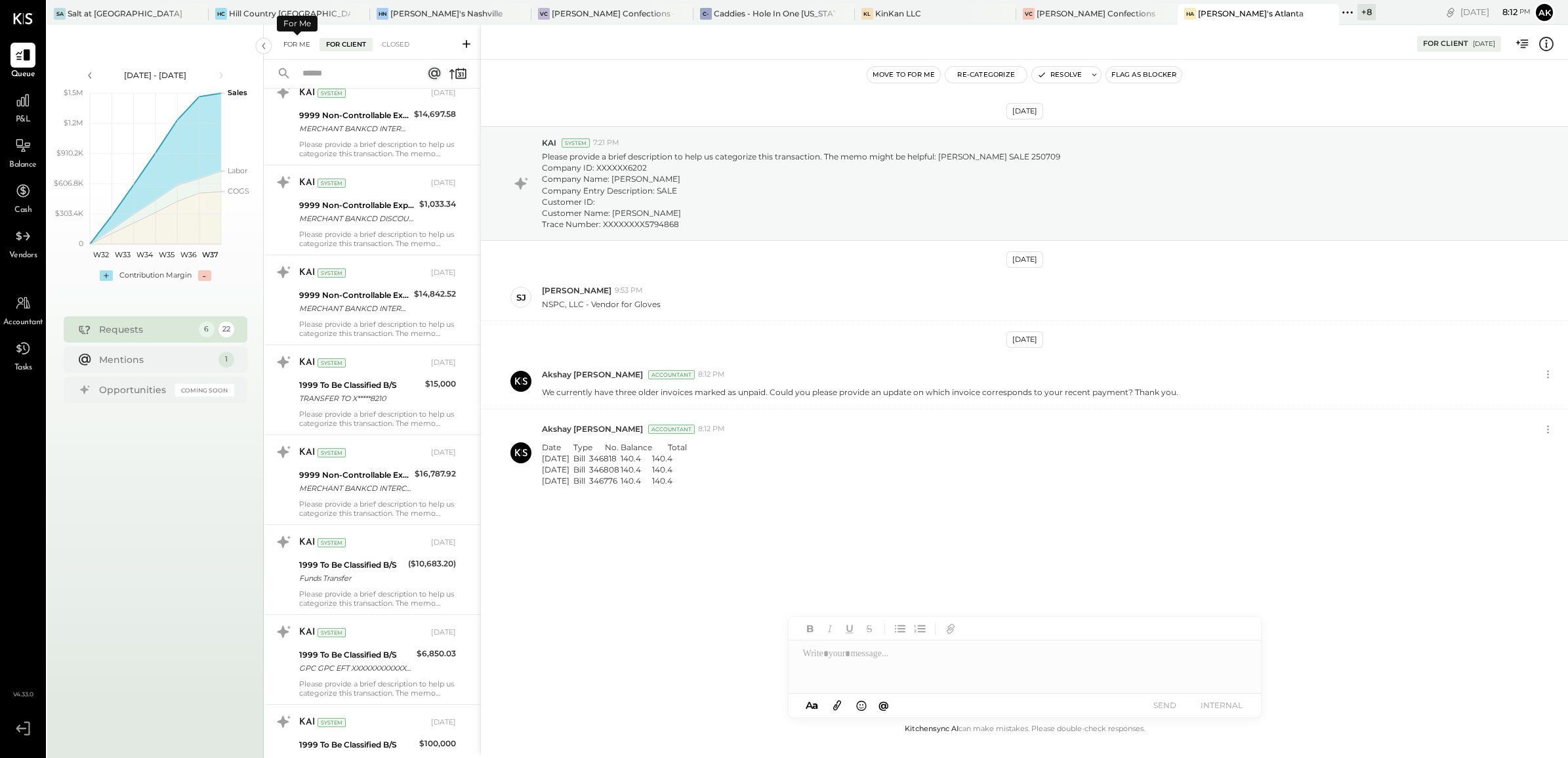
click at [285, 38] on div "For Me" at bounding box center [297, 44] width 40 height 13
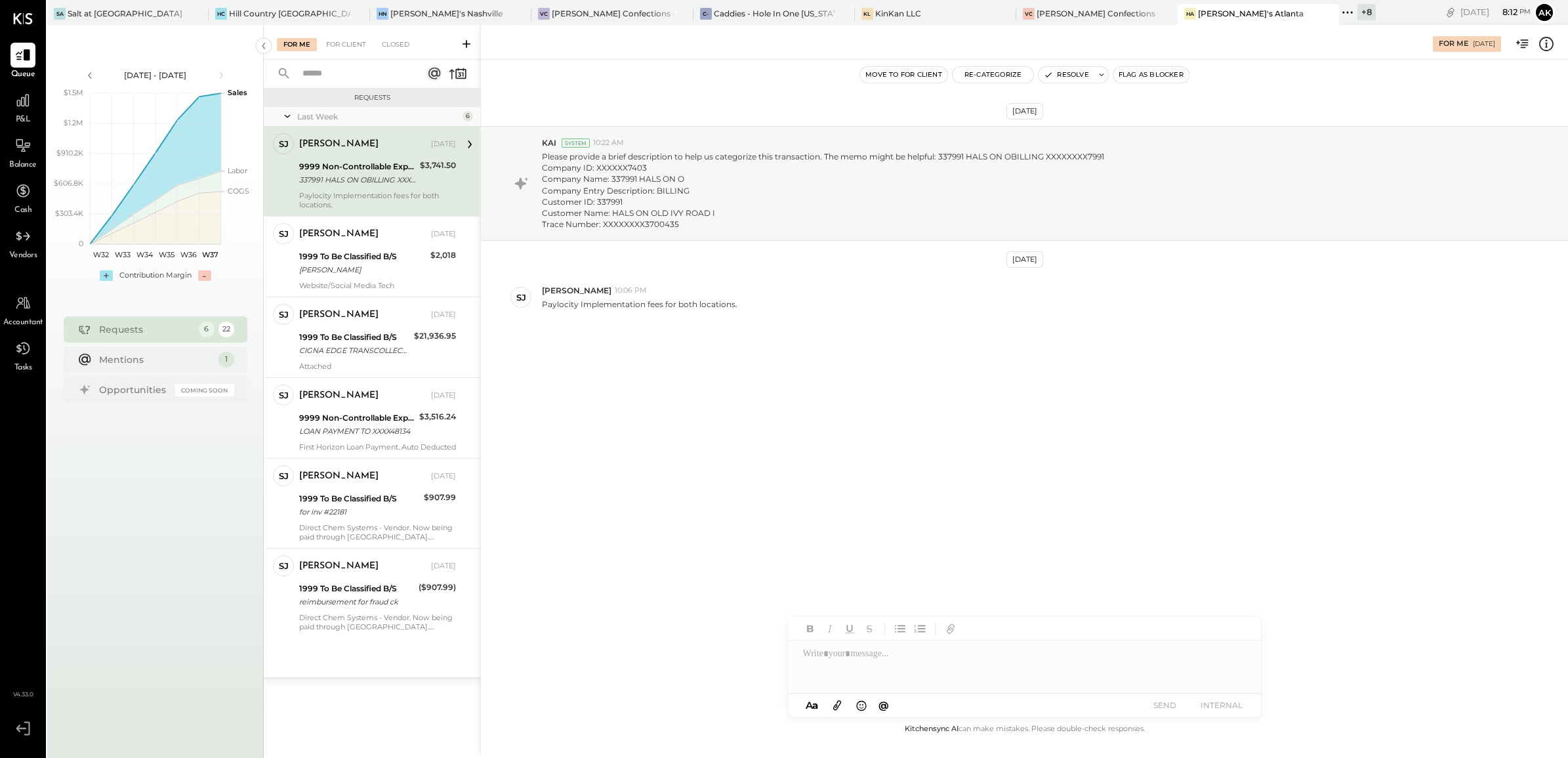
click at [360, 172] on div "9999 Non-Controllable Expenses:Other Income and Expenses:To Be Classified P&L" at bounding box center [357, 167] width 117 height 13
click at [1544, 42] on icon at bounding box center [1545, 43] width 17 height 17
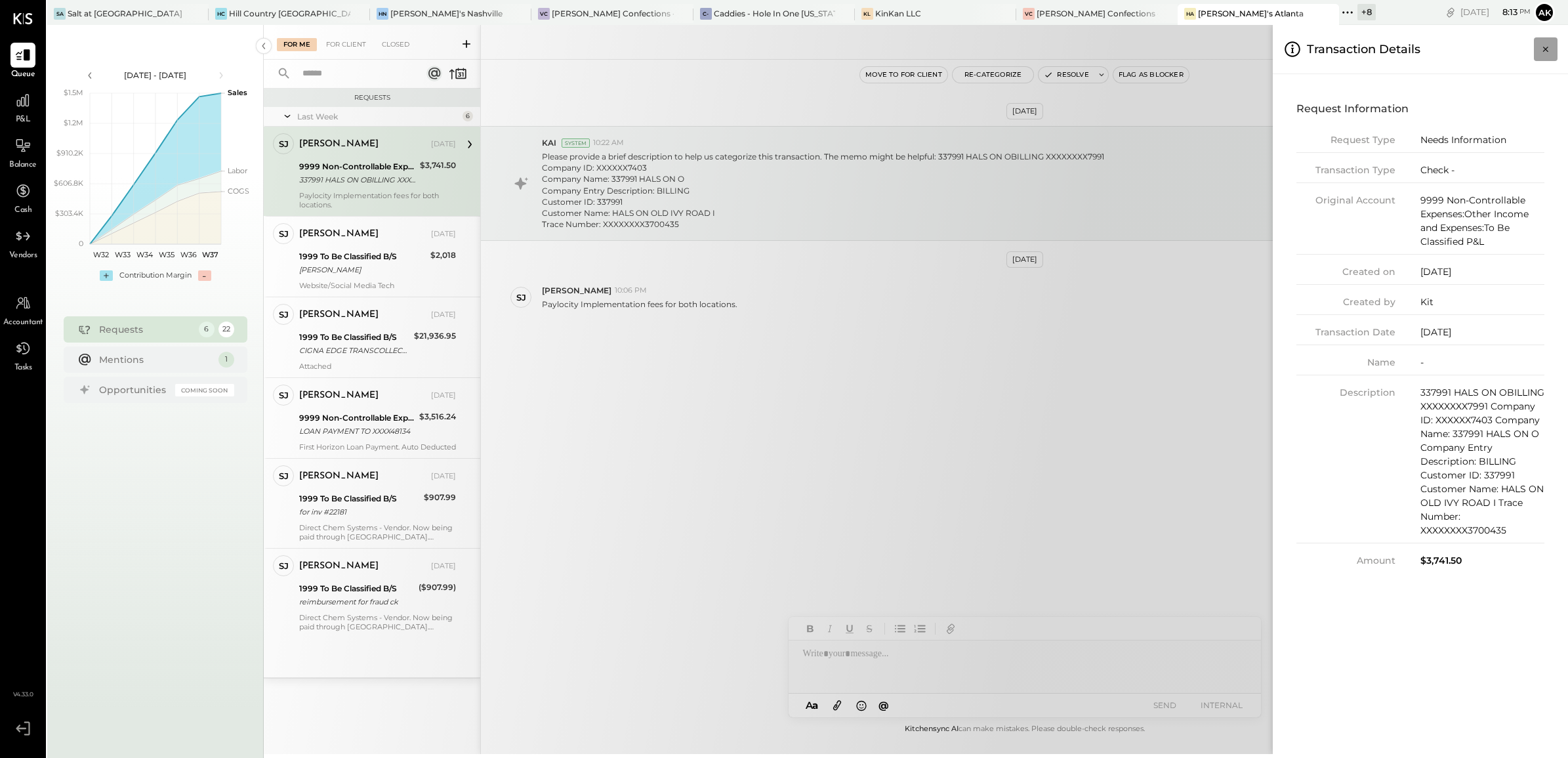
click at [1548, 46] on icon "Close panel" at bounding box center [1545, 49] width 13 height 13
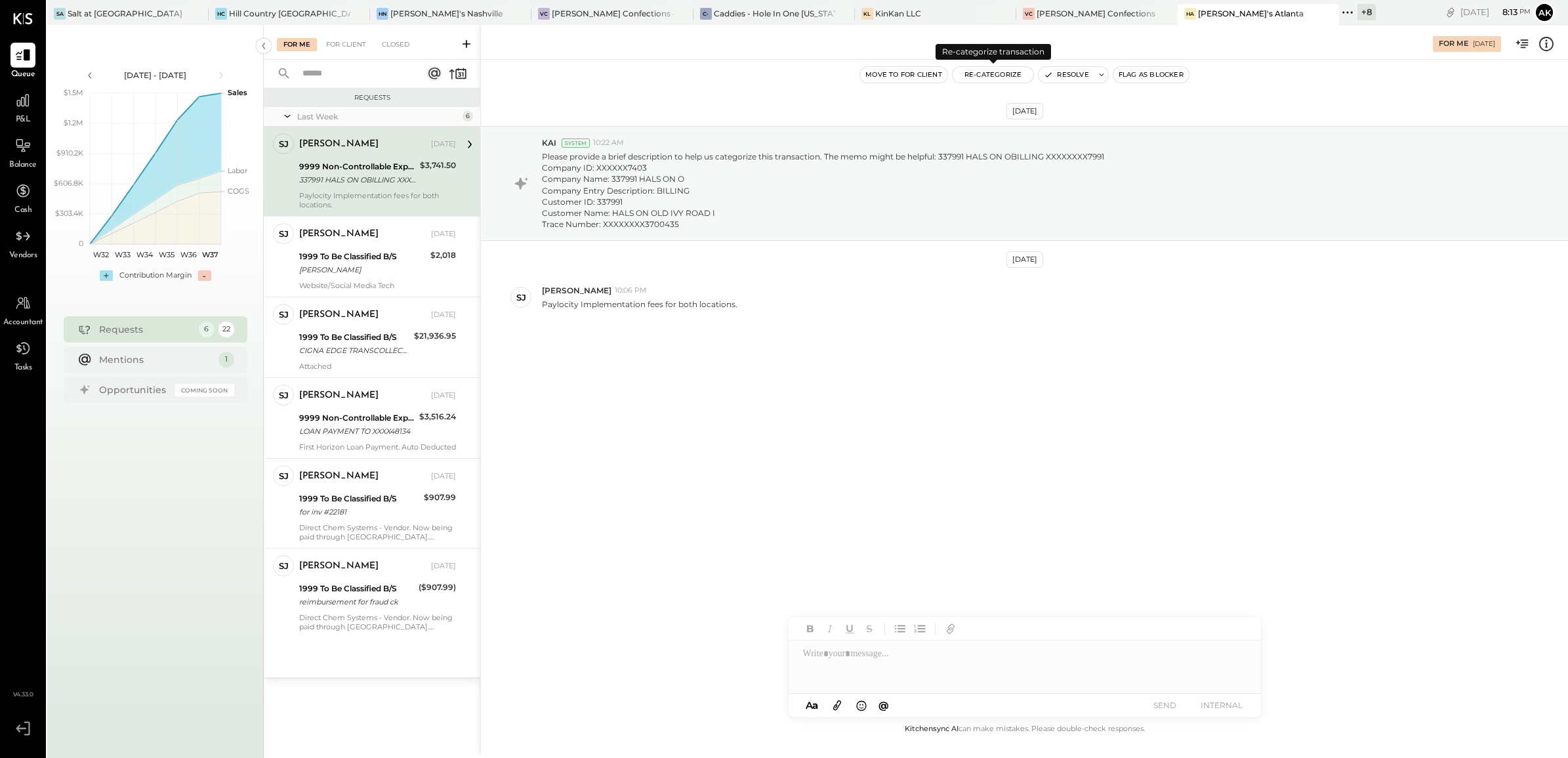
click at [991, 71] on button "Re-Categorize" at bounding box center [993, 74] width 81 height 15
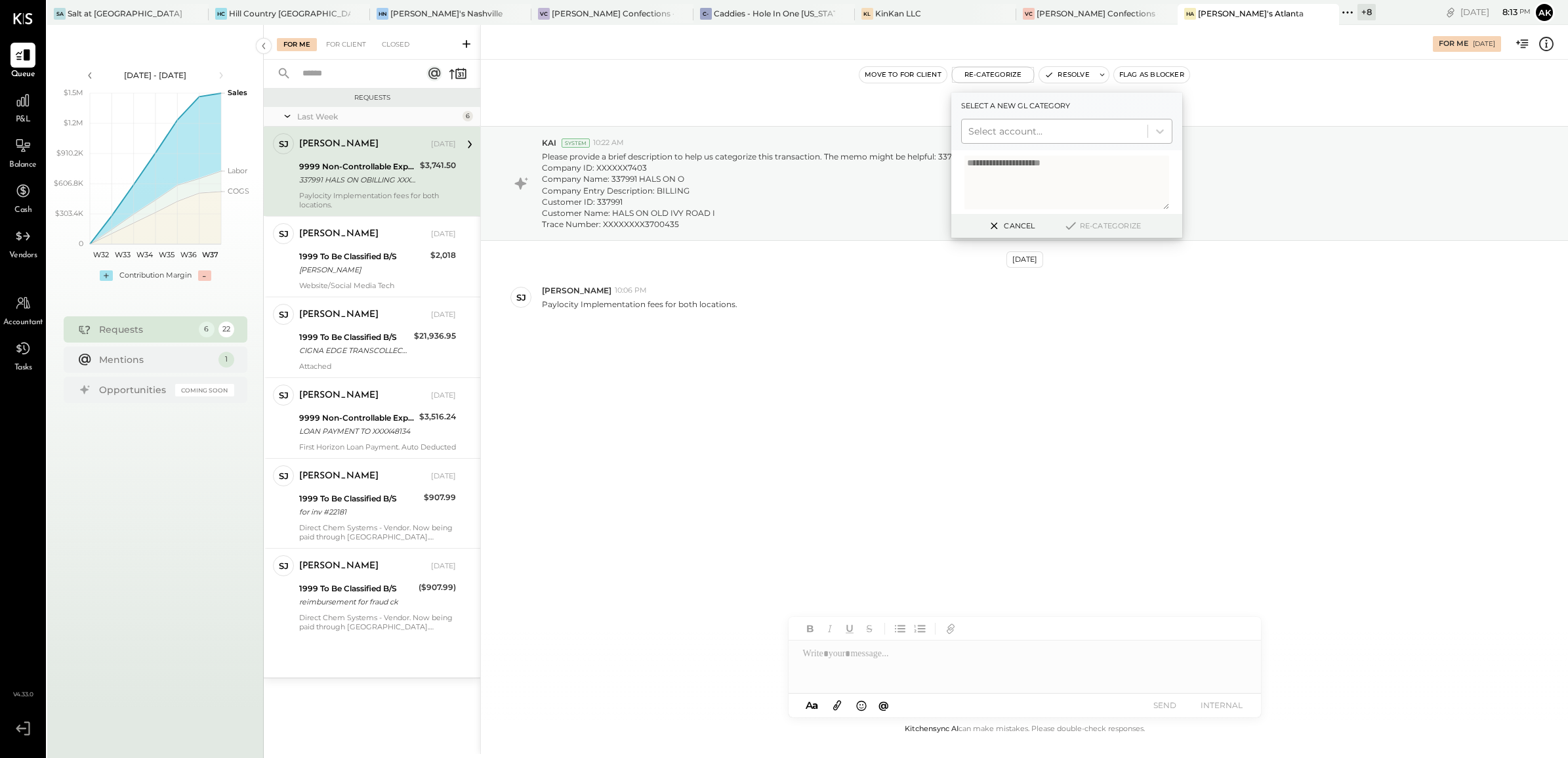
type textarea "**********"
click at [1020, 129] on div at bounding box center [1054, 130] width 173 height 15
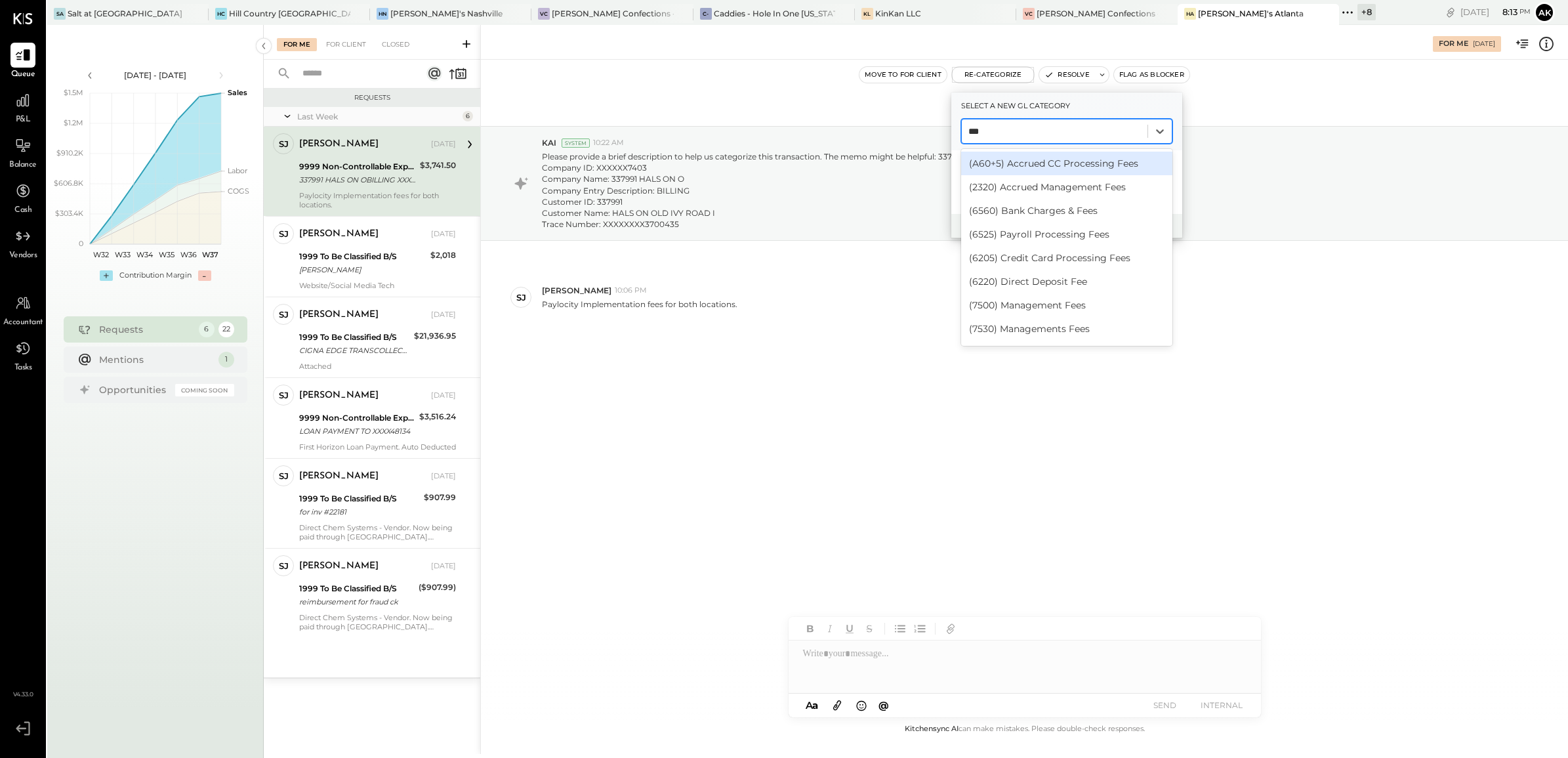
type input "****"
click at [1067, 235] on div "(6525) Payroll Processing Fees" at bounding box center [1066, 235] width 211 height 24
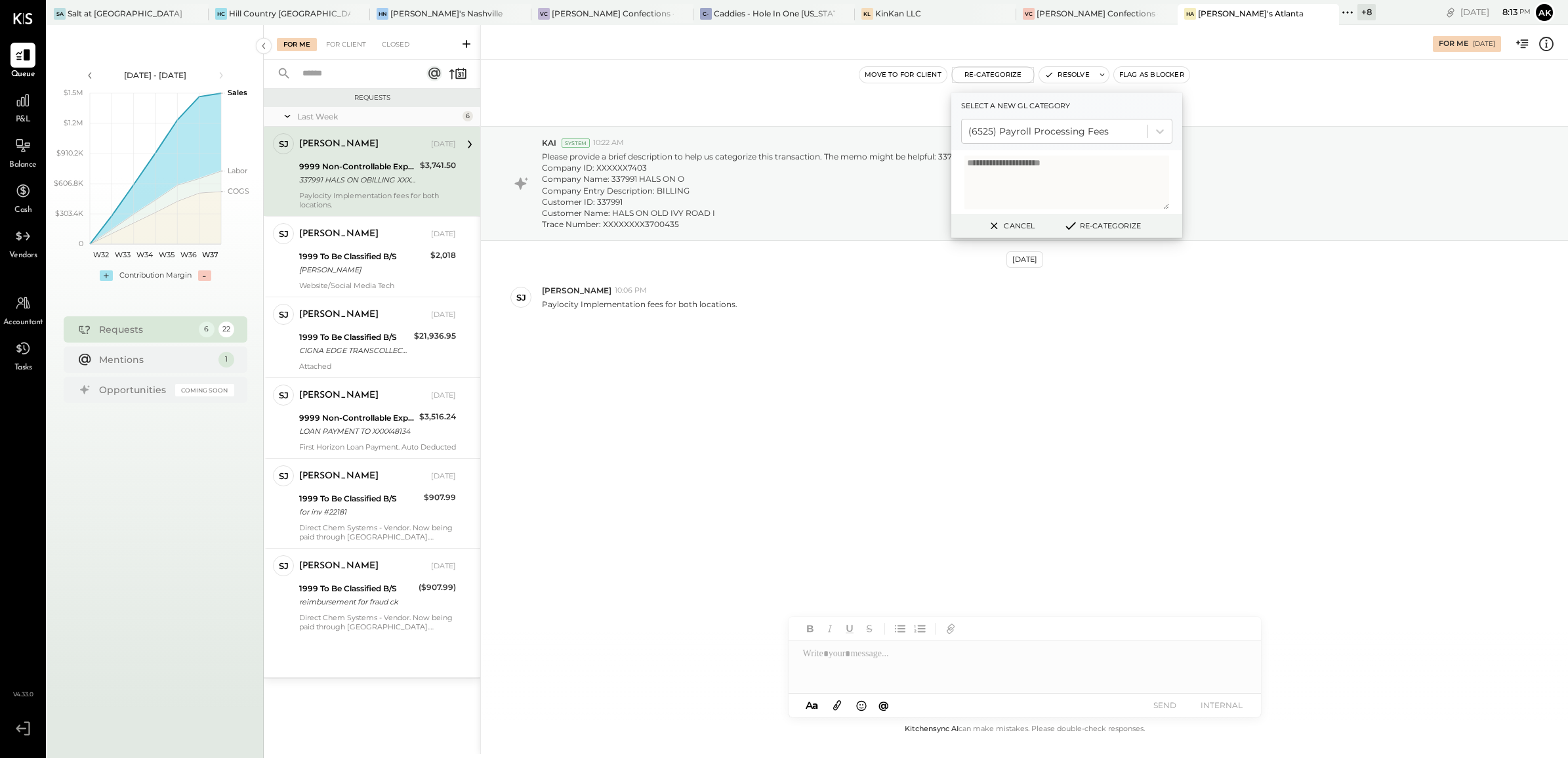
click at [1102, 225] on button "Re-Categorize" at bounding box center [1102, 225] width 87 height 15
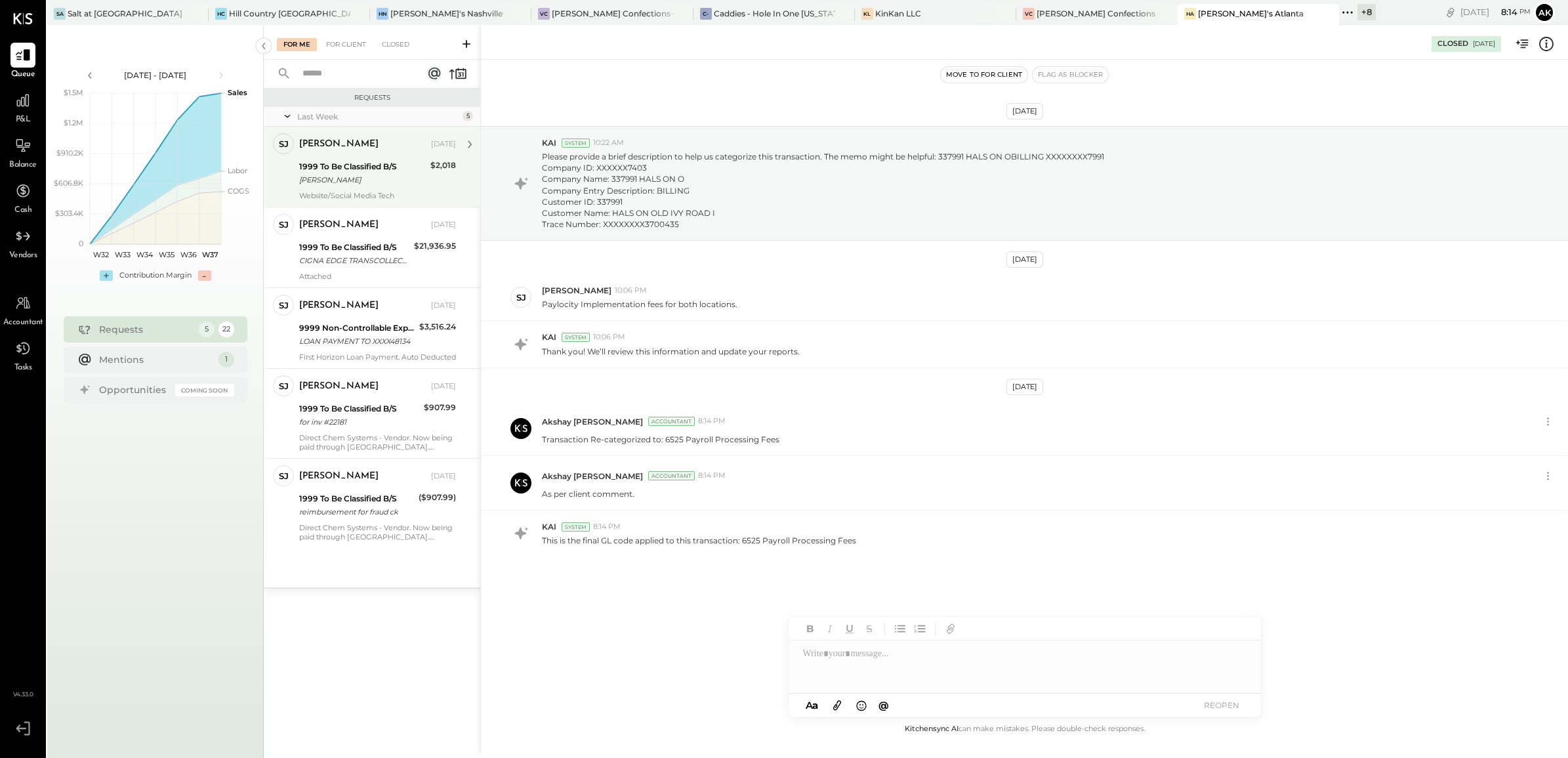
click at [390, 178] on div "Bemir Mehmedbasic" at bounding box center [362, 179] width 128 height 13
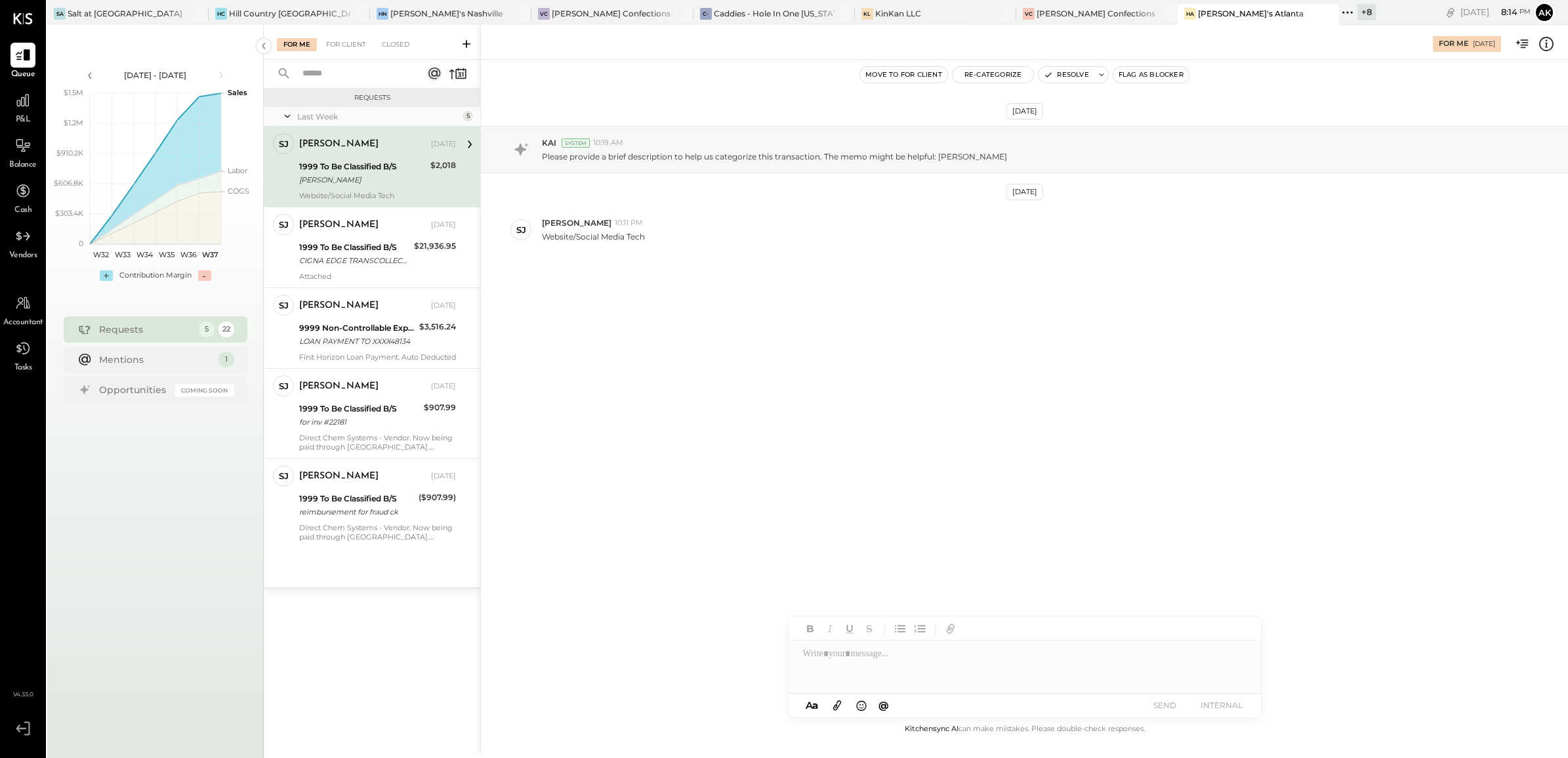
click at [1551, 44] on icon at bounding box center [1545, 43] width 17 height 17
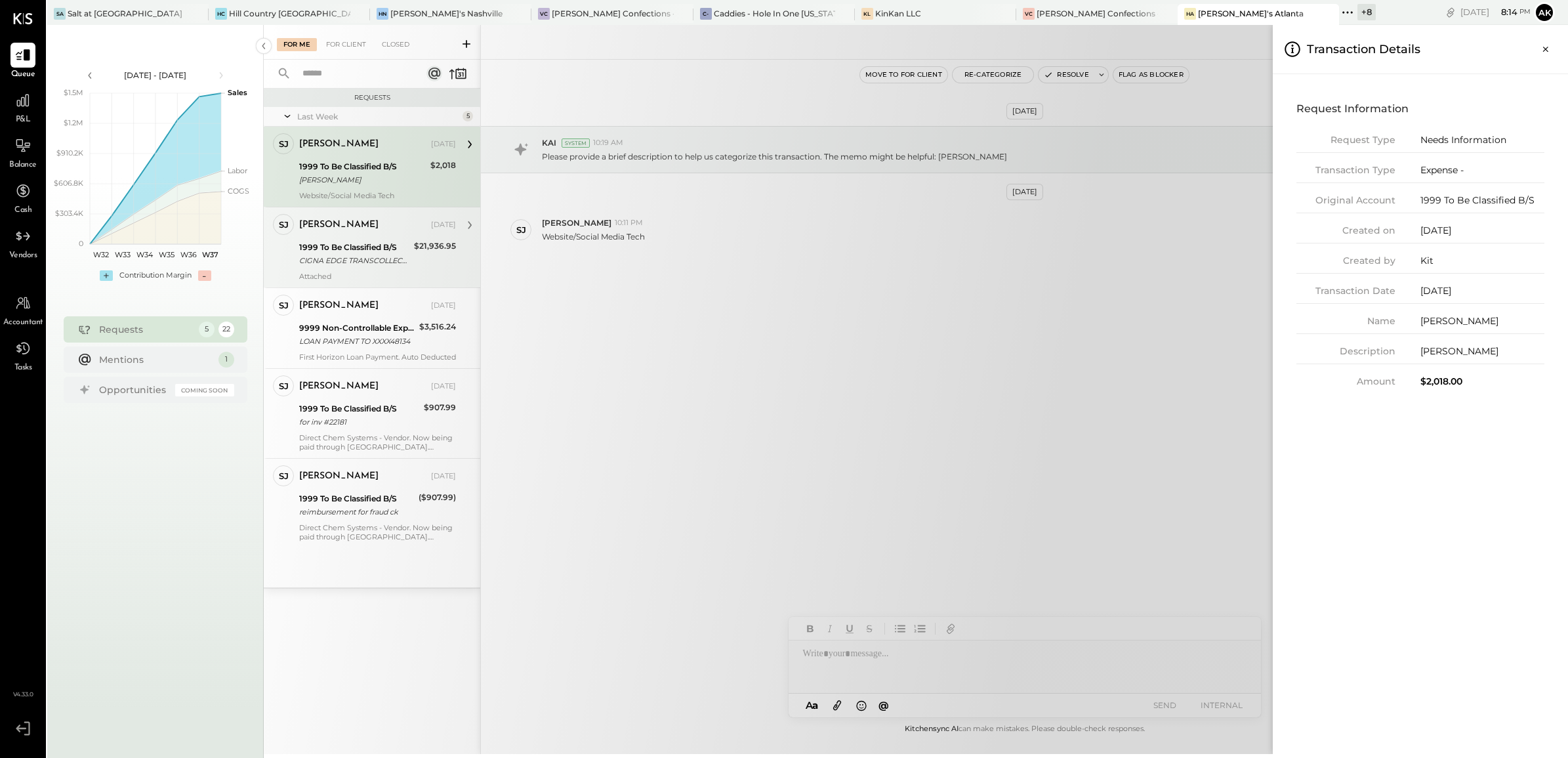
click at [374, 249] on div "For Me For Client Closed Requests Last Week 5 SJ Samantha Janco Employee Samant…" at bounding box center [915, 389] width 1304 height 729
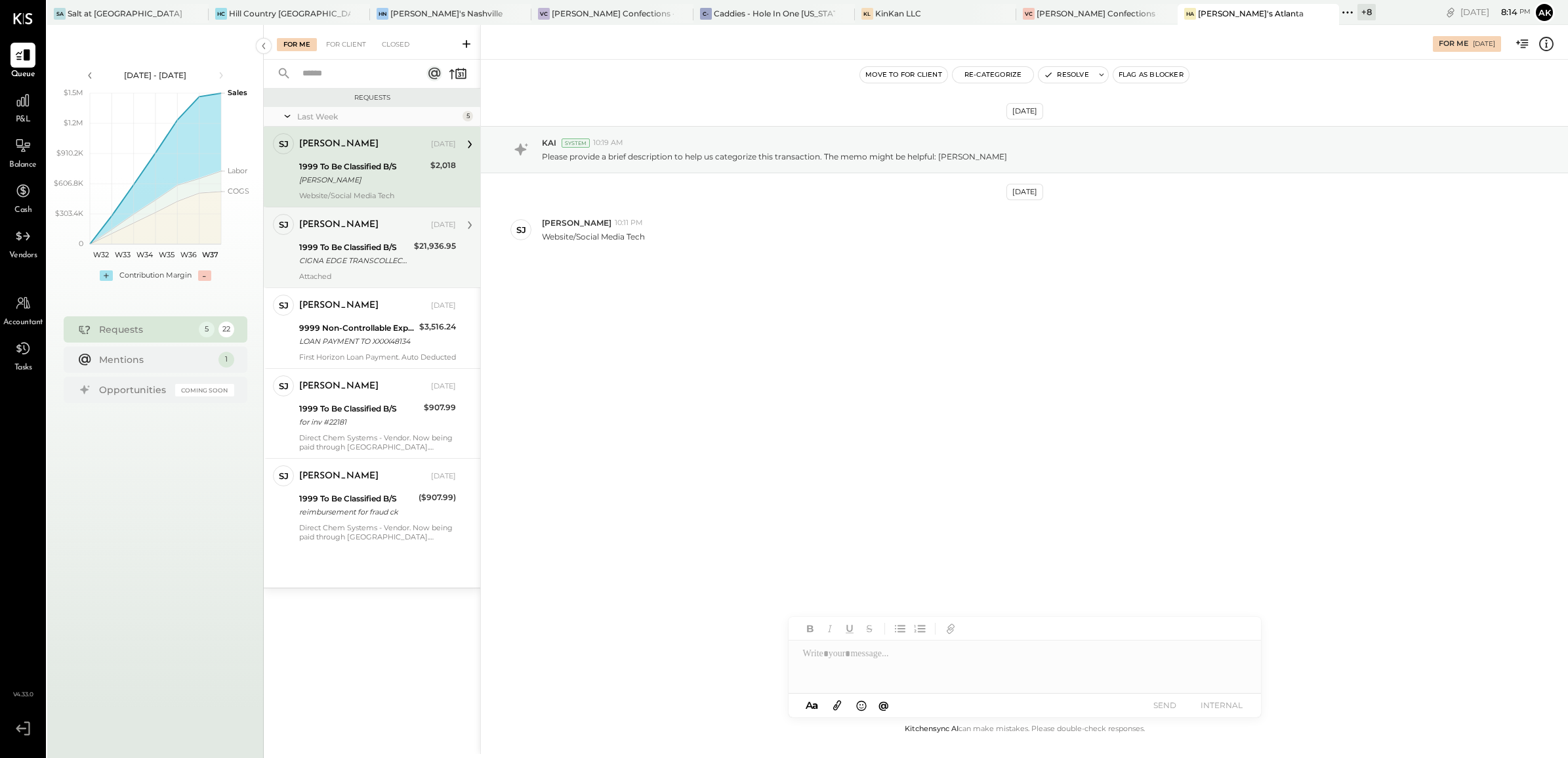
click at [378, 246] on div "1999 To Be Classified B/S" at bounding box center [354, 247] width 110 height 13
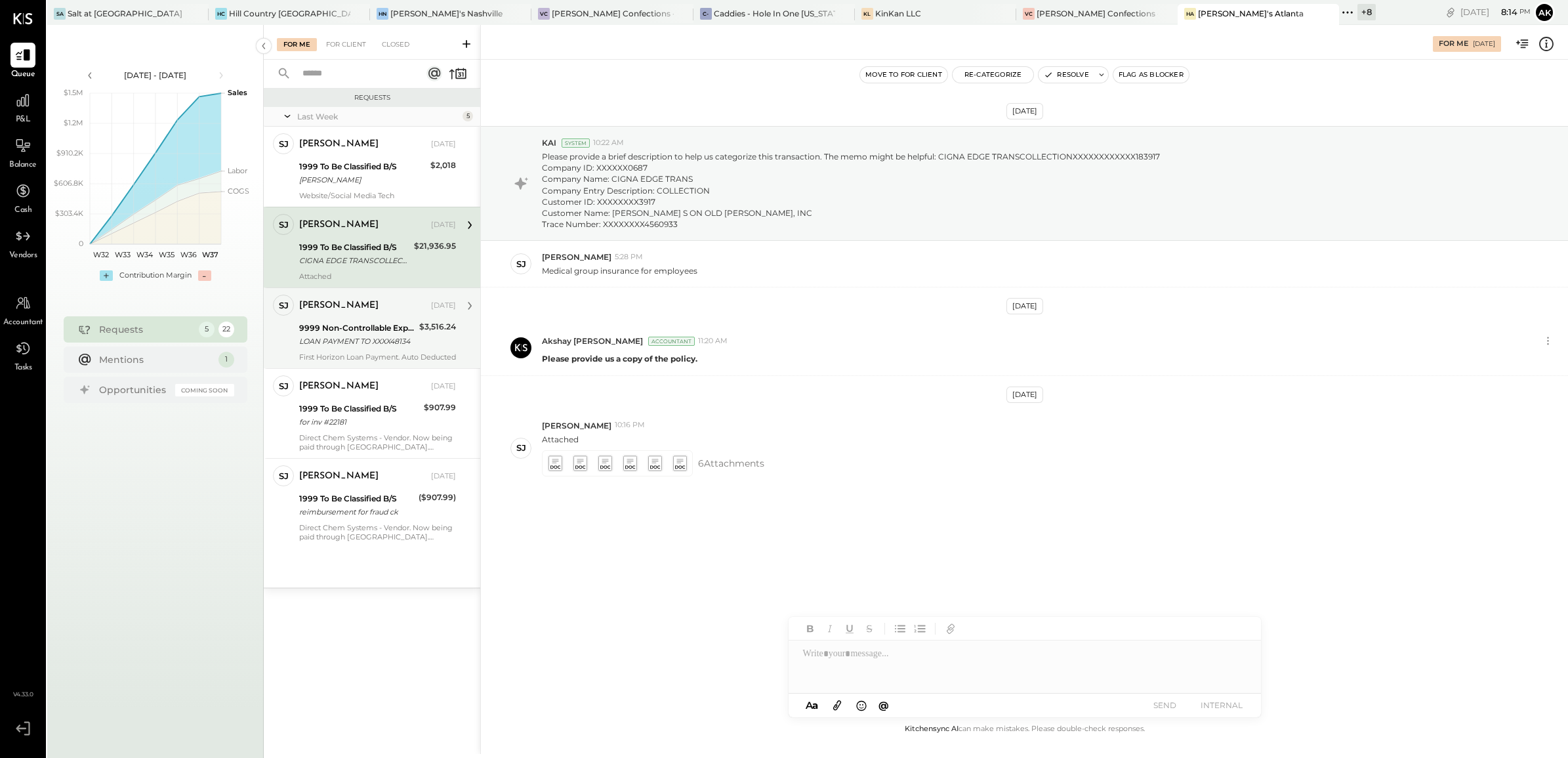
click at [359, 342] on div "LOAN PAYMENT TO XXXX48134" at bounding box center [357, 341] width 116 height 13
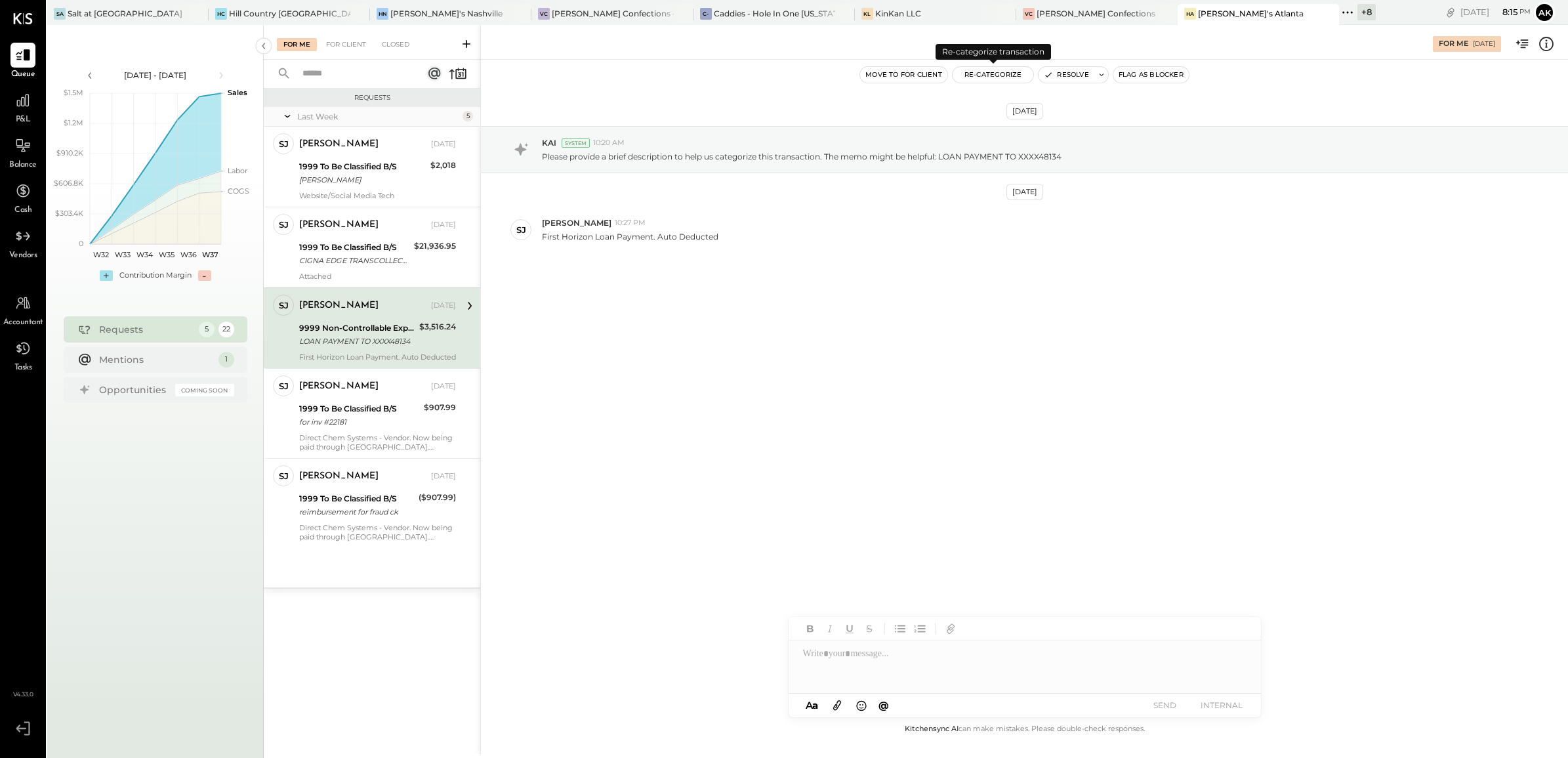
click at [997, 76] on button "Re-Categorize" at bounding box center [993, 74] width 81 height 15
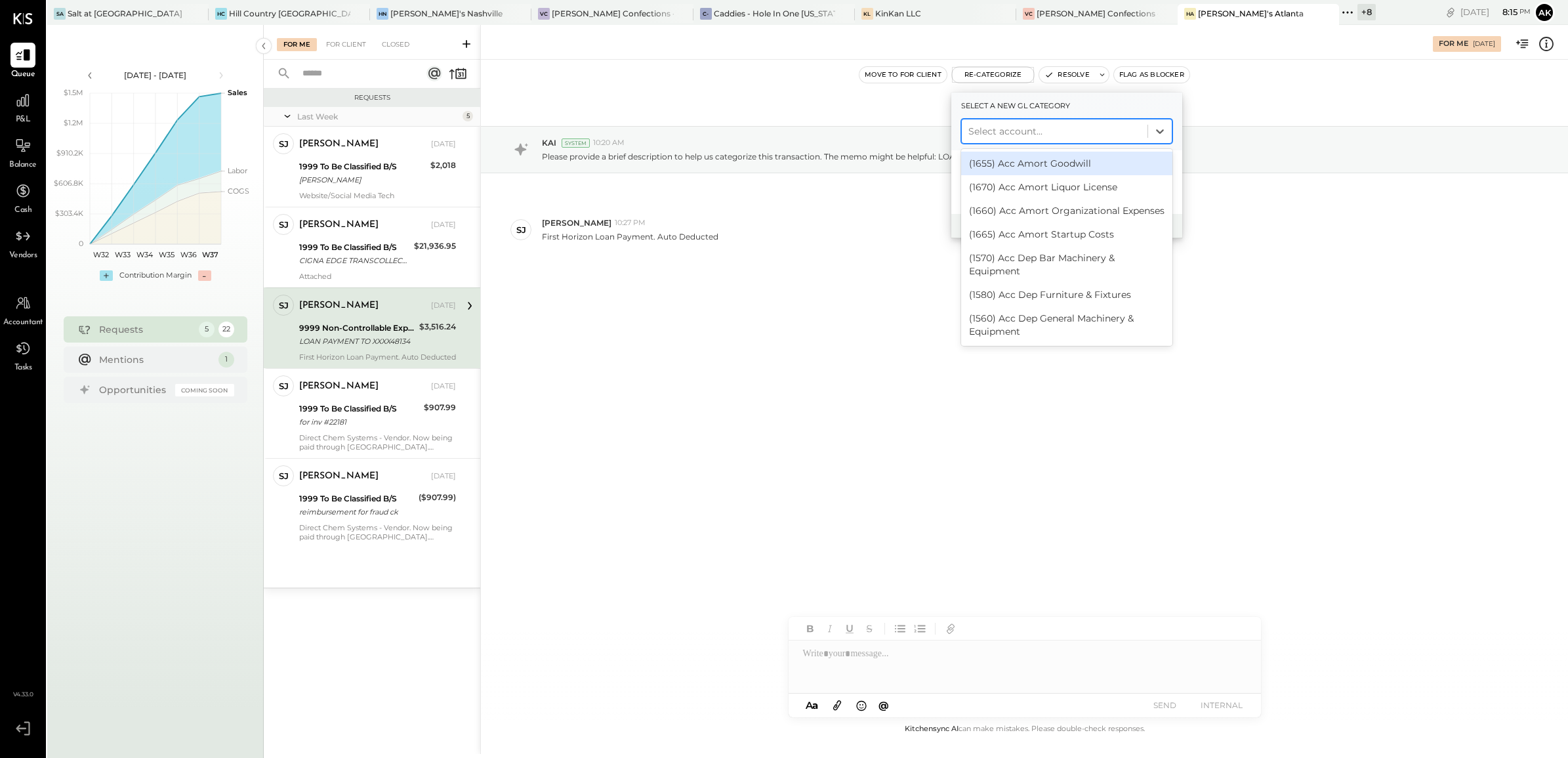
click at [992, 126] on div at bounding box center [1054, 130] width 173 height 15
type input "****"
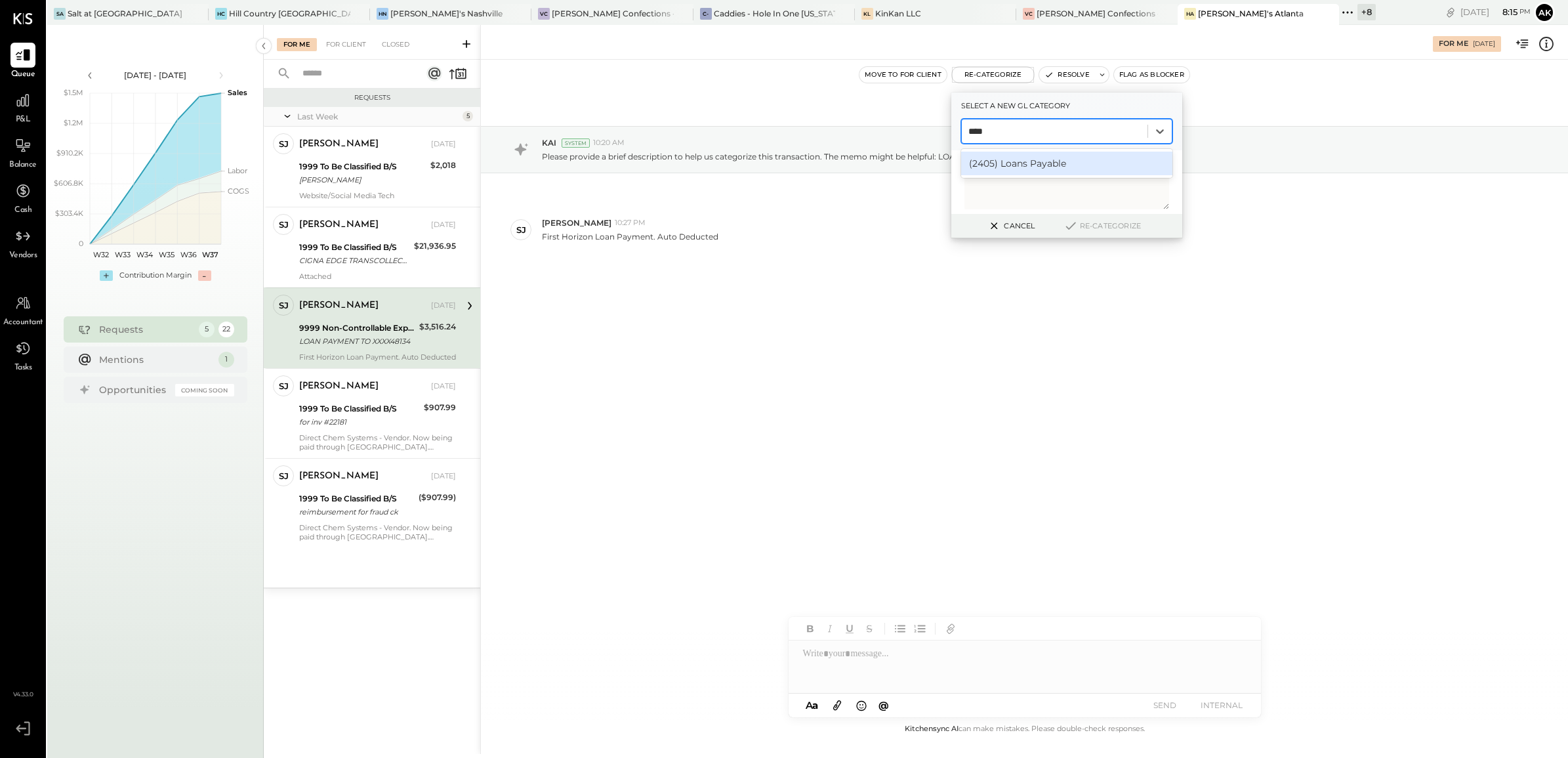
click at [1028, 161] on div "(2405) Loans Payable" at bounding box center [1066, 163] width 211 height 24
click at [1020, 175] on textarea at bounding box center [1066, 182] width 205 height 54
paste textarea "**********"
type textarea "**********"
click at [1044, 126] on div at bounding box center [1054, 130] width 173 height 15
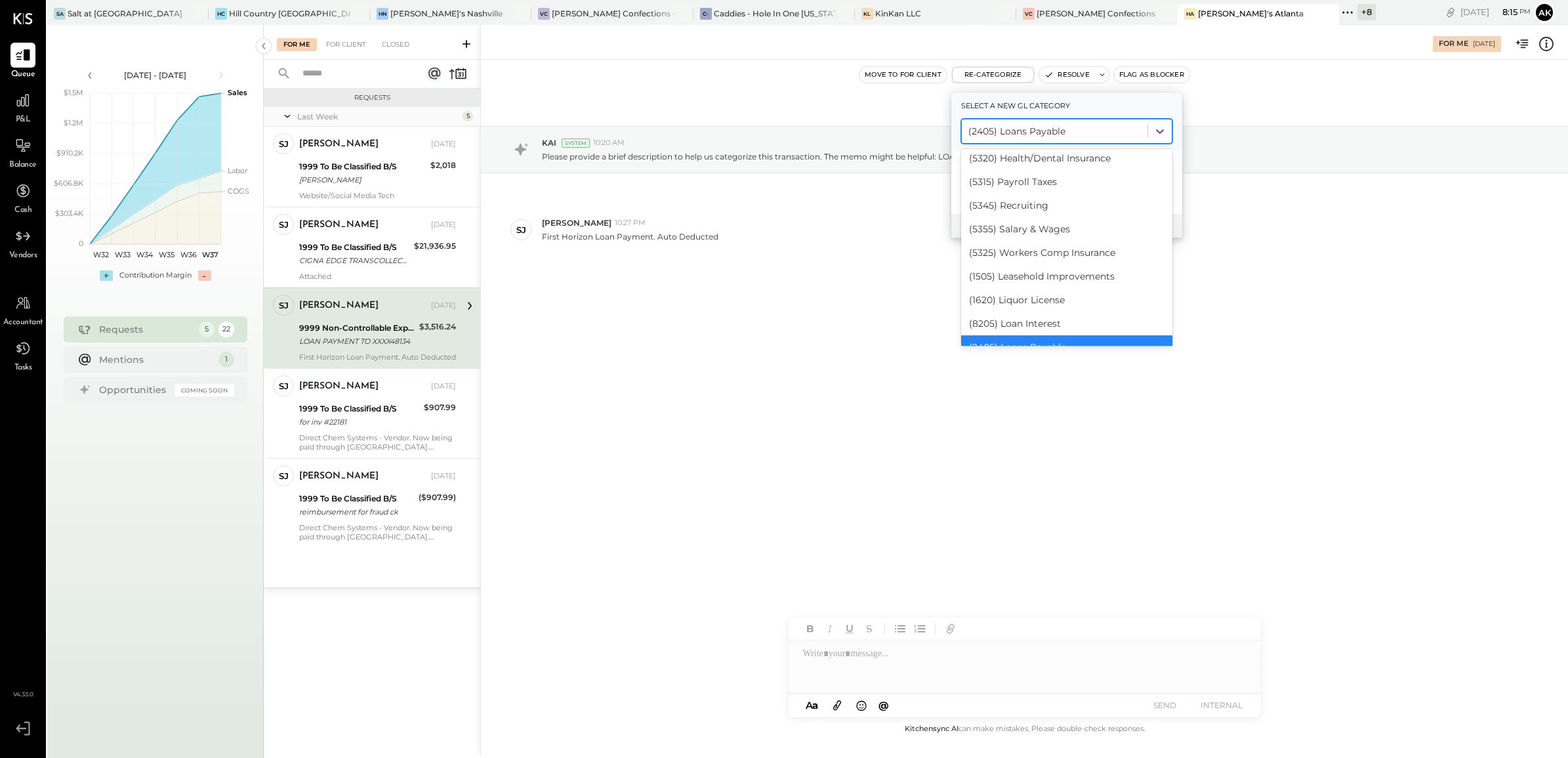
scroll to position [4236, 0]
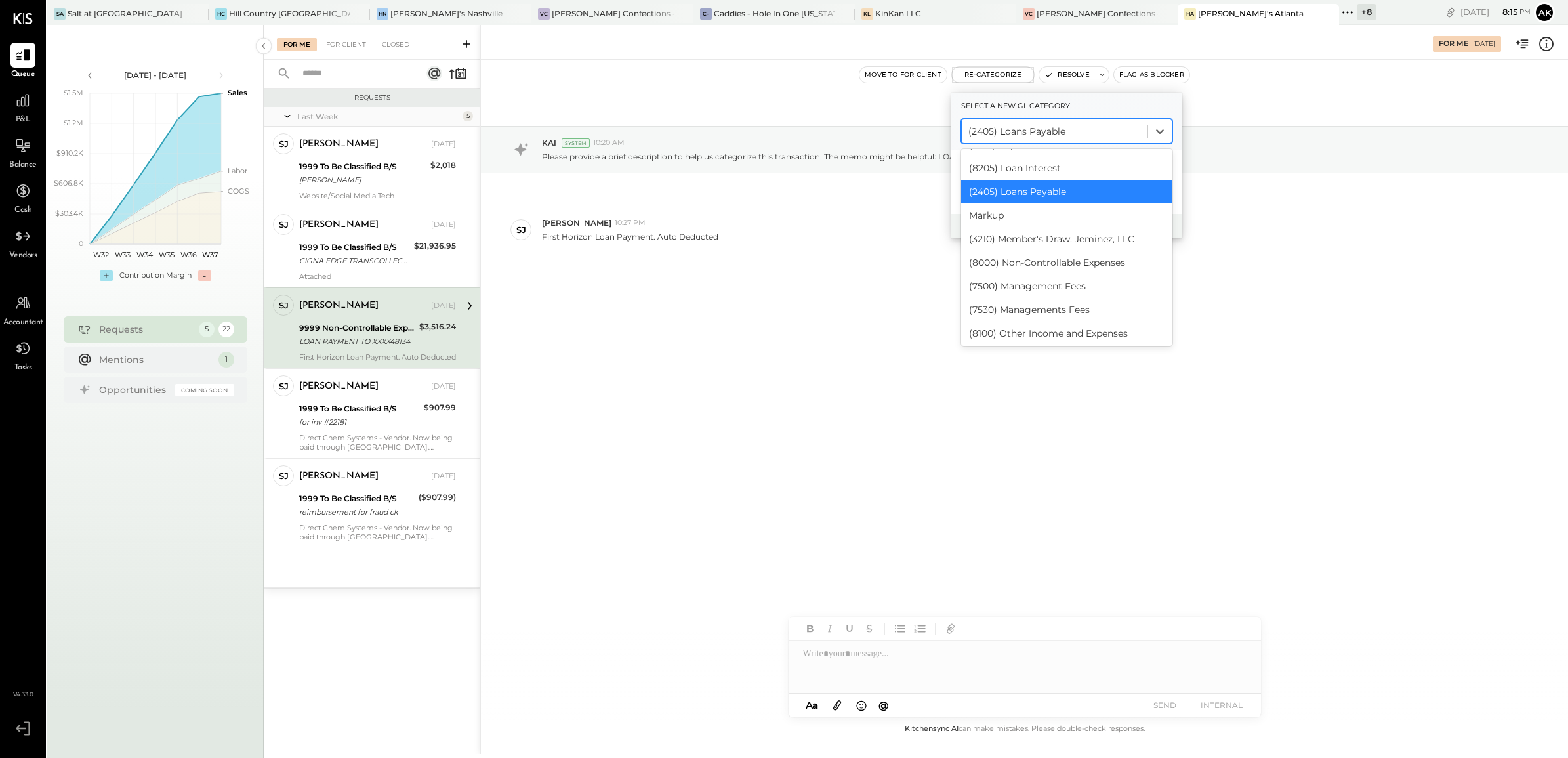
click at [1047, 180] on div "(2405) Loans Payable" at bounding box center [1066, 192] width 211 height 24
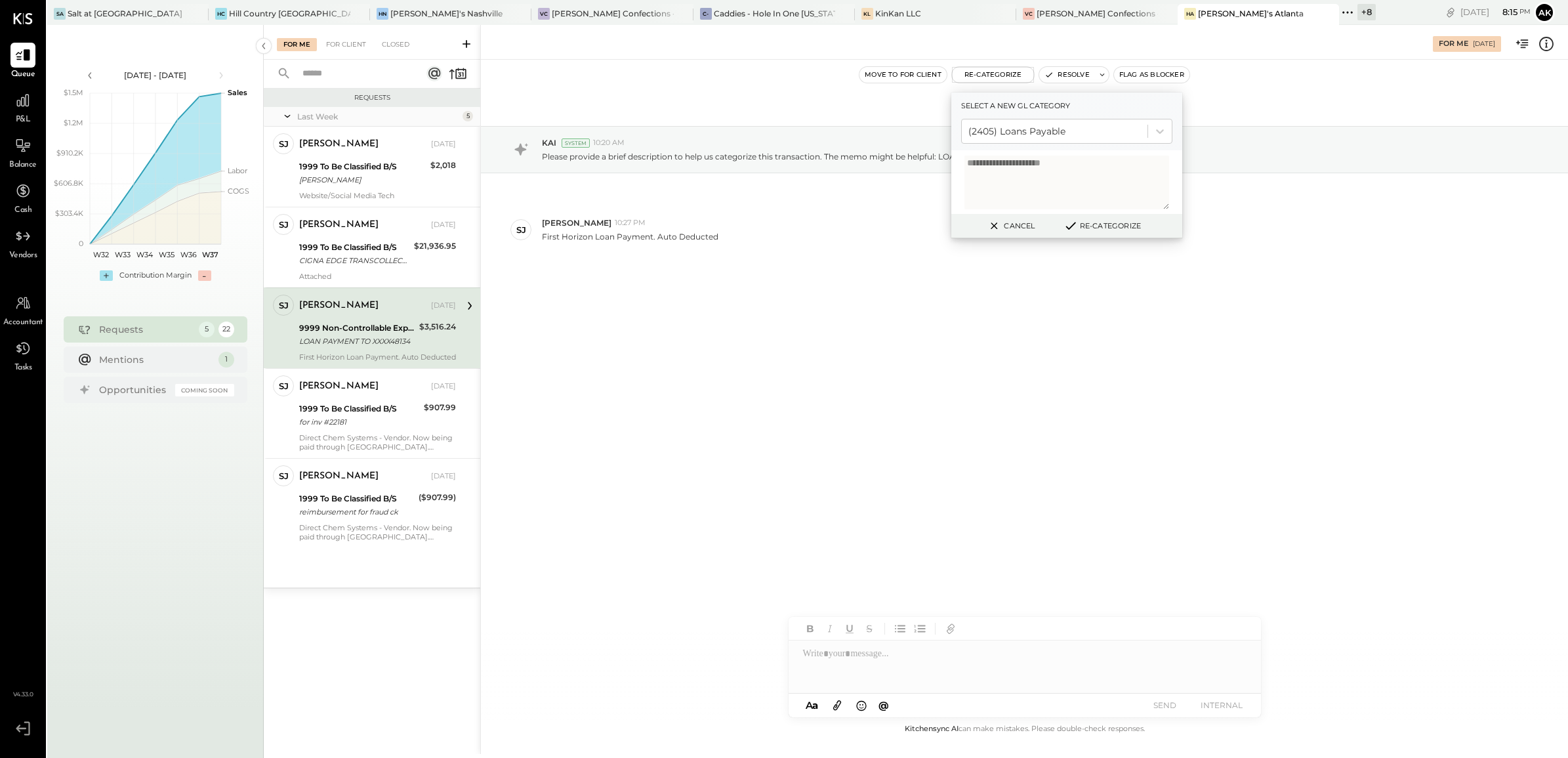
click at [1108, 220] on button "Re-Categorize" at bounding box center [1102, 225] width 87 height 15
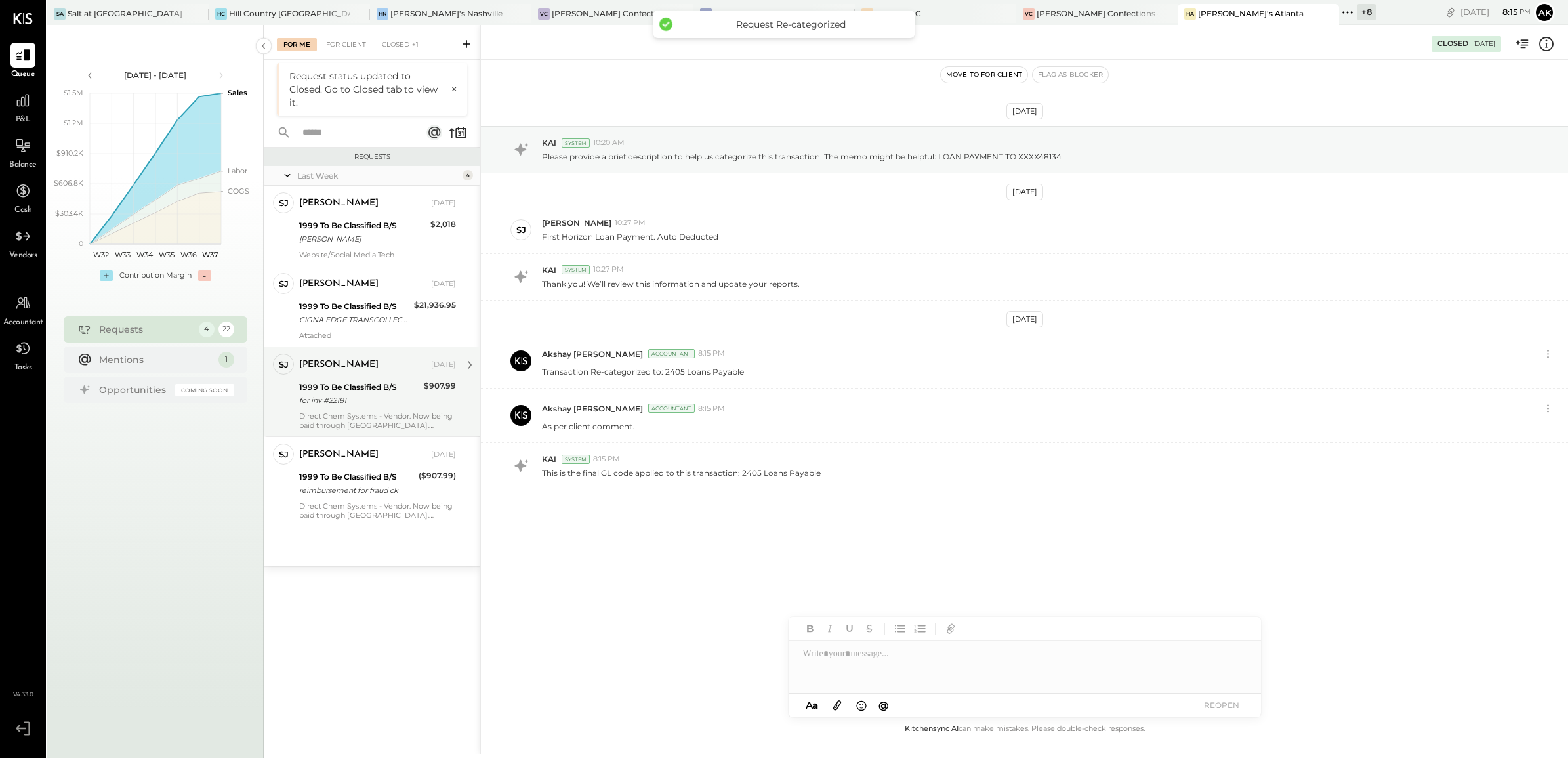
click at [406, 401] on div "for inv #22181" at bounding box center [359, 400] width 120 height 13
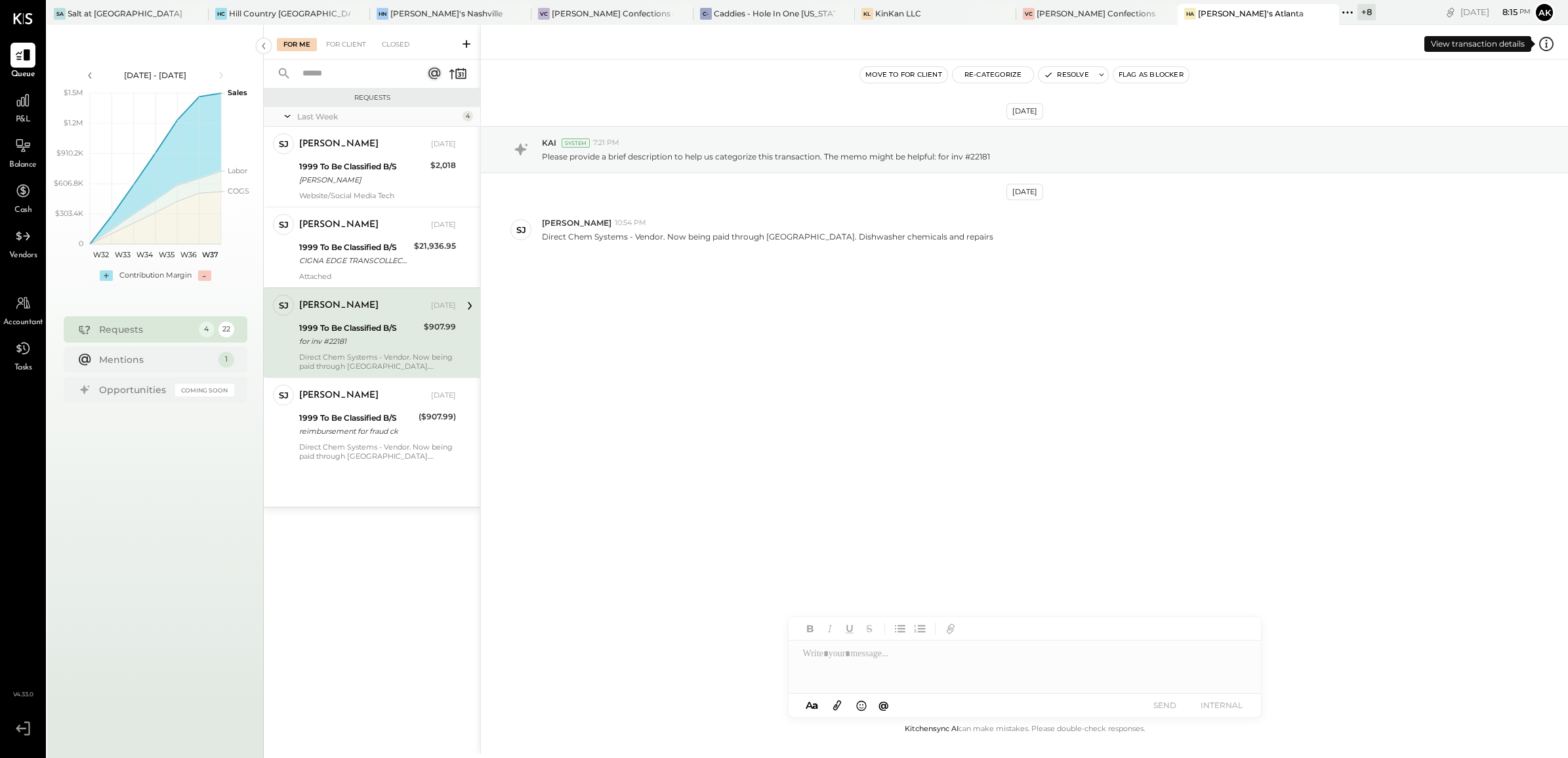
click at [1546, 46] on icon at bounding box center [1545, 46] width 3 height 1
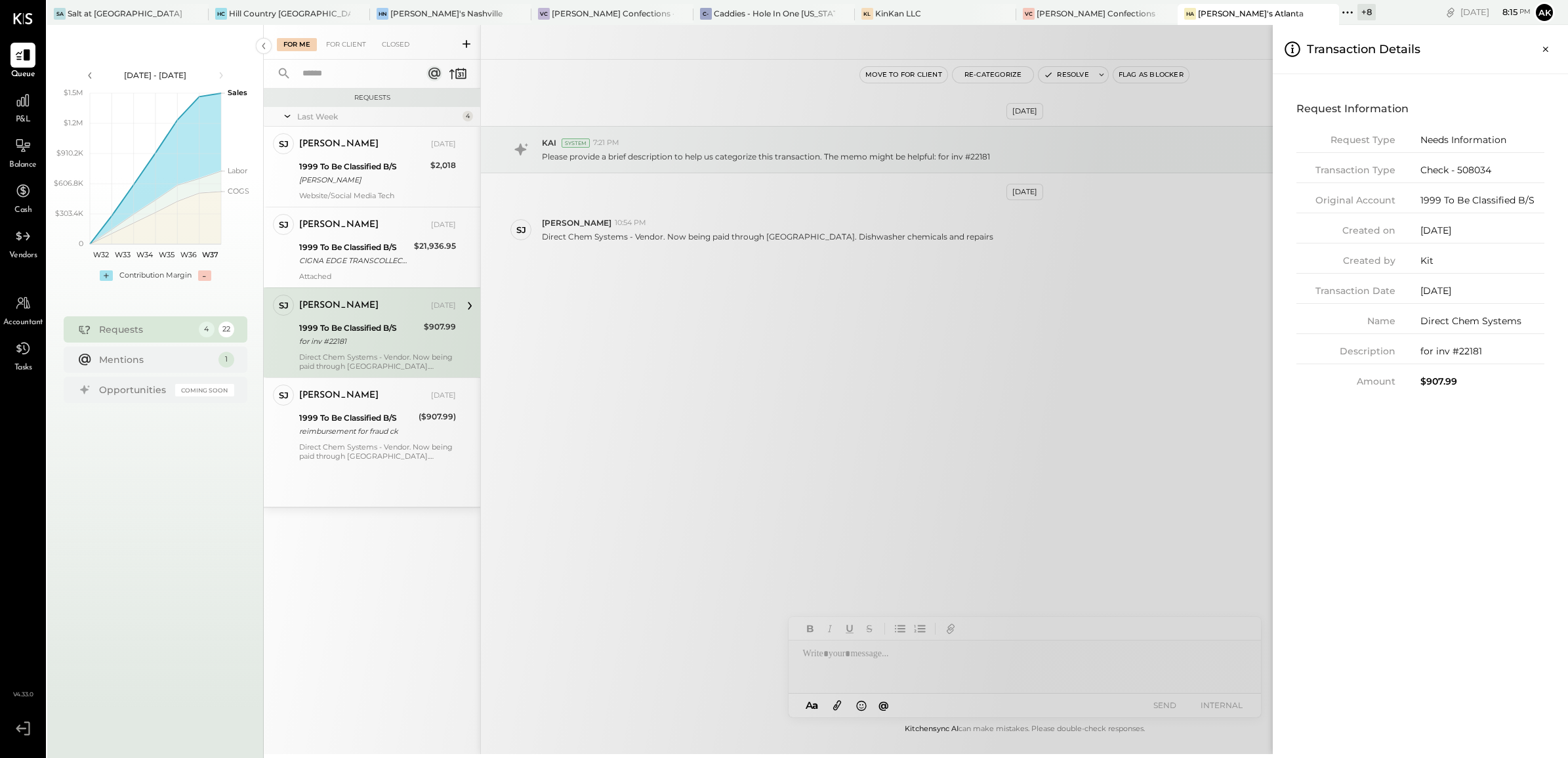
click at [937, 339] on div "For Me For Client Closed Requests Last Week 4 SJ Samantha Janco Employee Samant…" at bounding box center [915, 389] width 1304 height 729
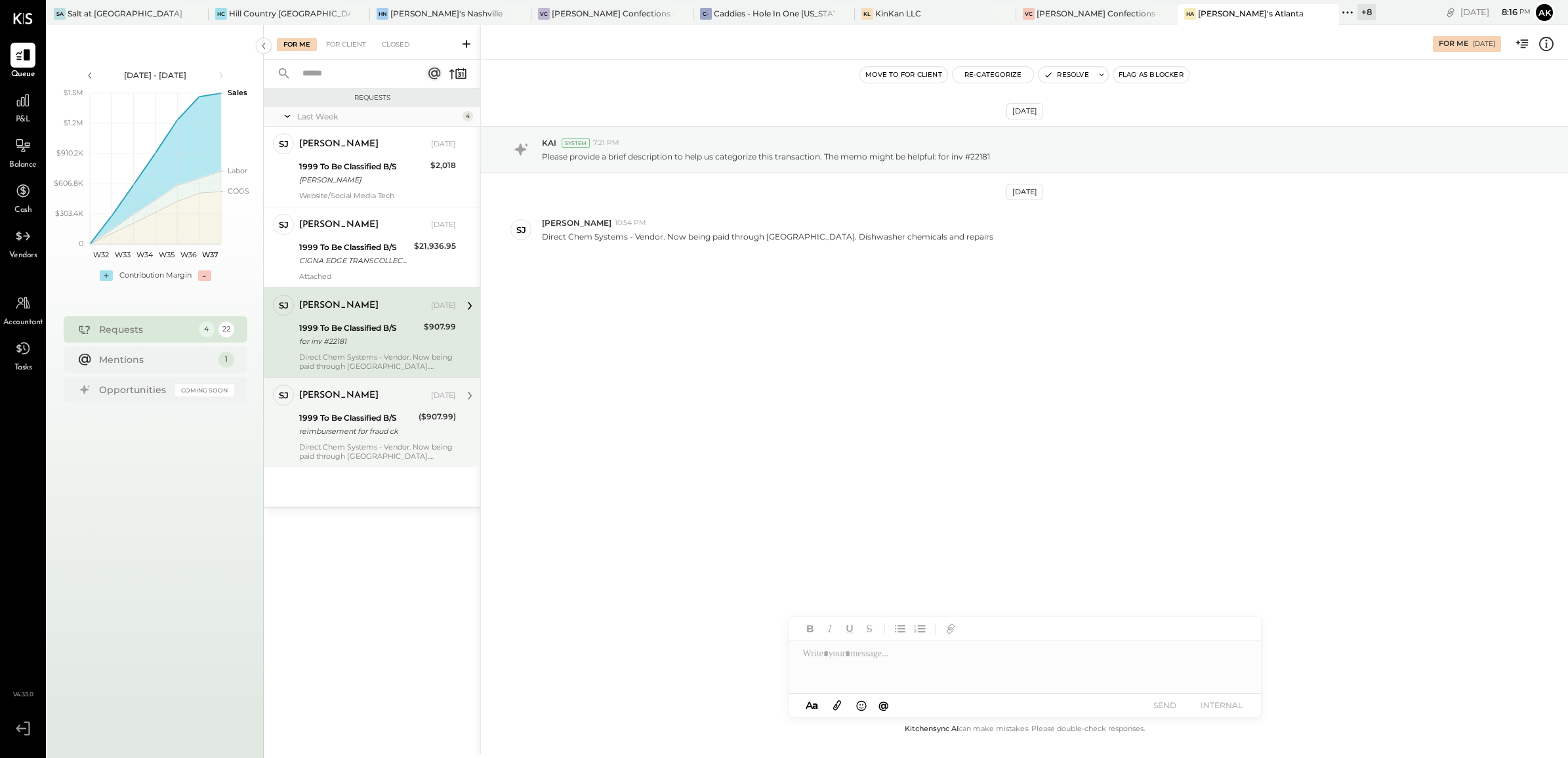
click at [378, 427] on div "reimbursement for fraud ck" at bounding box center [357, 431] width 116 height 13
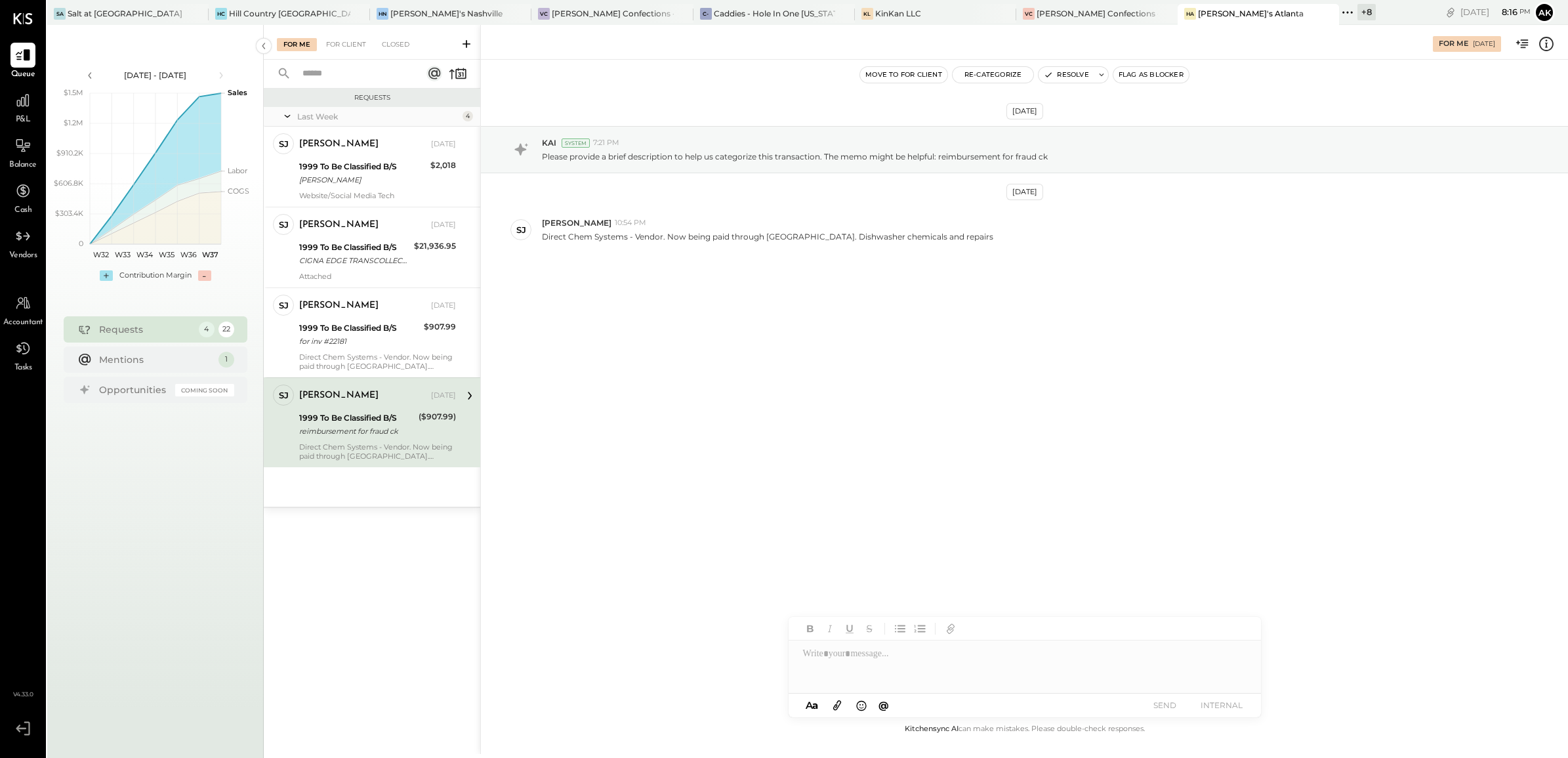
click at [349, 427] on div "reimbursement for fraud ck" at bounding box center [357, 431] width 116 height 13
click at [341, 325] on div "1999 To Be Classified B/S" at bounding box center [359, 328] width 120 height 13
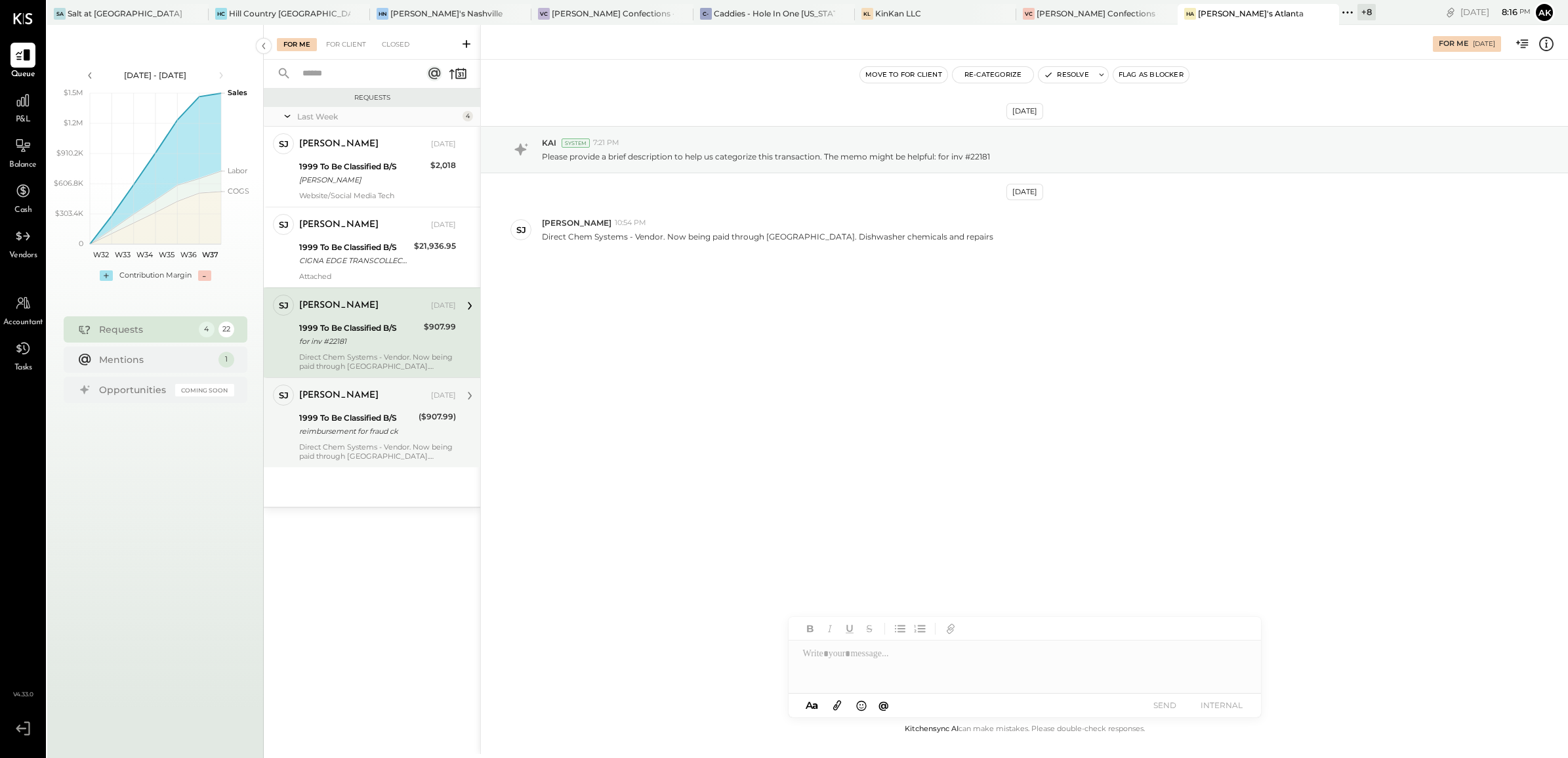
click at [387, 415] on div "1999 To Be Classified B/S" at bounding box center [357, 417] width 116 height 13
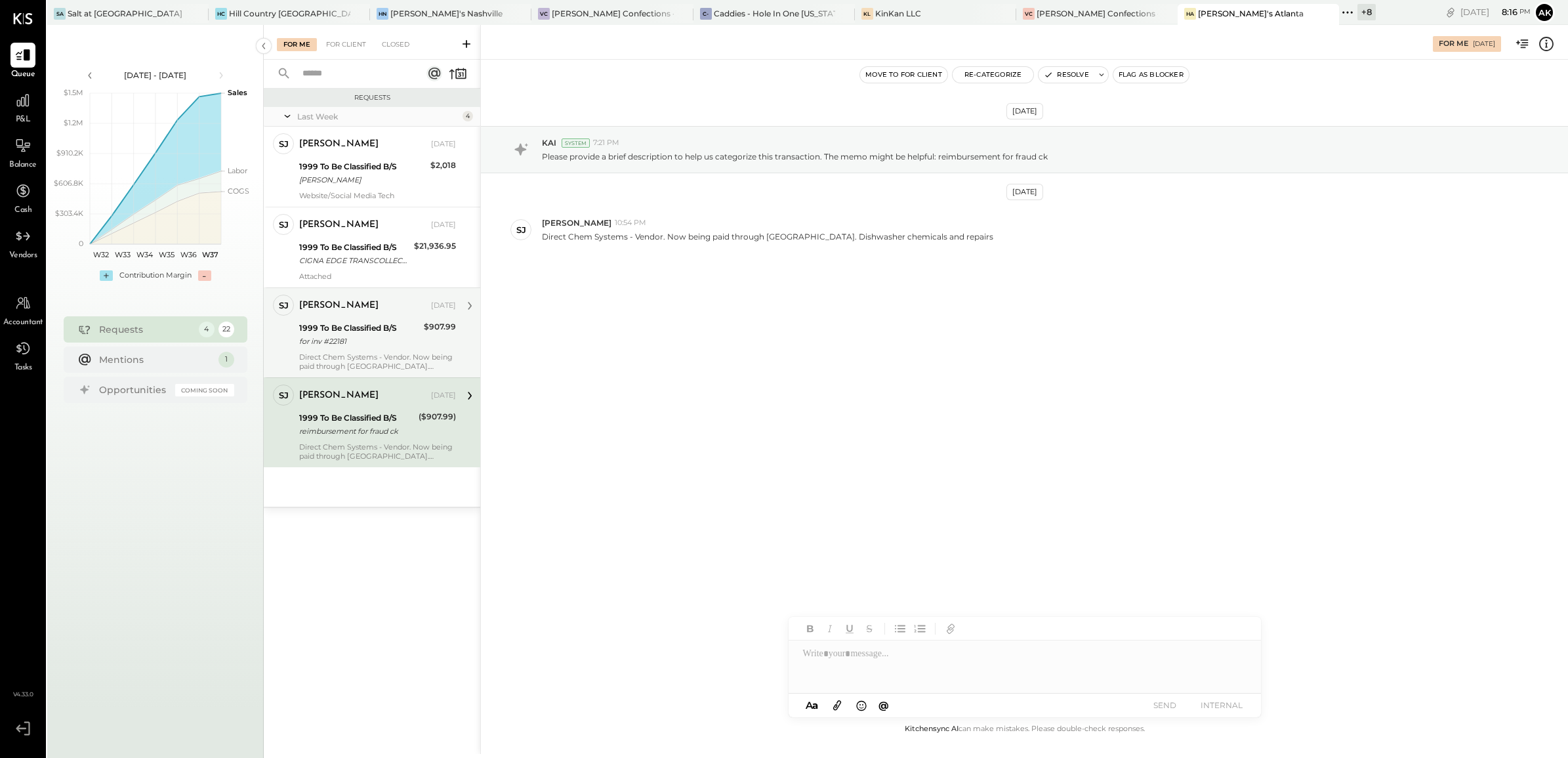
click at [373, 346] on div "for inv #22181" at bounding box center [359, 341] width 120 height 13
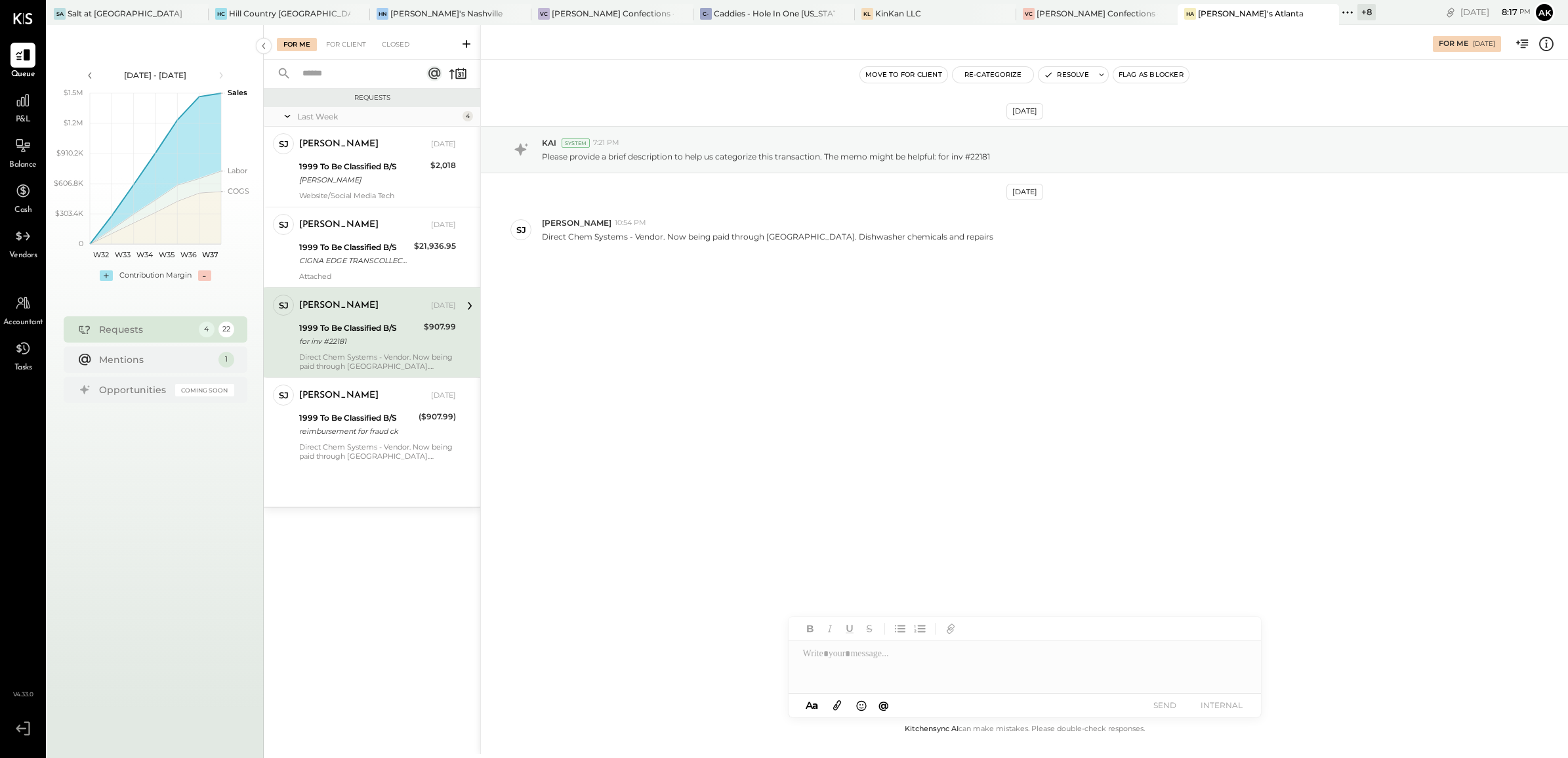
click at [1546, 44] on icon at bounding box center [1546, 43] width 2 height 8
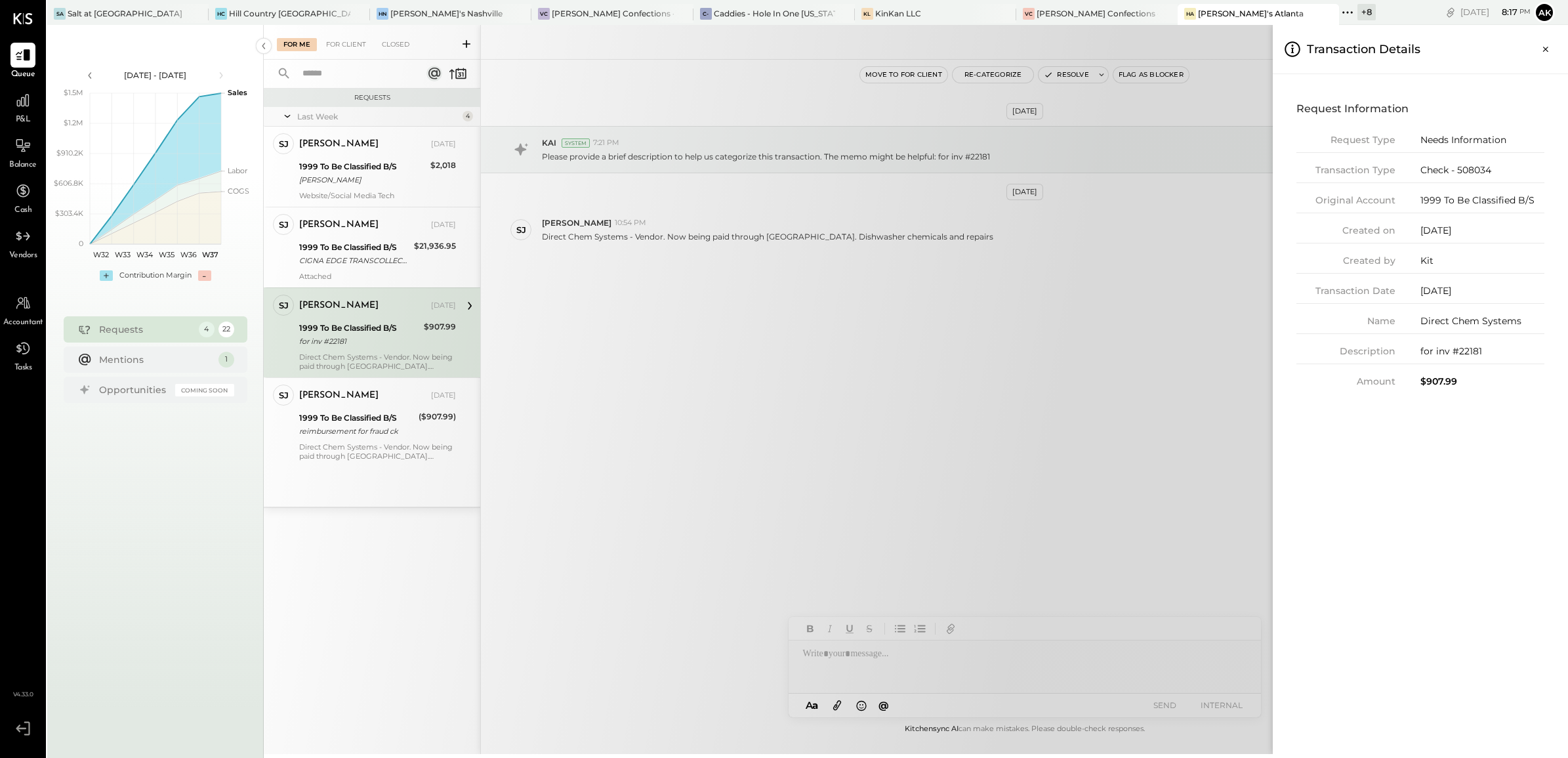
click at [1097, 361] on div "For Me For Client Closed Requests Last Week 4 SJ Samantha Janco Employee Samant…" at bounding box center [915, 389] width 1304 height 729
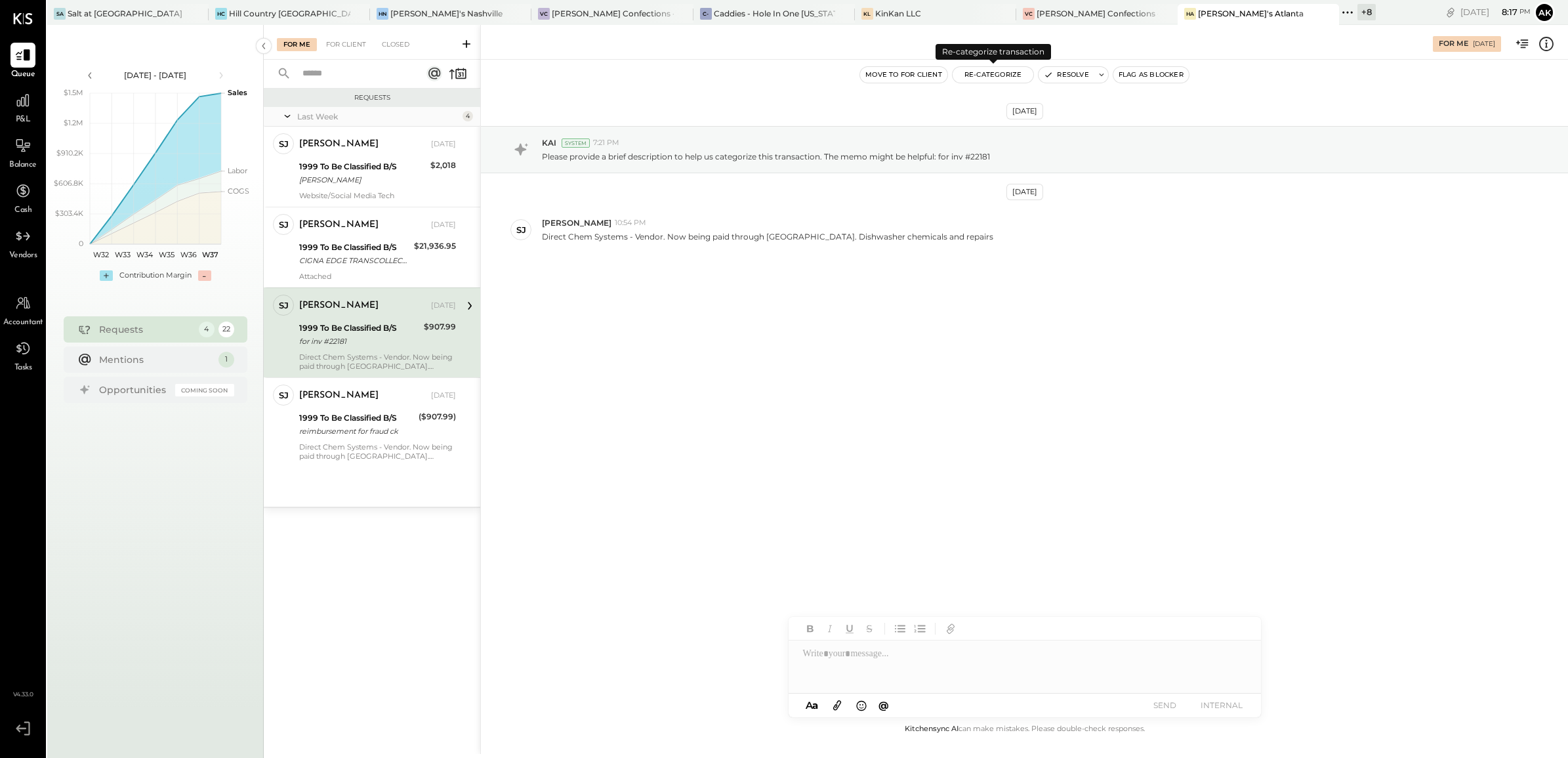
click at [1002, 72] on button "Re-Categorize" at bounding box center [993, 74] width 81 height 15
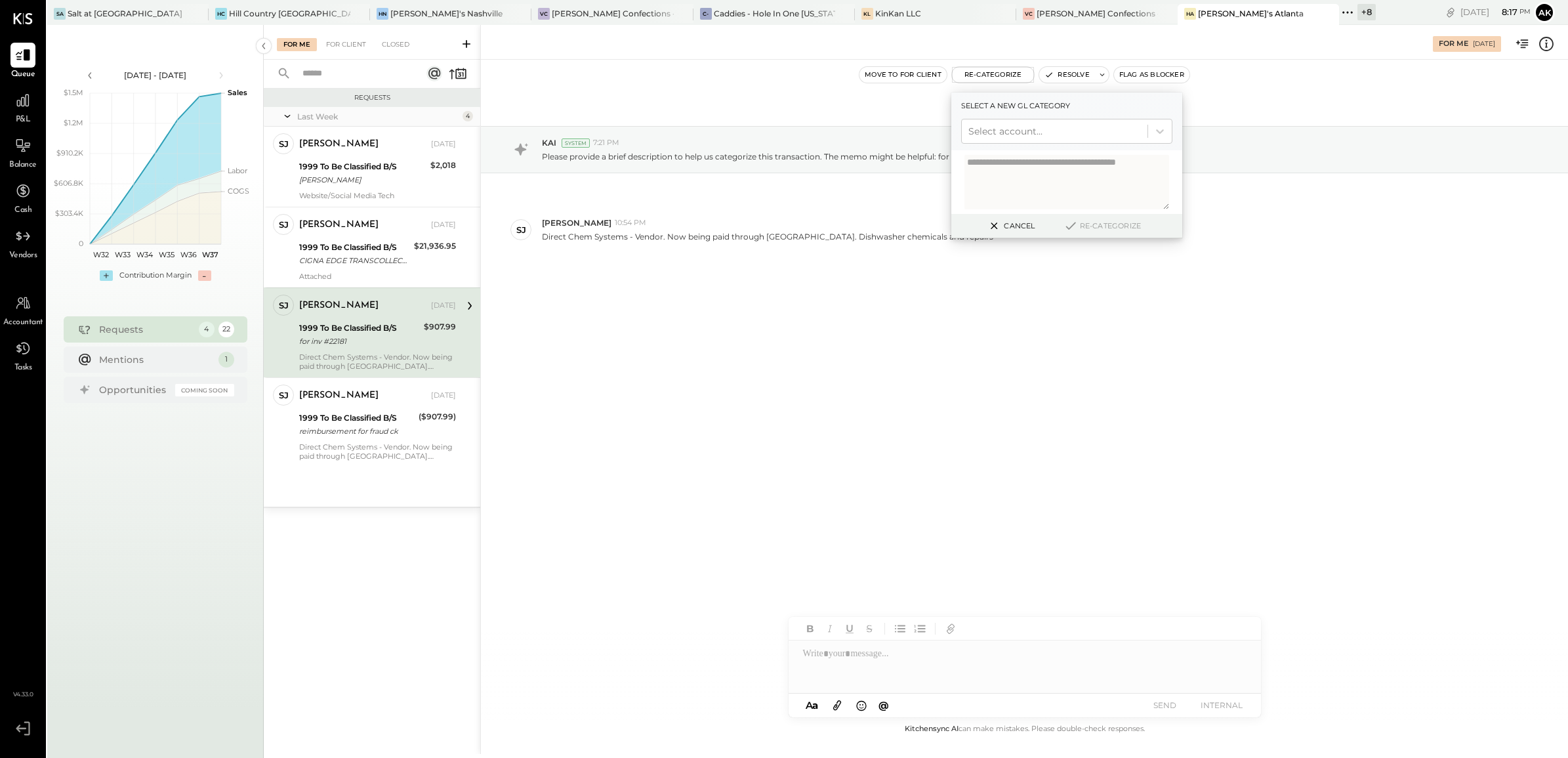
click at [997, 175] on textarea at bounding box center [1066, 182] width 205 height 54
type textarea "**********"
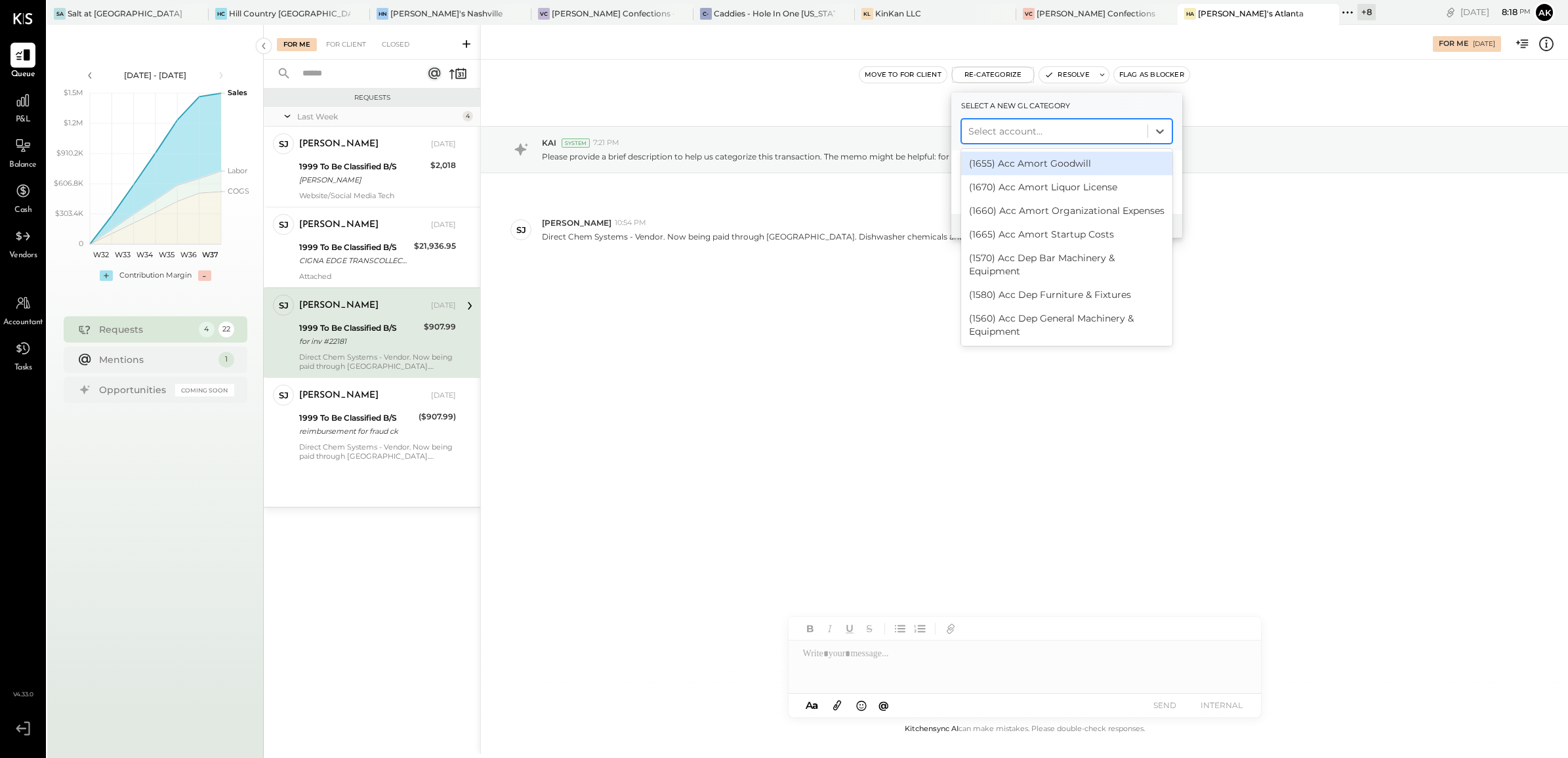
click at [984, 130] on div at bounding box center [1054, 130] width 173 height 15
type input "****"
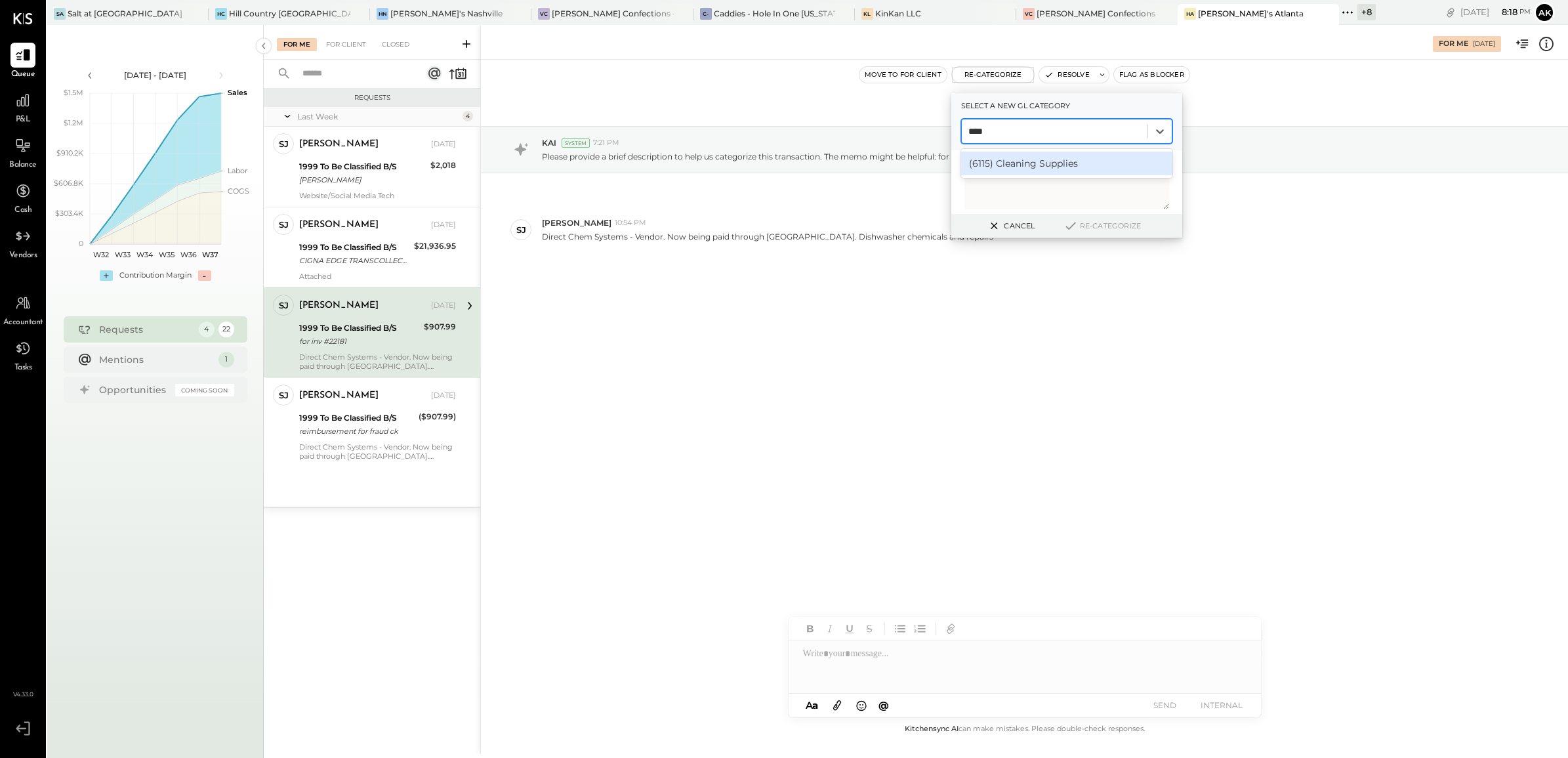
click at [1065, 164] on div "(6115) Cleaning Supplies" at bounding box center [1066, 163] width 211 height 24
click at [1104, 226] on button "Re-Categorize" at bounding box center [1102, 225] width 87 height 15
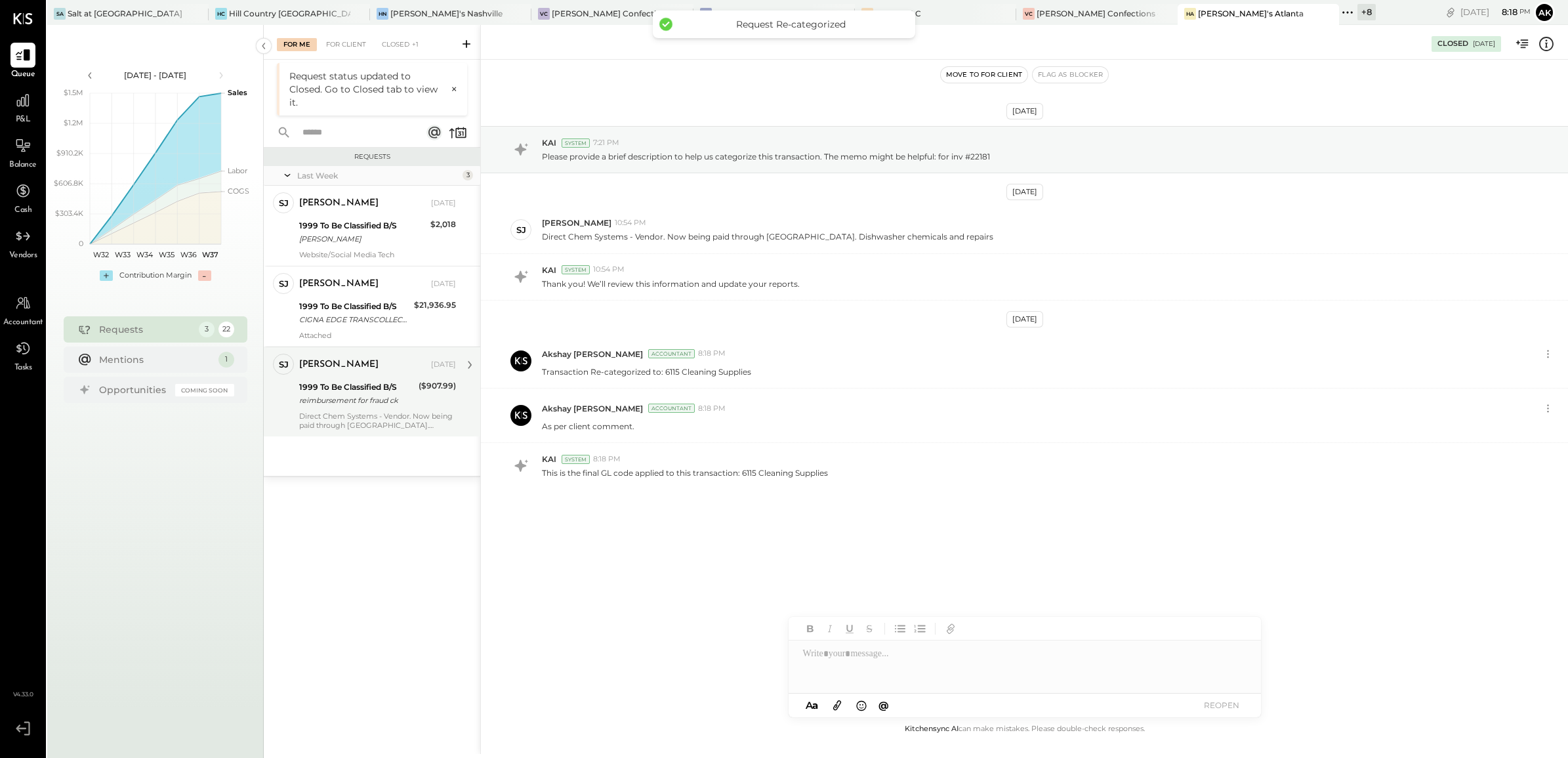
click at [394, 420] on div "Direct Chem Systems - Vendor. Now being paid through Margin Edge. Dishwasher ch…" at bounding box center [377, 420] width 157 height 18
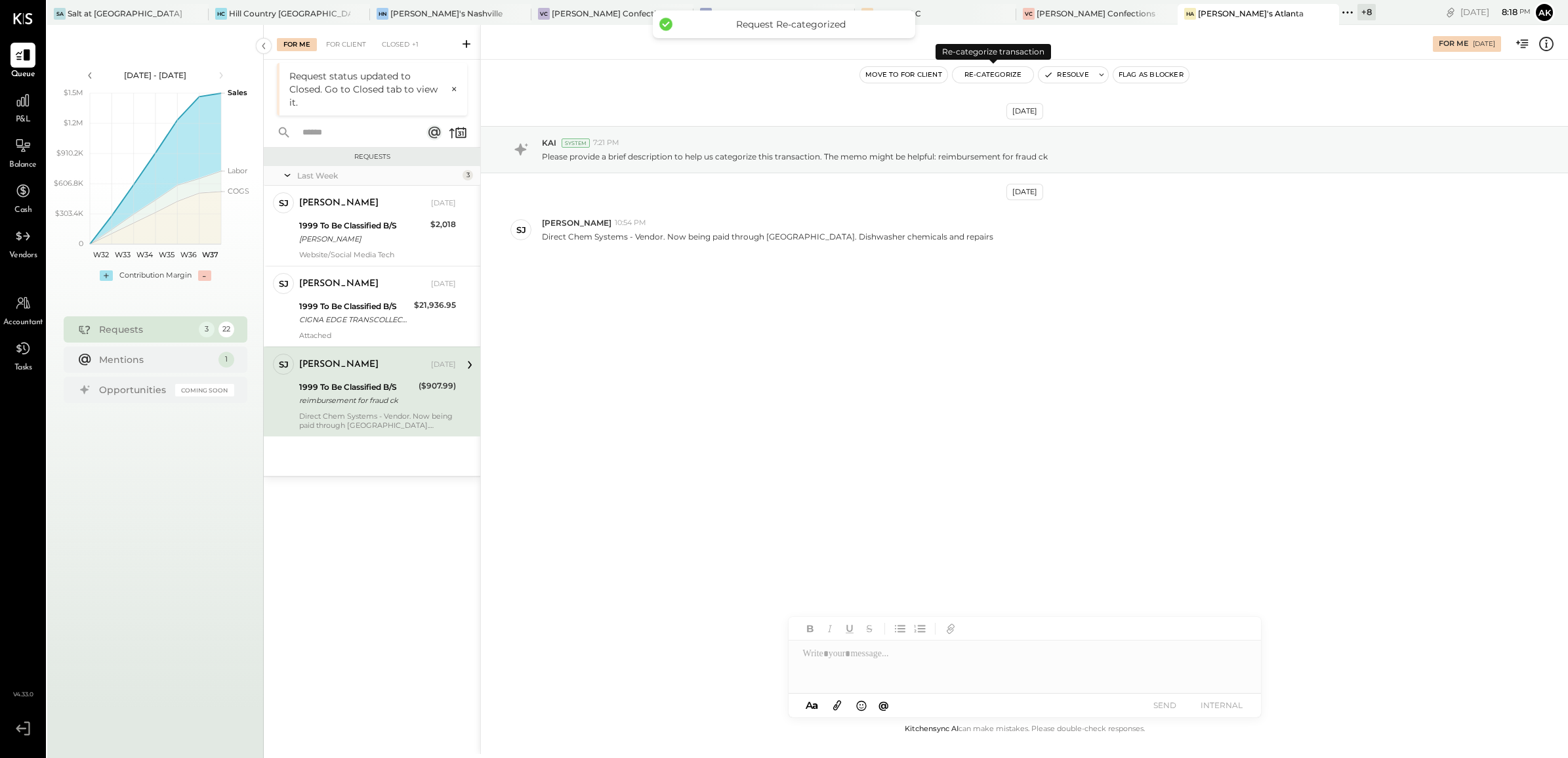
click at [975, 74] on button "Re-Categorize" at bounding box center [993, 74] width 81 height 15
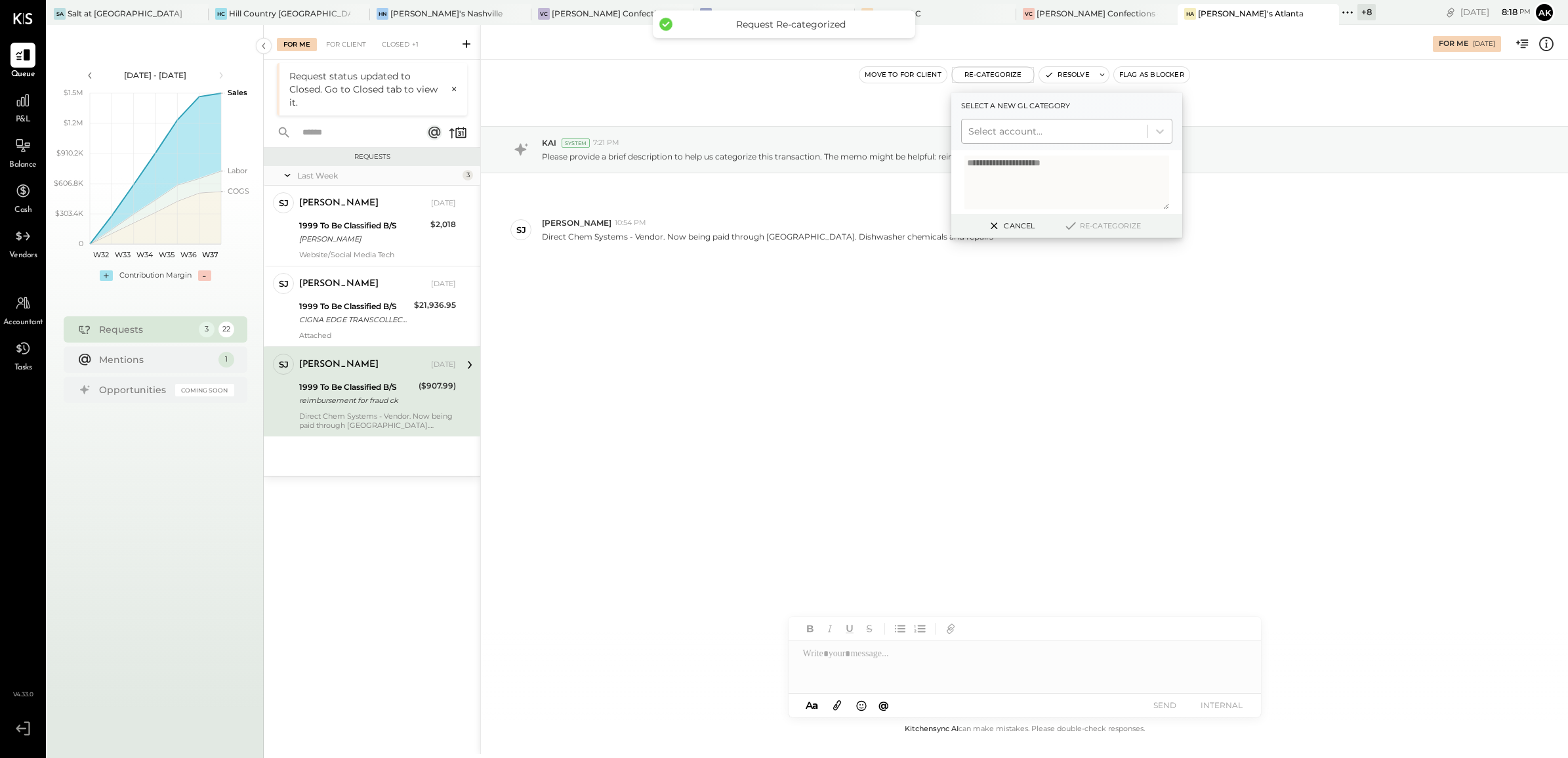
type textarea "**********"
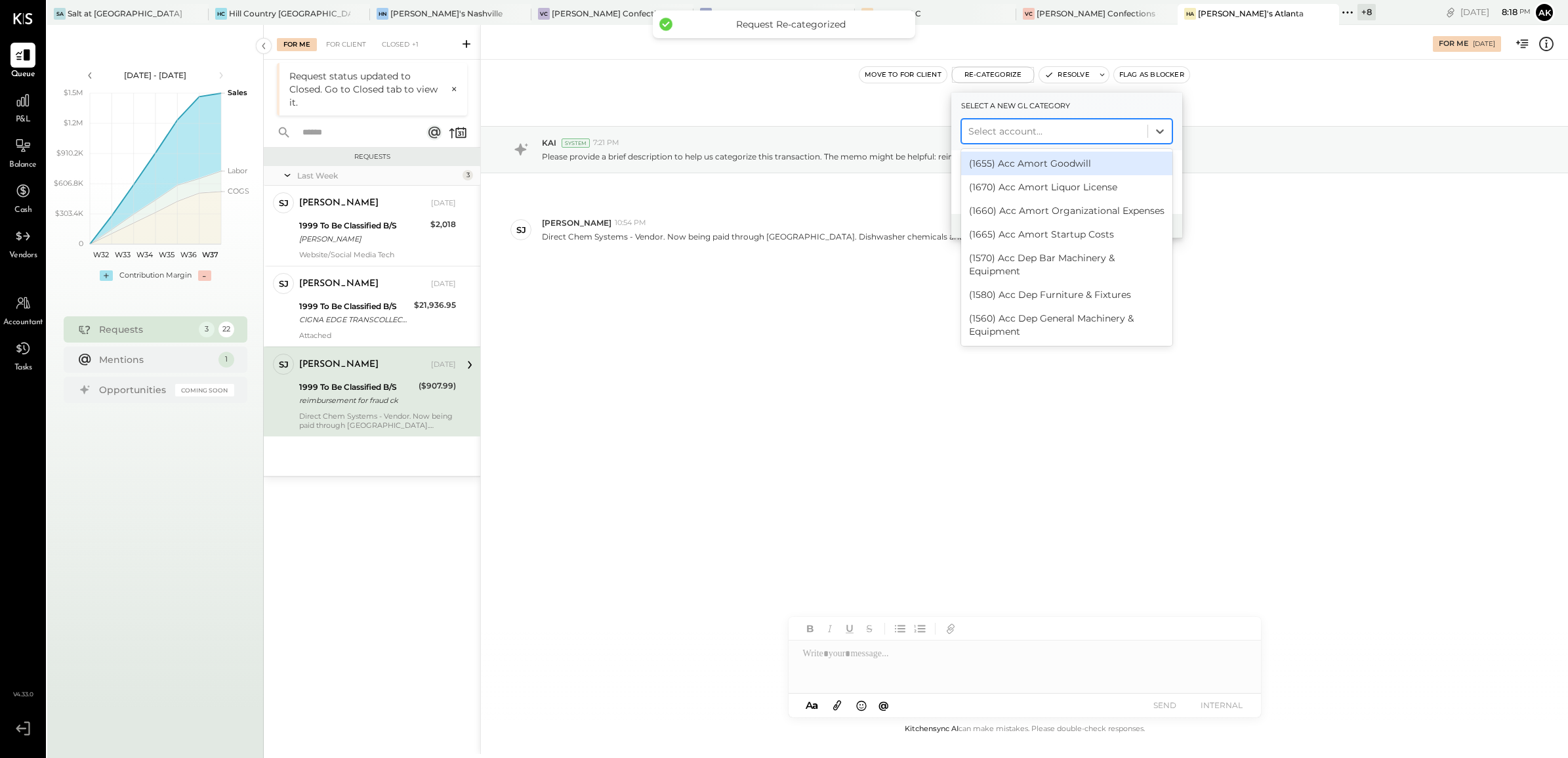
click at [1007, 127] on div at bounding box center [1054, 130] width 173 height 15
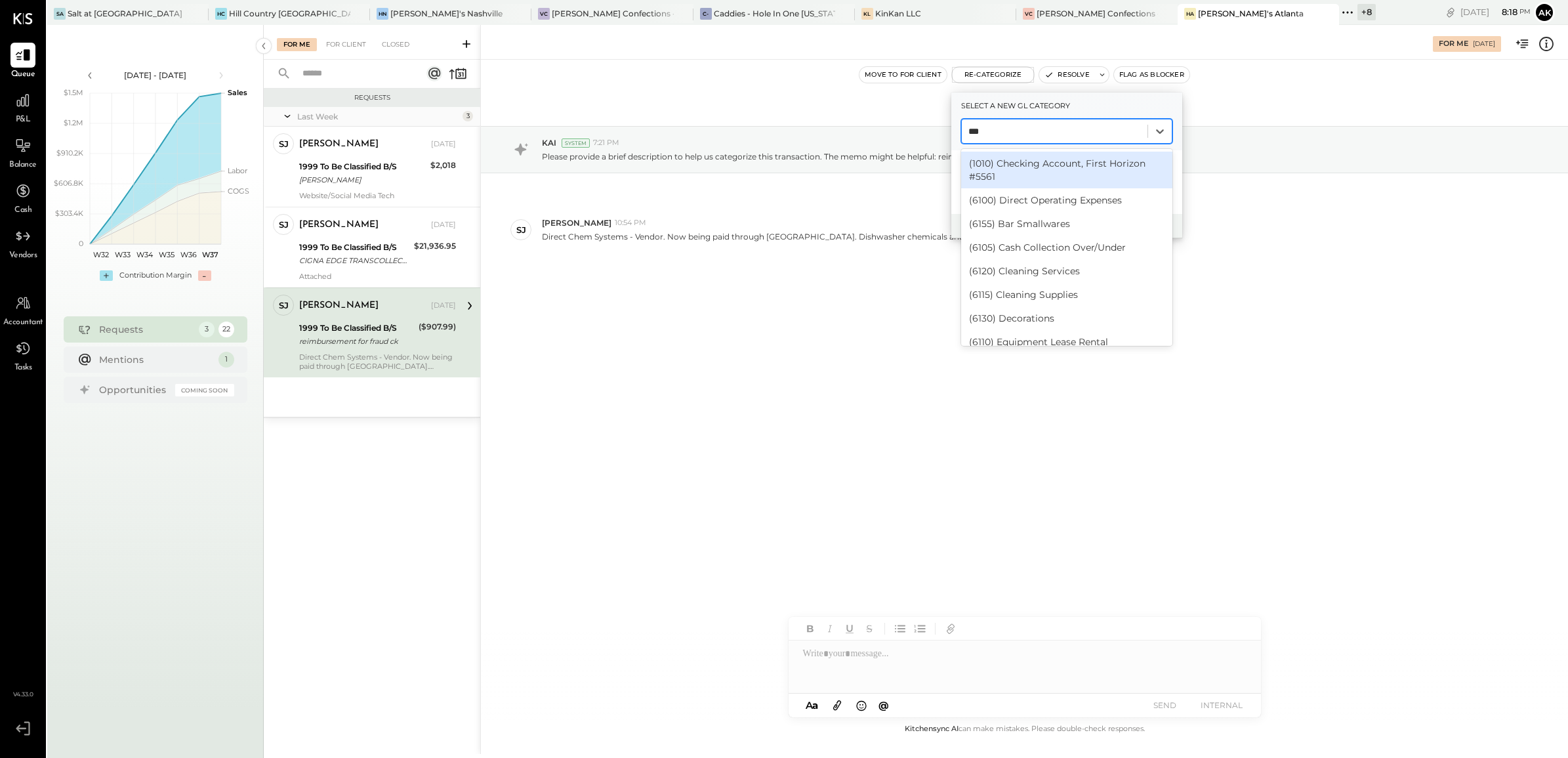
type input "****"
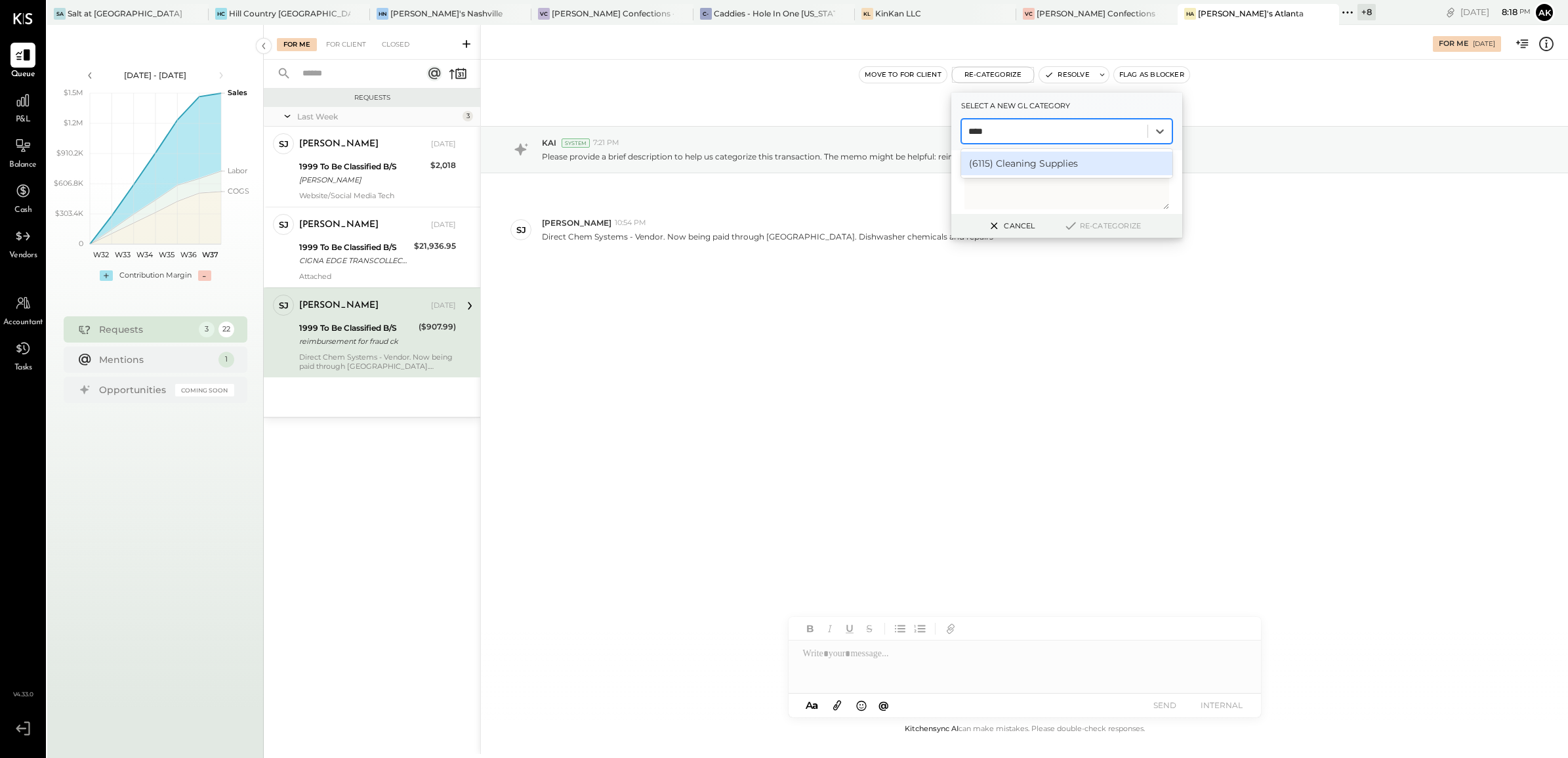
click at [1022, 158] on div "(6115) Cleaning Supplies" at bounding box center [1066, 163] width 211 height 24
click at [1095, 227] on button "Re-Categorize" at bounding box center [1102, 225] width 87 height 15
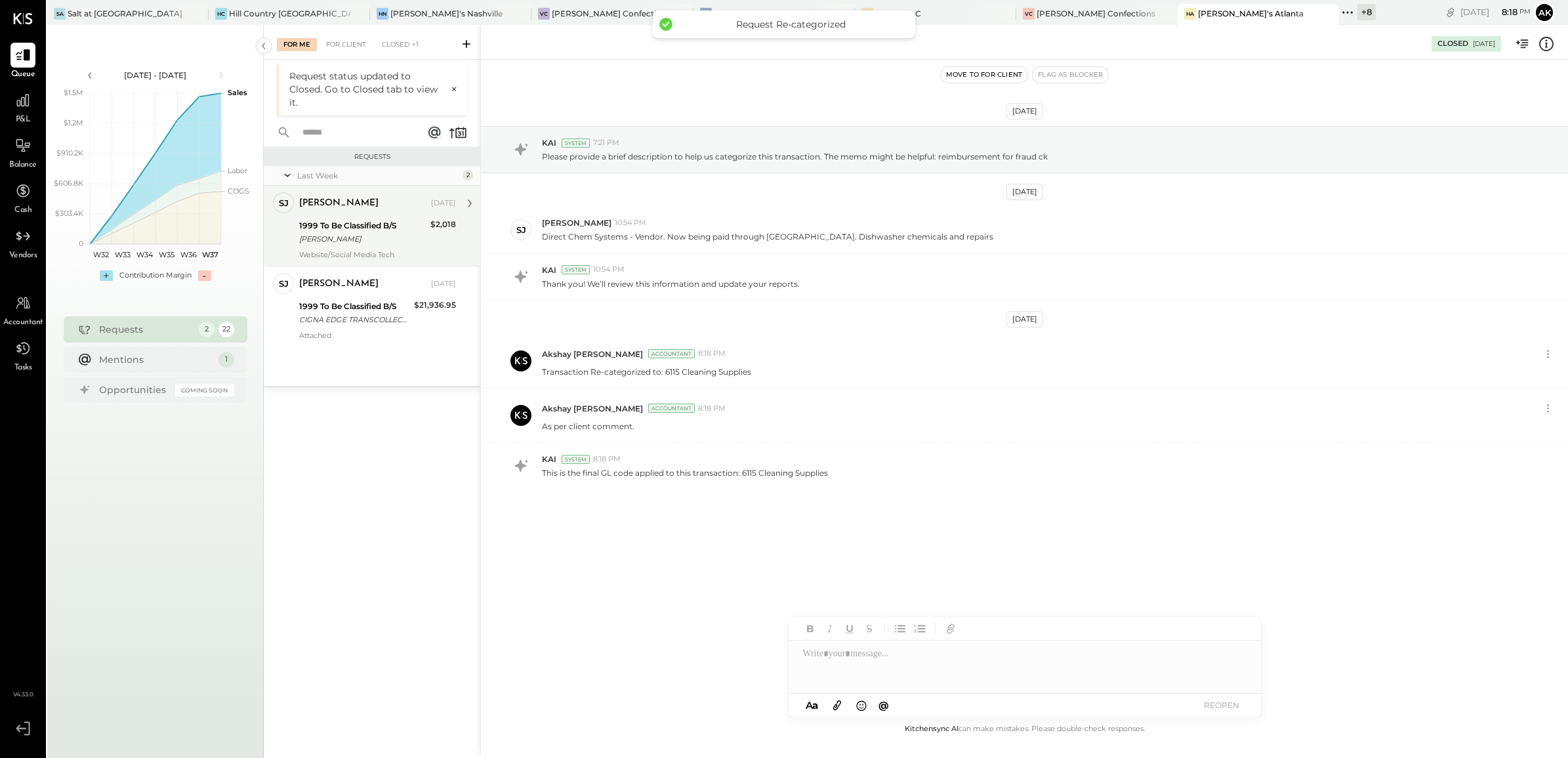
click at [346, 224] on div "1999 To Be Classified B/S" at bounding box center [362, 225] width 128 height 13
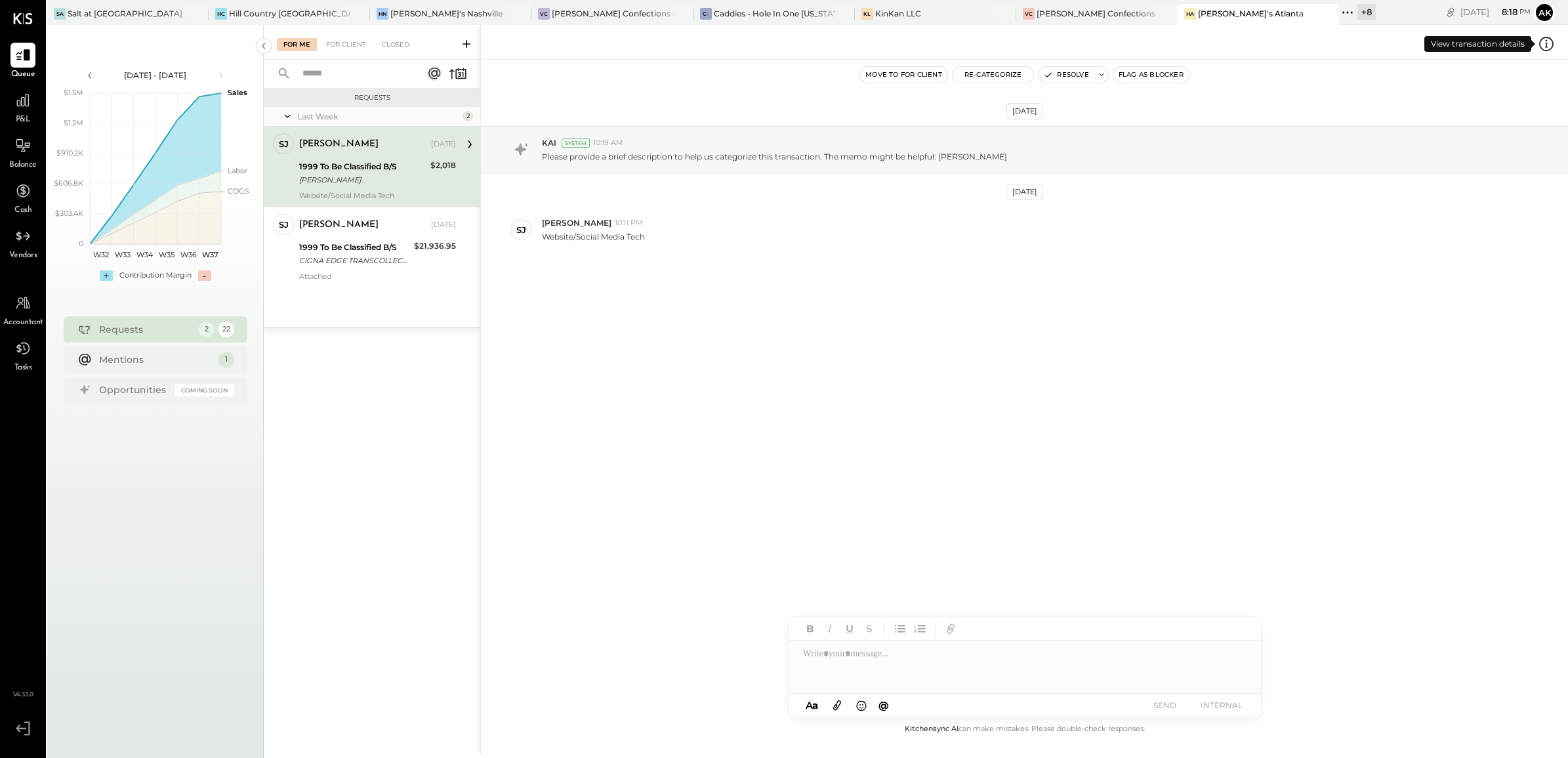
click at [1548, 44] on icon at bounding box center [1545, 43] width 17 height 17
click at [867, 354] on div "For Me For Client Closed Requests Last Week 2 SJ Samantha Janco Employee Samant…" at bounding box center [915, 389] width 1304 height 729
click at [986, 75] on button "Re-Categorize" at bounding box center [993, 74] width 81 height 15
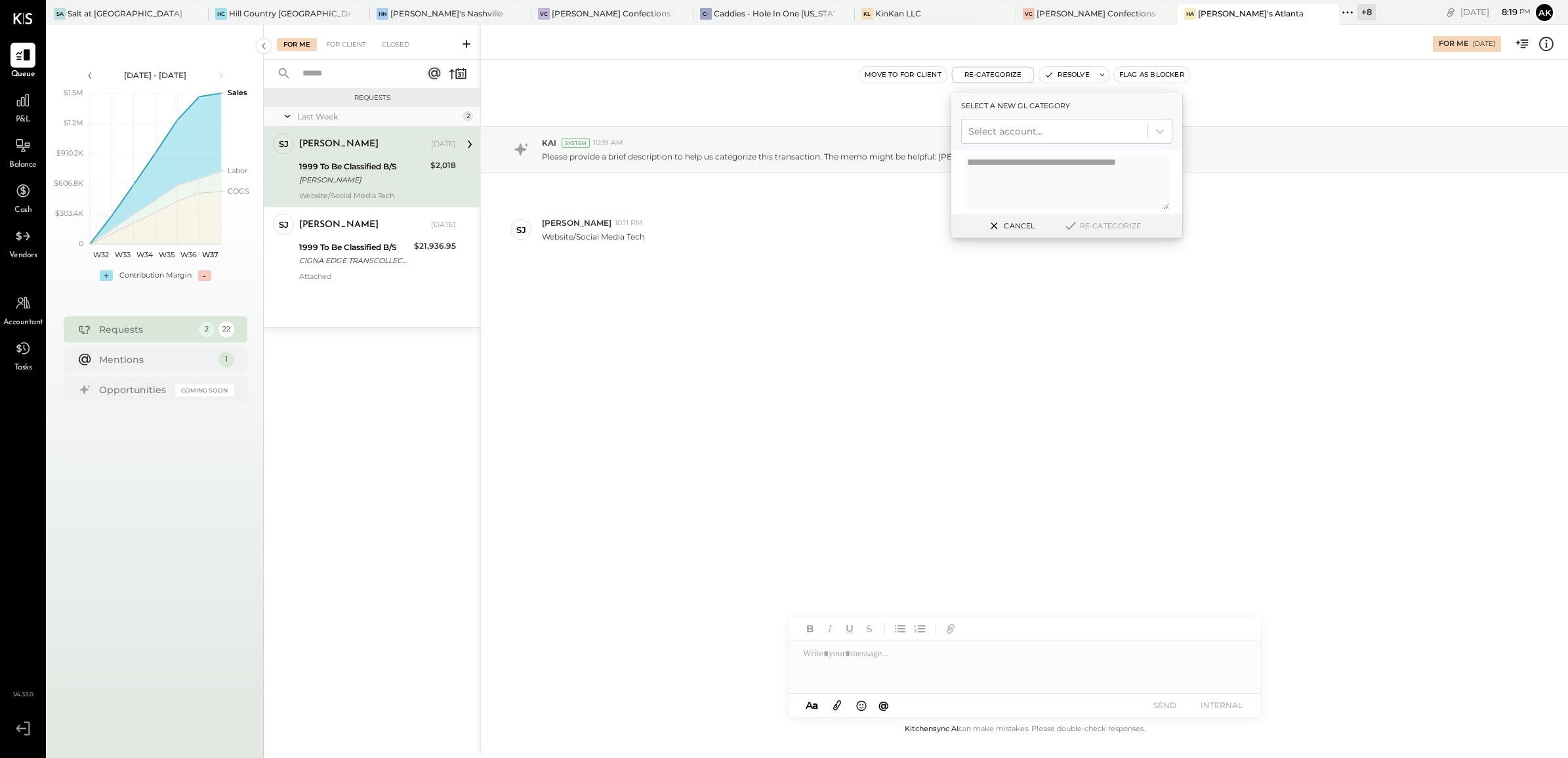
click at [999, 182] on textarea at bounding box center [1066, 182] width 205 height 54
type textarea "**********"
click at [1000, 135] on div at bounding box center [1054, 130] width 173 height 15
type input "****"
click at [1027, 168] on div "(6250) Marketing & Advertising" at bounding box center [1066, 163] width 211 height 24
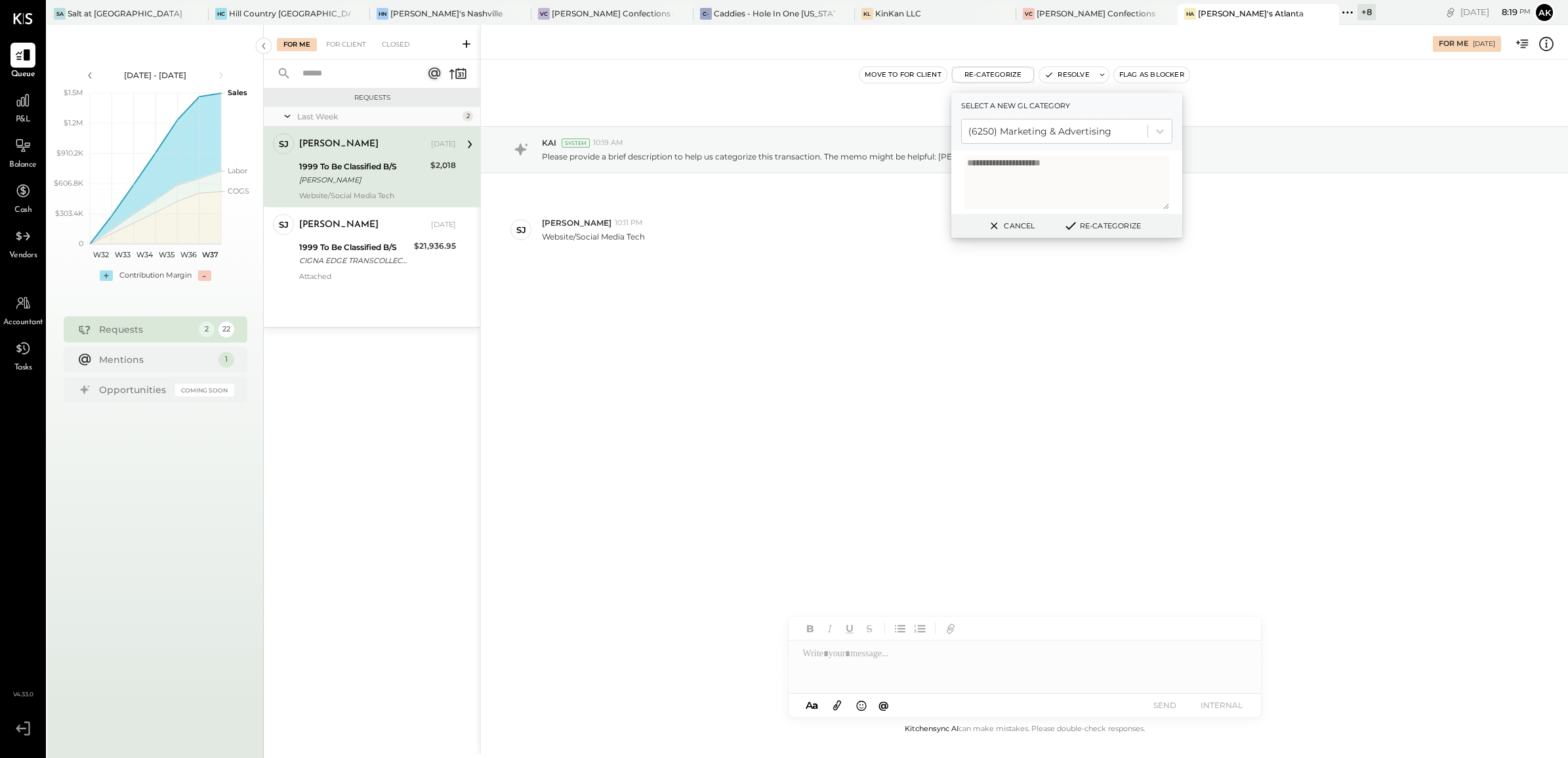
click at [1118, 224] on button "Re-Categorize" at bounding box center [1102, 225] width 87 height 15
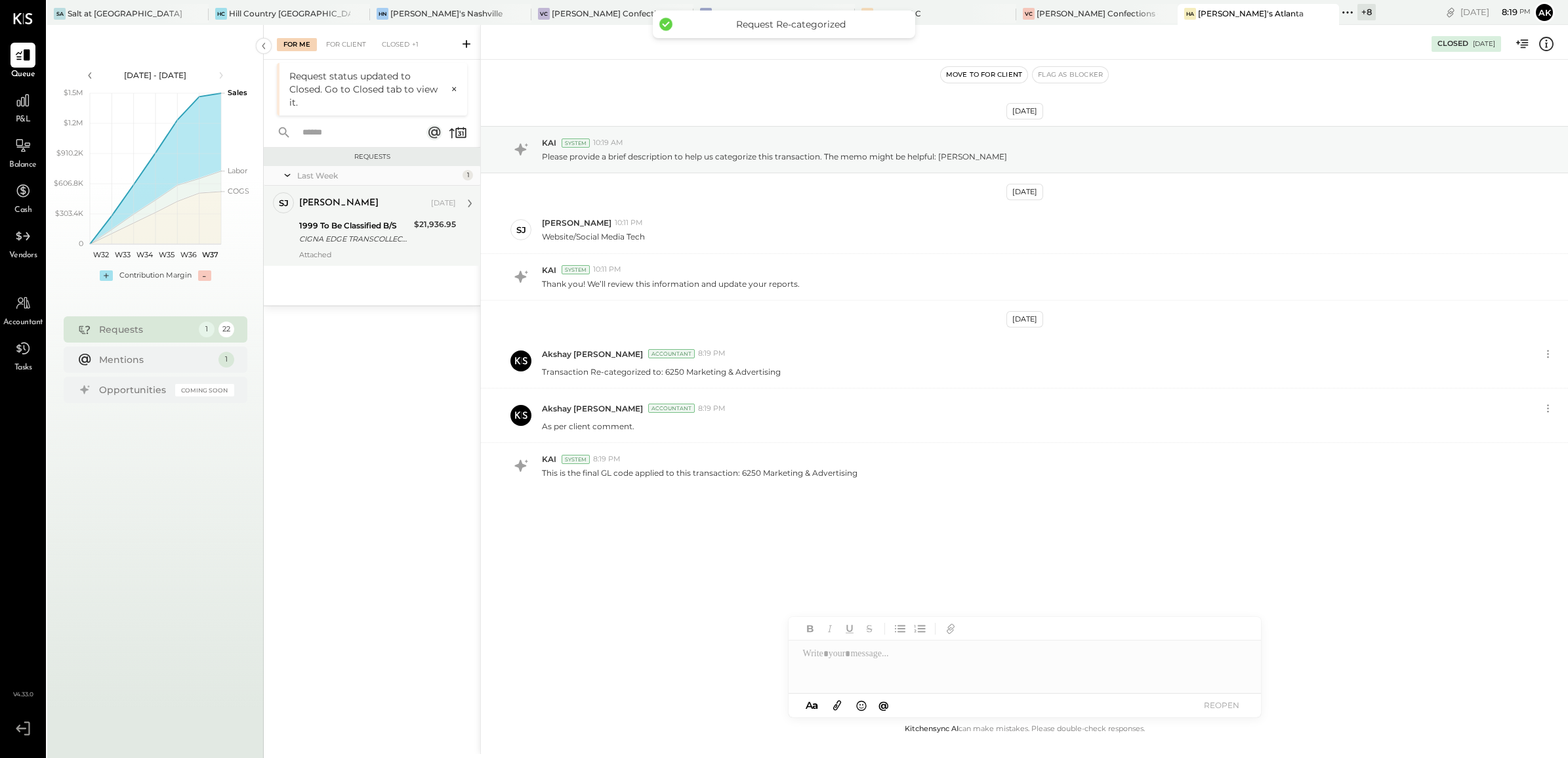
click at [351, 237] on div "CIGNA EDGE TRANSCOLLECTIONXXXXXXXXXXXX183917 Company ID: XXXXXX0687 Company Nam…" at bounding box center [354, 238] width 110 height 13
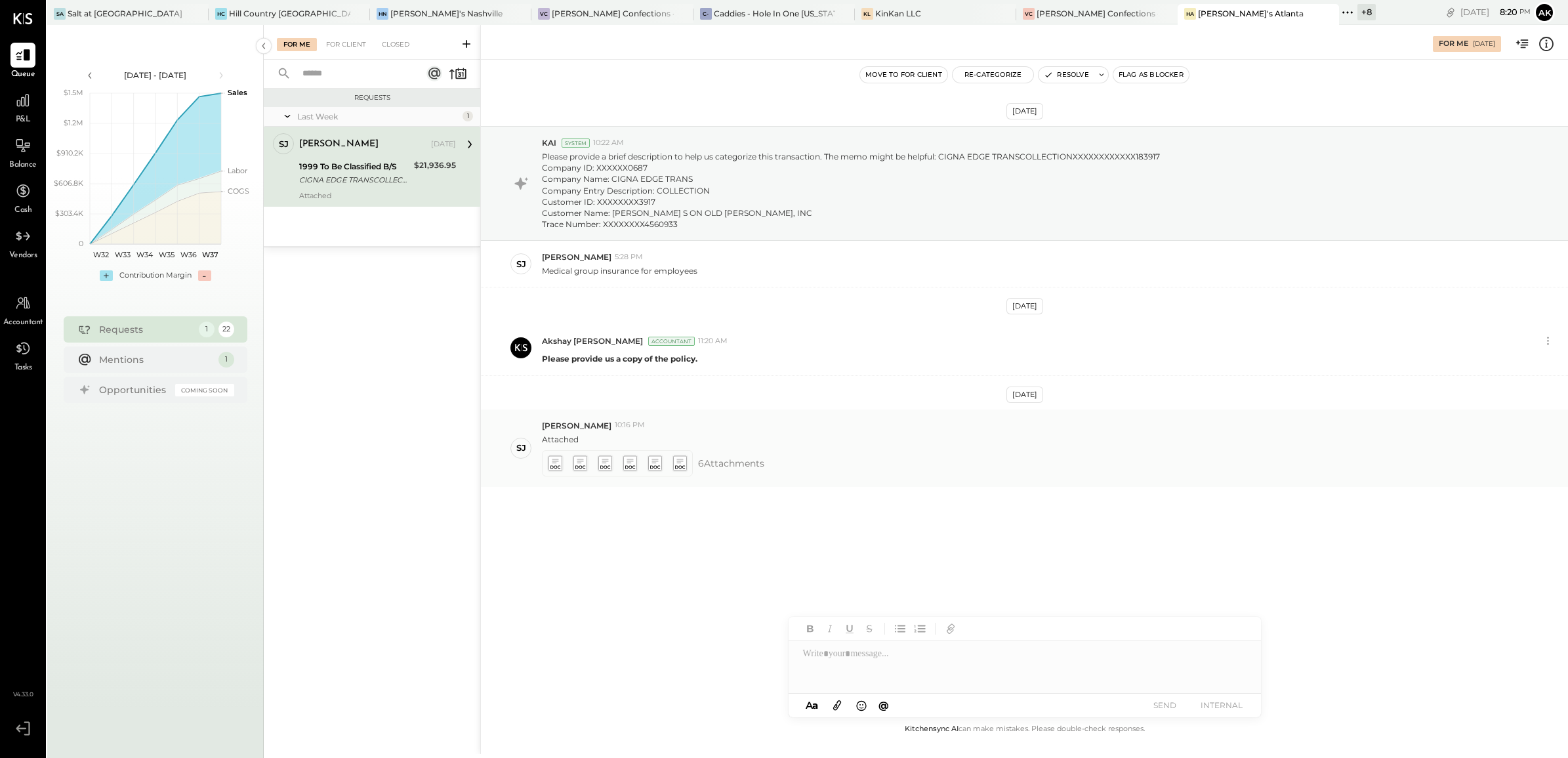
click at [550, 468] on icon at bounding box center [554, 463] width 14 height 15
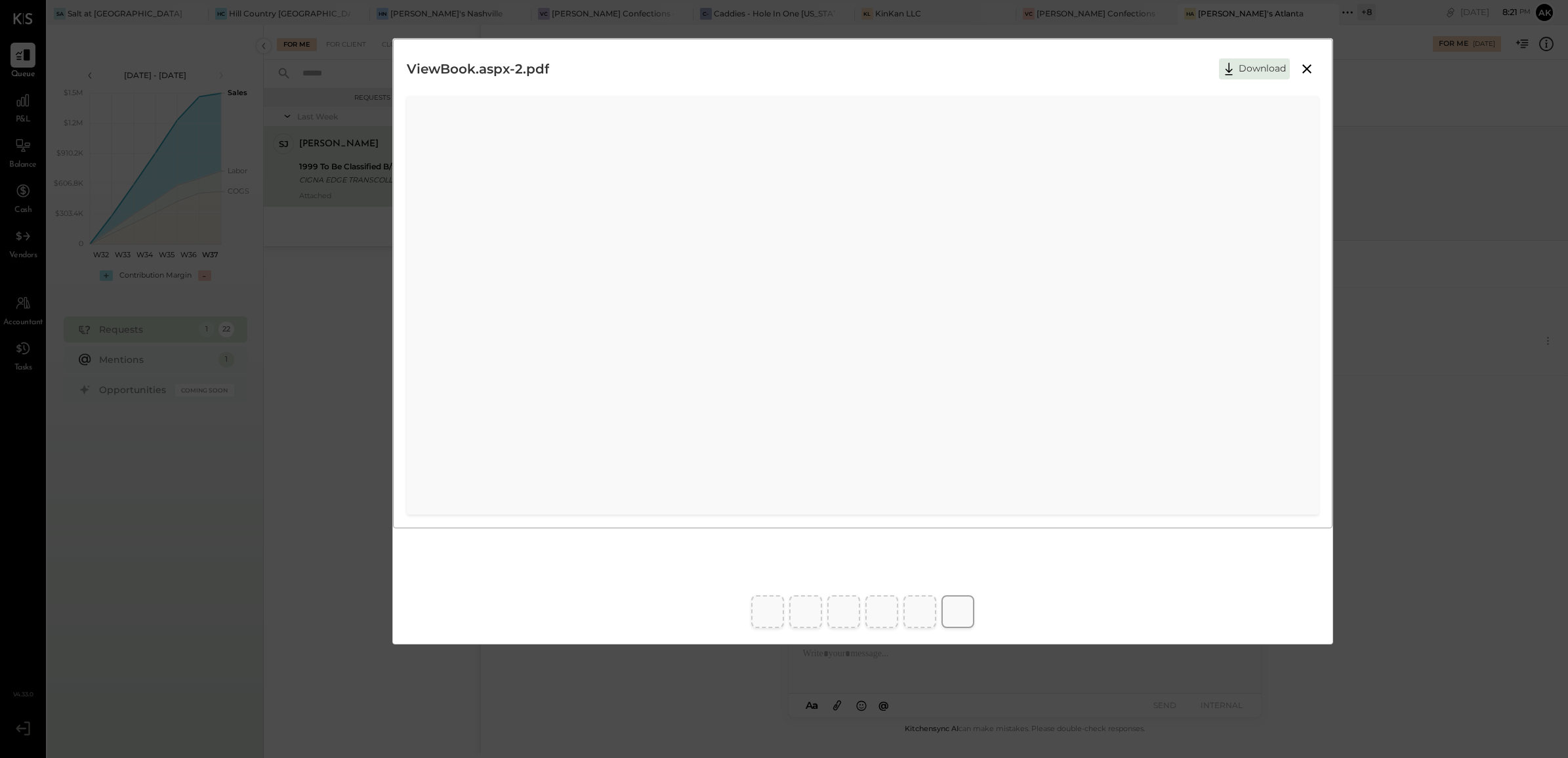
click at [1304, 69] on icon at bounding box center [1305, 68] width 15 height 15
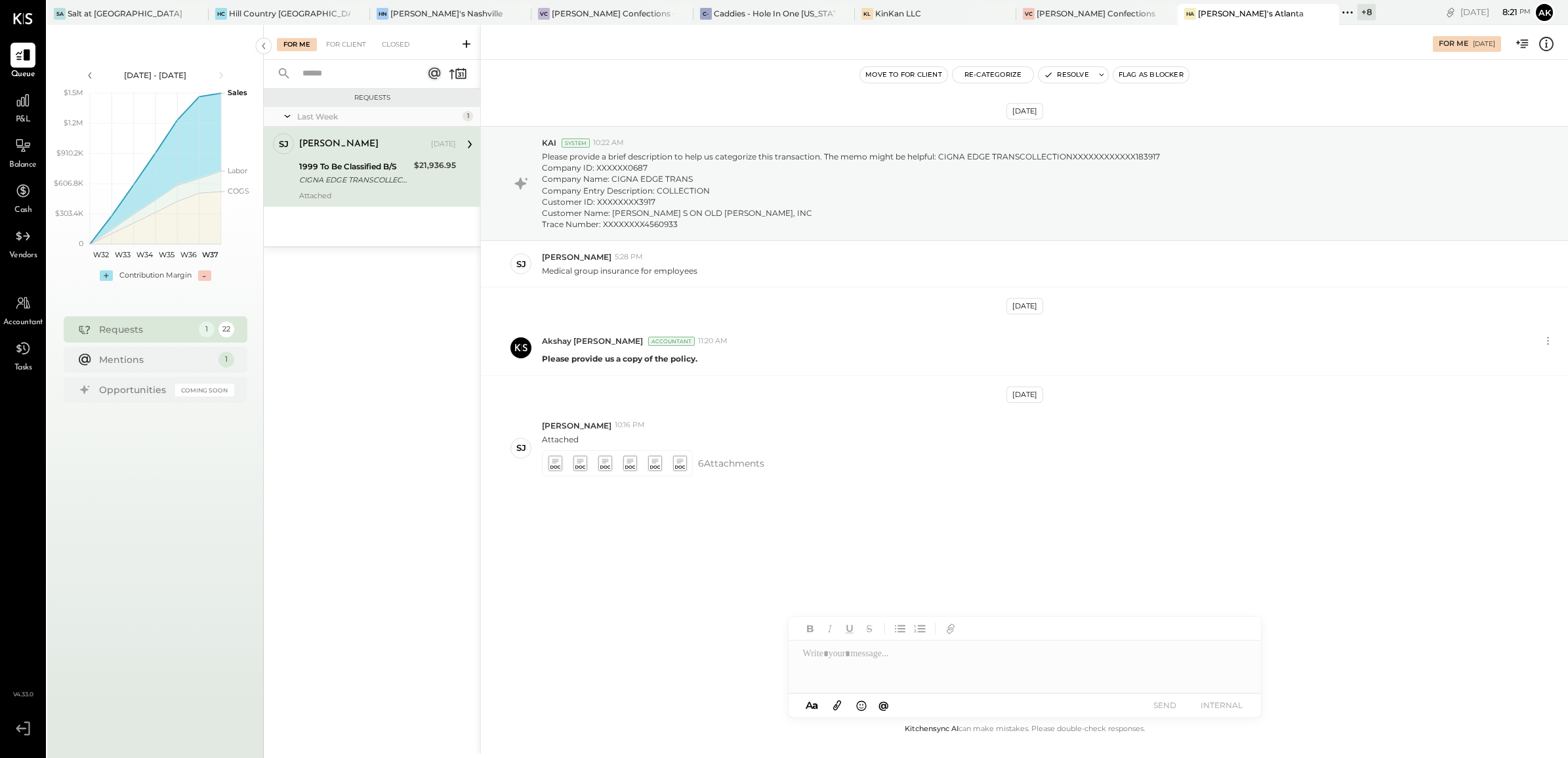
click at [1218, 704] on button "INTERNAL" at bounding box center [1221, 705] width 53 height 18
click at [965, 673] on div at bounding box center [1025, 667] width 473 height 53
type input "*****"
click at [558, 467] on icon at bounding box center [554, 463] width 14 height 15
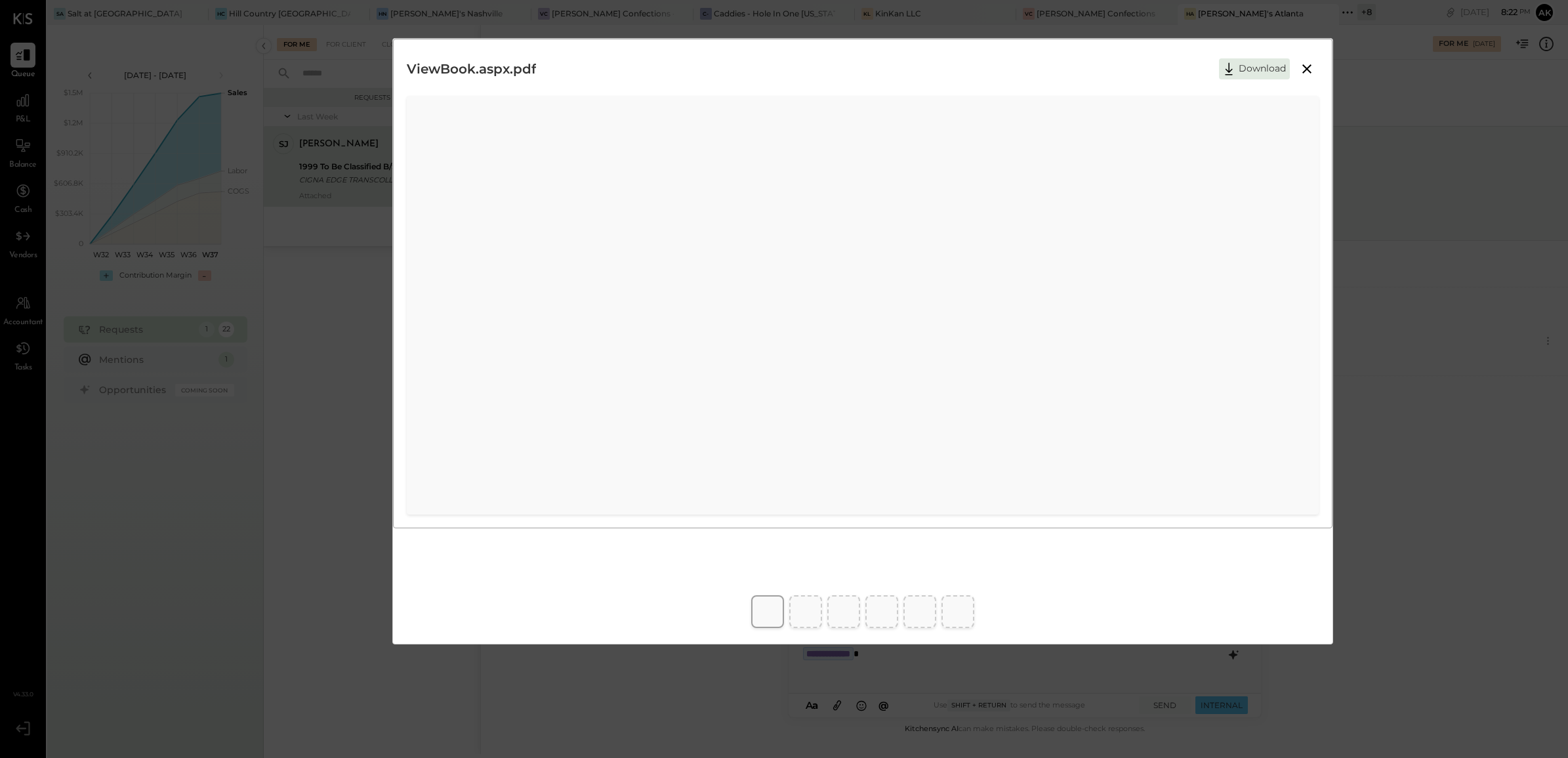
click at [1308, 64] on icon at bounding box center [1305, 68] width 15 height 15
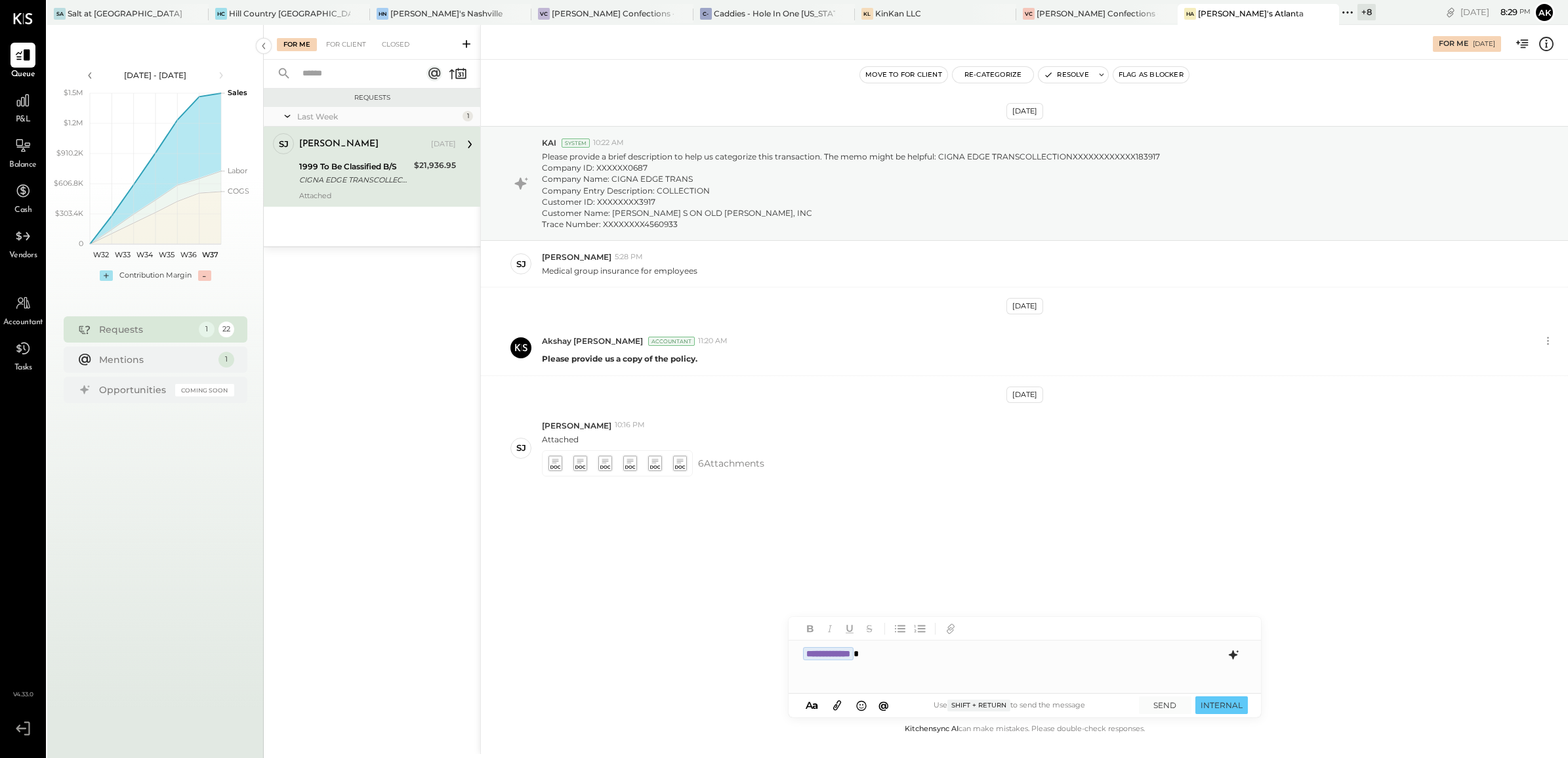
click at [923, 658] on div "**********" at bounding box center [1025, 667] width 473 height 53
